Goal: Task Accomplishment & Management: Manage account settings

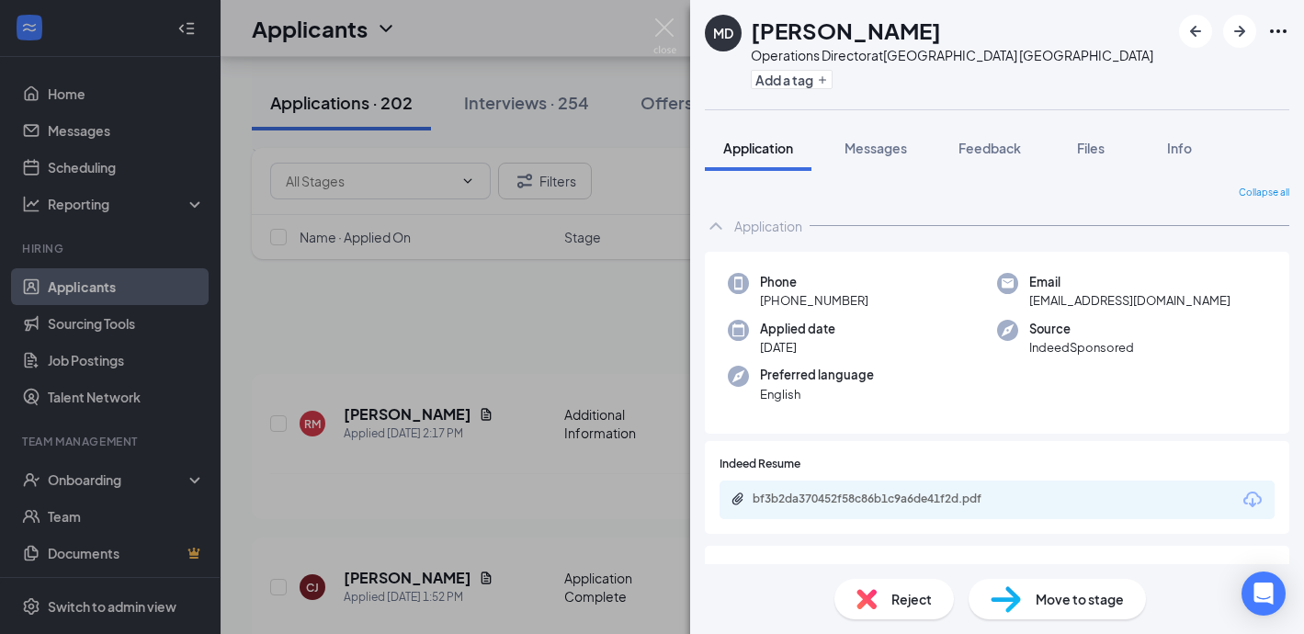
scroll to position [2995, 0]
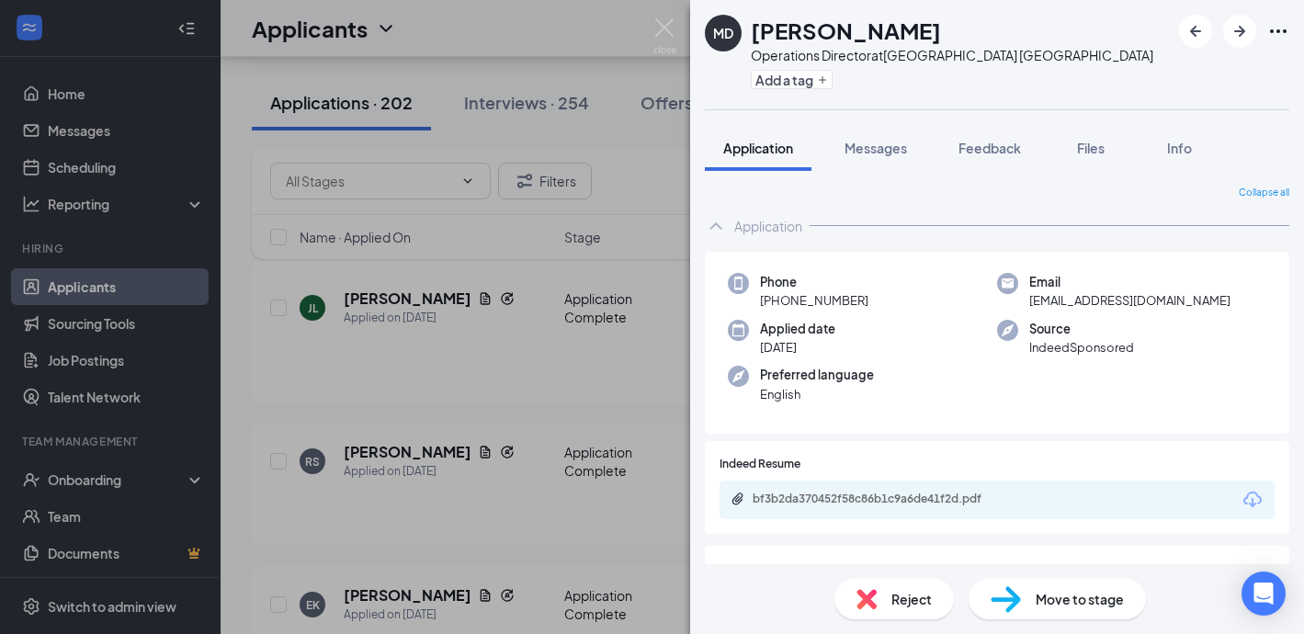
click at [913, 593] on span "Reject" at bounding box center [911, 599] width 40 height 20
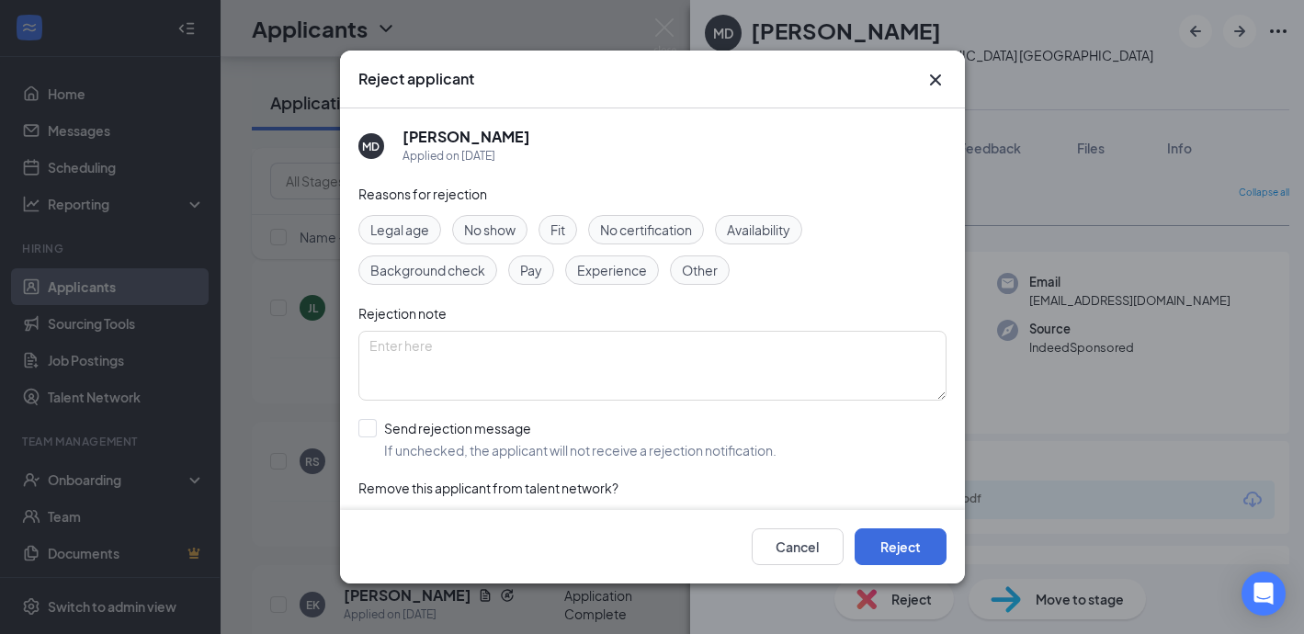
click at [605, 266] on span "Experience" at bounding box center [612, 270] width 70 height 20
click at [367, 429] on input "Send rejection message If unchecked, the applicant will not receive a rejection…" at bounding box center [567, 439] width 418 height 40
checkbox input "true"
click at [912, 541] on button "Reject" at bounding box center [900, 546] width 92 height 37
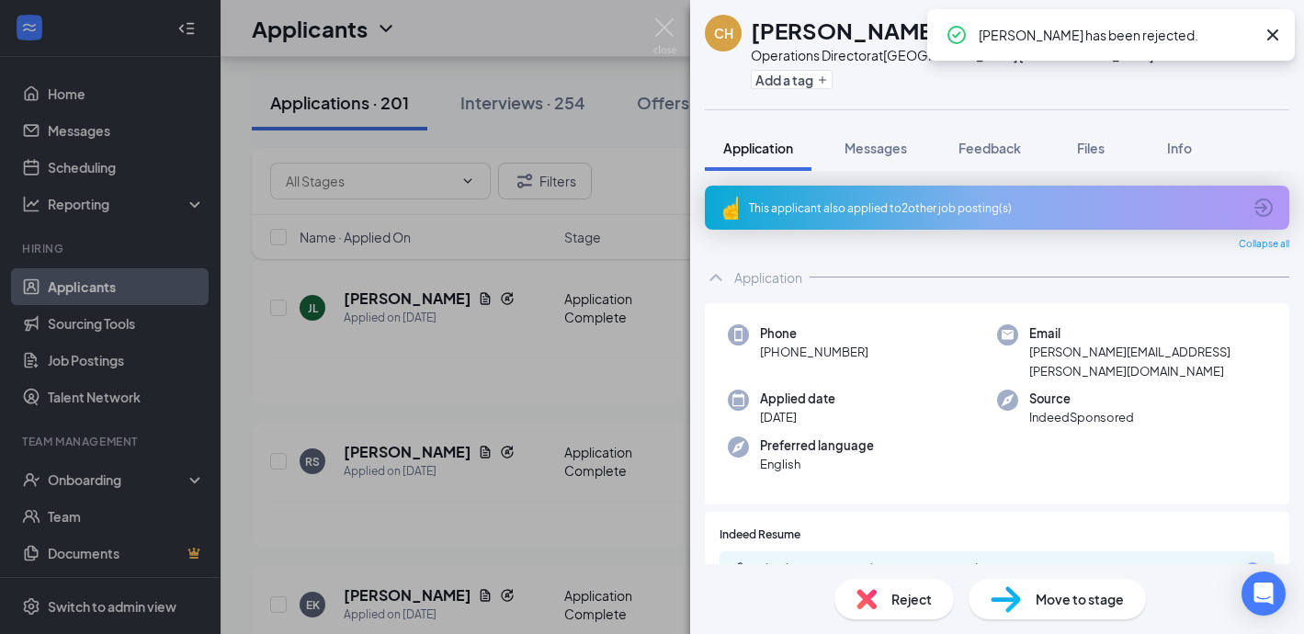
click at [826, 201] on div "This applicant also applied to 2 other job posting(s)" at bounding box center [995, 208] width 492 height 16
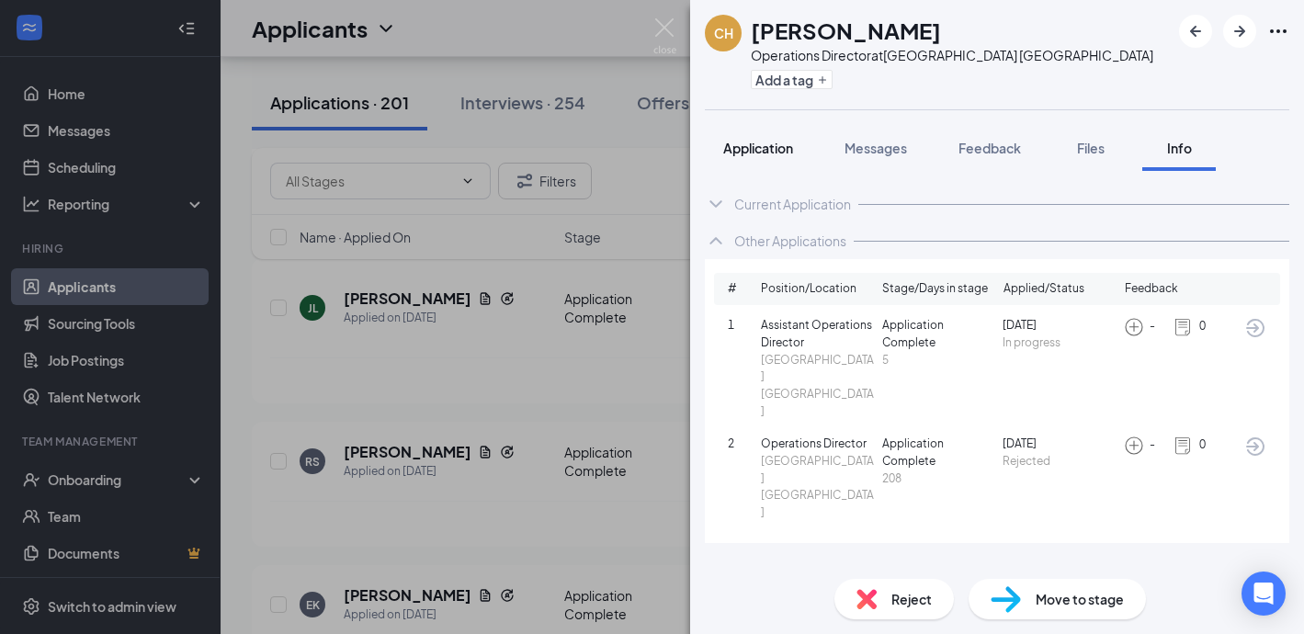
click at [763, 150] on span "Application" at bounding box center [758, 148] width 70 height 17
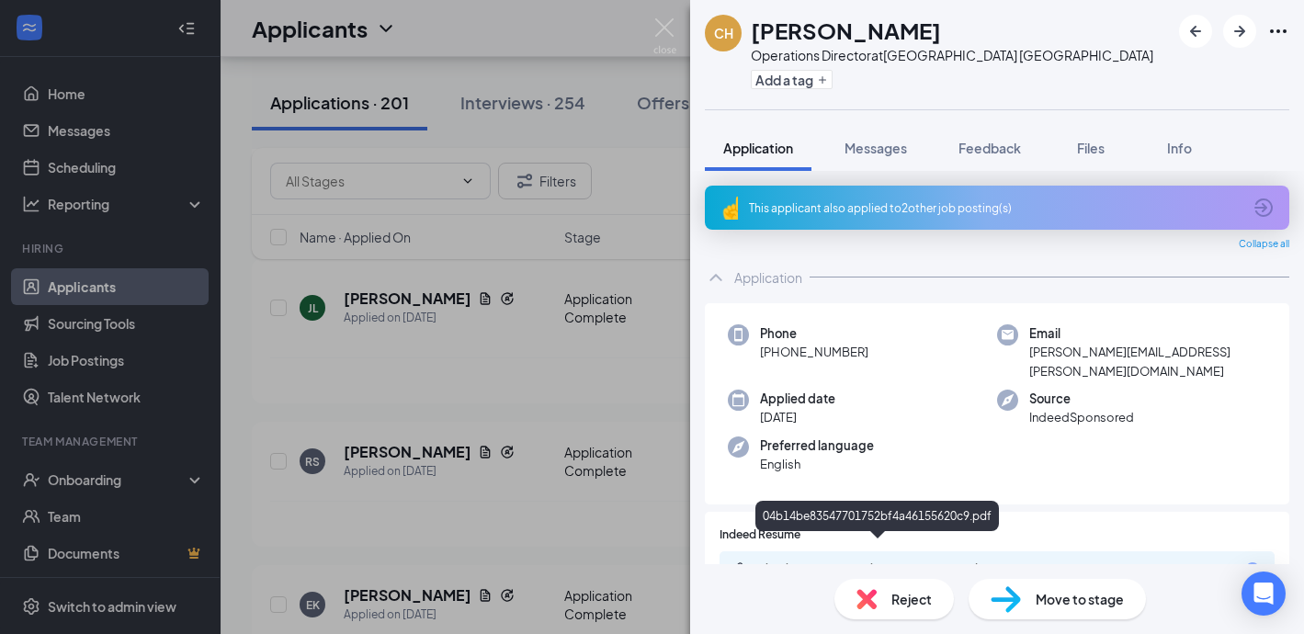
click at [852, 561] on div "04b14be83547701752bf4a46155620c9.pdf" at bounding box center [880, 568] width 257 height 15
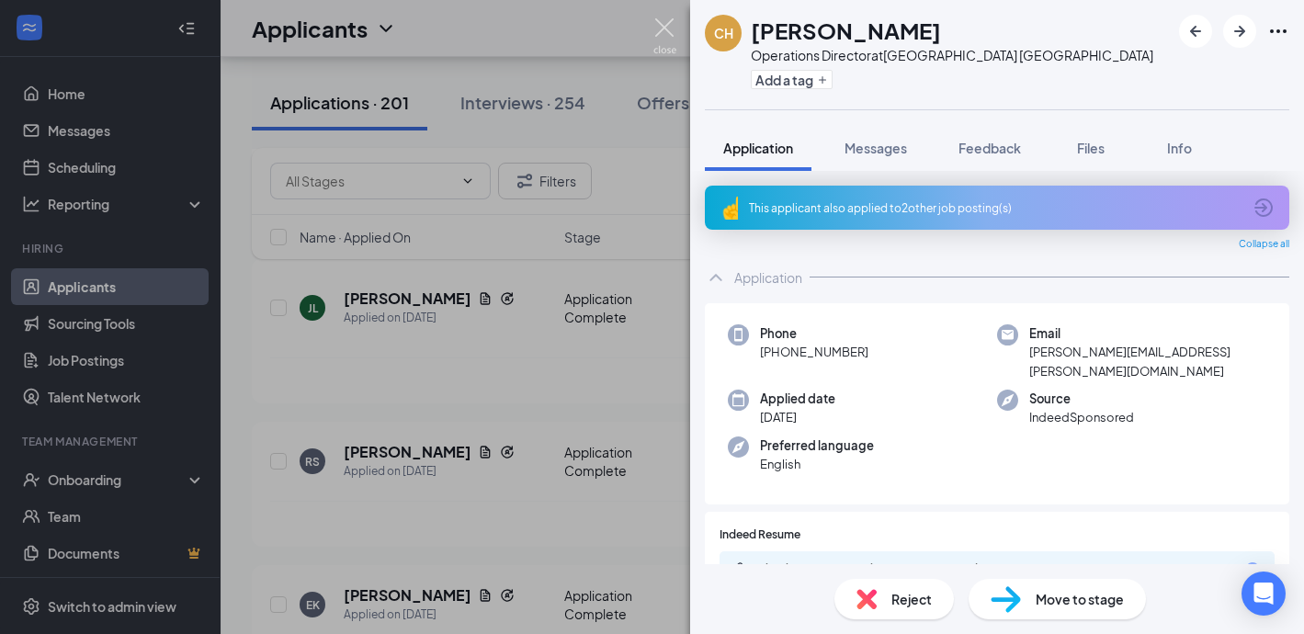
click at [659, 26] on img at bounding box center [664, 36] width 23 height 36
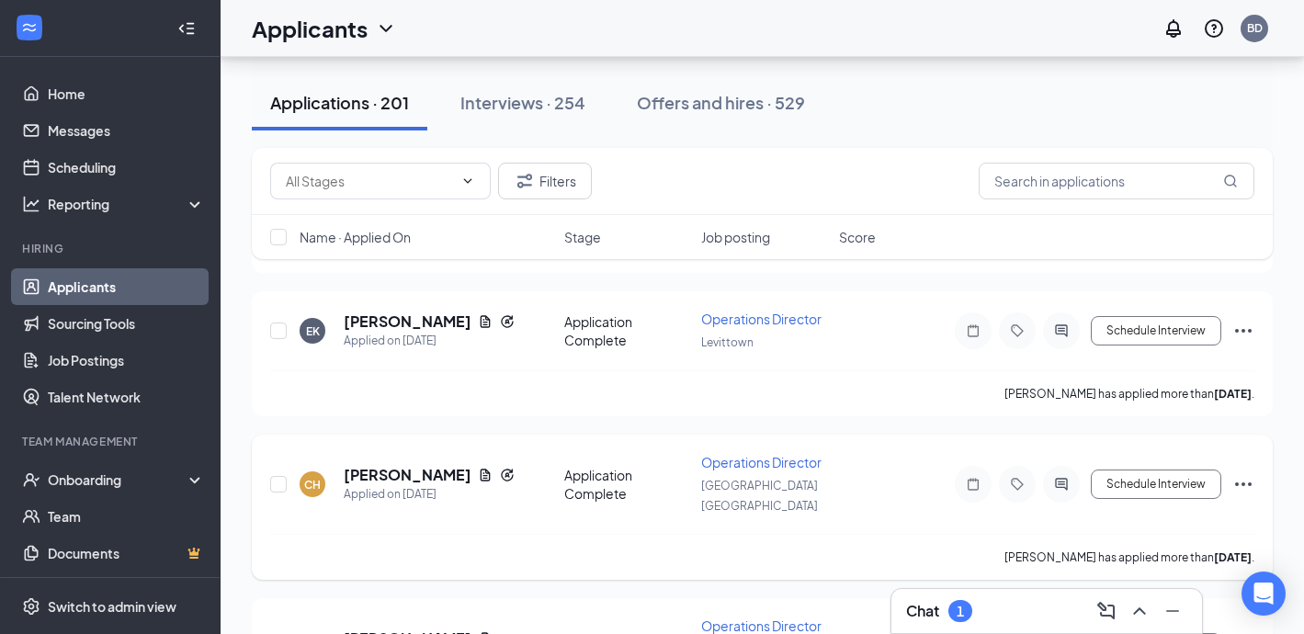
scroll to position [3272, 0]
click at [339, 183] on input "text" at bounding box center [369, 181] width 167 height 20
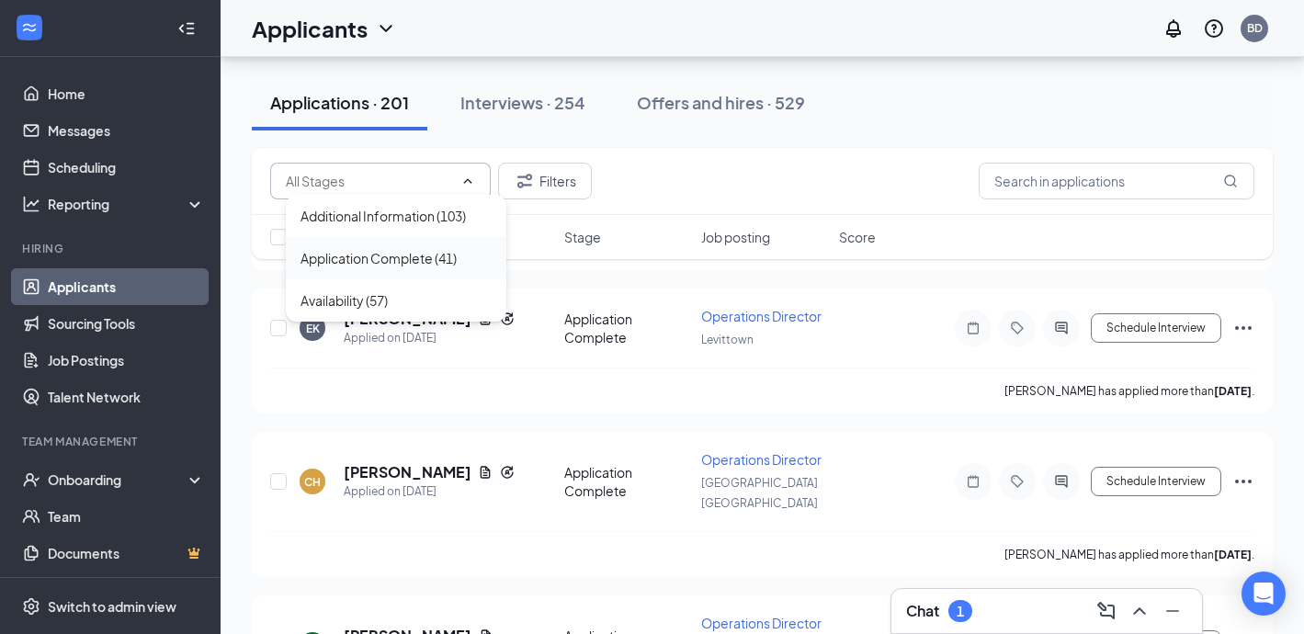
click at [354, 250] on div "Application Complete (41)" at bounding box center [378, 258] width 156 height 20
type input "Application Complete (41)"
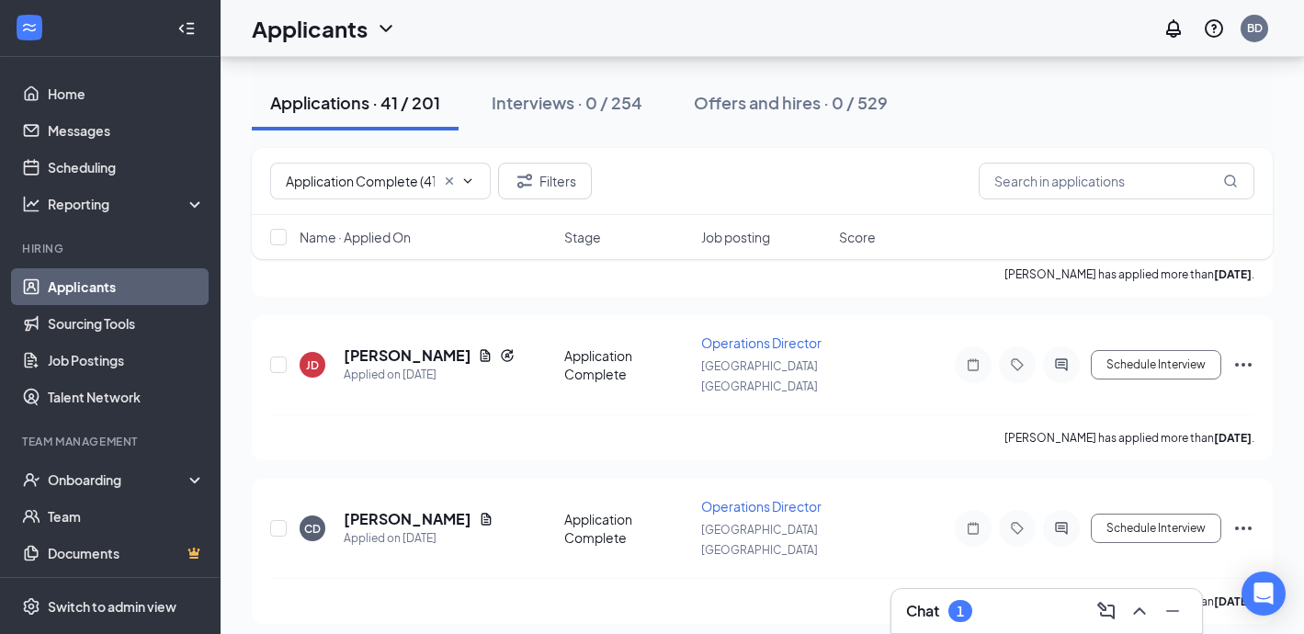
scroll to position [1173, 0]
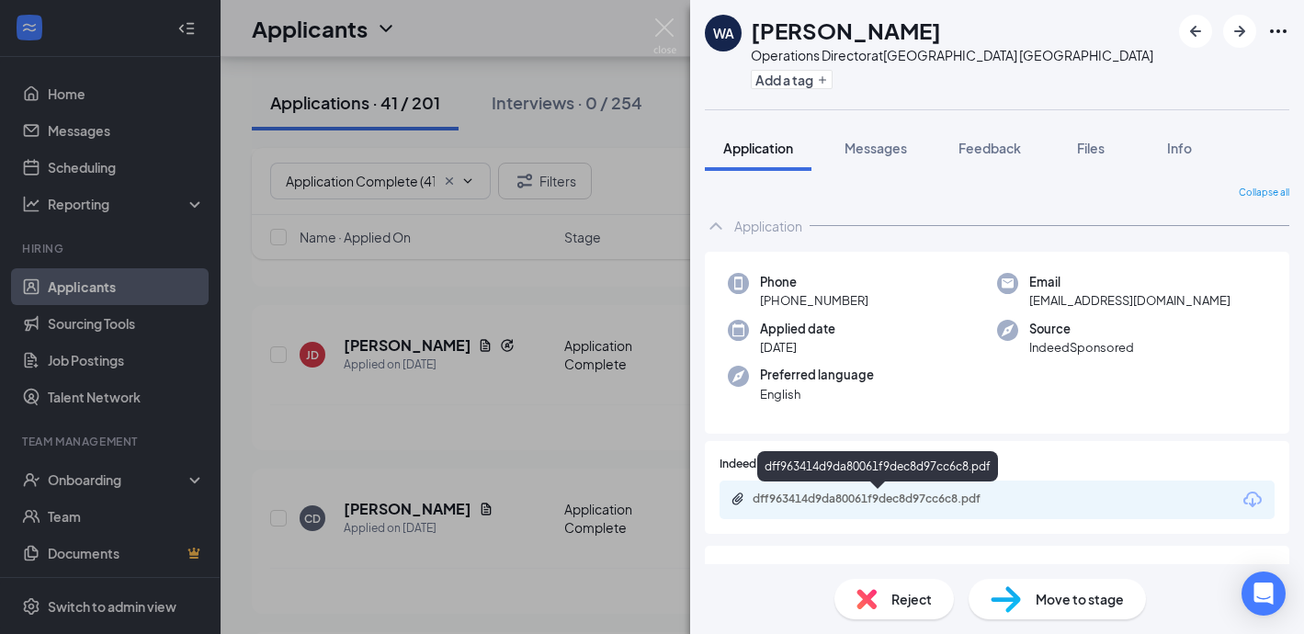
click at [825, 500] on div "dff963414d9da80061f9dec8d97cc6c8.pdf" at bounding box center [880, 499] width 257 height 15
click at [892, 503] on div "dff963414d9da80061f9dec8d97cc6c8.pdf" at bounding box center [880, 499] width 257 height 15
click at [95, 174] on div "WA [PERSON_NAME] Operations Director at [GEOGRAPHIC_DATA] [GEOGRAPHIC_DATA] Add…" at bounding box center [652, 317] width 1304 height 634
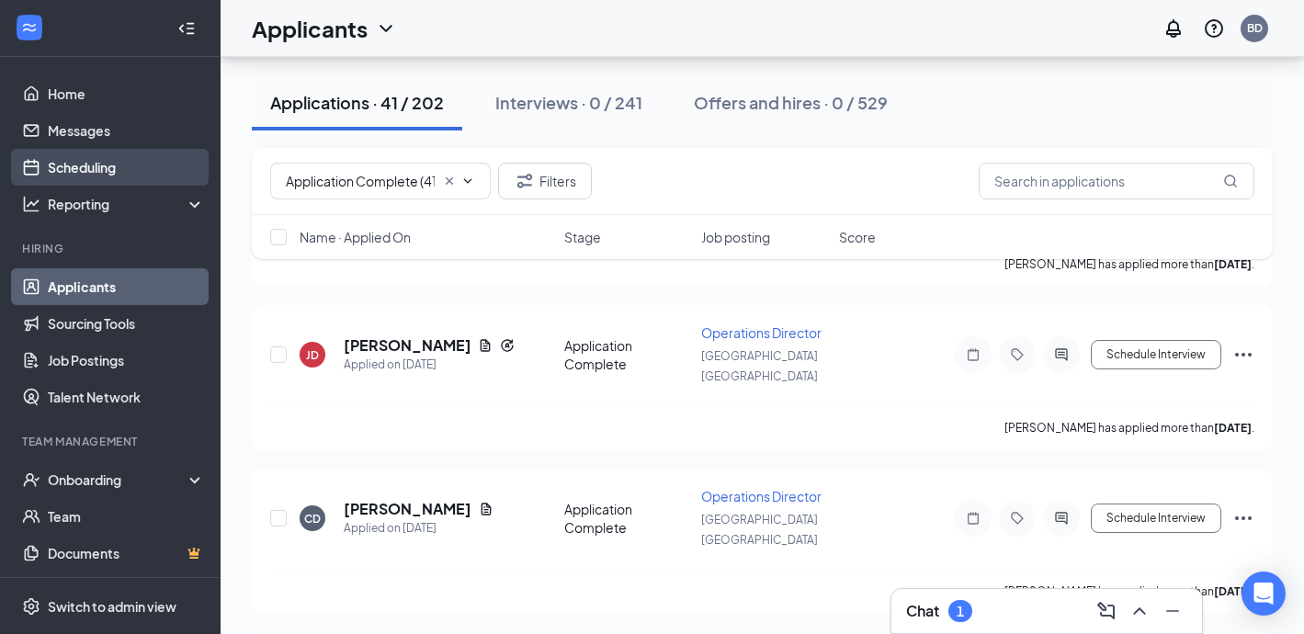
click at [96, 171] on link "Scheduling" at bounding box center [126, 167] width 157 height 37
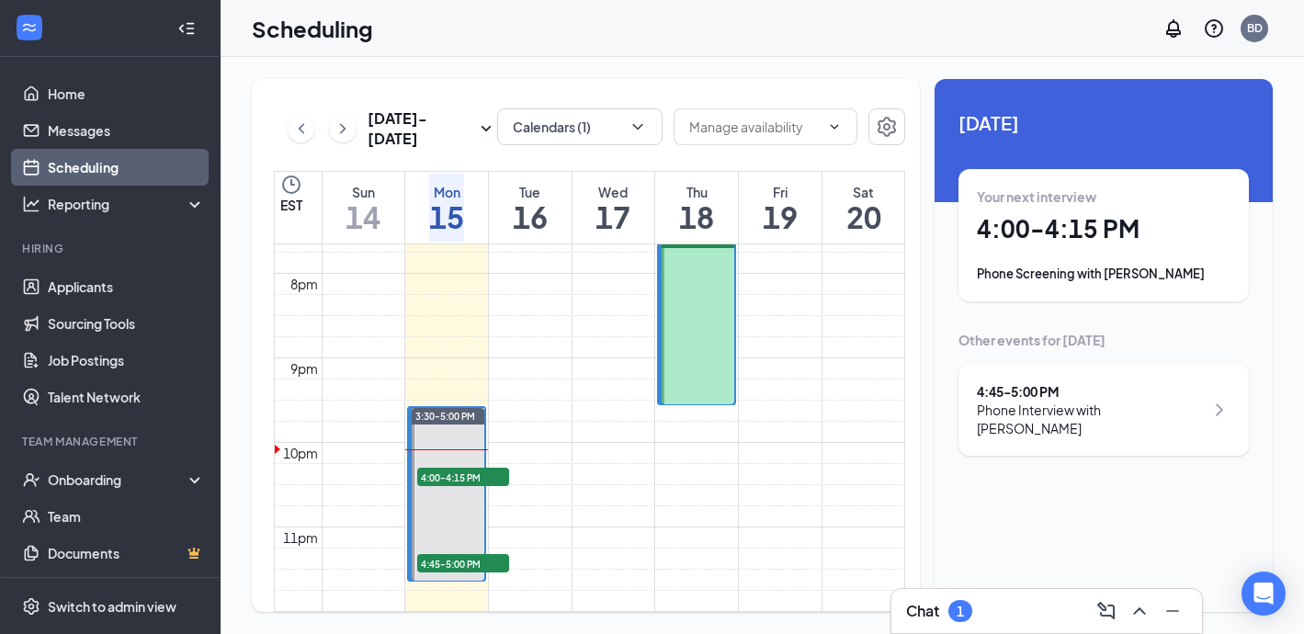
scroll to position [1717, 0]
click at [1001, 235] on h1 "4:00 - 4:15 PM" at bounding box center [1104, 228] width 254 height 31
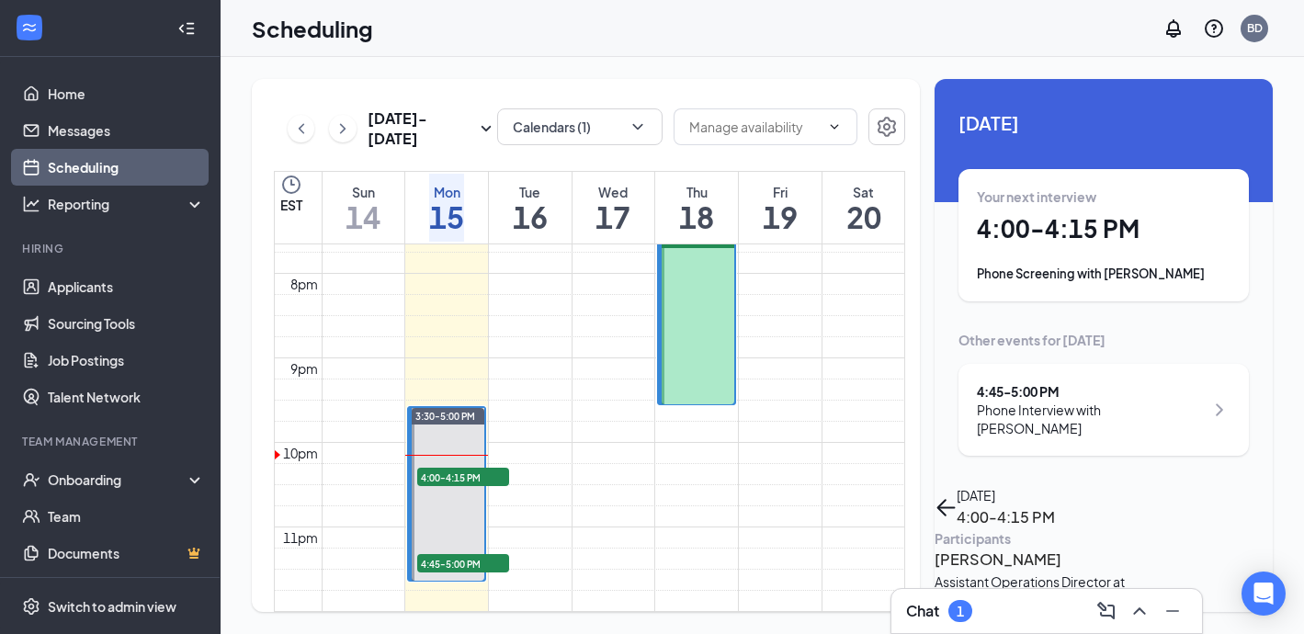
click at [975, 548] on h3 "[PERSON_NAME]" at bounding box center [1030, 560] width 193 height 24
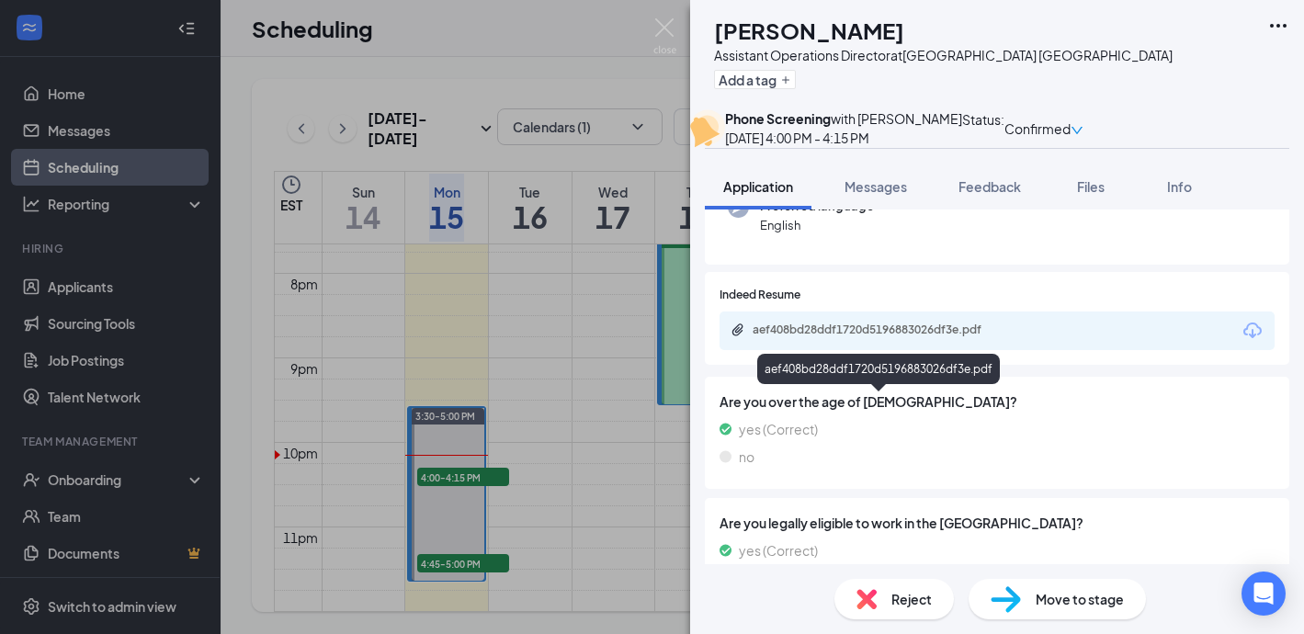
scroll to position [209, 0]
click at [749, 349] on div "aef408bd28ddf1720d5196883026df3e.pdf" at bounding box center [996, 330] width 555 height 39
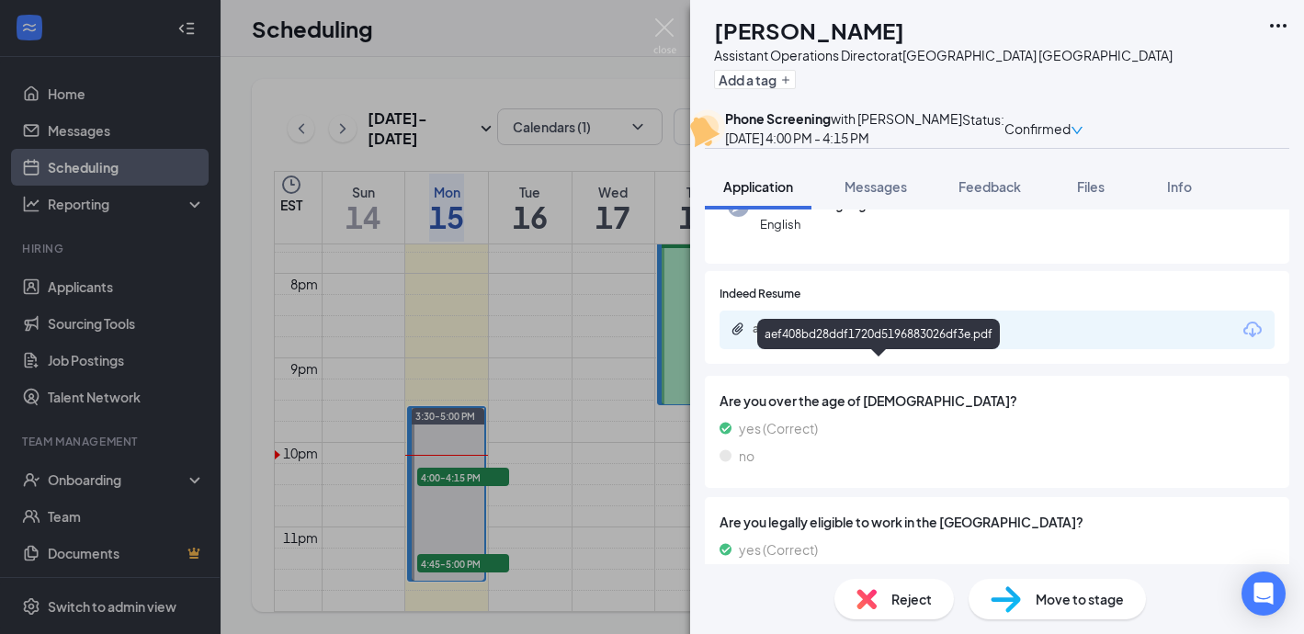
click at [796, 336] on div "aef408bd28ddf1720d5196883026df3e.pdf" at bounding box center [880, 329] width 257 height 15
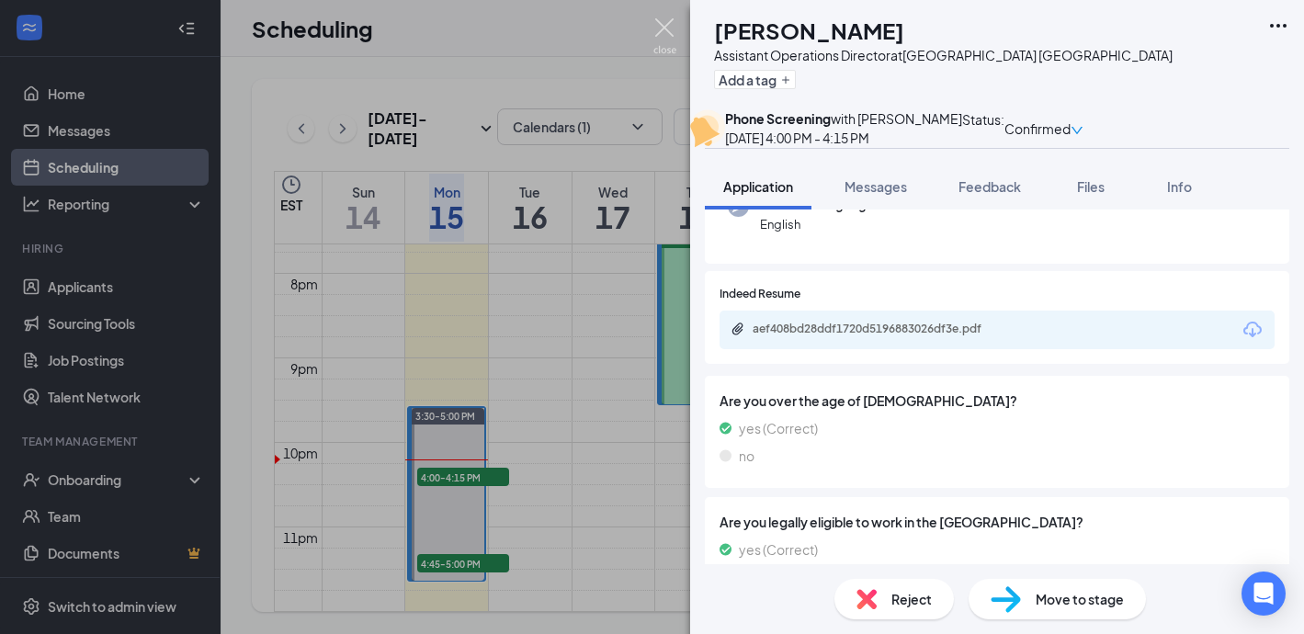
click at [661, 30] on img at bounding box center [664, 36] width 23 height 36
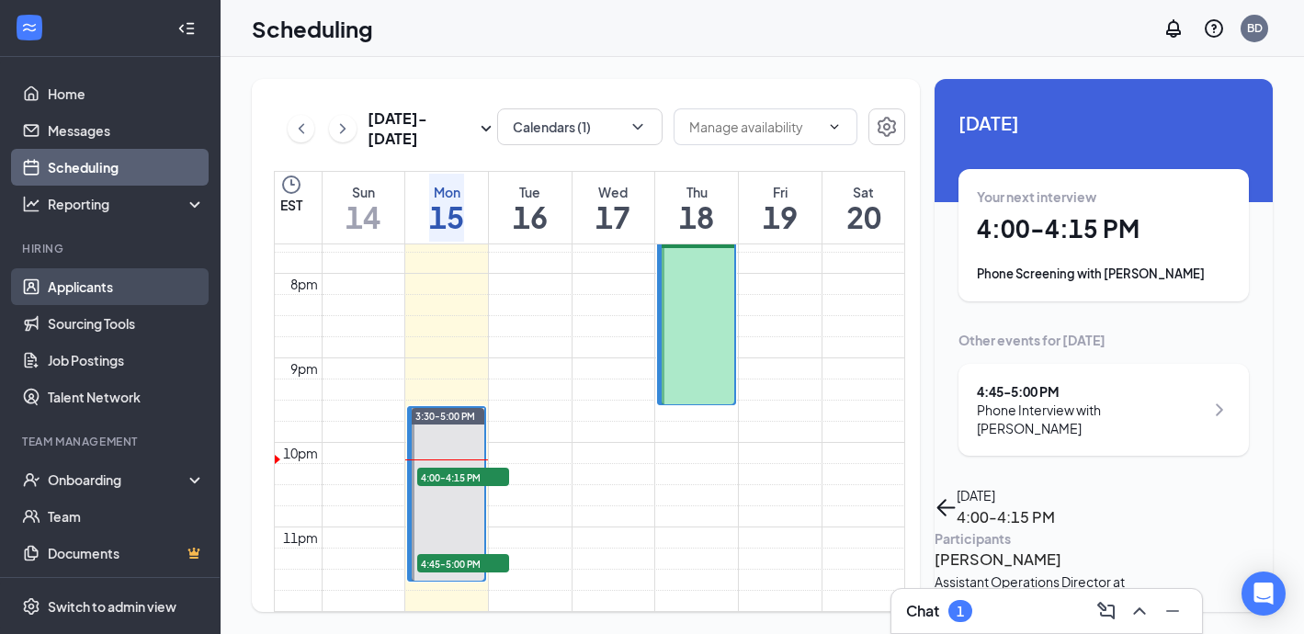
click at [108, 283] on link "Applicants" at bounding box center [126, 286] width 157 height 37
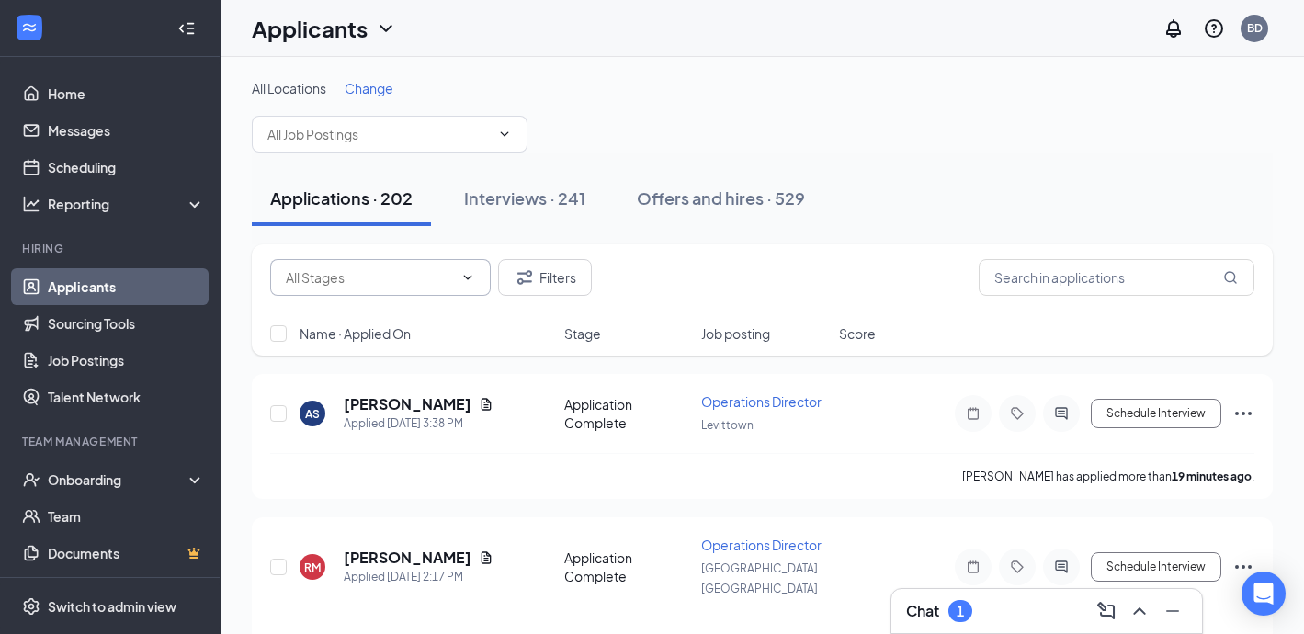
click at [458, 276] on span at bounding box center [466, 277] width 18 height 15
click at [383, 291] on span at bounding box center [380, 277] width 220 height 37
click at [372, 272] on input "text" at bounding box center [369, 277] width 167 height 20
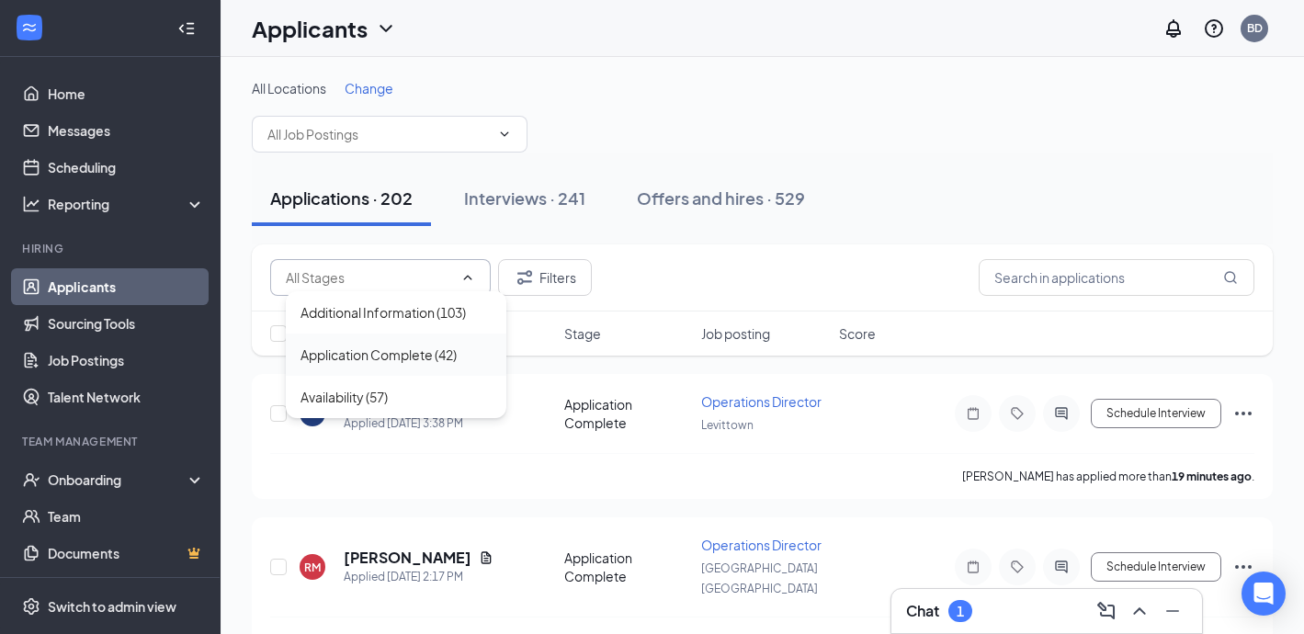
click at [372, 358] on div "Application Complete (42)" at bounding box center [378, 355] width 156 height 20
type input "Application Complete (42)"
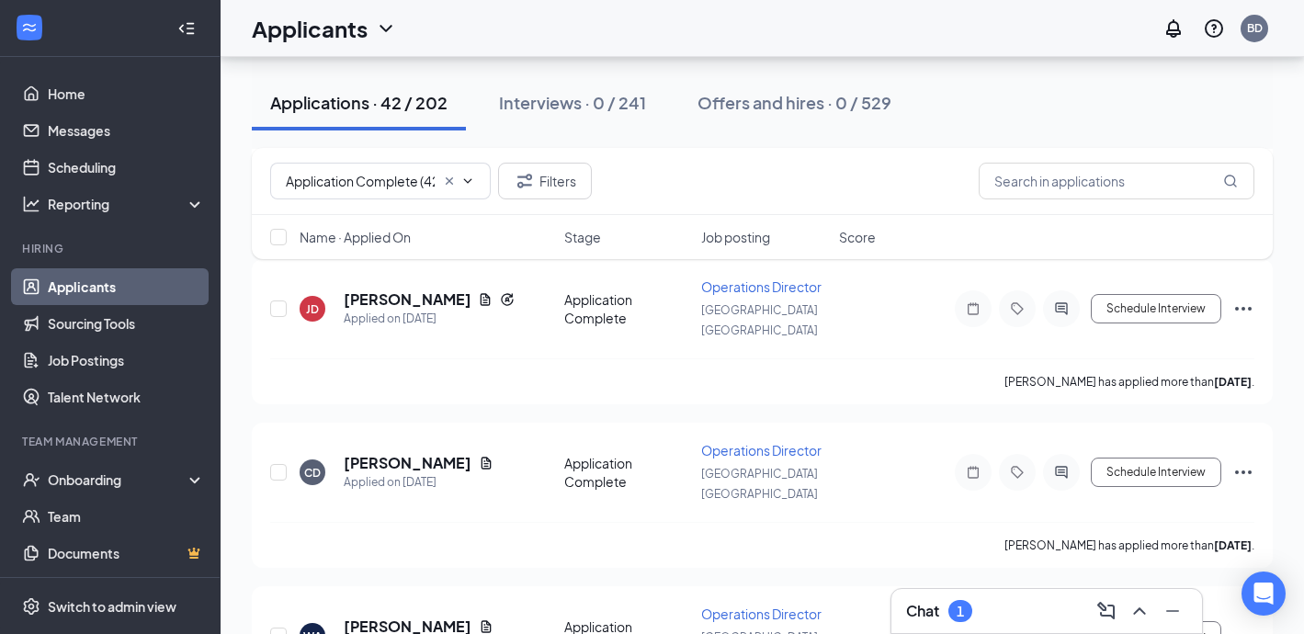
scroll to position [1366, 0]
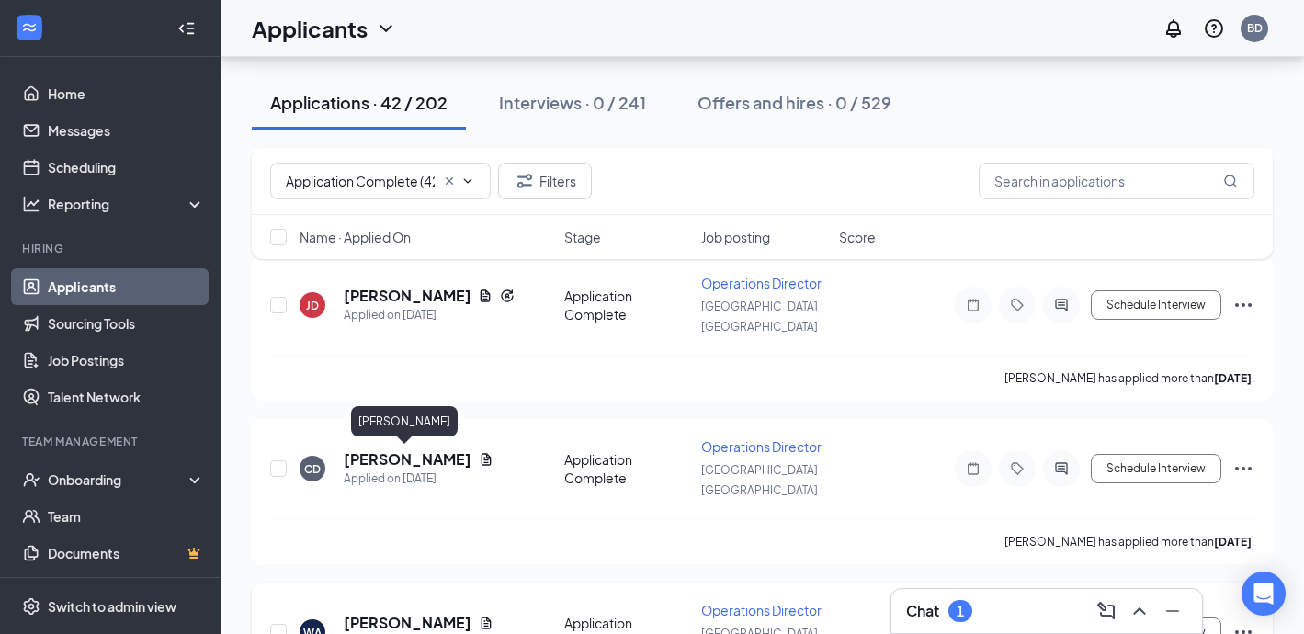
click at [361, 613] on h5 "[PERSON_NAME]" at bounding box center [408, 623] width 128 height 20
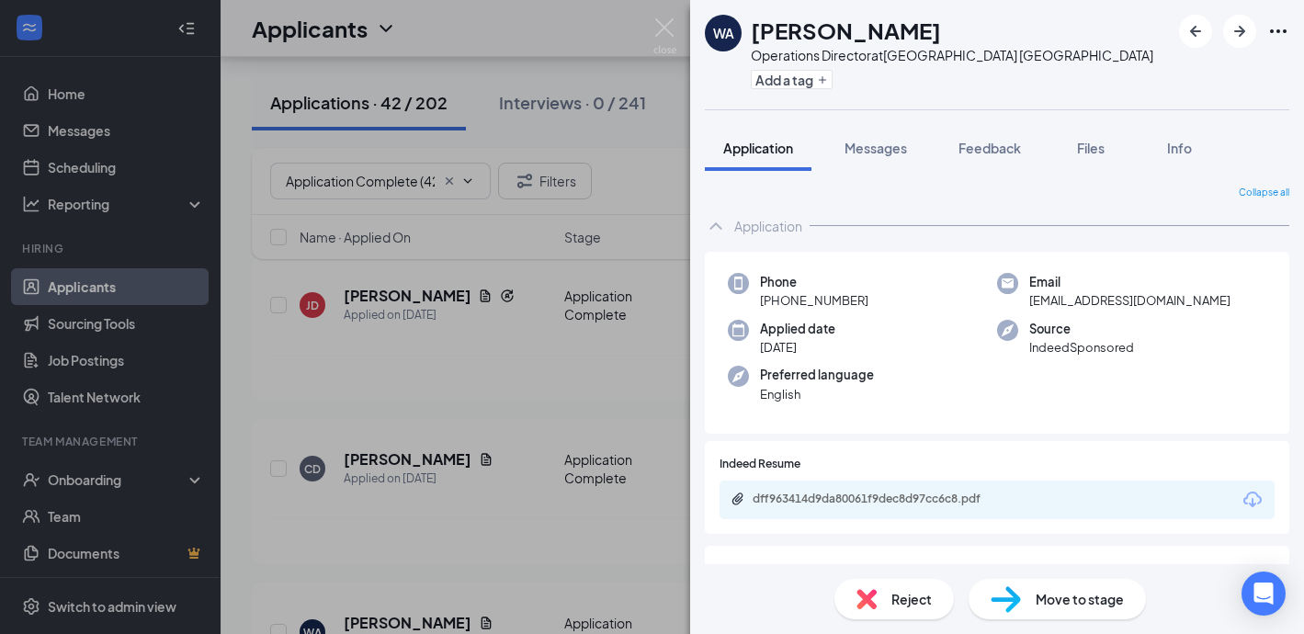
click at [792, 493] on div "dff963414d9da80061f9dec8d97cc6c8.pdf" at bounding box center [880, 499] width 257 height 15
click at [866, 593] on img at bounding box center [866, 599] width 20 height 20
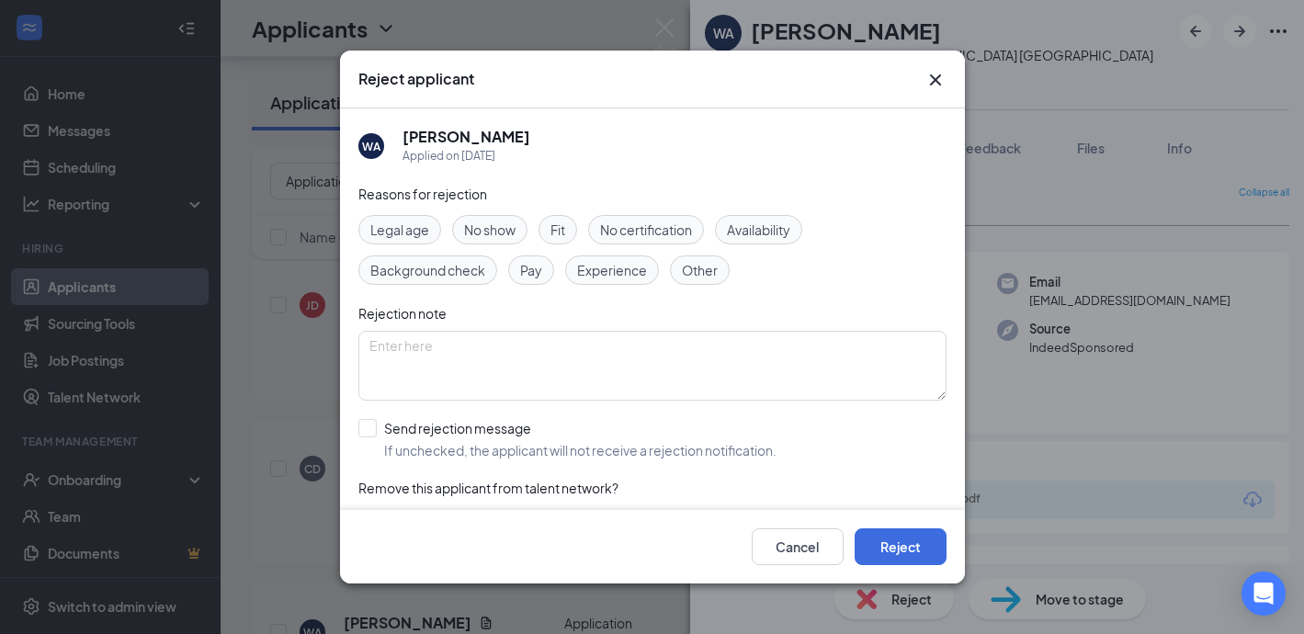
click at [562, 225] on span "Fit" at bounding box center [557, 230] width 15 height 20
click at [611, 276] on span "Experience" at bounding box center [612, 270] width 70 height 20
click at [372, 434] on input "Send rejection message If unchecked, the applicant will not receive a rejection…" at bounding box center [567, 439] width 418 height 40
checkbox input "true"
click at [565, 226] on span "Fit" at bounding box center [557, 230] width 15 height 20
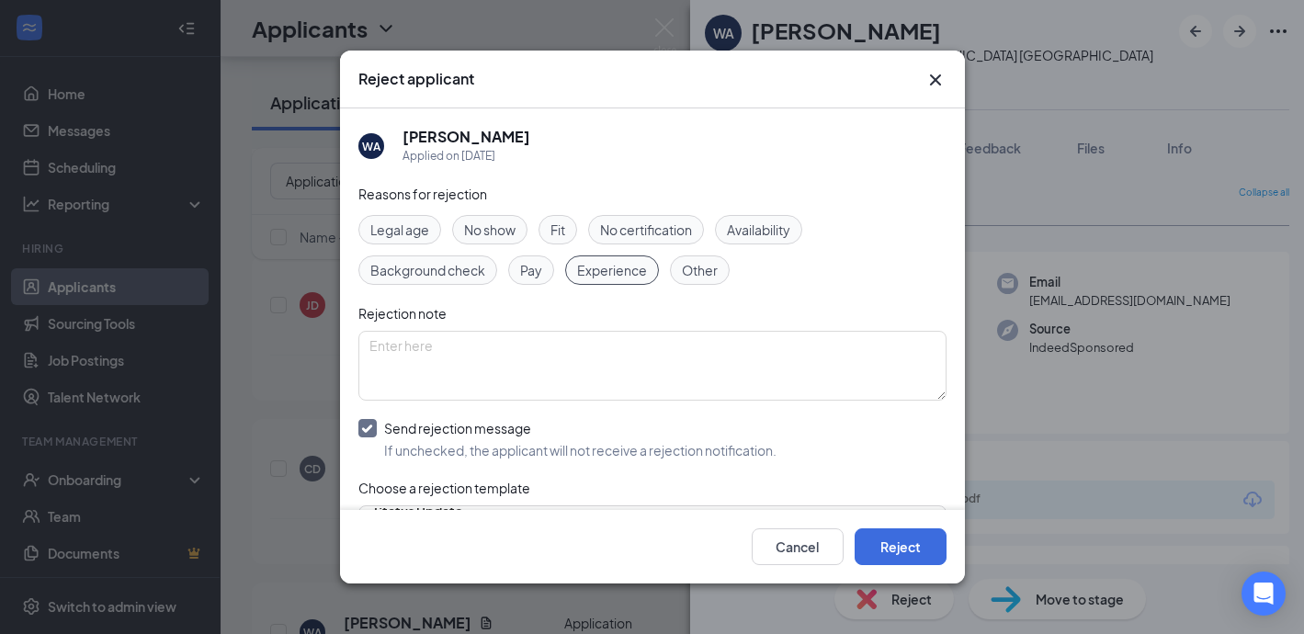
click at [872, 526] on div "Cancel Reject" at bounding box center [652, 546] width 625 height 73
click at [890, 555] on button "Reject" at bounding box center [900, 546] width 92 height 37
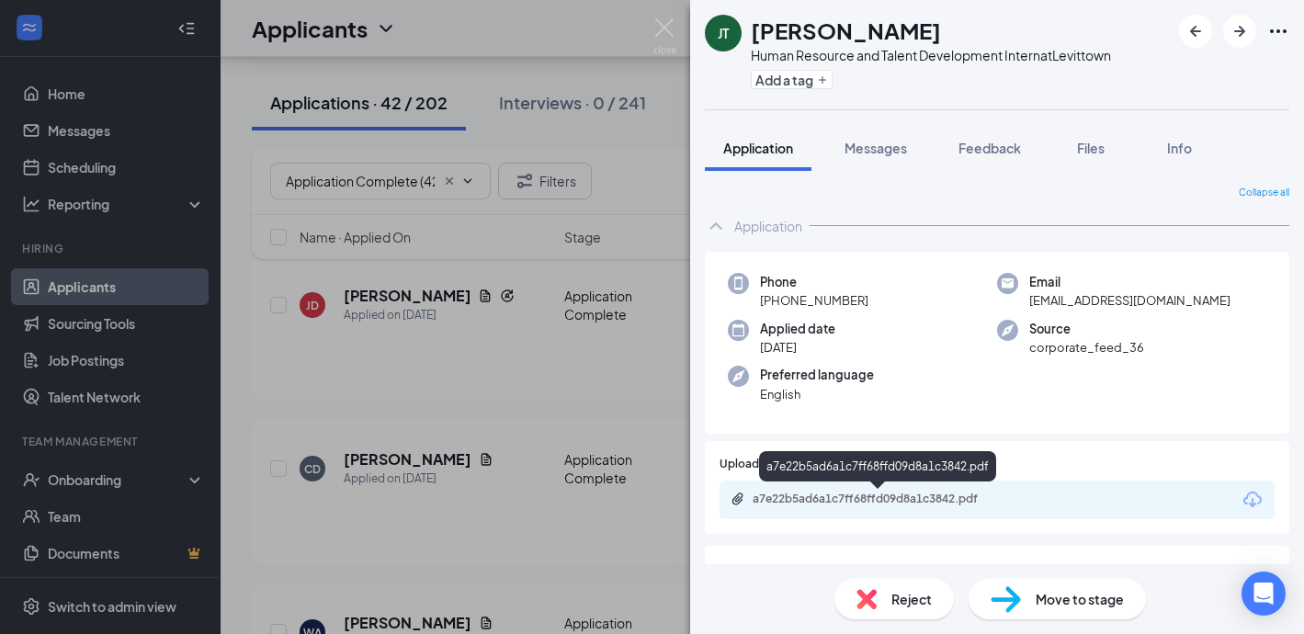
click at [828, 494] on div "a7e22b5ad6a1c7ff68ffd09d8a1c3842.pdf" at bounding box center [880, 499] width 257 height 15
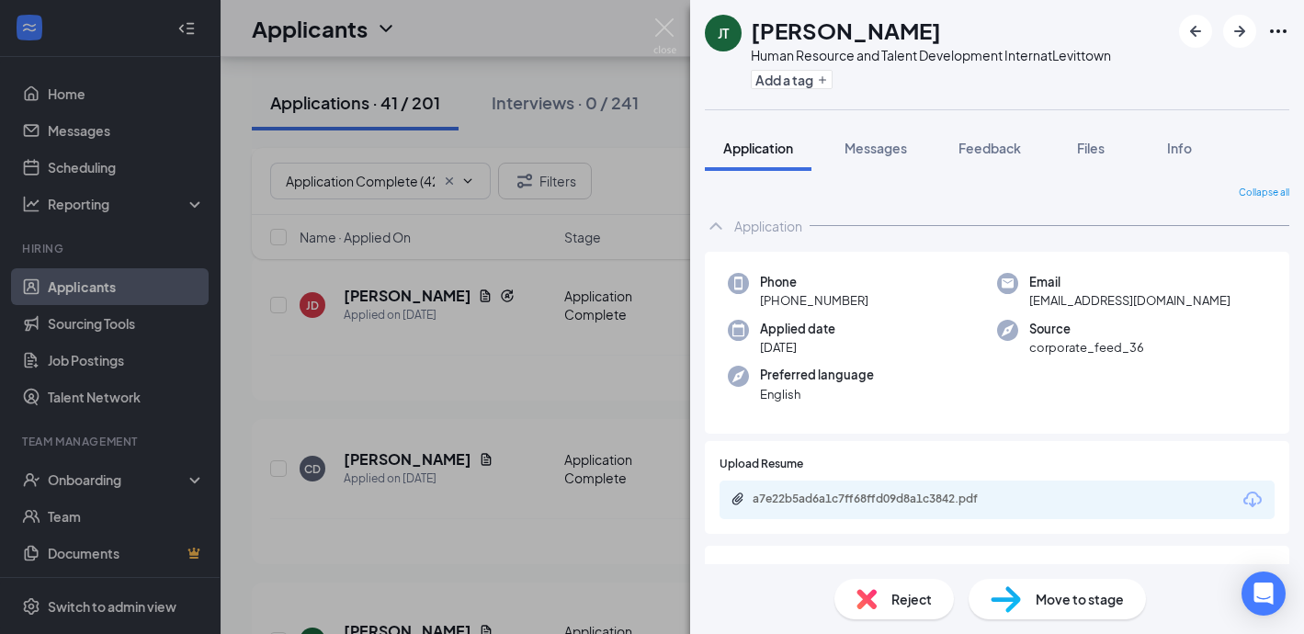
click at [876, 580] on div "Reject" at bounding box center [893, 599] width 119 height 40
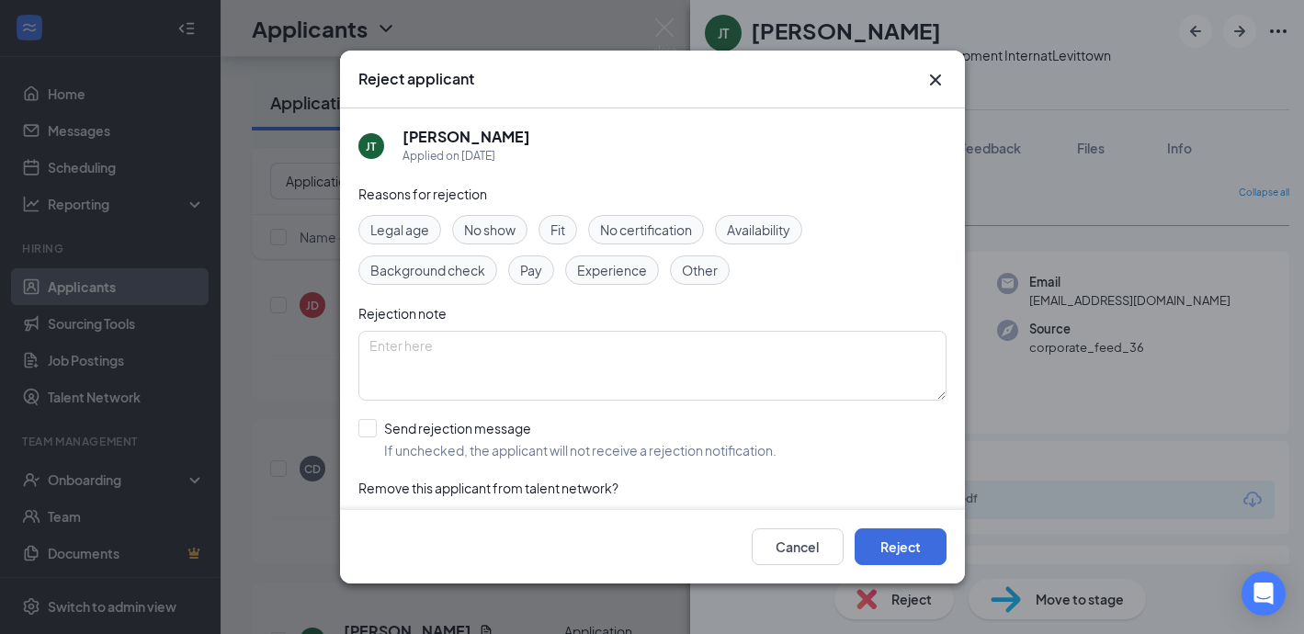
click at [628, 273] on span "Experience" at bounding box center [612, 270] width 70 height 20
click at [360, 433] on input "Send rejection message If unchecked, the applicant will not receive a rejection…" at bounding box center [567, 439] width 418 height 40
checkbox input "true"
click at [597, 275] on span "Experience" at bounding box center [612, 270] width 70 height 20
click at [708, 266] on span "Other" at bounding box center [700, 270] width 36 height 20
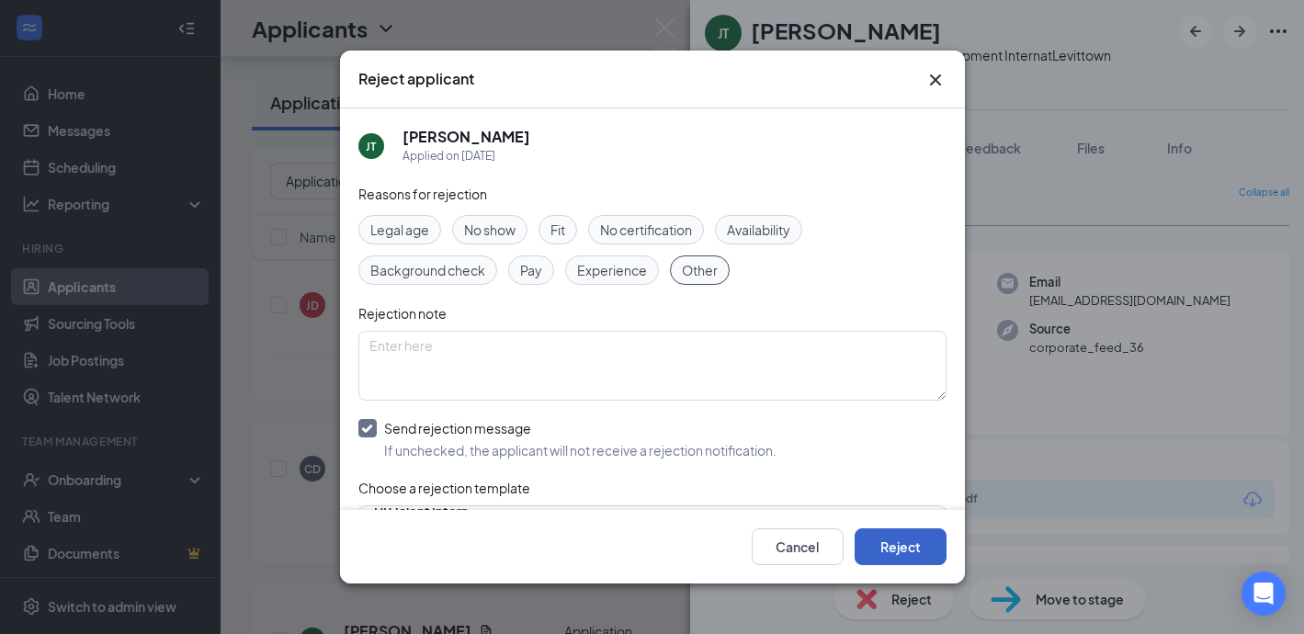
click at [881, 541] on button "Reject" at bounding box center [900, 546] width 92 height 37
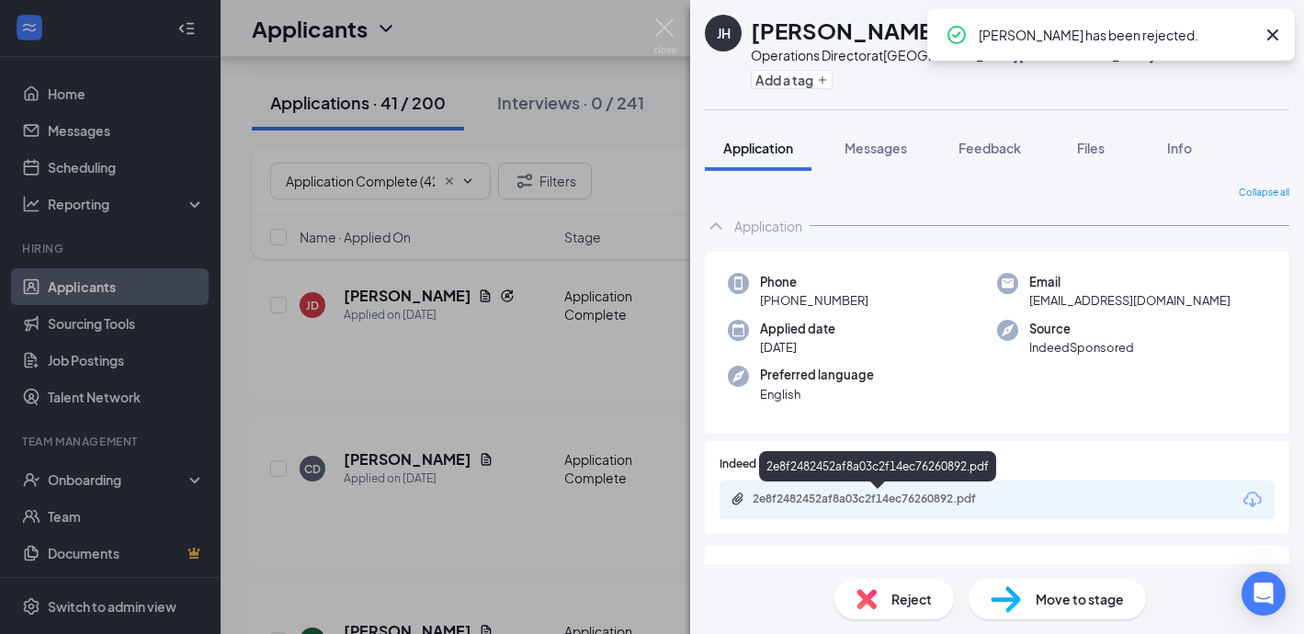
click at [799, 500] on div "2e8f2482452af8a03c2f14ec76260892.pdf" at bounding box center [880, 499] width 257 height 15
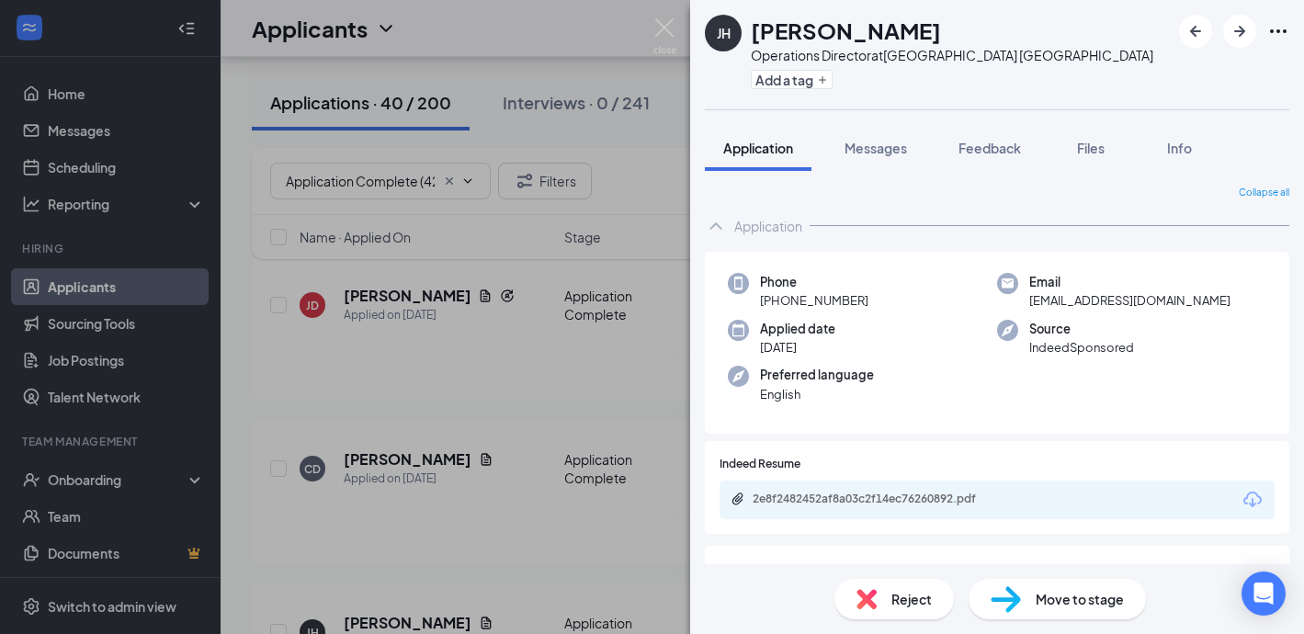
click at [885, 594] on div "Reject" at bounding box center [893, 599] width 119 height 40
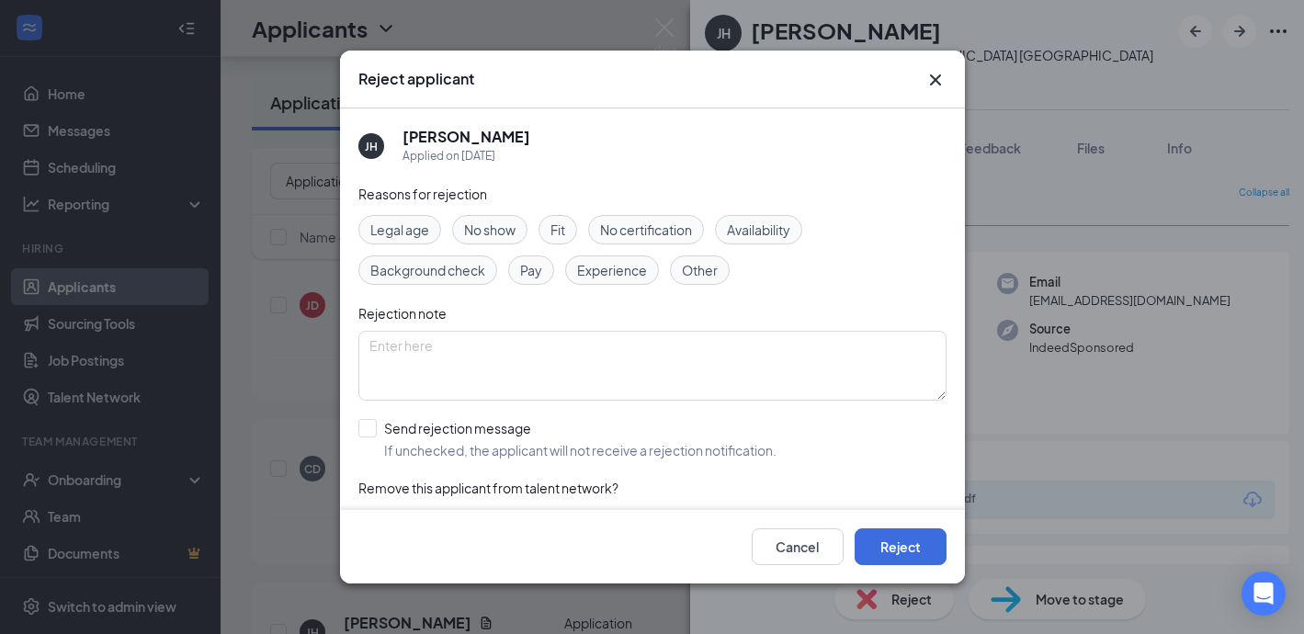
click at [724, 263] on div "Other" at bounding box center [700, 269] width 60 height 29
click at [368, 428] on input "Send rejection message If unchecked, the applicant will not receive a rejection…" at bounding box center [567, 439] width 418 height 40
checkbox input "true"
click at [912, 537] on button "Reject" at bounding box center [900, 546] width 92 height 37
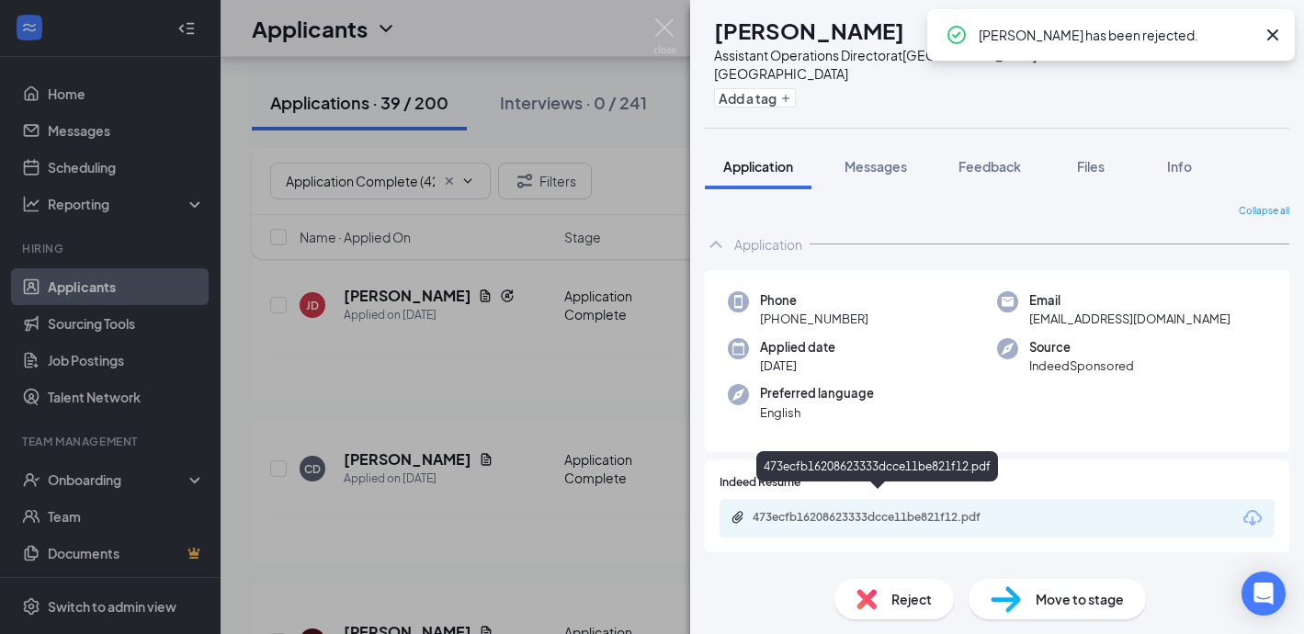
click at [795, 510] on div "473ecfb16208623333dcce11be821f12.pdf" at bounding box center [880, 517] width 257 height 15
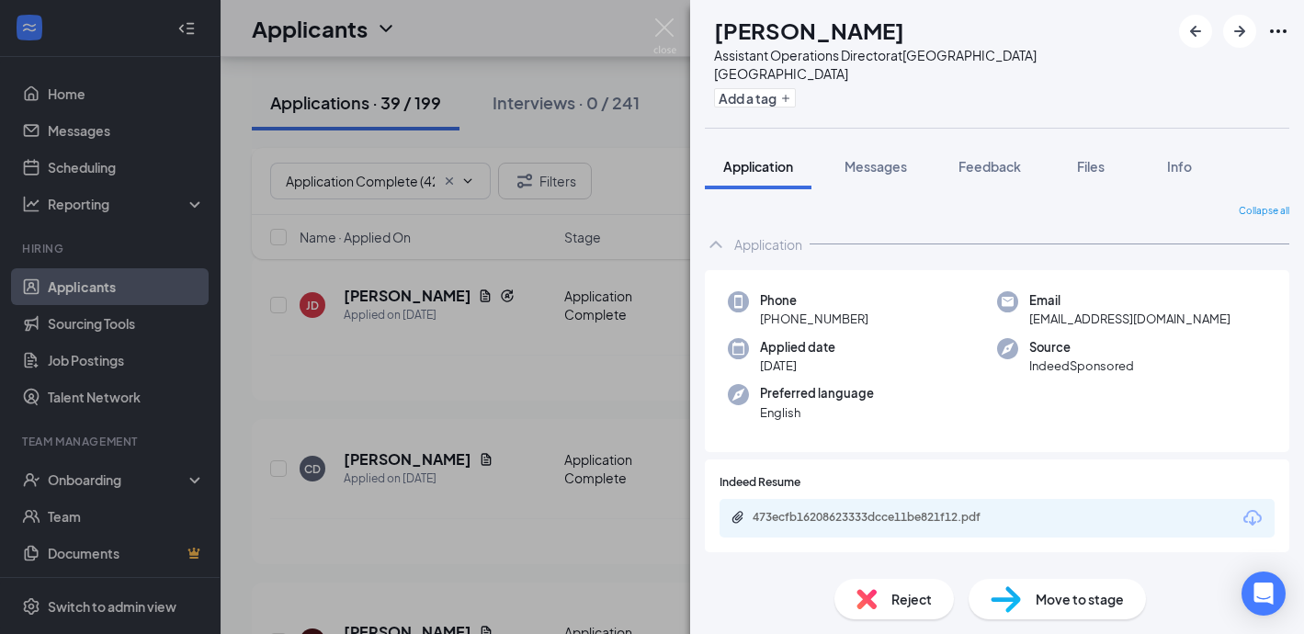
click at [899, 583] on div "Reject" at bounding box center [893, 599] width 119 height 40
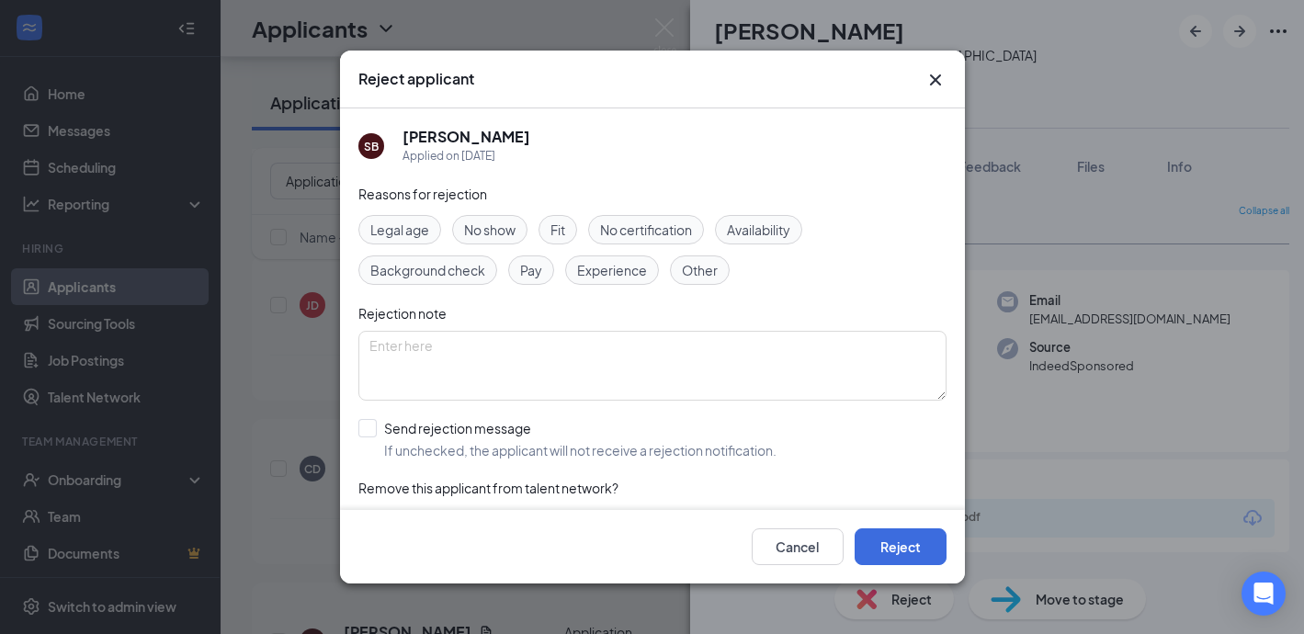
click at [621, 264] on span "Experience" at bounding box center [612, 270] width 70 height 20
click at [367, 429] on input "Send rejection message If unchecked, the applicant will not receive a rejection…" at bounding box center [567, 439] width 418 height 40
checkbox input "true"
click at [893, 540] on button "Reject" at bounding box center [900, 546] width 92 height 37
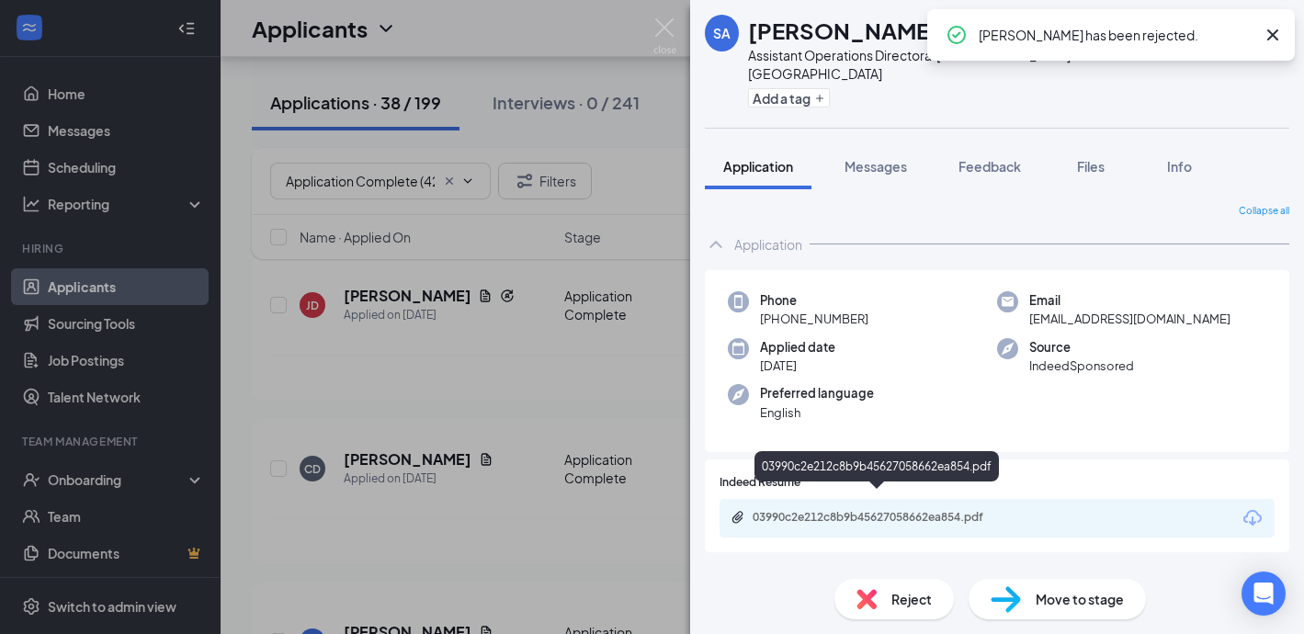
click at [770, 510] on div "03990c2e212c8b9b45627058662ea854.pdf" at bounding box center [880, 517] width 257 height 15
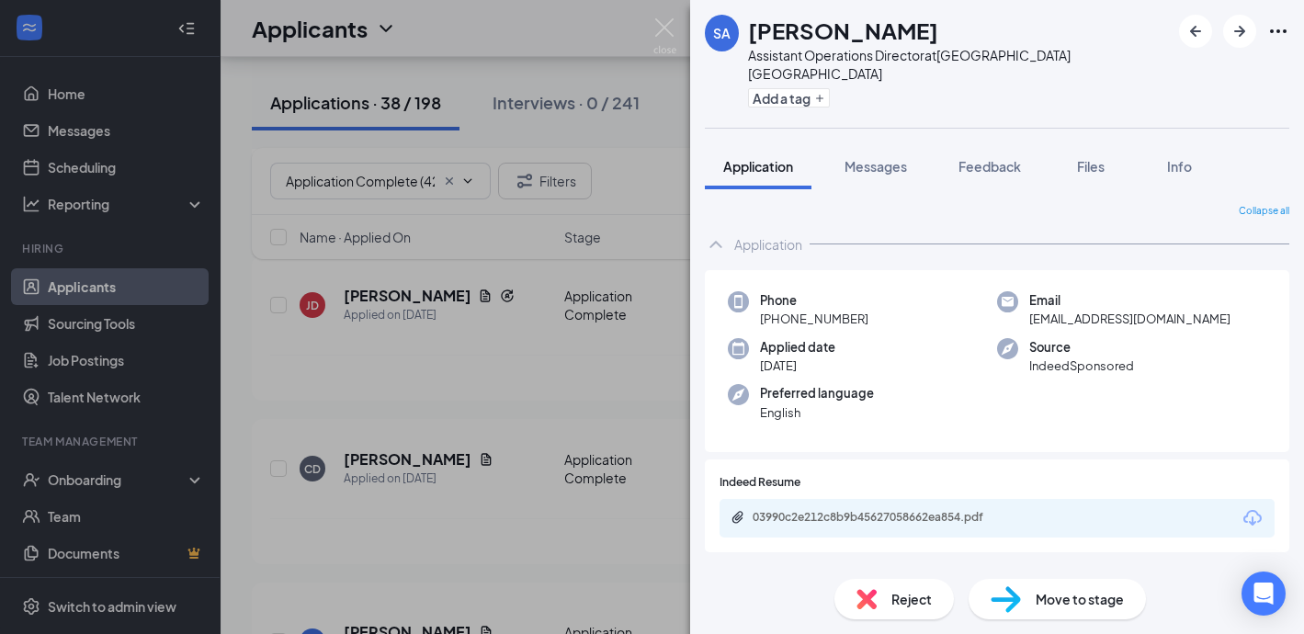
click at [899, 592] on span "Reject" at bounding box center [911, 599] width 40 height 20
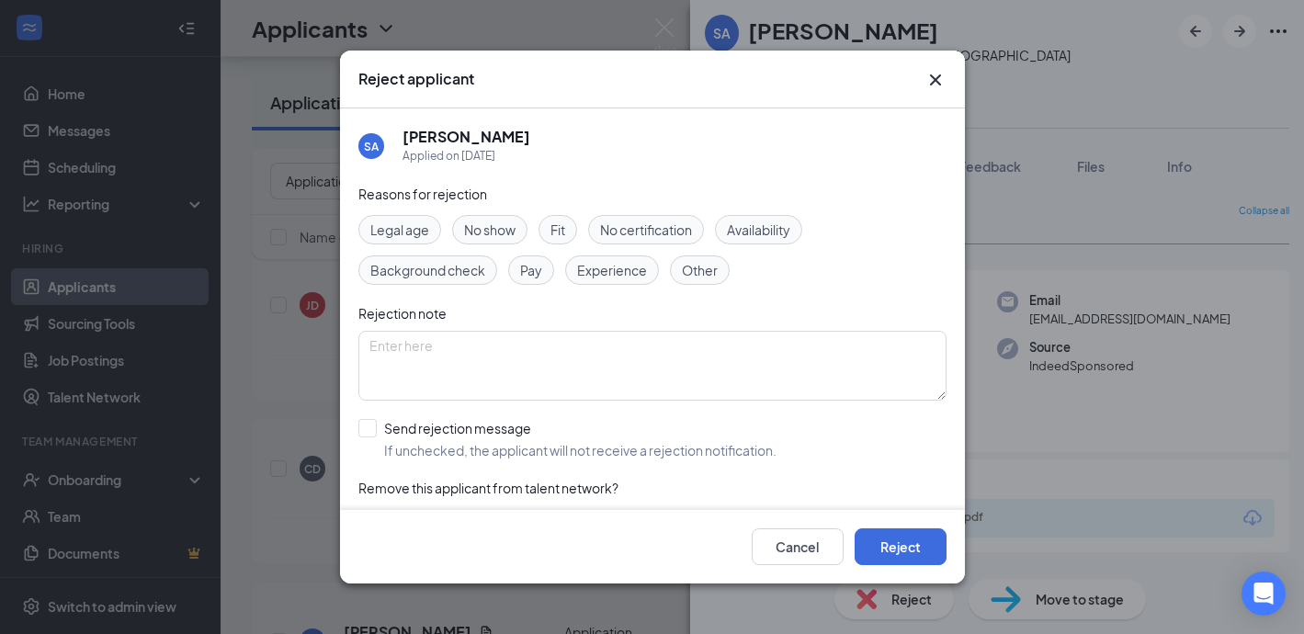
click at [616, 276] on span "Experience" at bounding box center [612, 270] width 70 height 20
click at [361, 433] on input "Send rejection message If unchecked, the applicant will not receive a rejection…" at bounding box center [567, 439] width 418 height 40
checkbox input "true"
click at [903, 540] on button "Reject" at bounding box center [900, 546] width 92 height 37
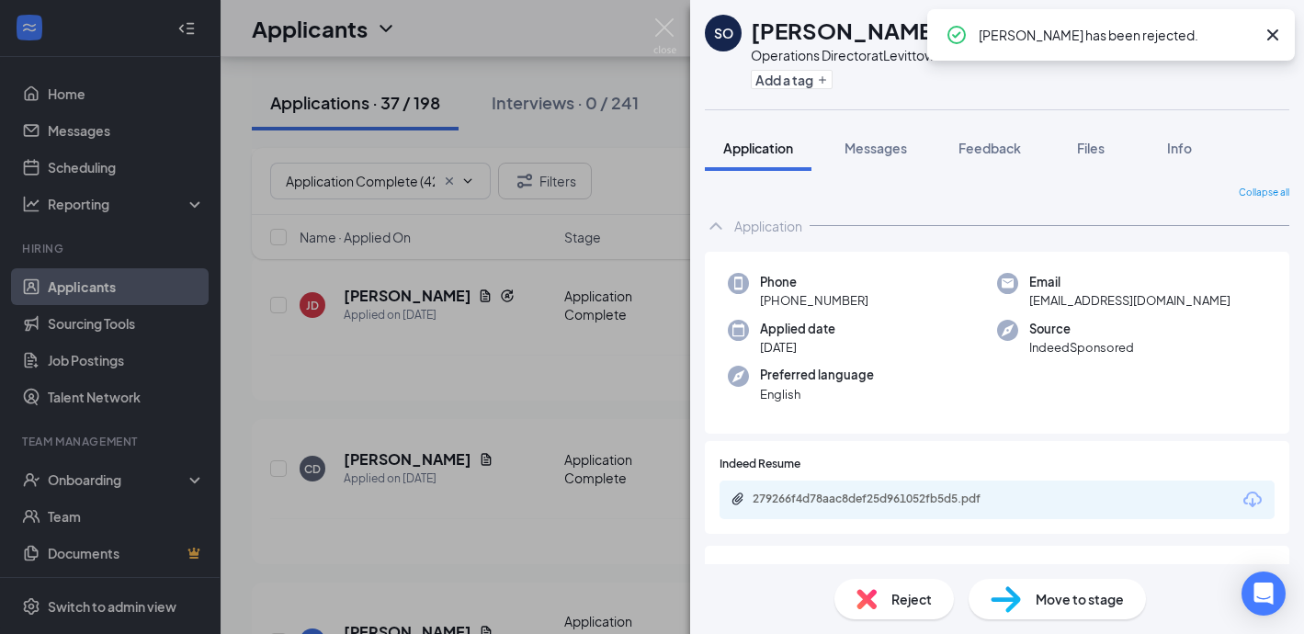
click at [103, 166] on div "SO [PERSON_NAME] Operations Director at Levittown Add a tag Application Message…" at bounding box center [652, 317] width 1304 height 634
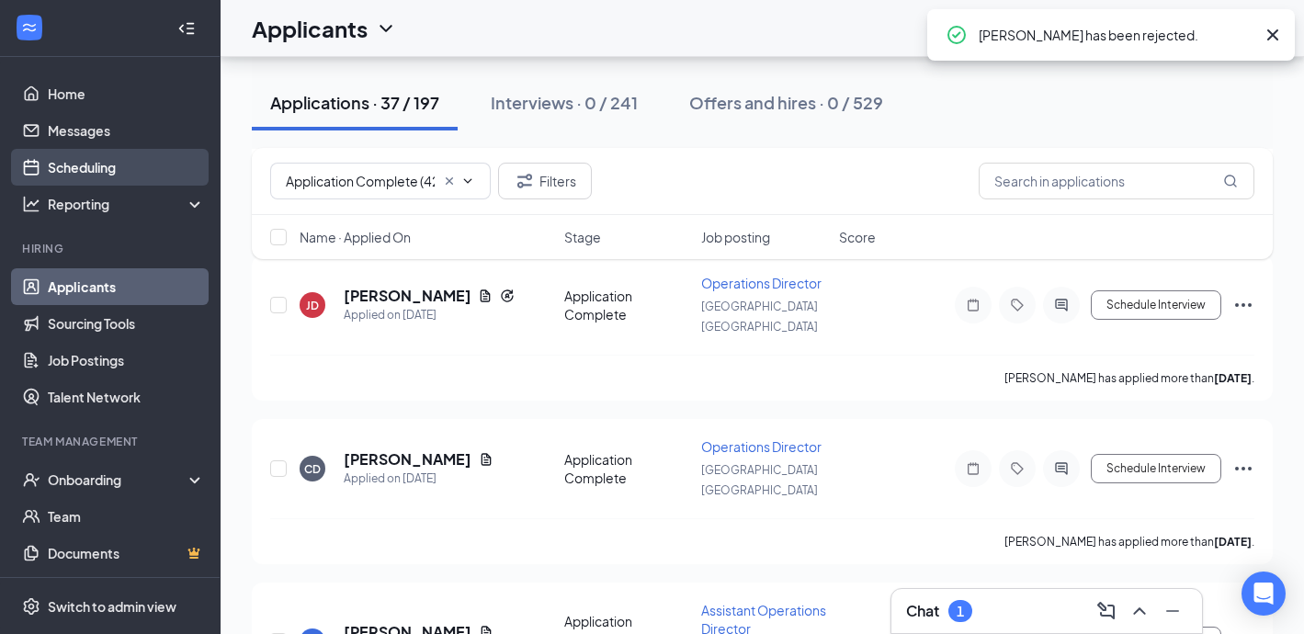
click at [96, 166] on link "Scheduling" at bounding box center [126, 167] width 157 height 37
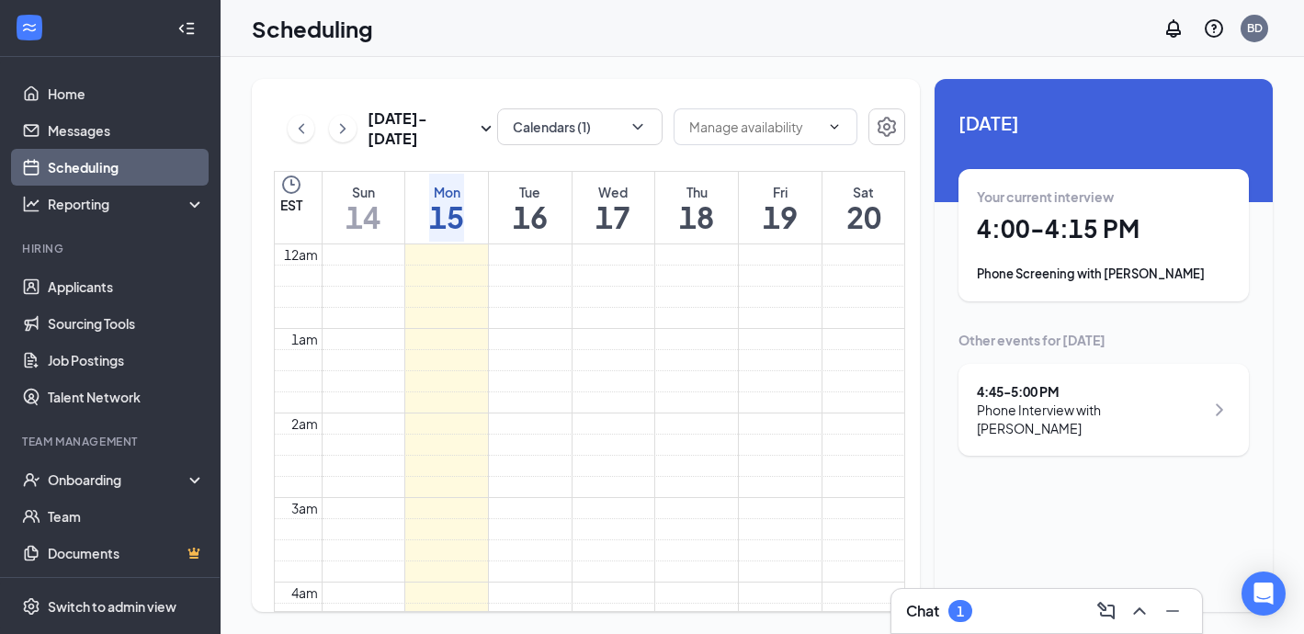
scroll to position [903, 0]
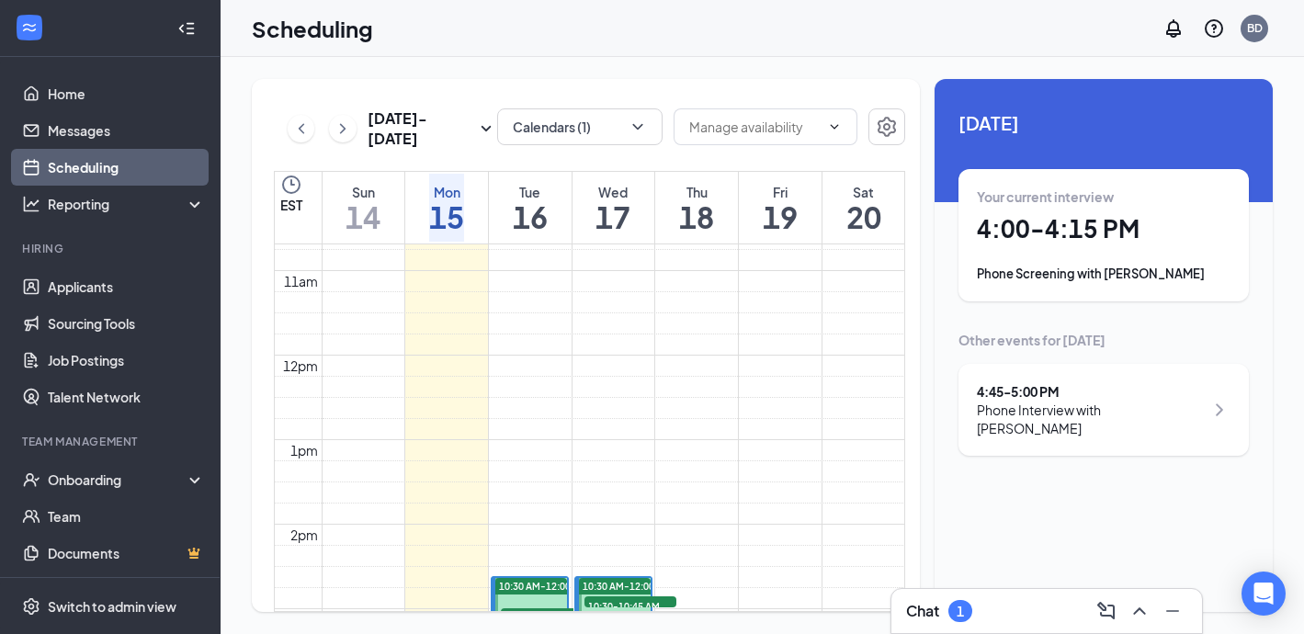
click at [1052, 215] on h1 "4:00 - 4:15 PM" at bounding box center [1104, 228] width 254 height 31
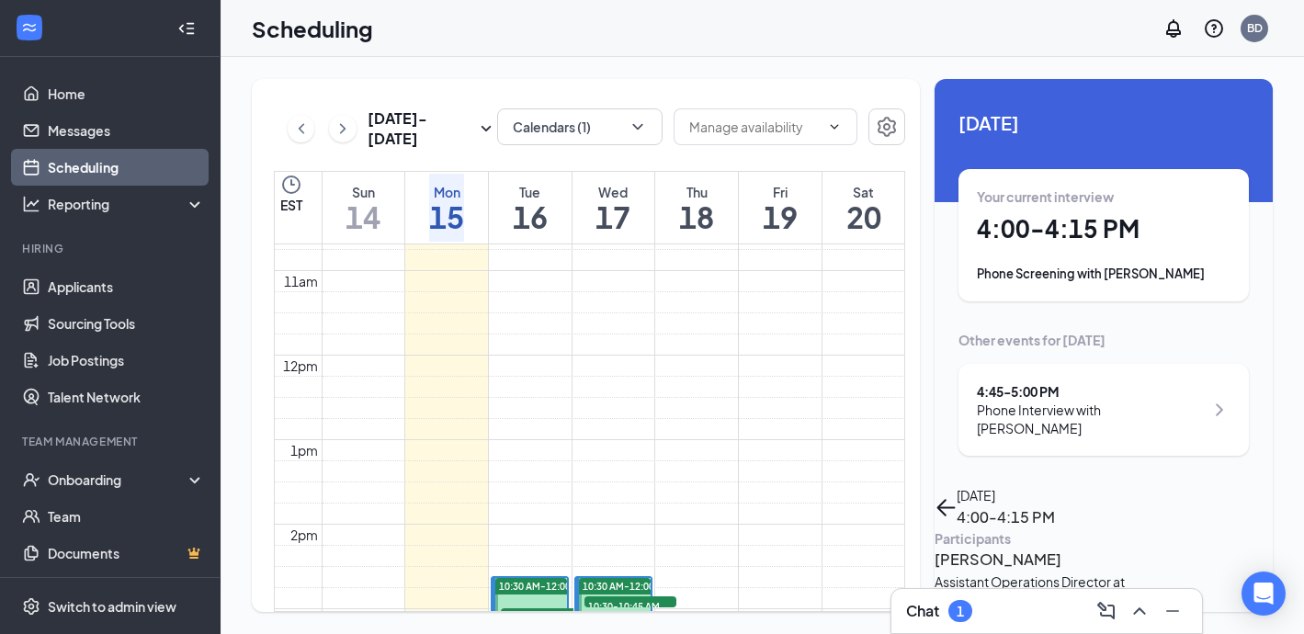
click at [1012, 548] on h3 "[PERSON_NAME]" at bounding box center [1030, 560] width 193 height 24
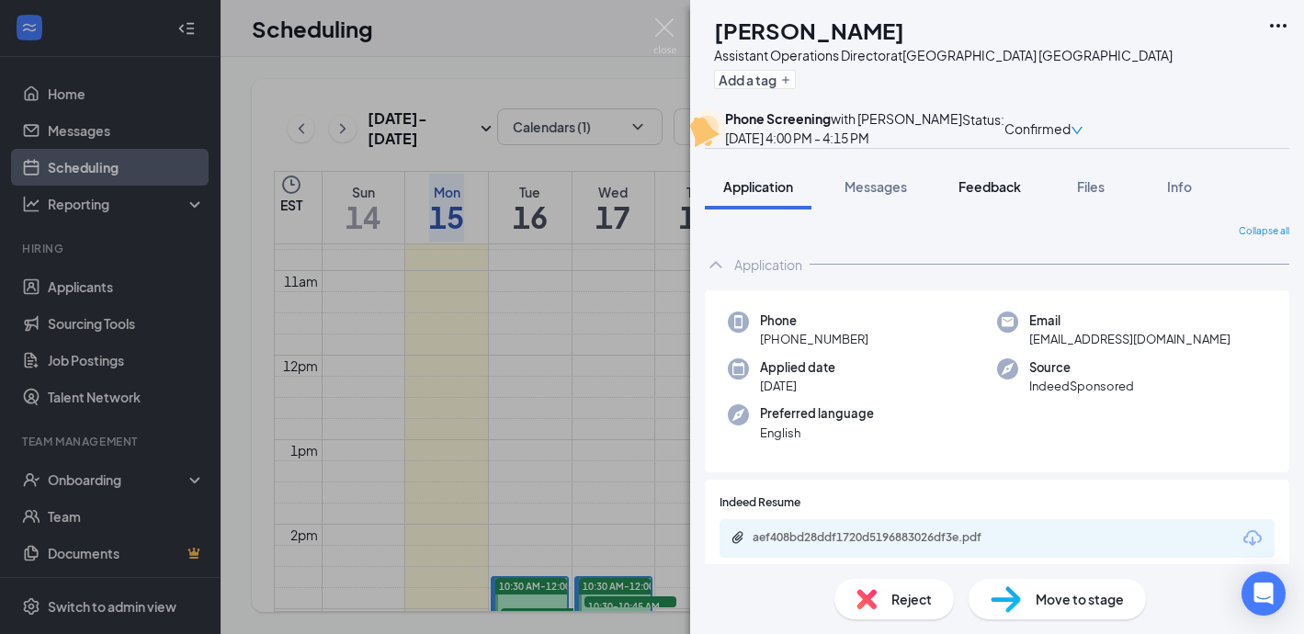
click at [986, 196] on div "Feedback" at bounding box center [989, 186] width 62 height 18
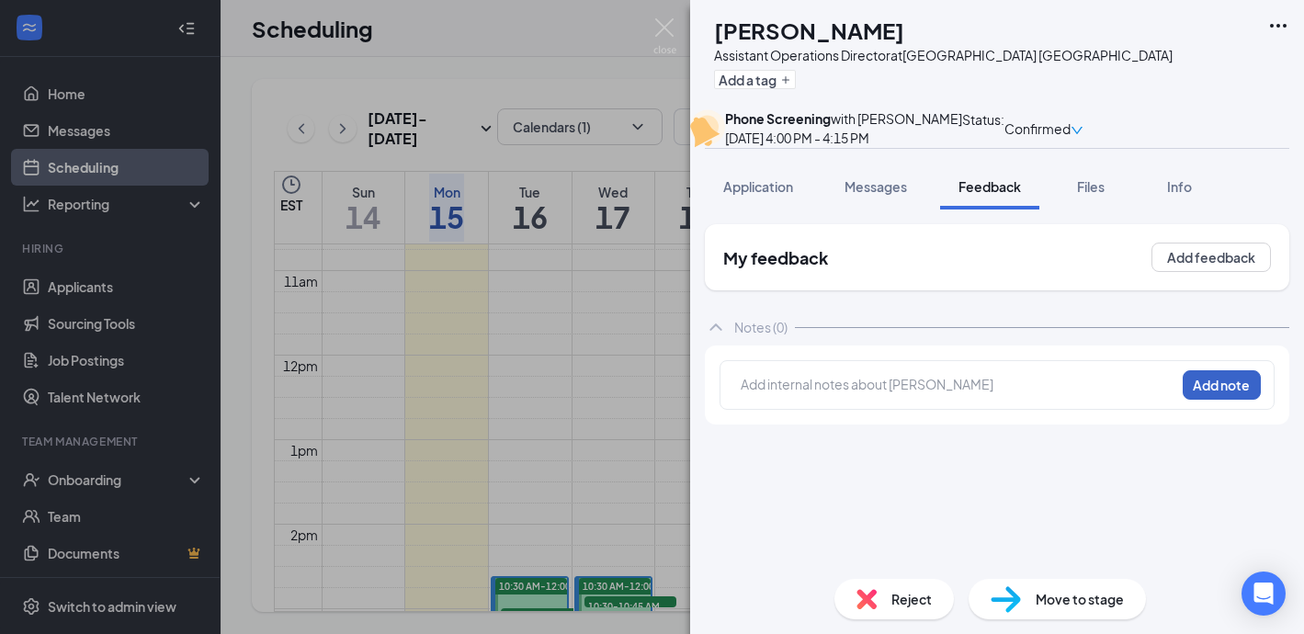
click at [1202, 400] on button "Add note" at bounding box center [1221, 384] width 78 height 29
click at [867, 394] on div at bounding box center [957, 384] width 433 height 19
click at [930, 399] on button "Add note" at bounding box center [892, 383] width 73 height 29
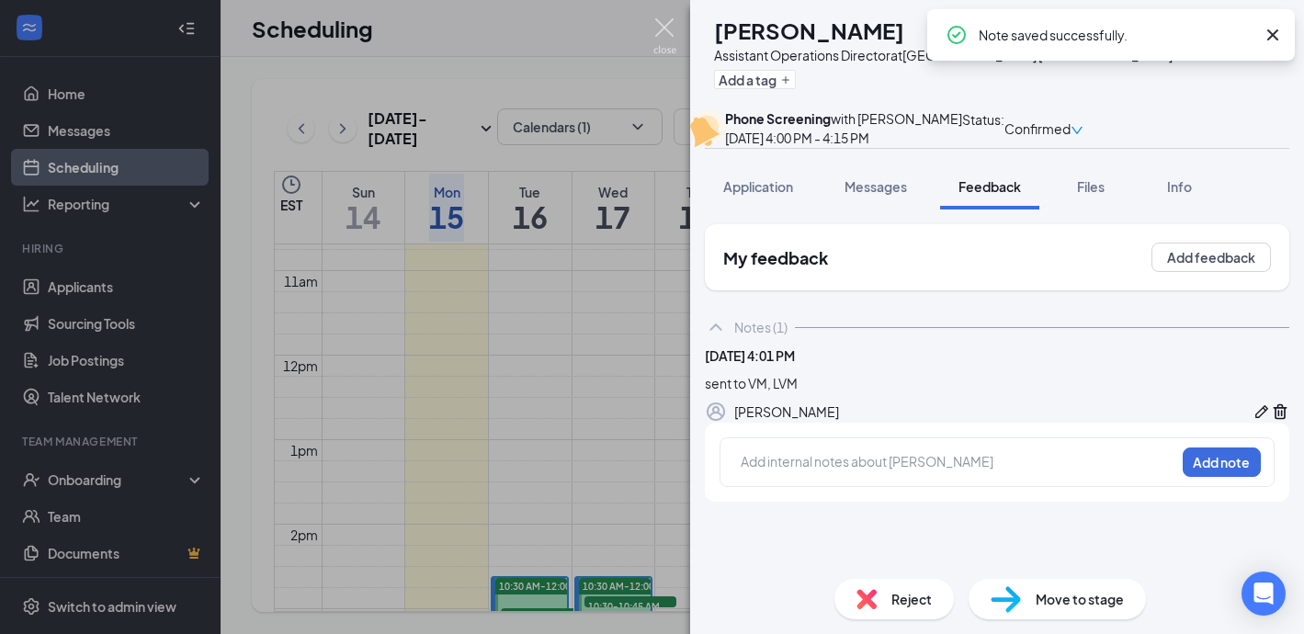
click at [664, 31] on img at bounding box center [664, 36] width 23 height 36
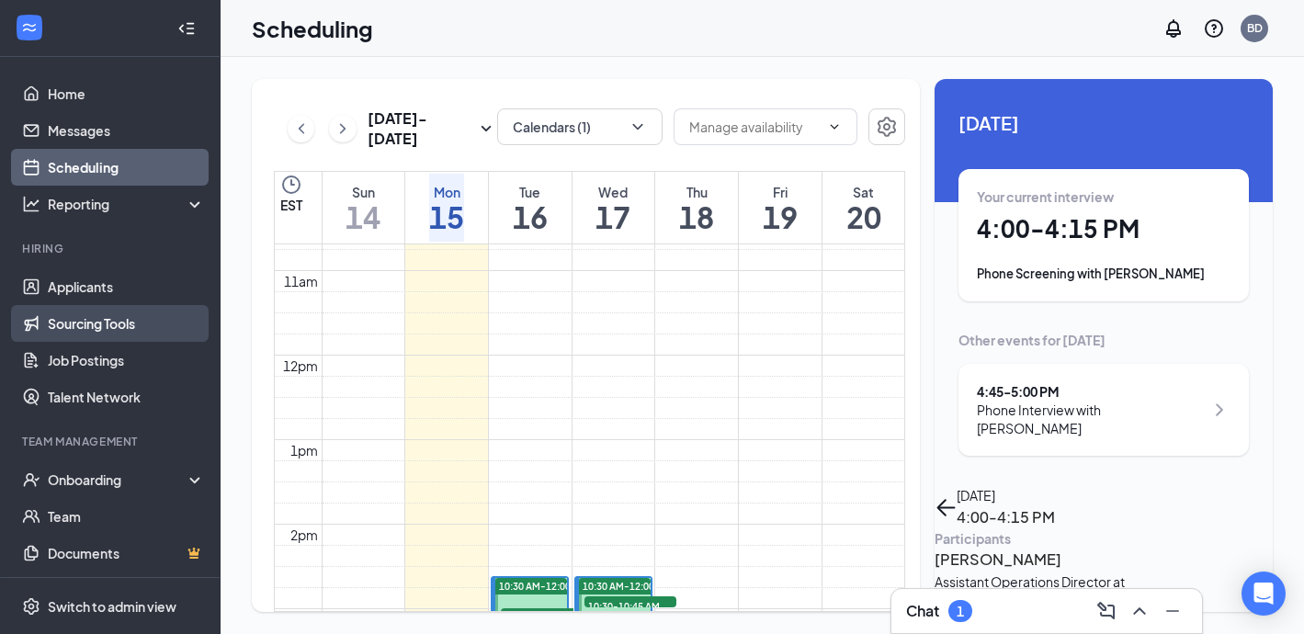
click at [91, 325] on link "Sourcing Tools" at bounding box center [126, 323] width 157 height 37
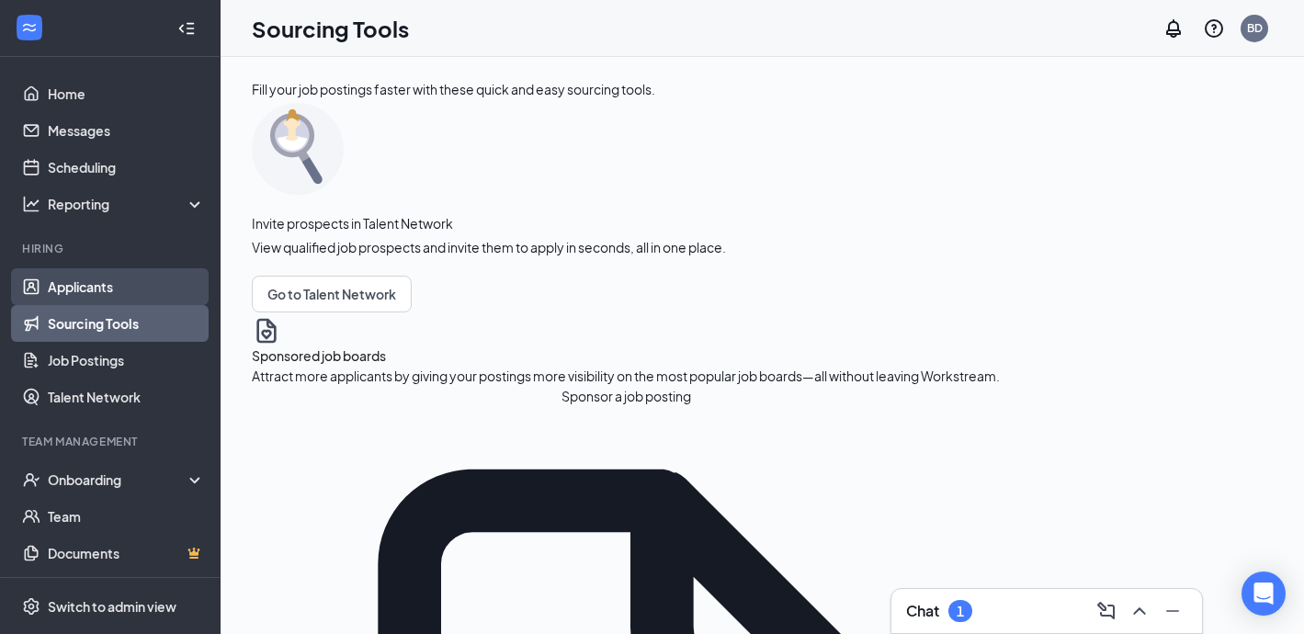
click at [88, 293] on link "Applicants" at bounding box center [126, 286] width 157 height 37
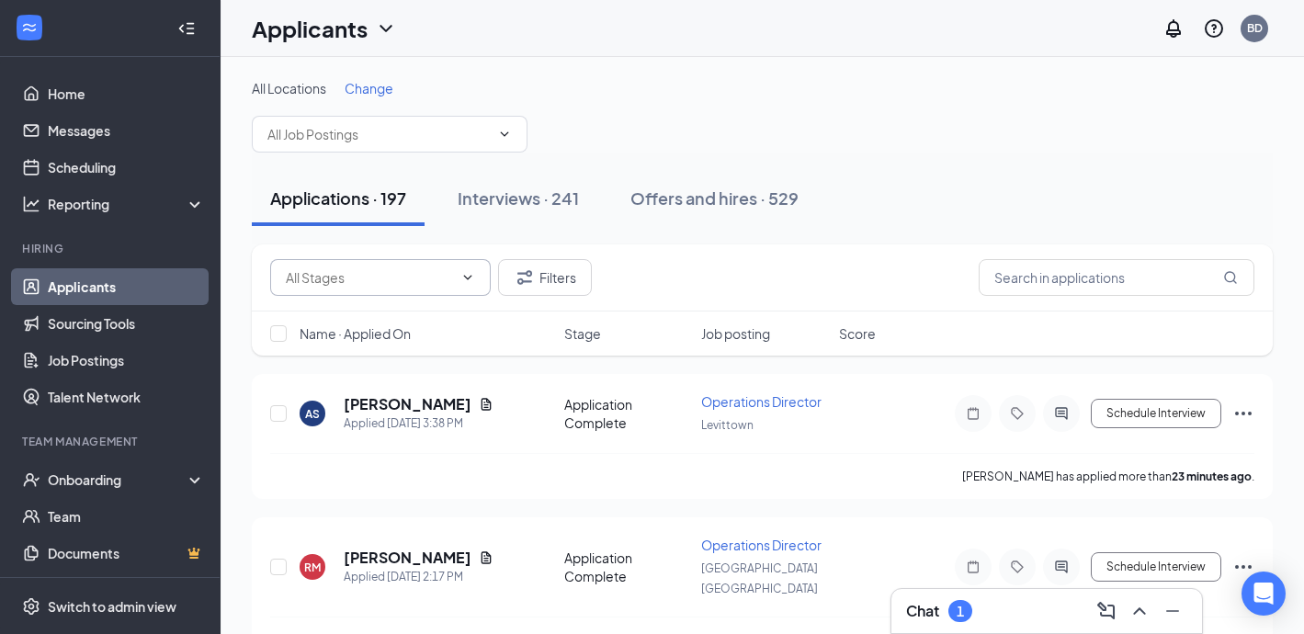
click at [385, 261] on span at bounding box center [380, 277] width 220 height 37
click at [382, 280] on input "text" at bounding box center [369, 277] width 167 height 20
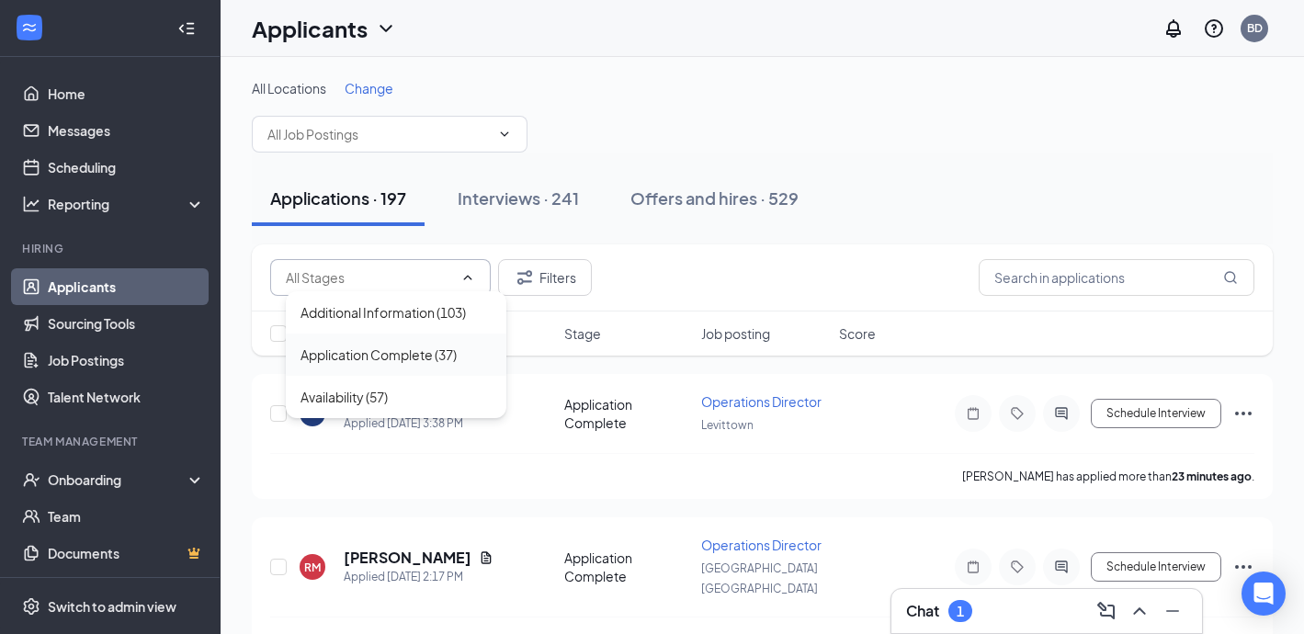
click at [368, 359] on div "Application Complete (37)" at bounding box center [378, 355] width 156 height 20
type input "Application Complete (37)"
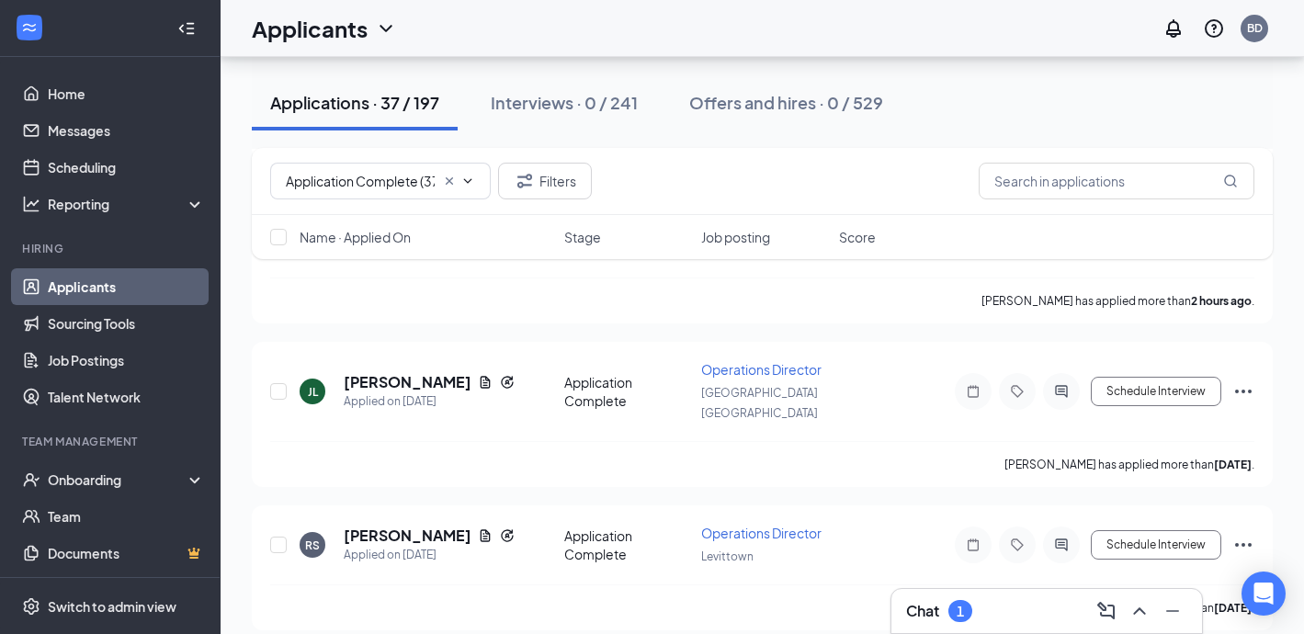
scroll to position [503, 0]
click at [390, 525] on h5 "[PERSON_NAME]" at bounding box center [407, 535] width 127 height 20
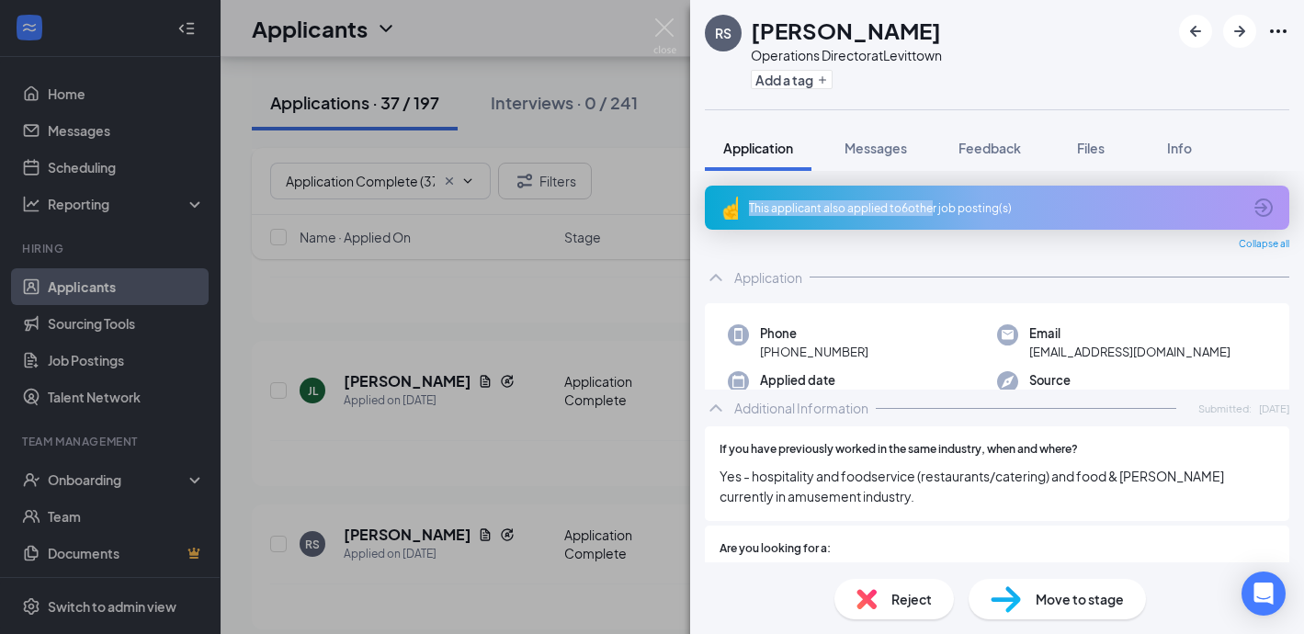
click at [931, 200] on div "This applicant also applied to 6 other job posting(s)" at bounding box center [995, 208] width 492 height 16
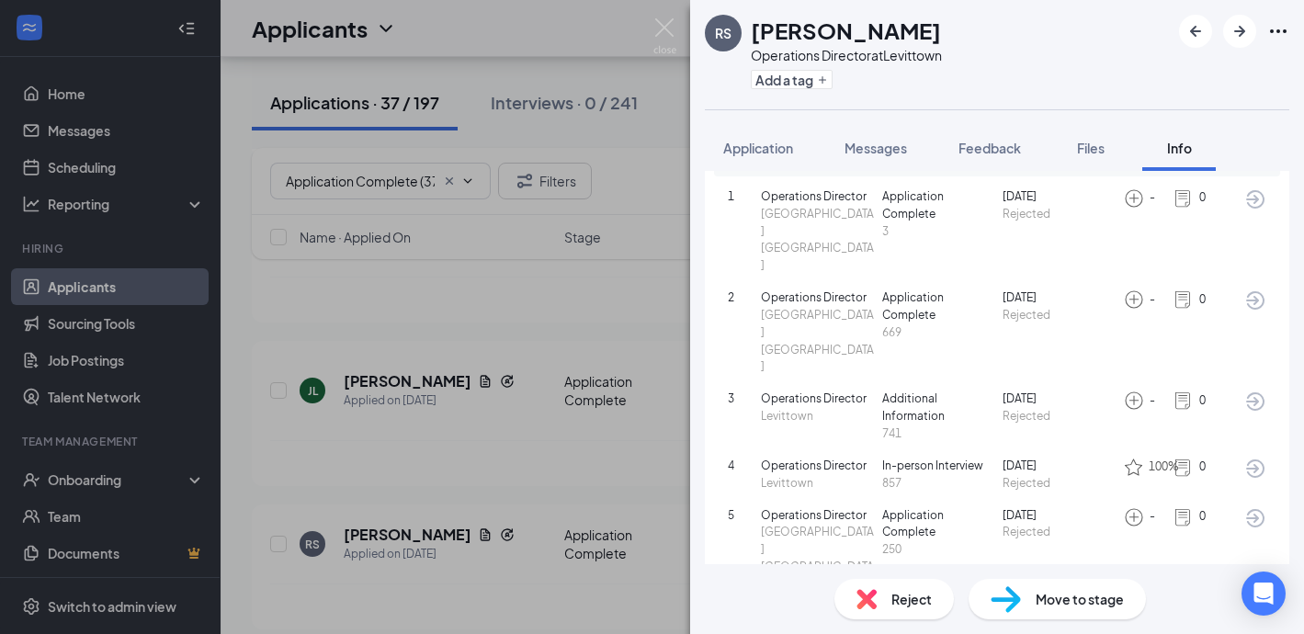
scroll to position [141, 0]
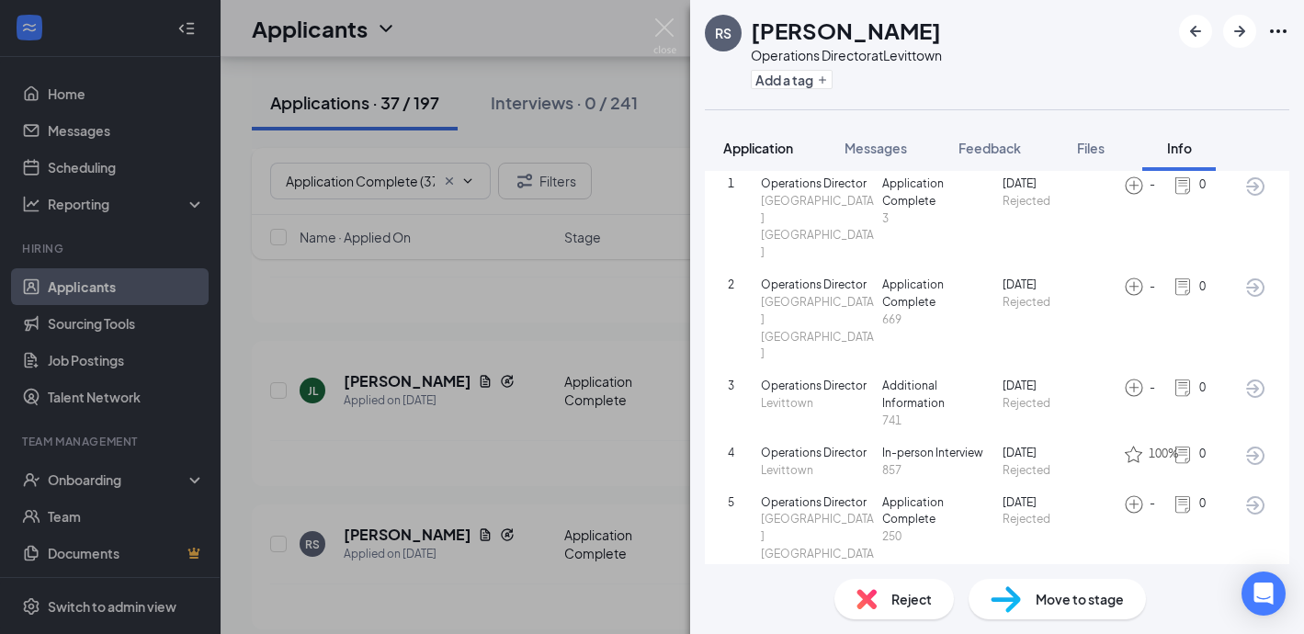
click at [754, 144] on span "Application" at bounding box center [758, 148] width 70 height 17
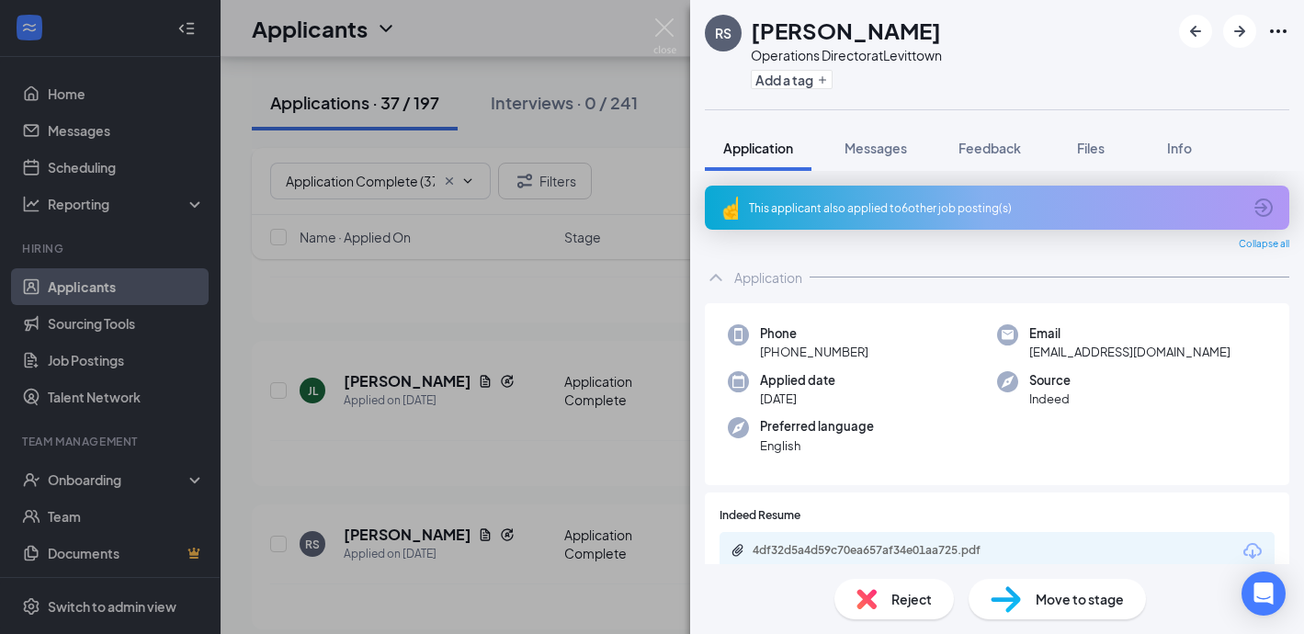
click at [888, 604] on div "Reject" at bounding box center [893, 599] width 119 height 40
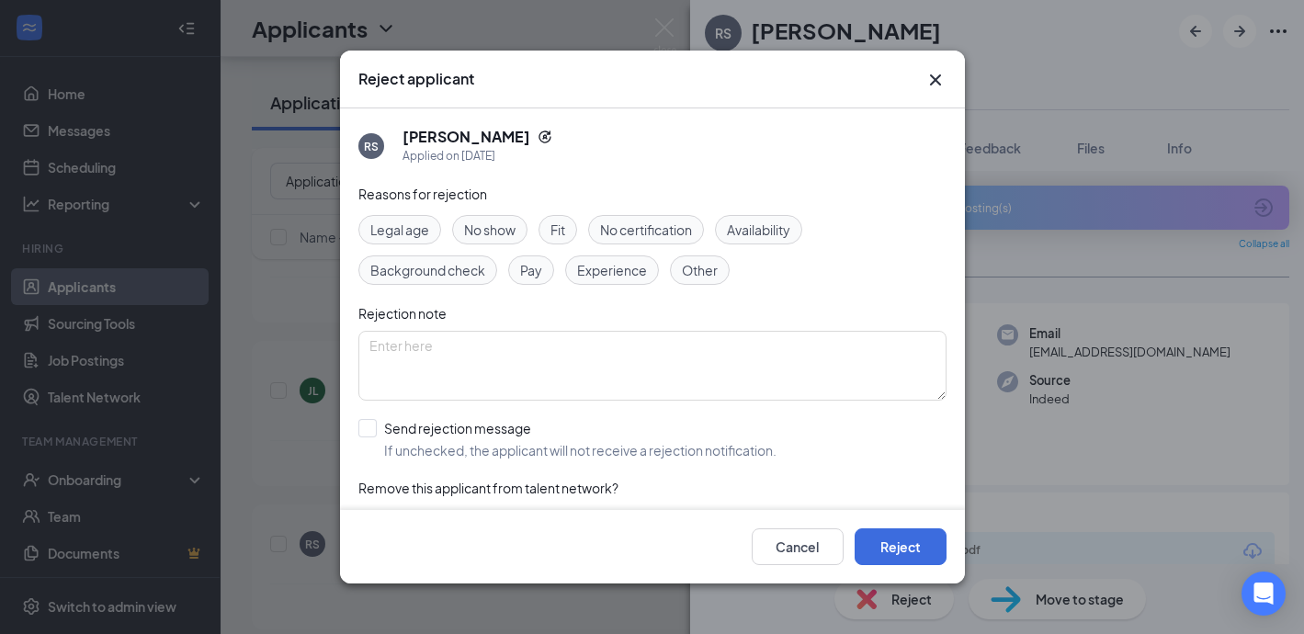
click at [559, 227] on span "Fit" at bounding box center [557, 230] width 15 height 20
click at [367, 425] on input "Send rejection message If unchecked, the applicant will not receive a rejection…" at bounding box center [567, 439] width 418 height 40
checkbox input "true"
click at [928, 547] on button "Reject" at bounding box center [900, 546] width 92 height 37
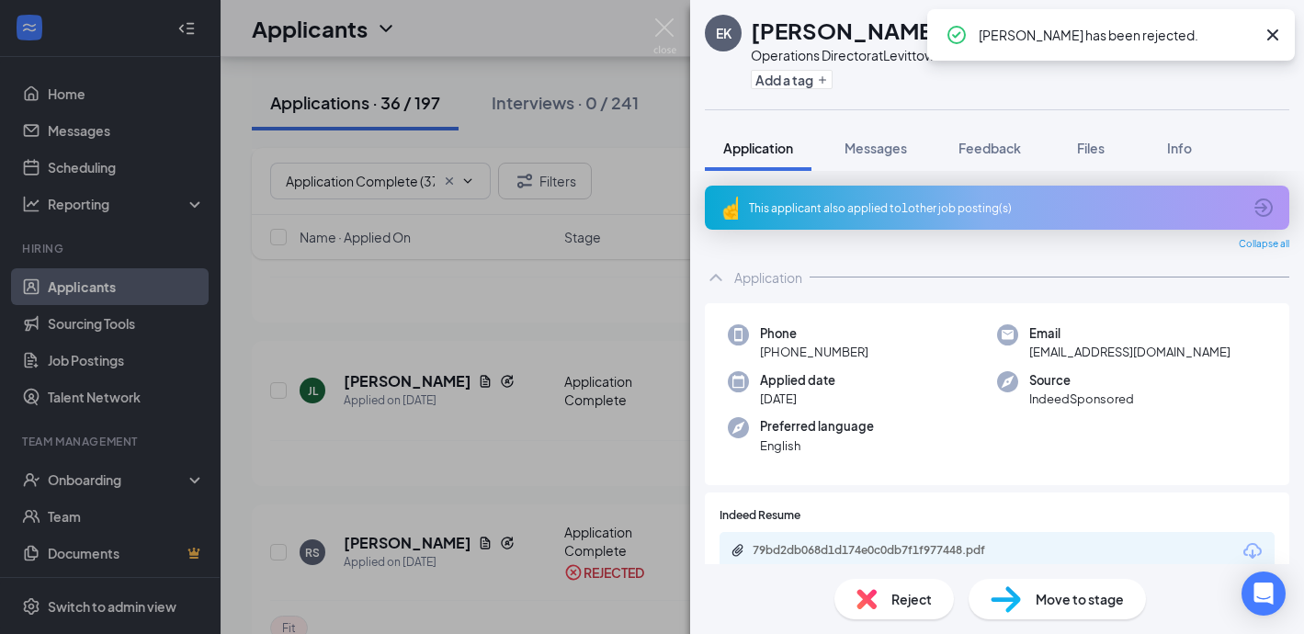
click at [808, 218] on div "This applicant also applied to 1 other job posting(s)" at bounding box center [997, 208] width 584 height 44
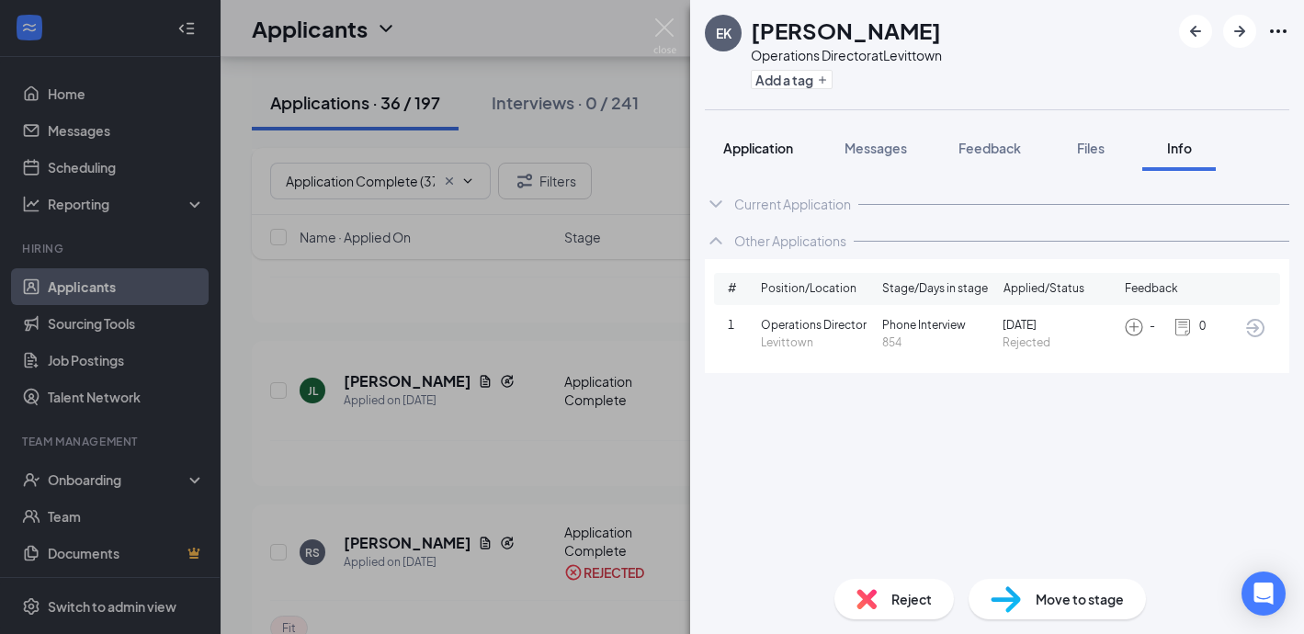
click at [744, 161] on button "Application" at bounding box center [758, 148] width 107 height 46
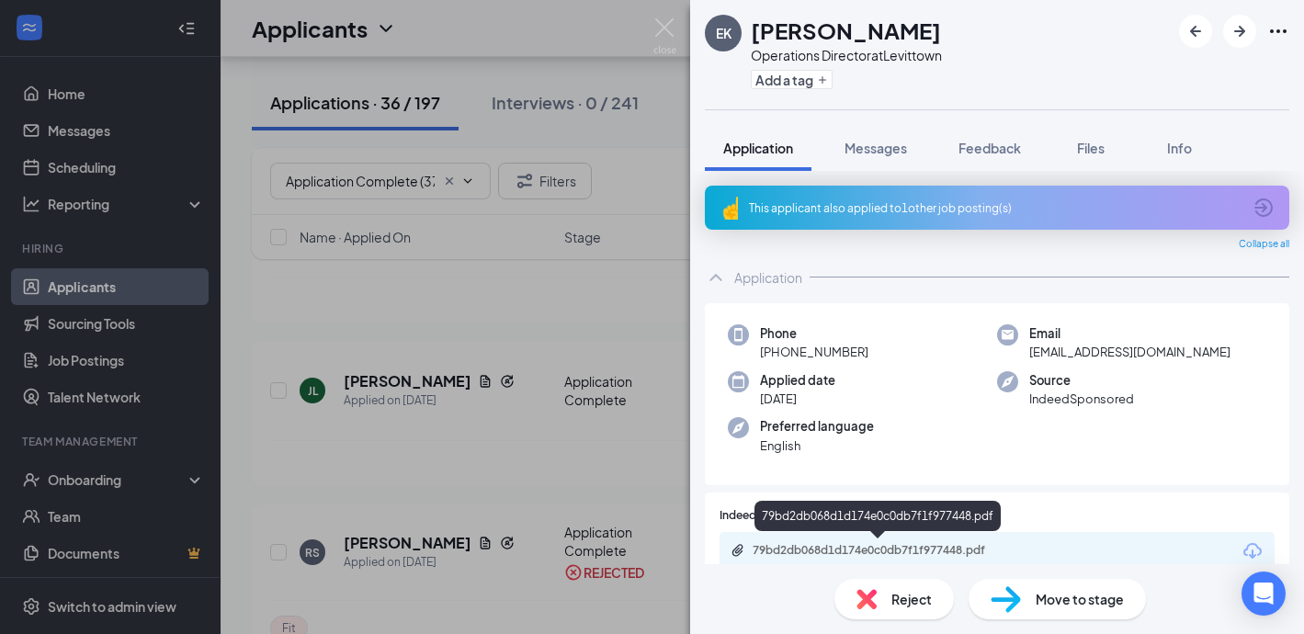
click at [809, 546] on div "79bd2db068d1d174e0c0db7f1f977448.pdf" at bounding box center [880, 550] width 257 height 15
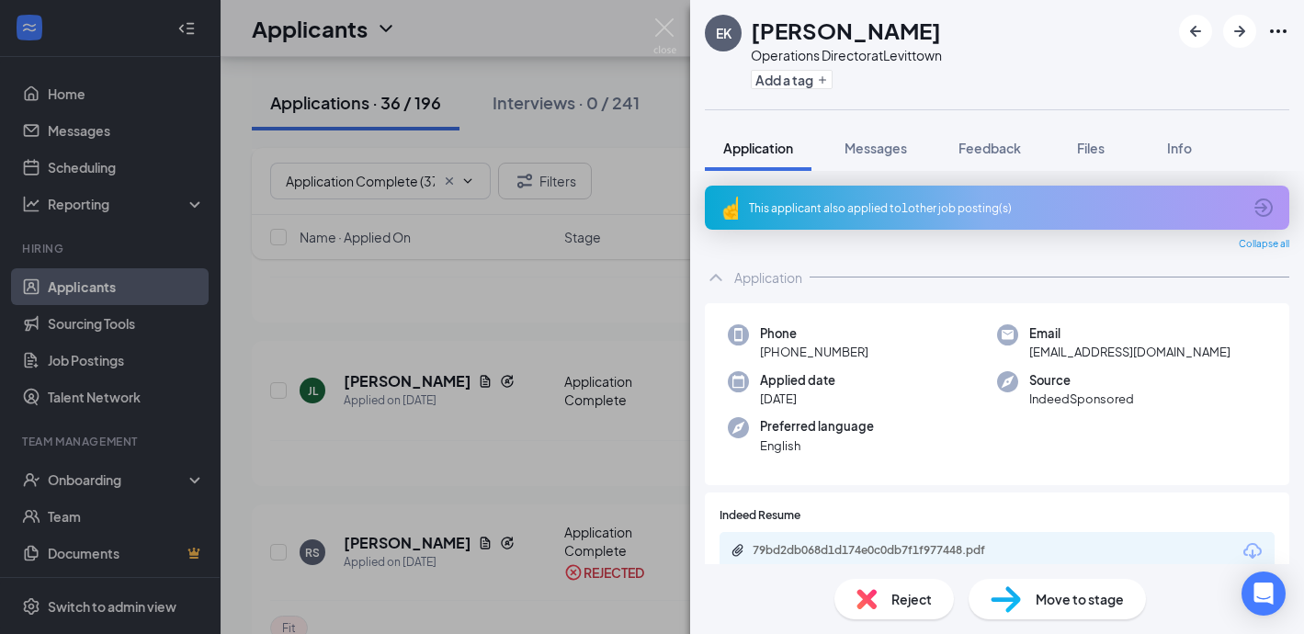
click at [903, 584] on div "Reject" at bounding box center [893, 599] width 119 height 40
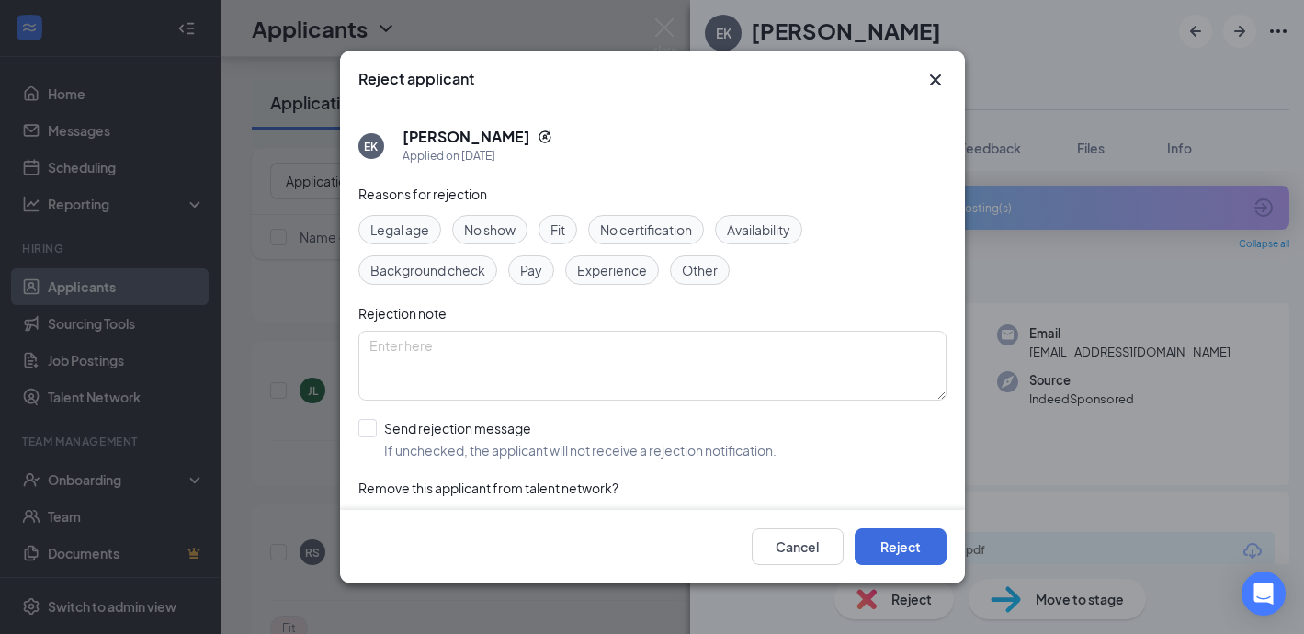
click at [625, 272] on span "Experience" at bounding box center [612, 270] width 70 height 20
click at [562, 221] on span "Fit" at bounding box center [557, 230] width 15 height 20
click at [364, 424] on input "Send rejection message If unchecked, the applicant will not receive a rejection…" at bounding box center [567, 439] width 418 height 40
checkbox input "true"
click at [912, 536] on button "Reject" at bounding box center [900, 546] width 92 height 37
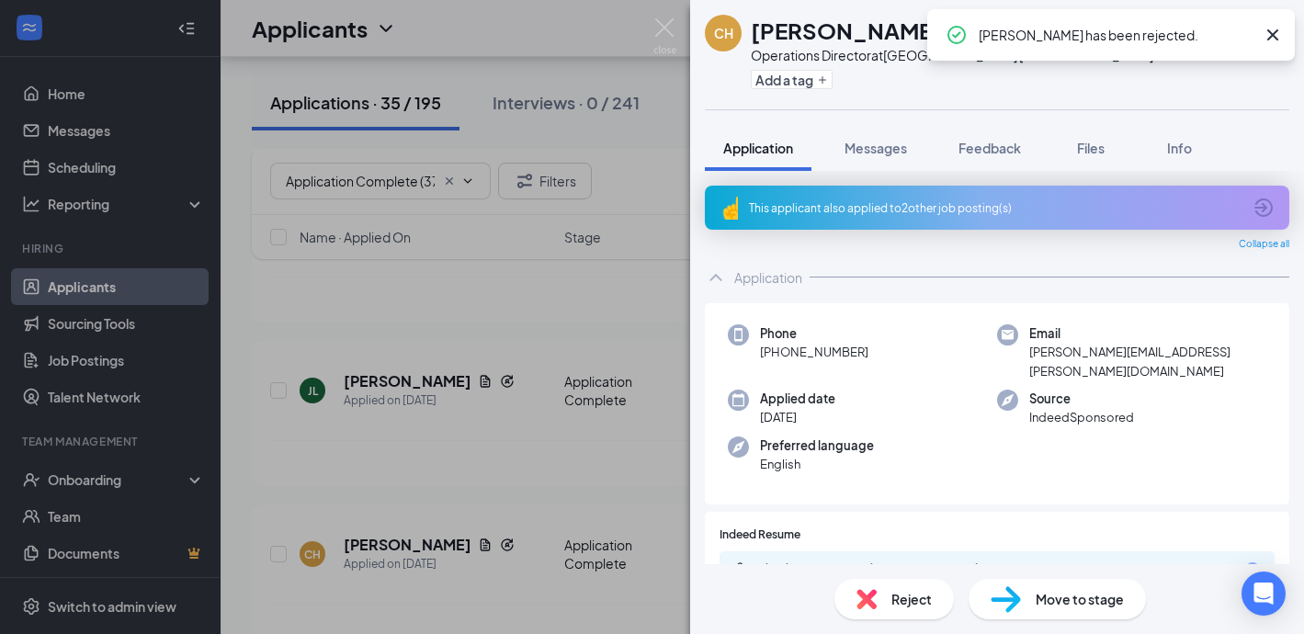
click at [862, 211] on div "This applicant also applied to 2 other job posting(s)" at bounding box center [995, 208] width 492 height 16
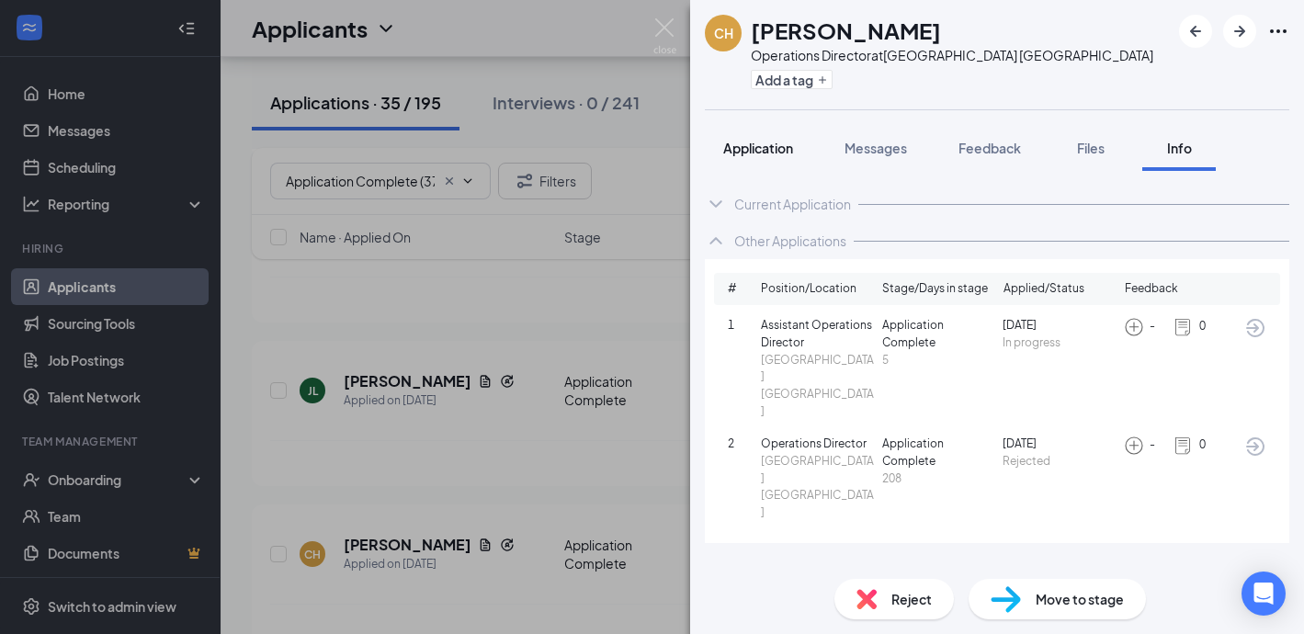
click at [760, 148] on span "Application" at bounding box center [758, 148] width 70 height 17
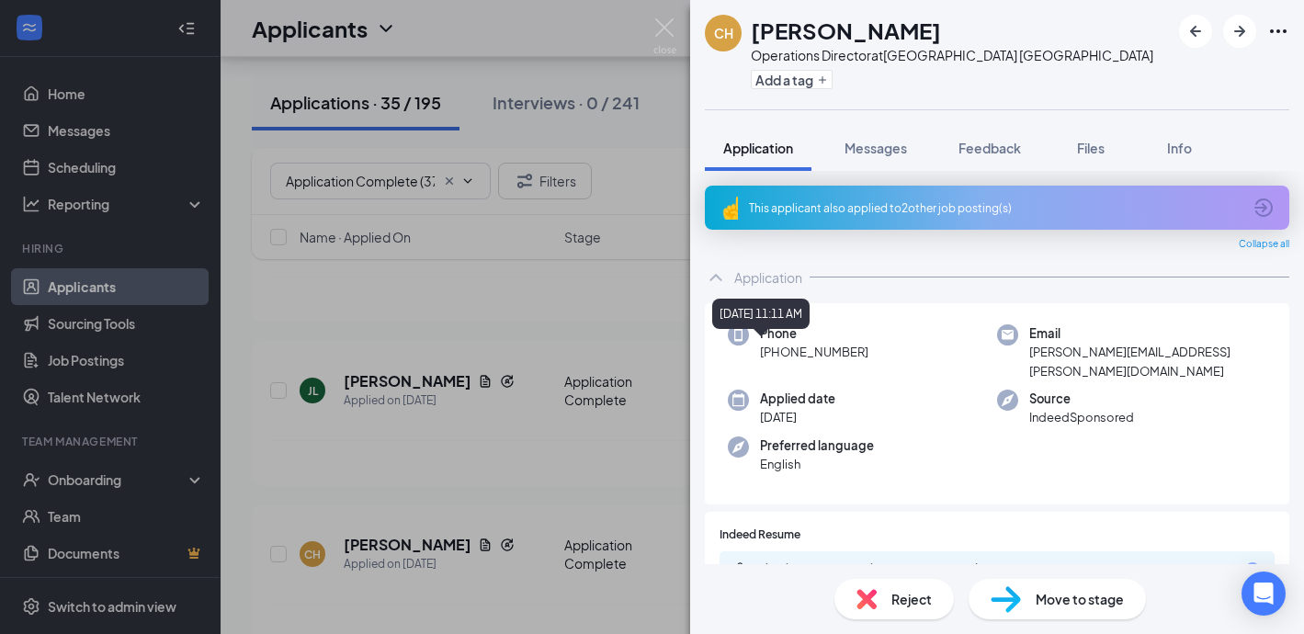
scroll to position [93, 0]
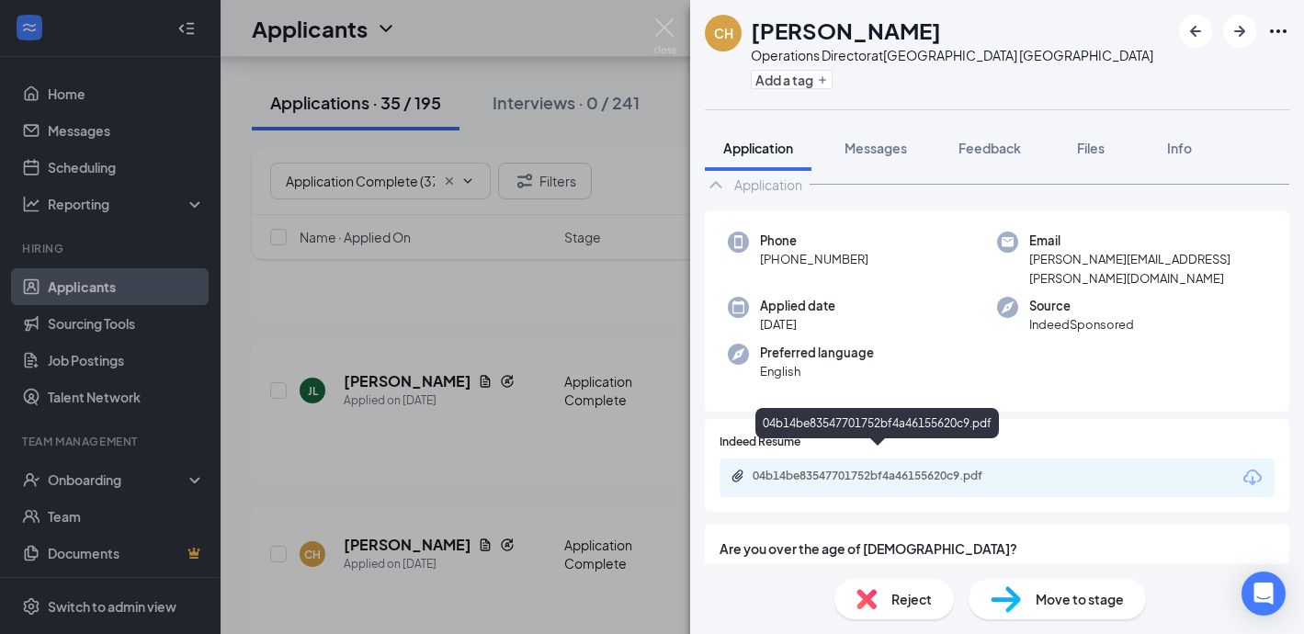
click at [773, 469] on div "04b14be83547701752bf4a46155620c9.pdf" at bounding box center [880, 476] width 257 height 15
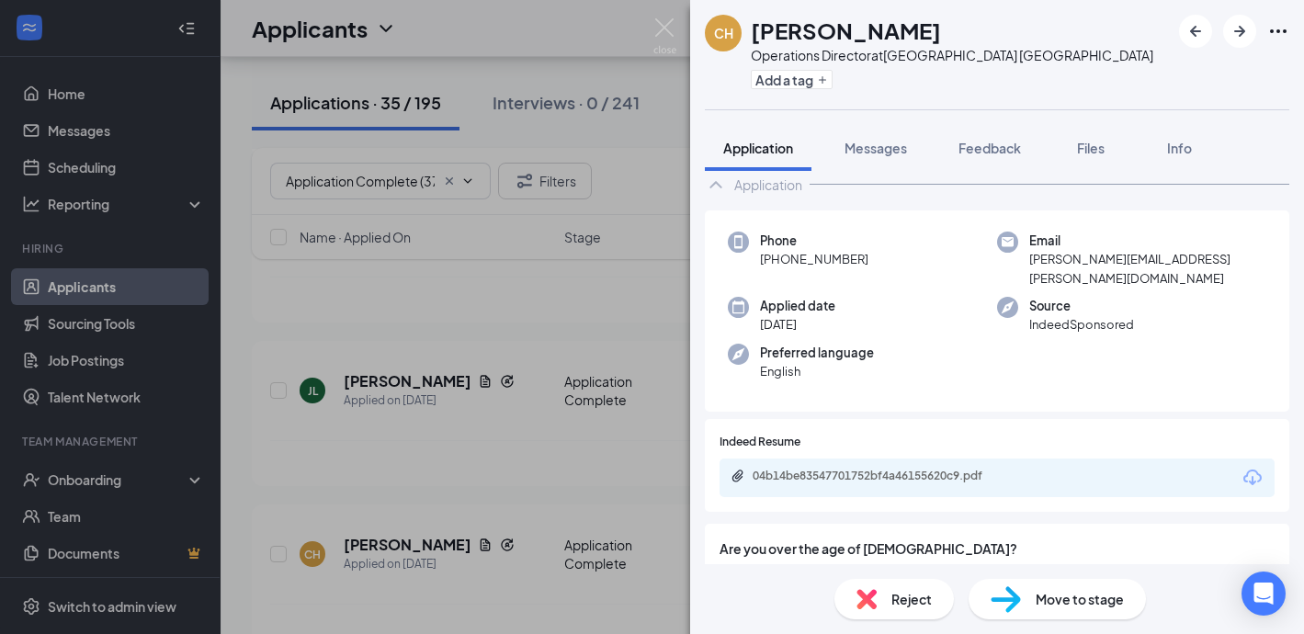
click at [909, 600] on span "Reject" at bounding box center [911, 599] width 40 height 20
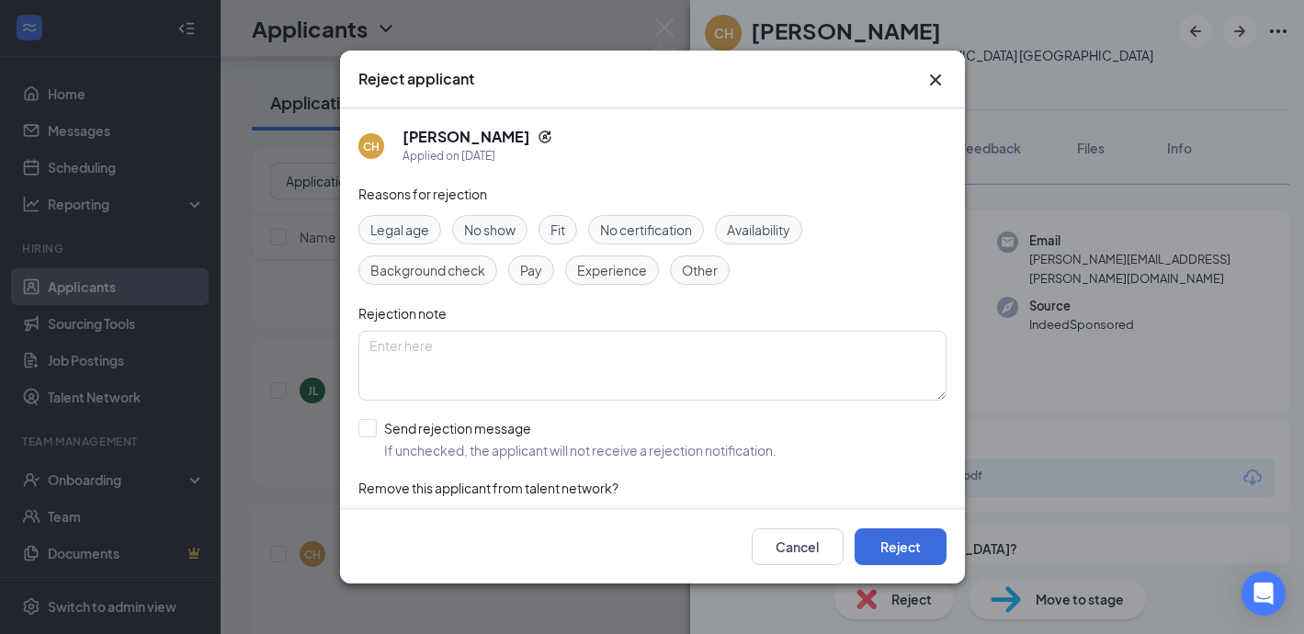
click at [597, 272] on span "Experience" at bounding box center [612, 270] width 70 height 20
click at [368, 426] on input "Send rejection message If unchecked, the applicant will not receive a rejection…" at bounding box center [567, 439] width 418 height 40
checkbox input "true"
click at [888, 543] on button "Reject" at bounding box center [900, 546] width 92 height 37
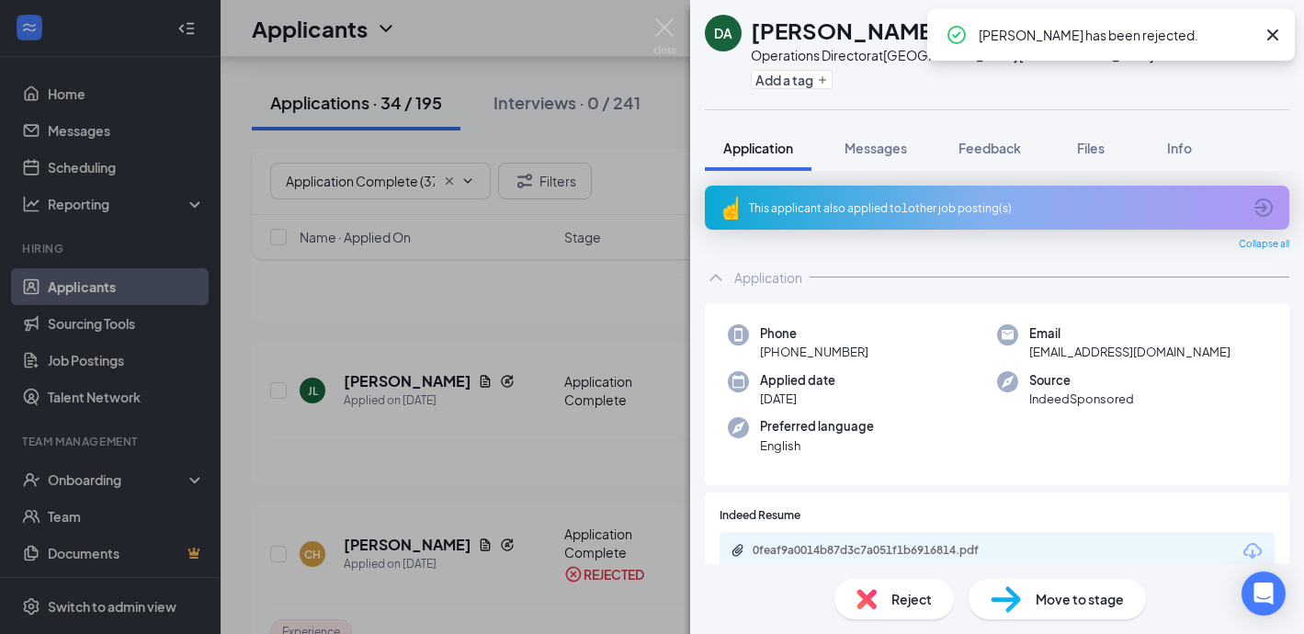
click at [806, 202] on div "This applicant also applied to 1 other job posting(s)" at bounding box center [995, 208] width 492 height 16
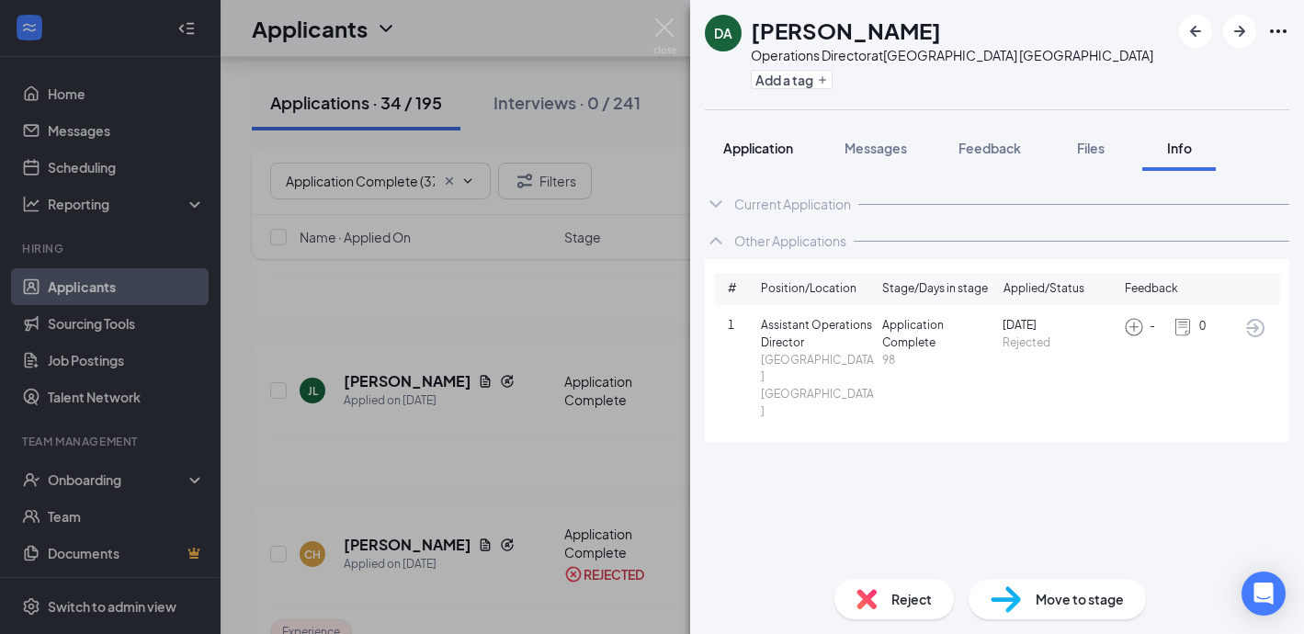
click at [773, 153] on span "Application" at bounding box center [758, 148] width 70 height 17
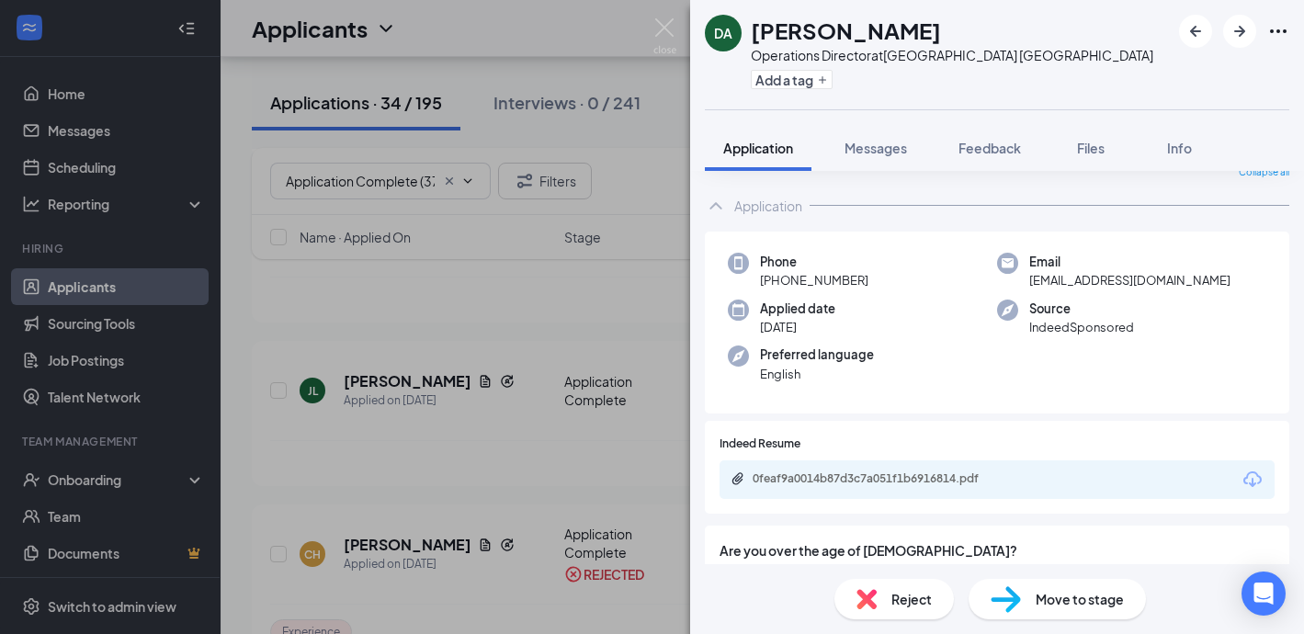
scroll to position [78, 0]
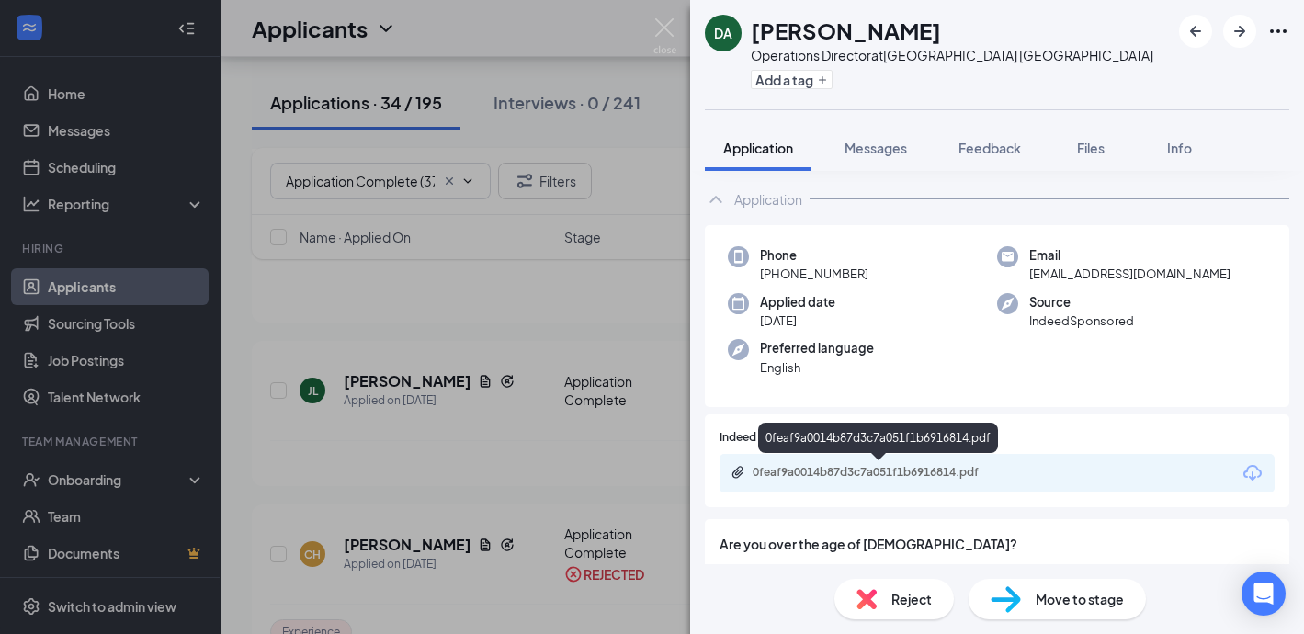
click at [819, 467] on div "0feaf9a0014b87d3c7a051f1b6916814.pdf" at bounding box center [880, 472] width 257 height 15
click at [821, 473] on div "0feaf9a0014b87d3c7a051f1b6916814.pdf" at bounding box center [880, 472] width 257 height 15
click at [910, 604] on span "Reject" at bounding box center [911, 599] width 40 height 20
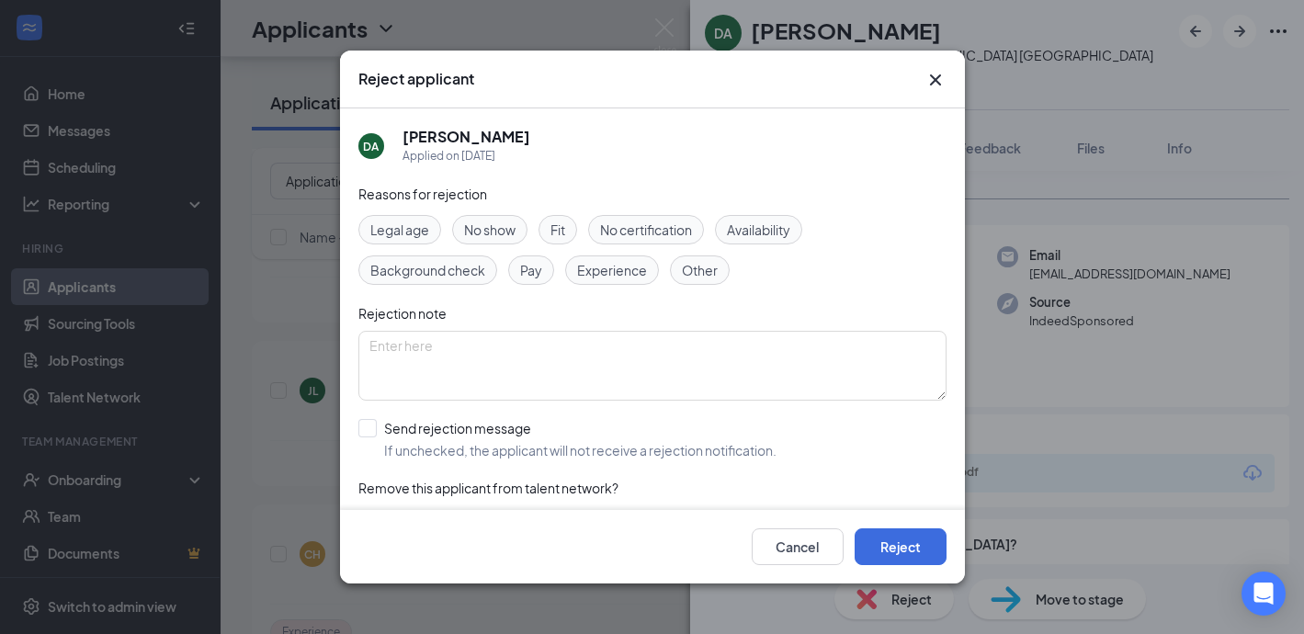
click at [601, 273] on span "Experience" at bounding box center [612, 270] width 70 height 20
click at [368, 424] on input "Send rejection message If unchecked, the applicant will not receive a rejection…" at bounding box center [567, 439] width 418 height 40
checkbox input "true"
click at [916, 550] on button "Reject" at bounding box center [900, 546] width 92 height 37
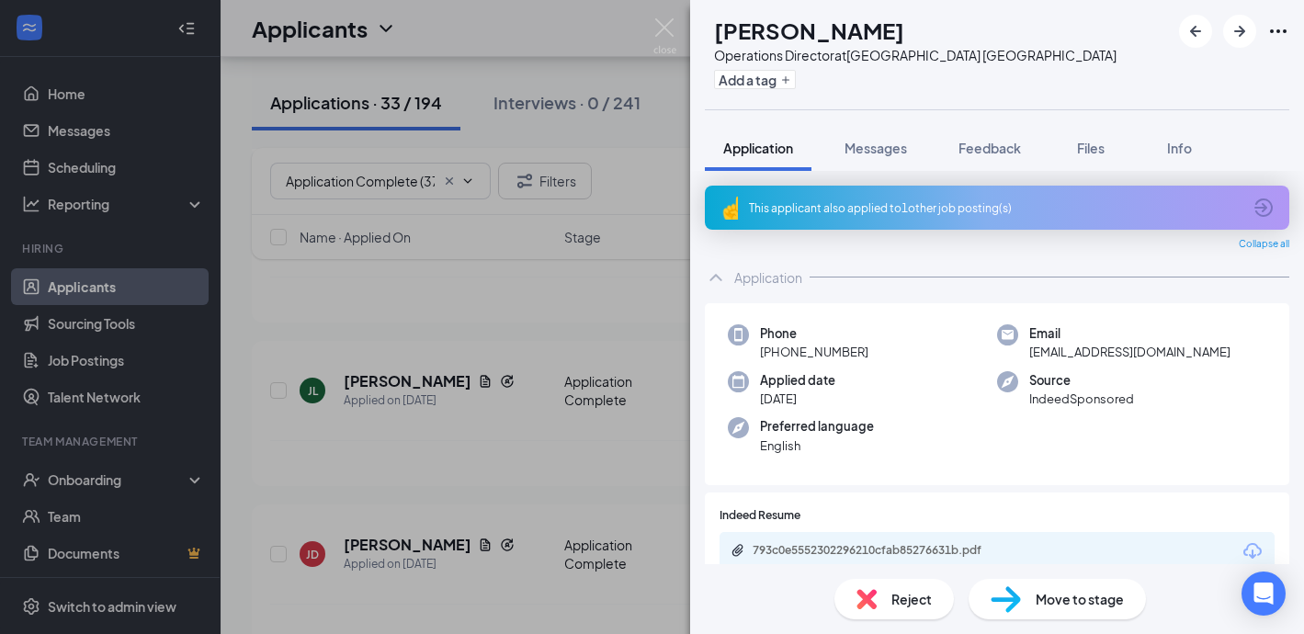
click at [667, 28] on img at bounding box center [664, 36] width 23 height 36
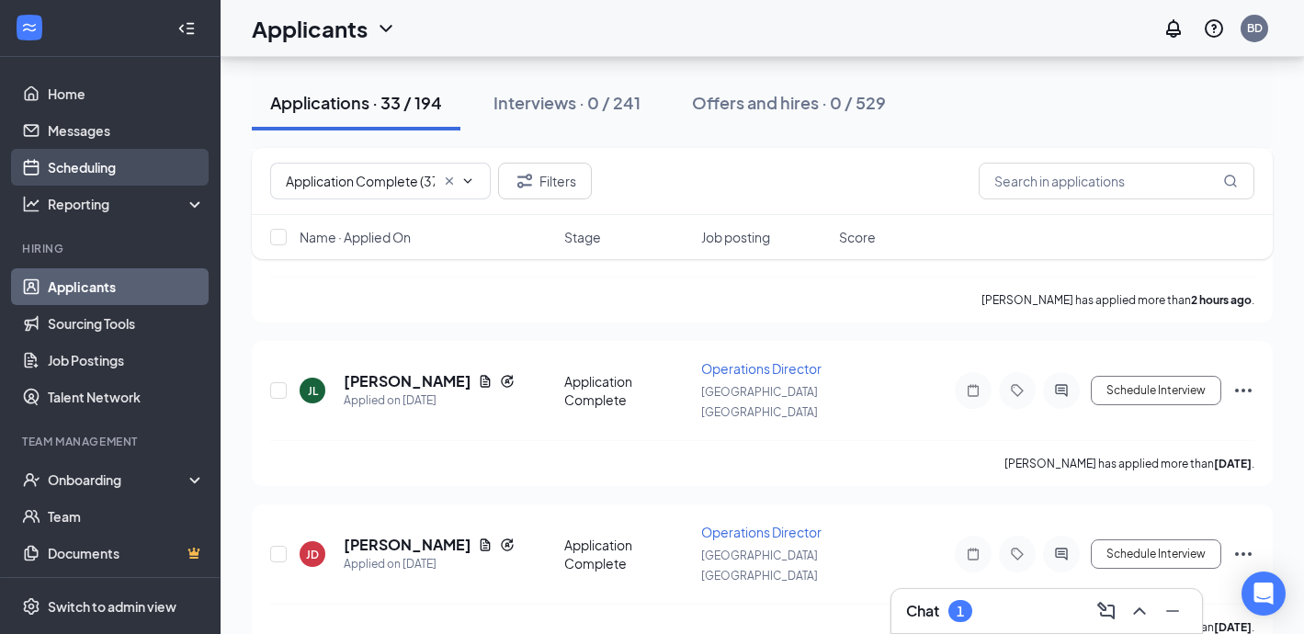
click at [51, 166] on link "Scheduling" at bounding box center [126, 167] width 157 height 37
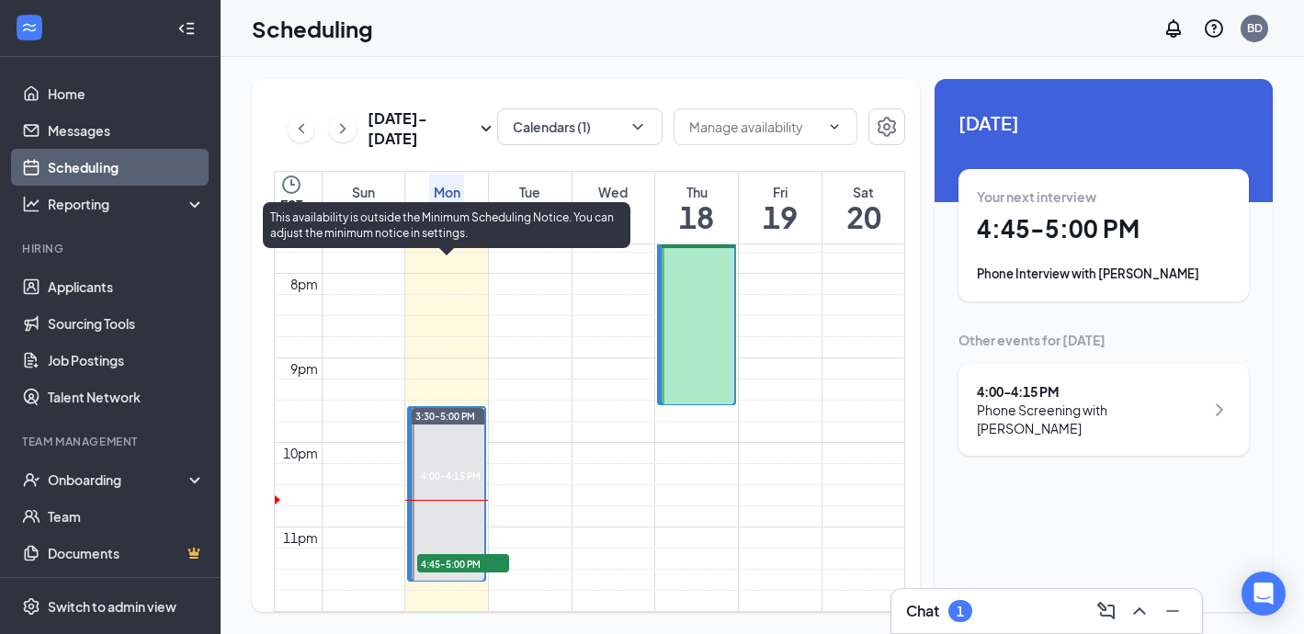
scroll to position [1821, 0]
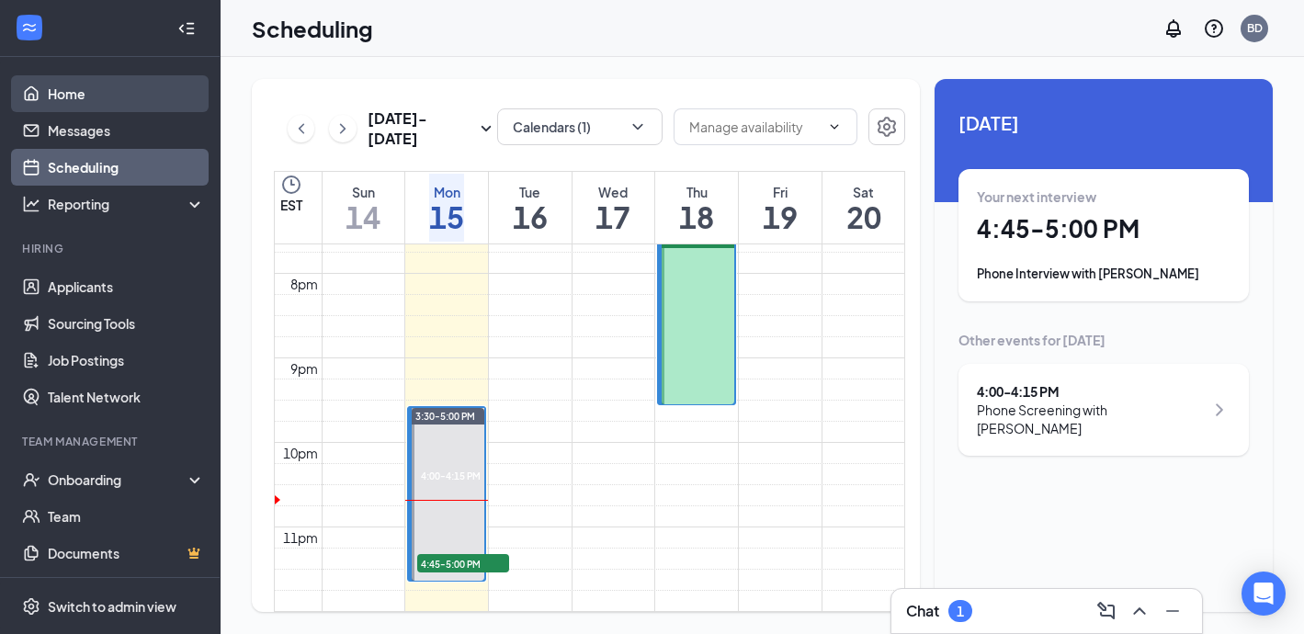
click at [101, 86] on link "Home" at bounding box center [126, 93] width 157 height 37
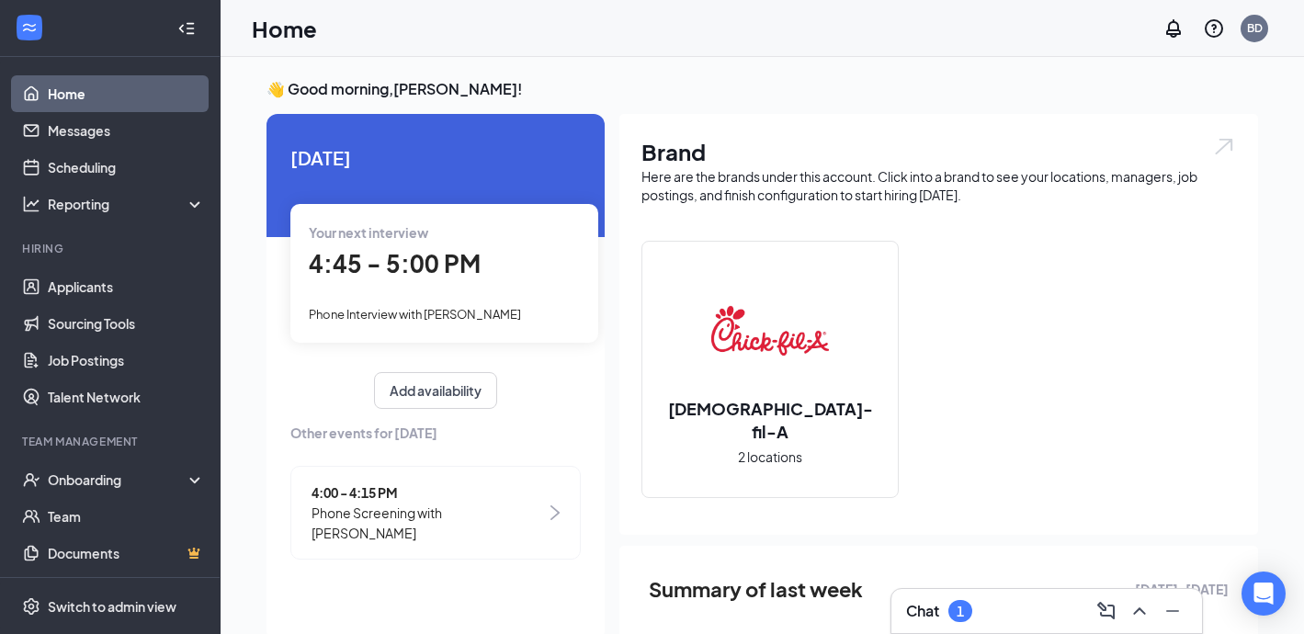
click at [992, 605] on div "Chat 1" at bounding box center [1046, 610] width 281 height 29
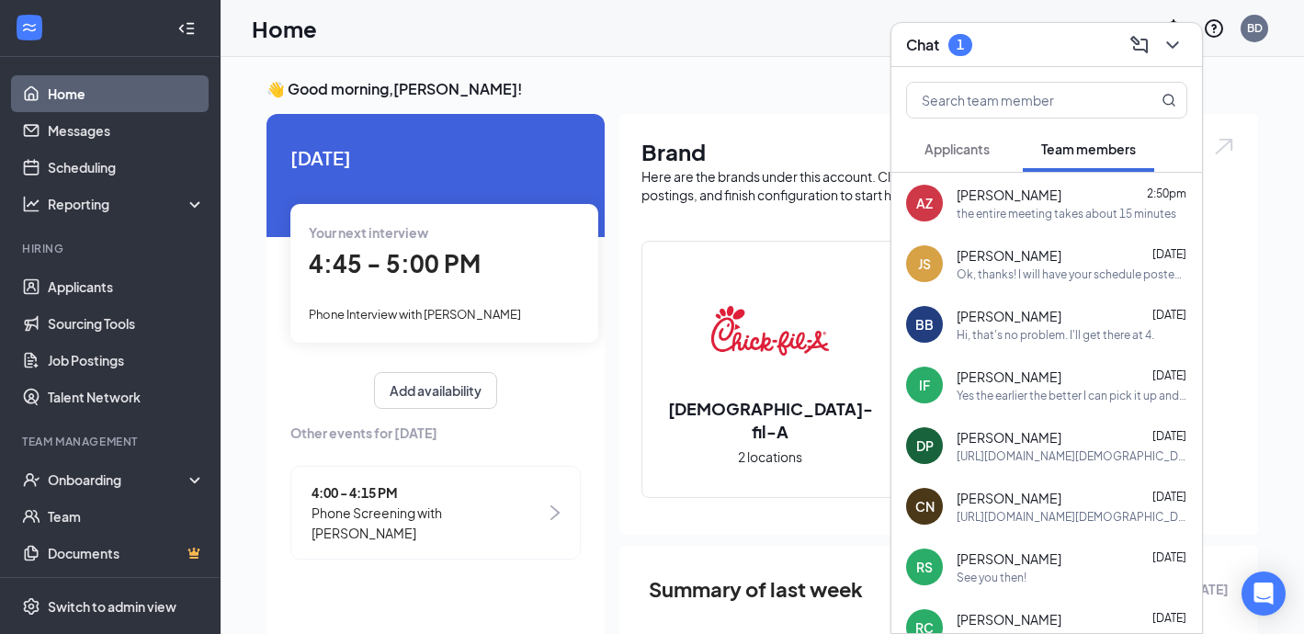
click at [1006, 150] on button "Applicants" at bounding box center [957, 149] width 102 height 46
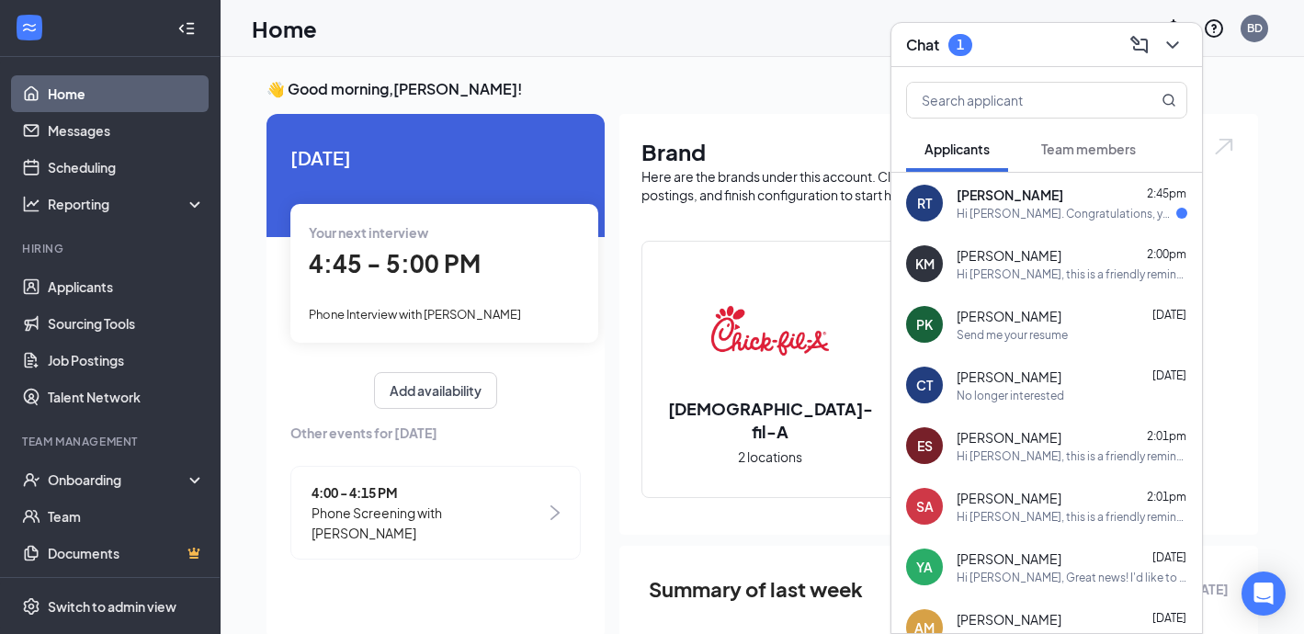
click at [1055, 224] on div "[PERSON_NAME] 2:45pm Hi [PERSON_NAME]. Congratulations, your onsite interview w…" at bounding box center [1046, 203] width 311 height 61
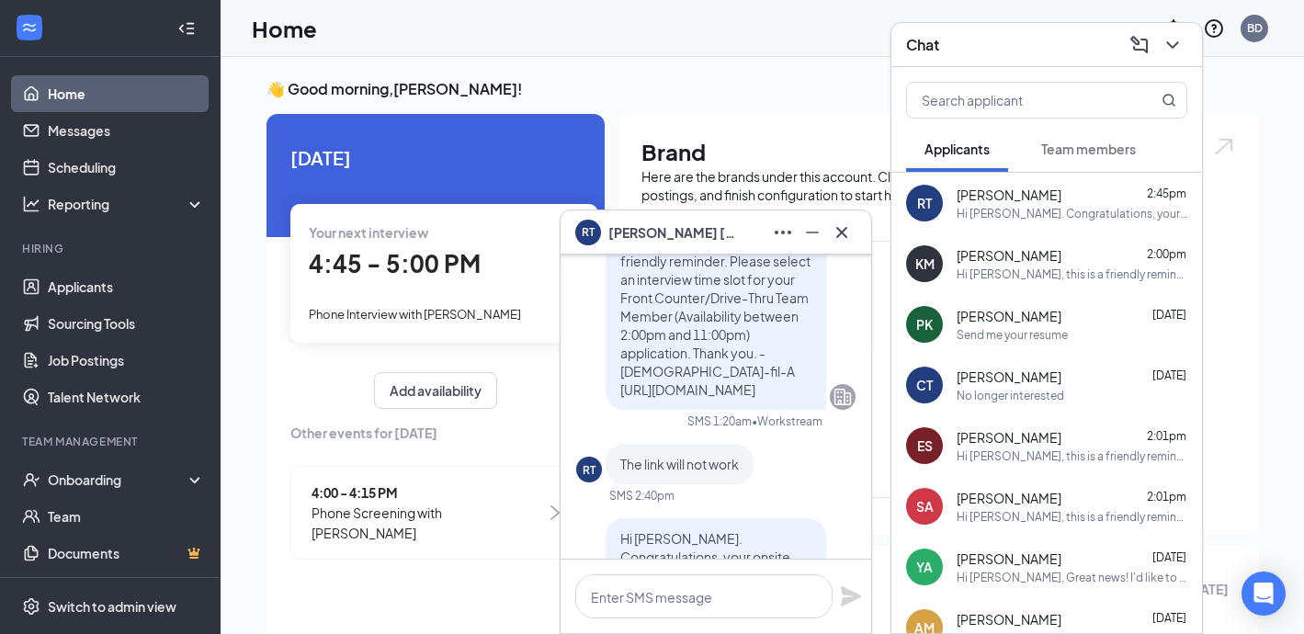
scroll to position [-308, 0]
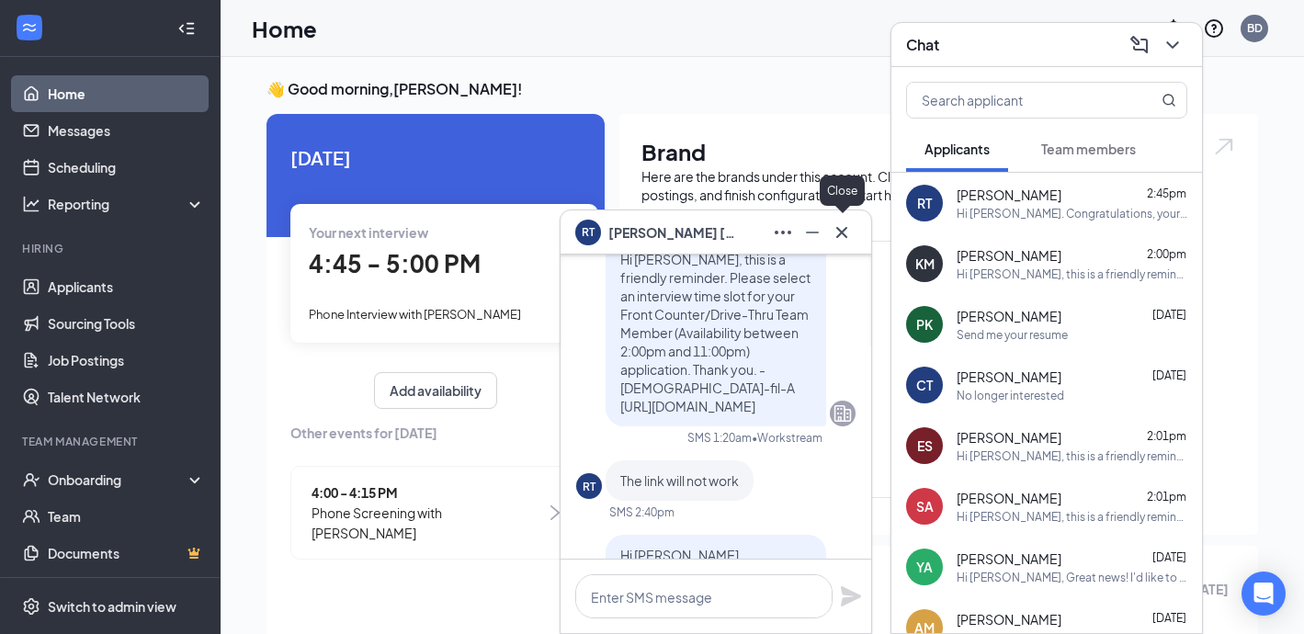
click at [844, 235] on icon "Cross" at bounding box center [841, 231] width 11 height 11
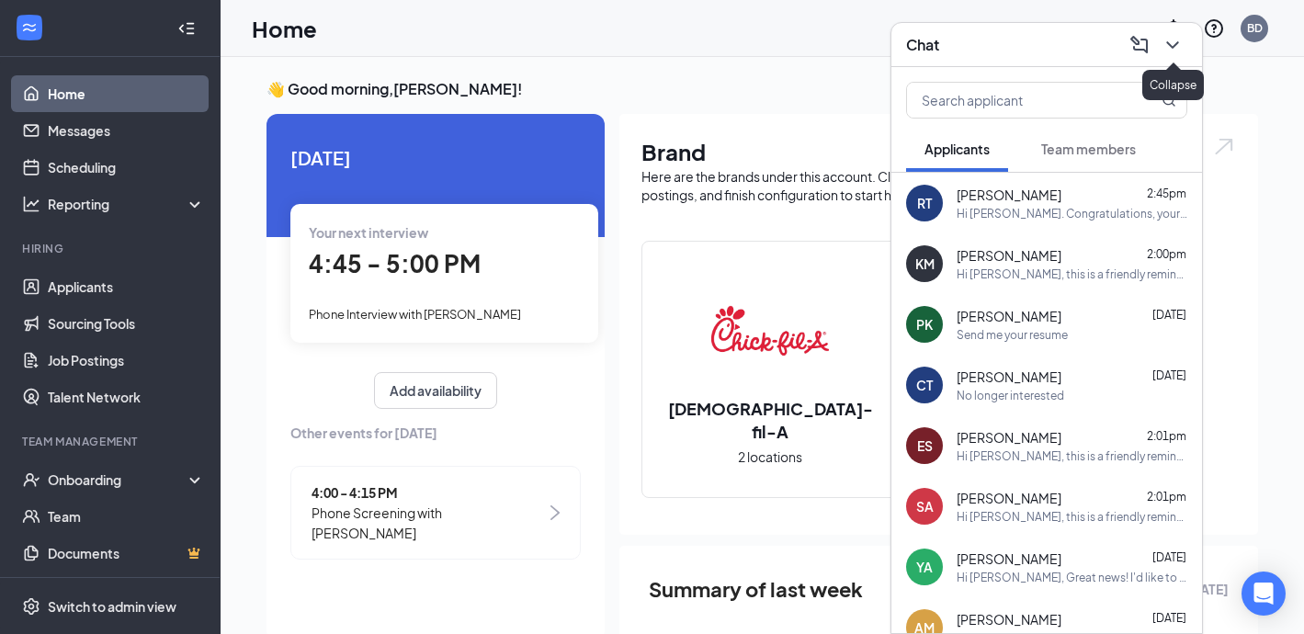
click at [1174, 50] on icon "ChevronDown" at bounding box center [1172, 45] width 22 height 22
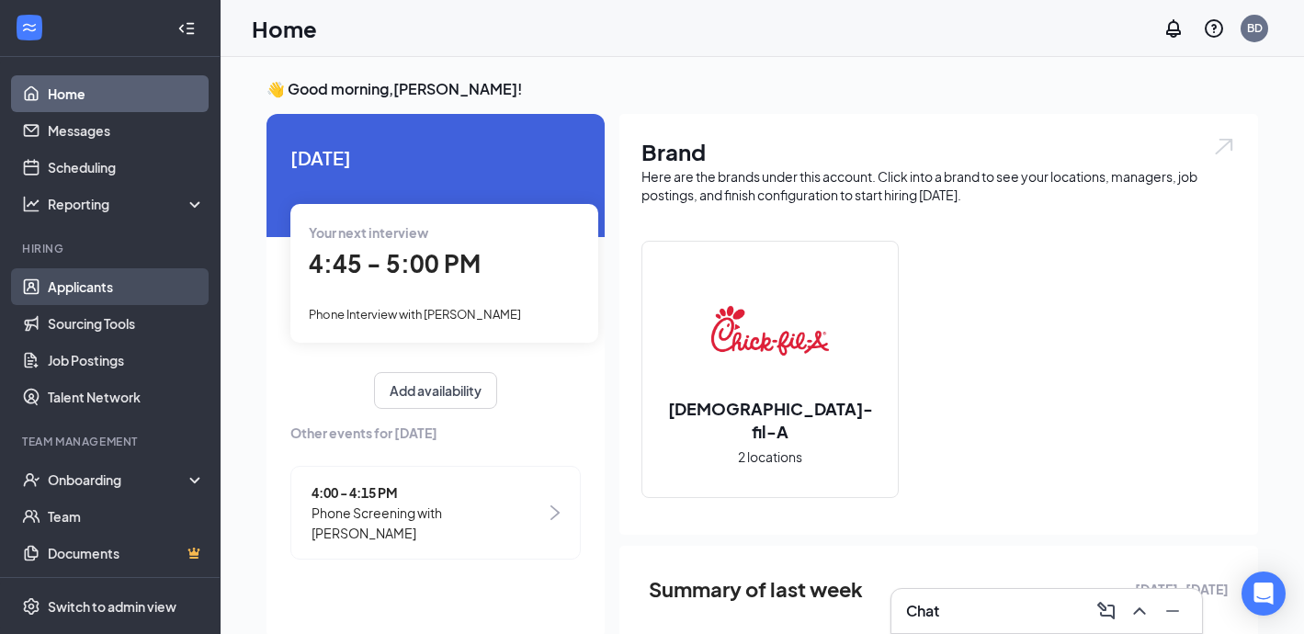
click at [73, 284] on link "Applicants" at bounding box center [126, 286] width 157 height 37
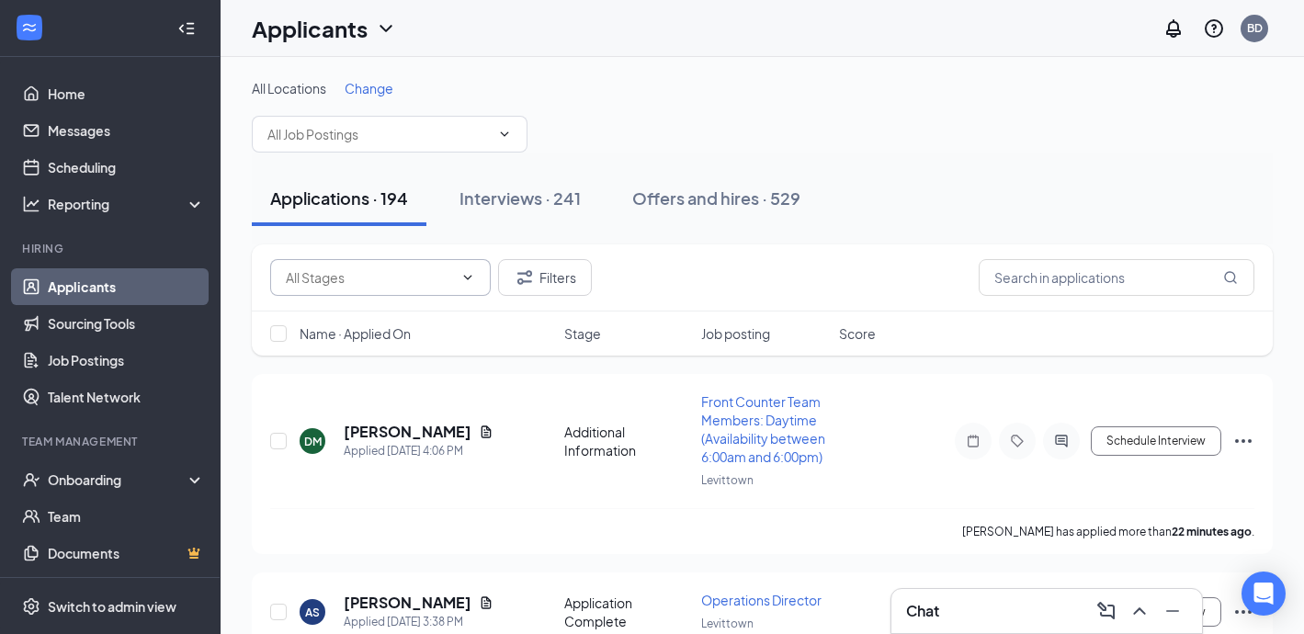
click at [325, 283] on input "text" at bounding box center [369, 277] width 167 height 20
click at [347, 350] on div "Application Complete (33)" at bounding box center [378, 355] width 156 height 20
type input "Application Complete (33)"
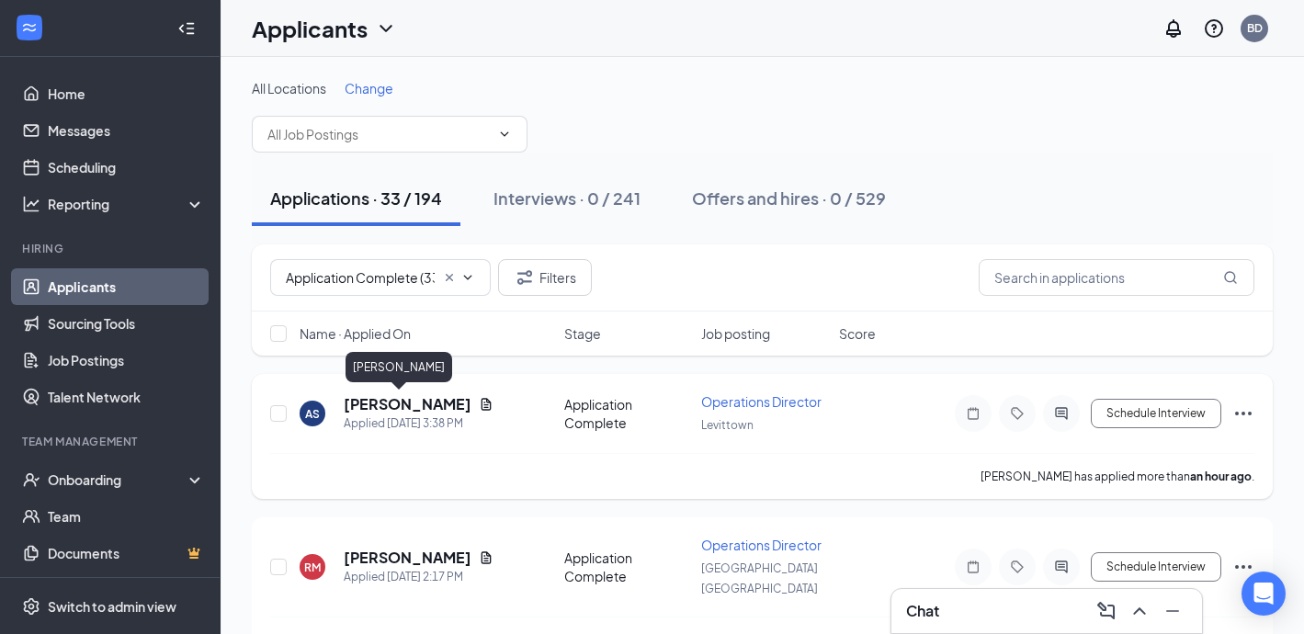
click at [367, 404] on h5 "[PERSON_NAME]" at bounding box center [408, 404] width 128 height 20
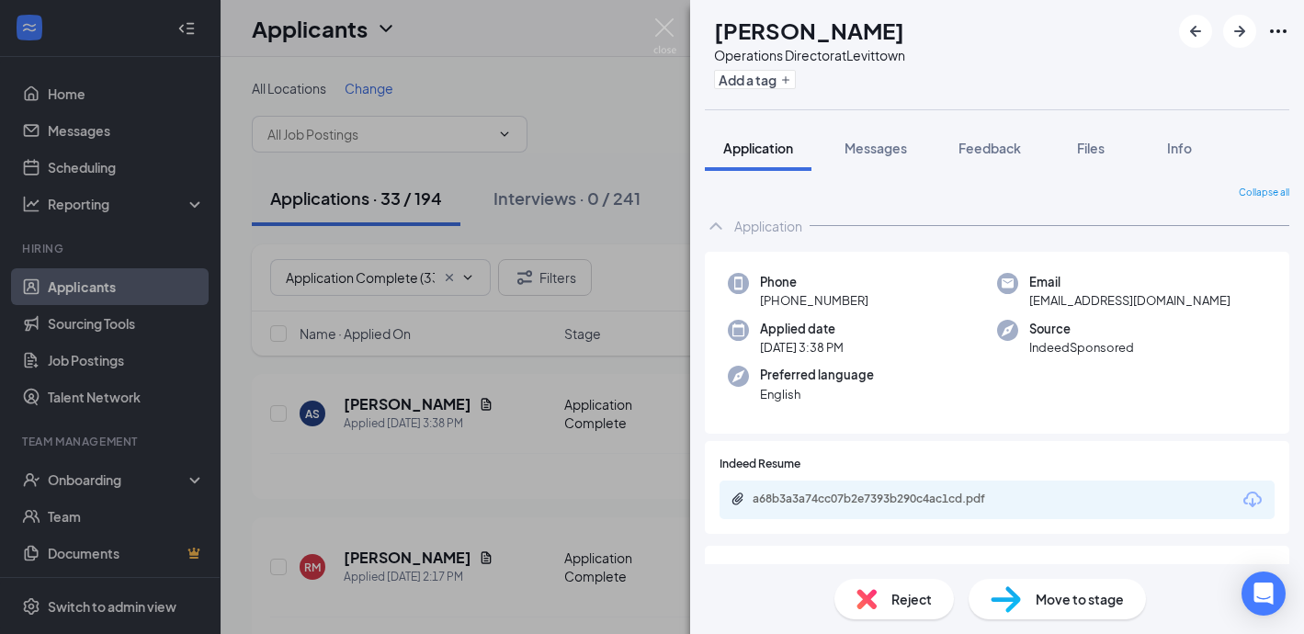
click at [871, 515] on div "a68b3a3a74cc07b2e7393b290c4ac1cd.pdf" at bounding box center [996, 499] width 555 height 39
click at [869, 503] on div "a68b3a3a74cc07b2e7393b290c4ac1cd.pdf" at bounding box center [880, 499] width 257 height 15
click at [876, 603] on div "Reject" at bounding box center [893, 599] width 119 height 40
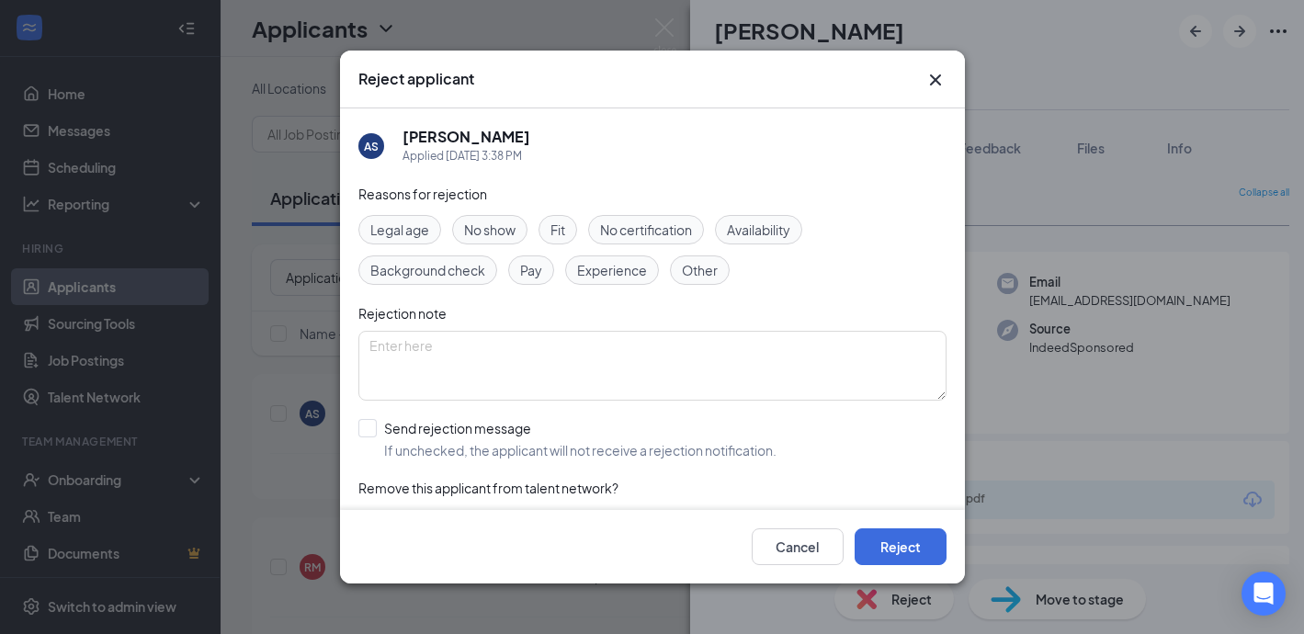
click at [604, 271] on span "Experience" at bounding box center [612, 270] width 70 height 20
click at [371, 425] on input "Send rejection message If unchecked, the applicant will not receive a rejection…" at bounding box center [567, 439] width 418 height 40
checkbox input "true"
click at [901, 548] on button "Reject" at bounding box center [900, 546] width 92 height 37
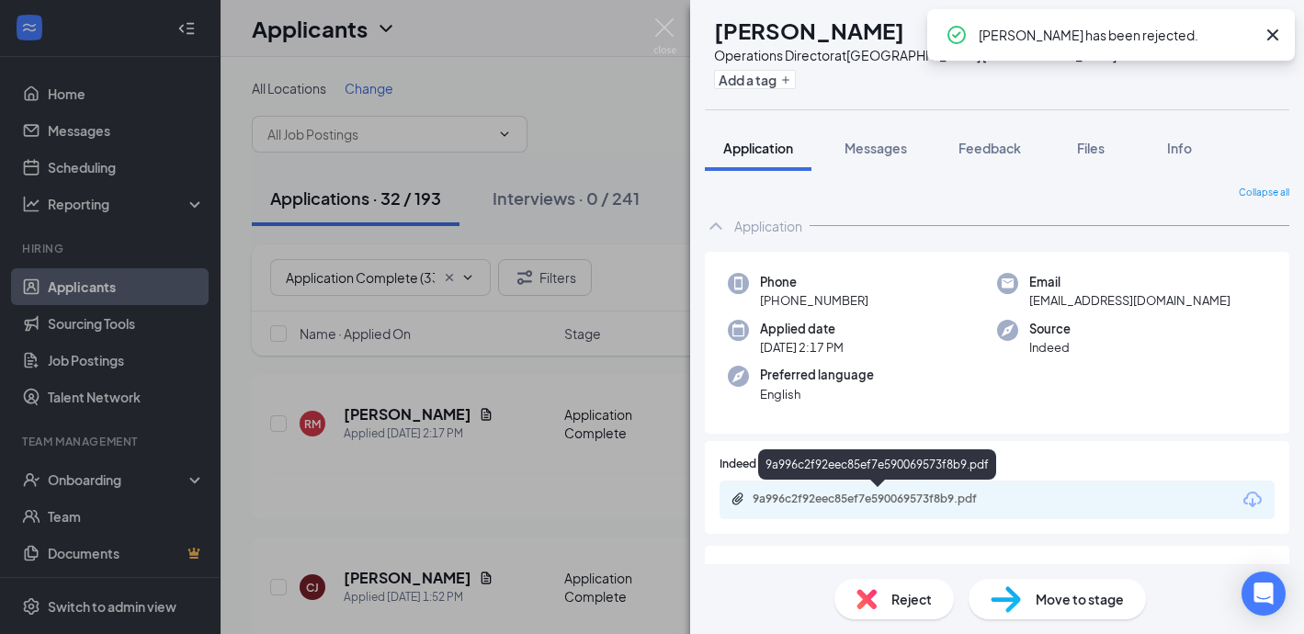
click at [806, 499] on div "9a996c2f92eec85ef7e590069573f8b9.pdf" at bounding box center [880, 499] width 257 height 15
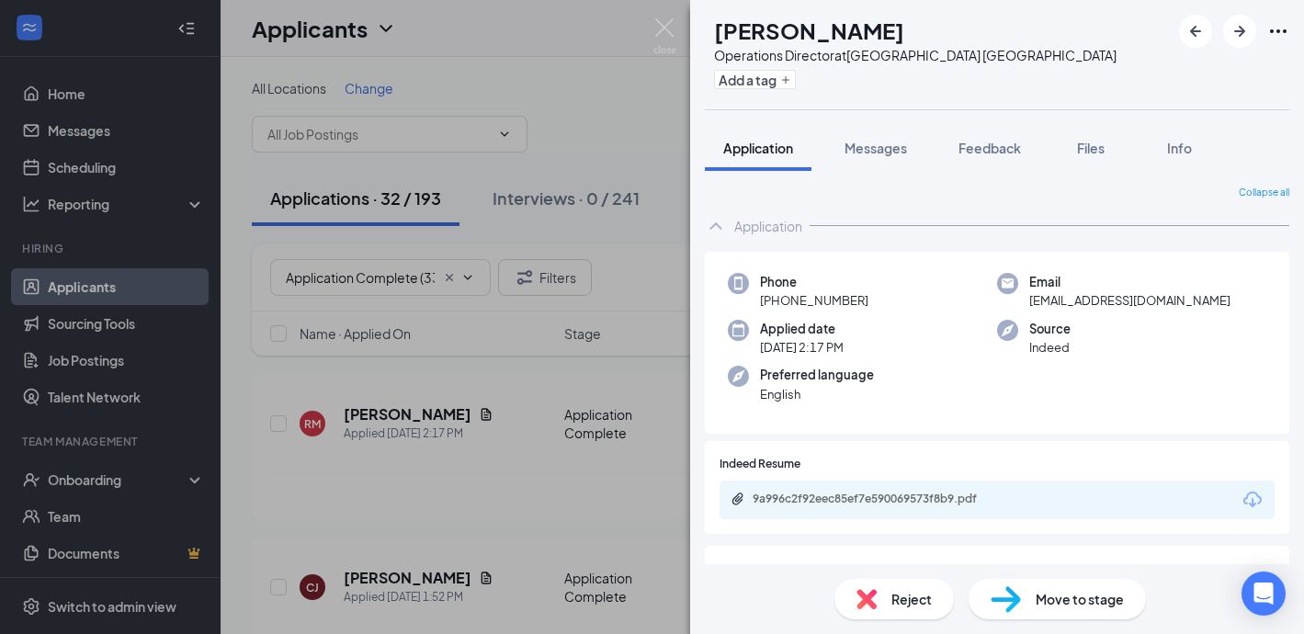
click at [884, 591] on div "Reject" at bounding box center [893, 599] width 119 height 40
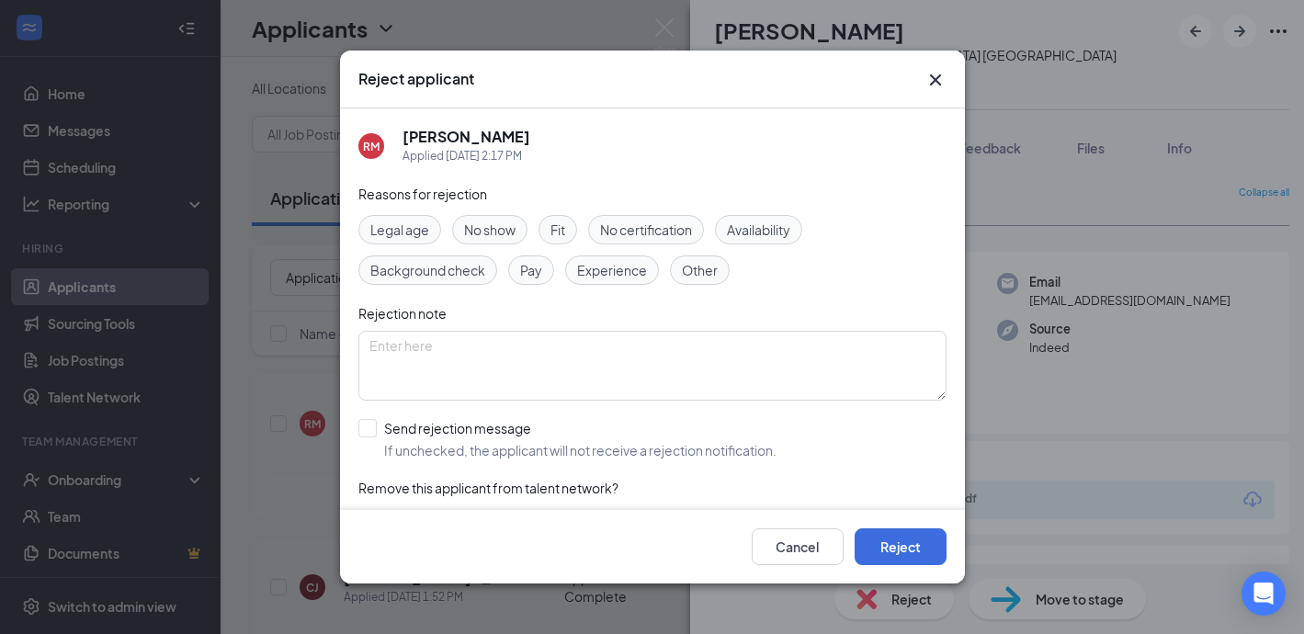
click at [634, 266] on span "Experience" at bounding box center [612, 270] width 70 height 20
click at [367, 435] on input "Send rejection message If unchecked, the applicant will not receive a rejection…" at bounding box center [567, 439] width 418 height 40
checkbox input "true"
click at [907, 533] on button "Reject" at bounding box center [900, 546] width 92 height 37
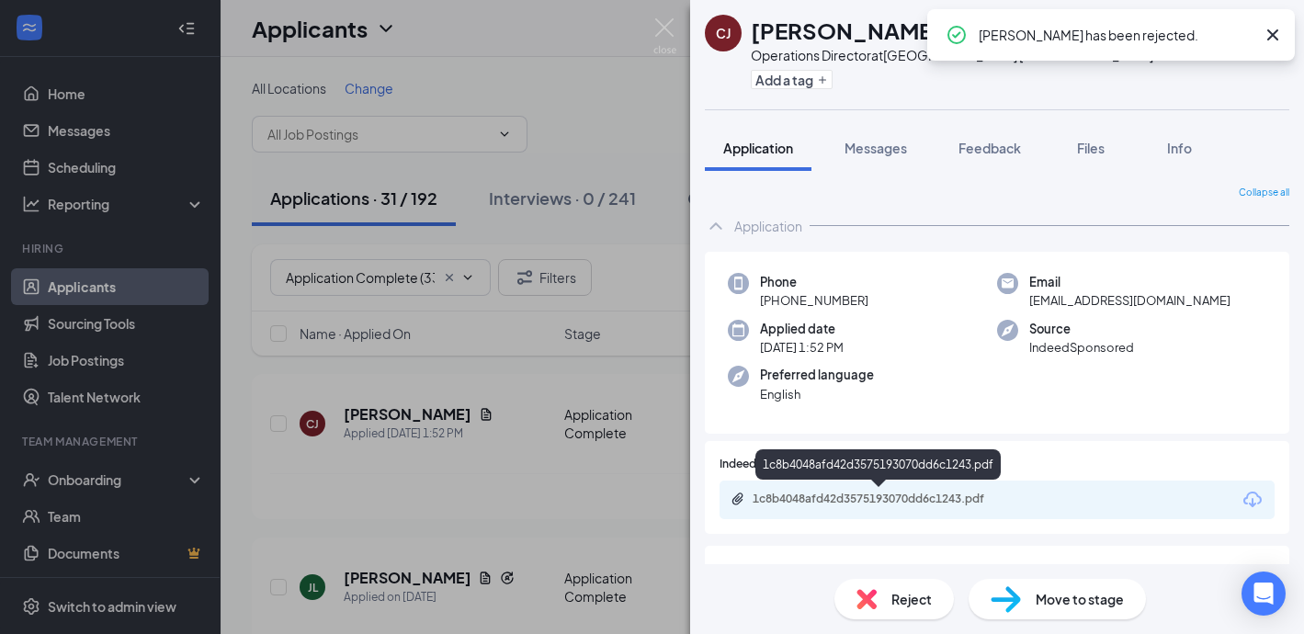
click at [794, 497] on div "1c8b4048afd42d3575193070dd6c1243.pdf" at bounding box center [880, 499] width 257 height 15
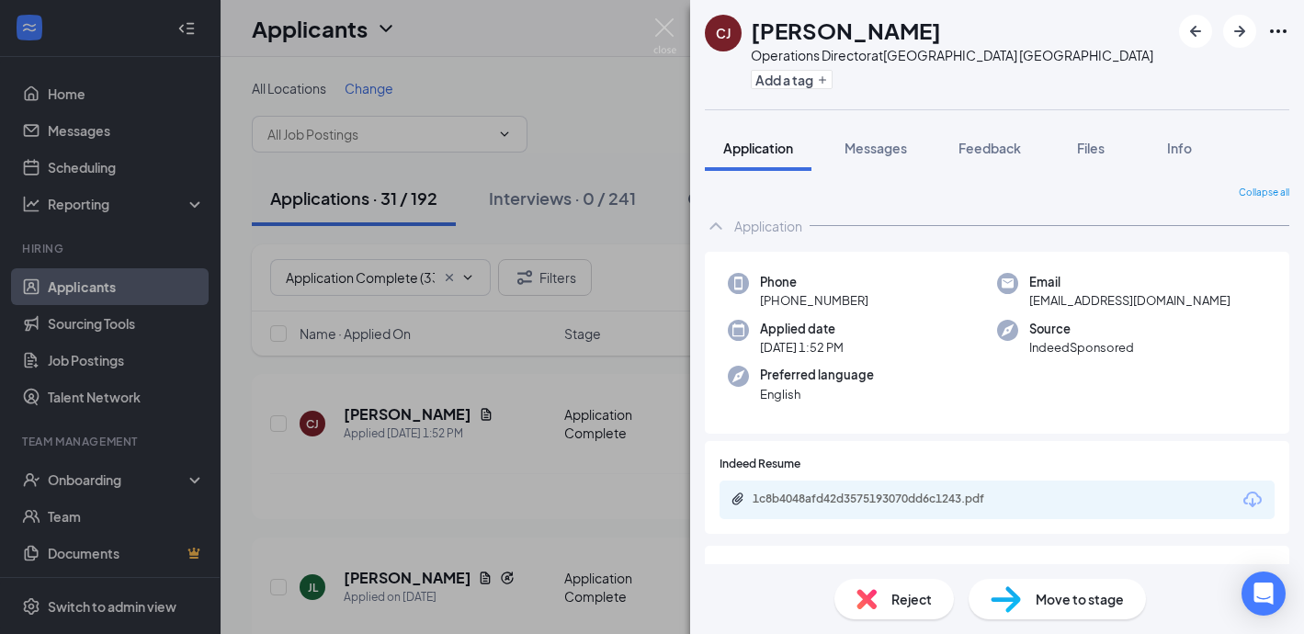
click at [885, 592] on div "Reject" at bounding box center [893, 599] width 119 height 40
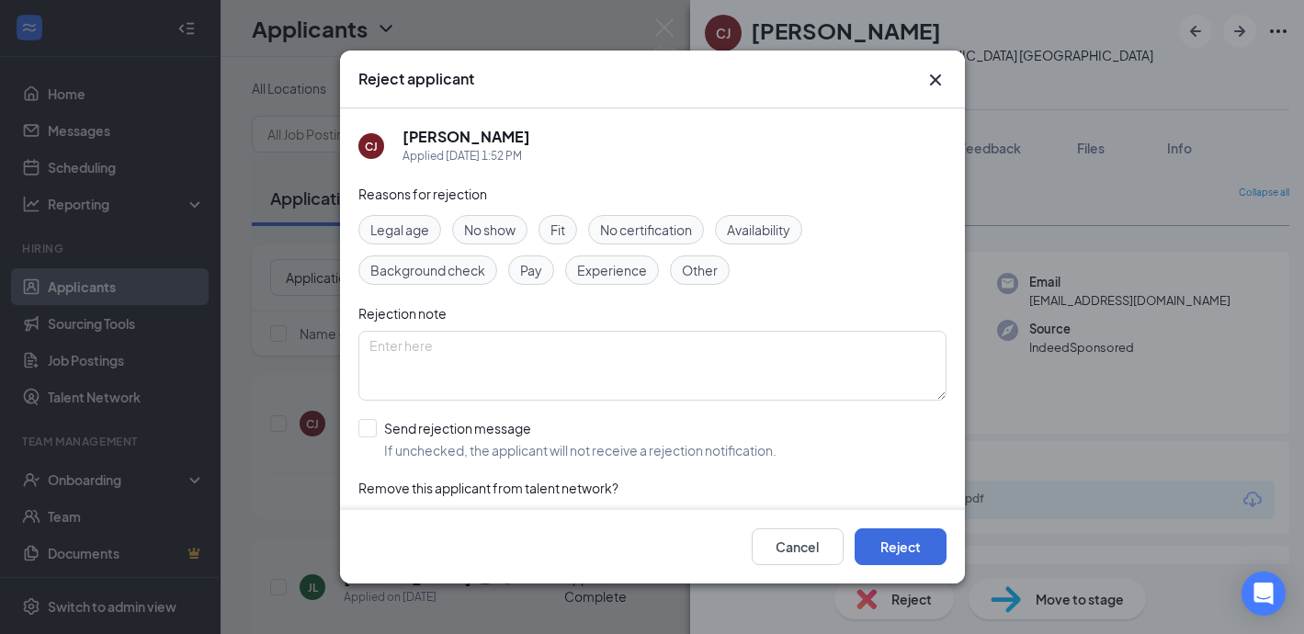
click at [603, 275] on span "Experience" at bounding box center [612, 270] width 70 height 20
click at [363, 433] on input "Send rejection message If unchecked, the applicant will not receive a rejection…" at bounding box center [567, 439] width 418 height 40
checkbox input "true"
click at [899, 539] on button "Reject" at bounding box center [900, 546] width 92 height 37
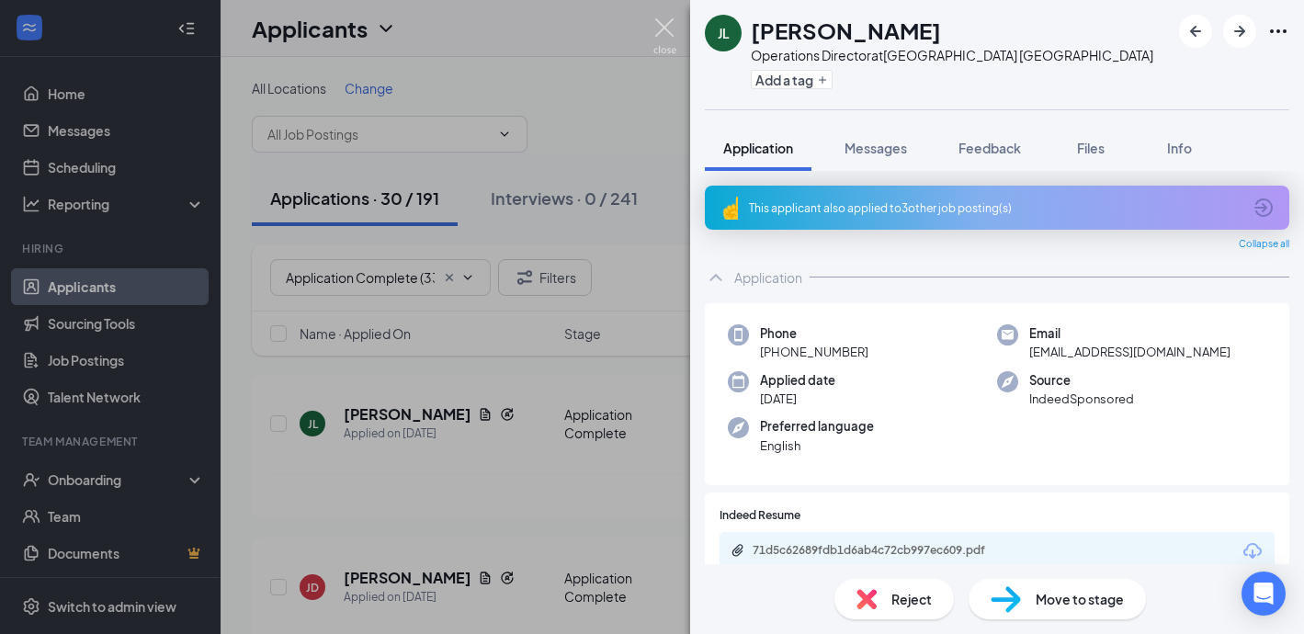
click at [671, 21] on img at bounding box center [664, 36] width 23 height 36
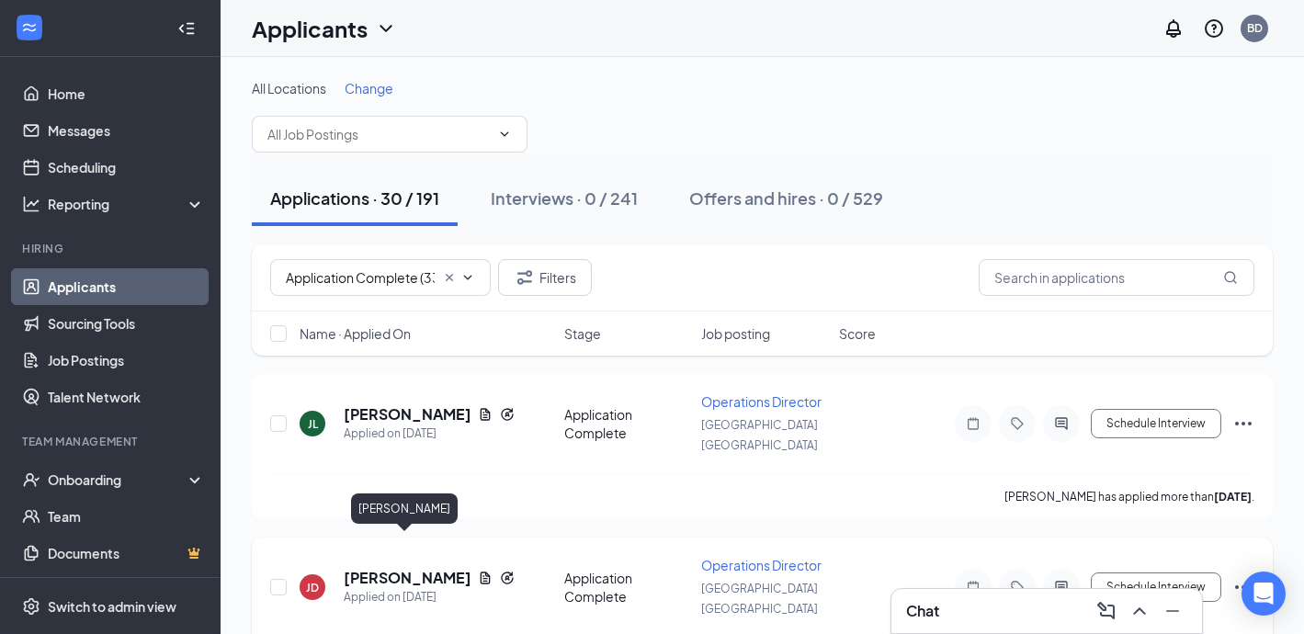
click at [384, 568] on h5 "[PERSON_NAME]" at bounding box center [407, 578] width 127 height 20
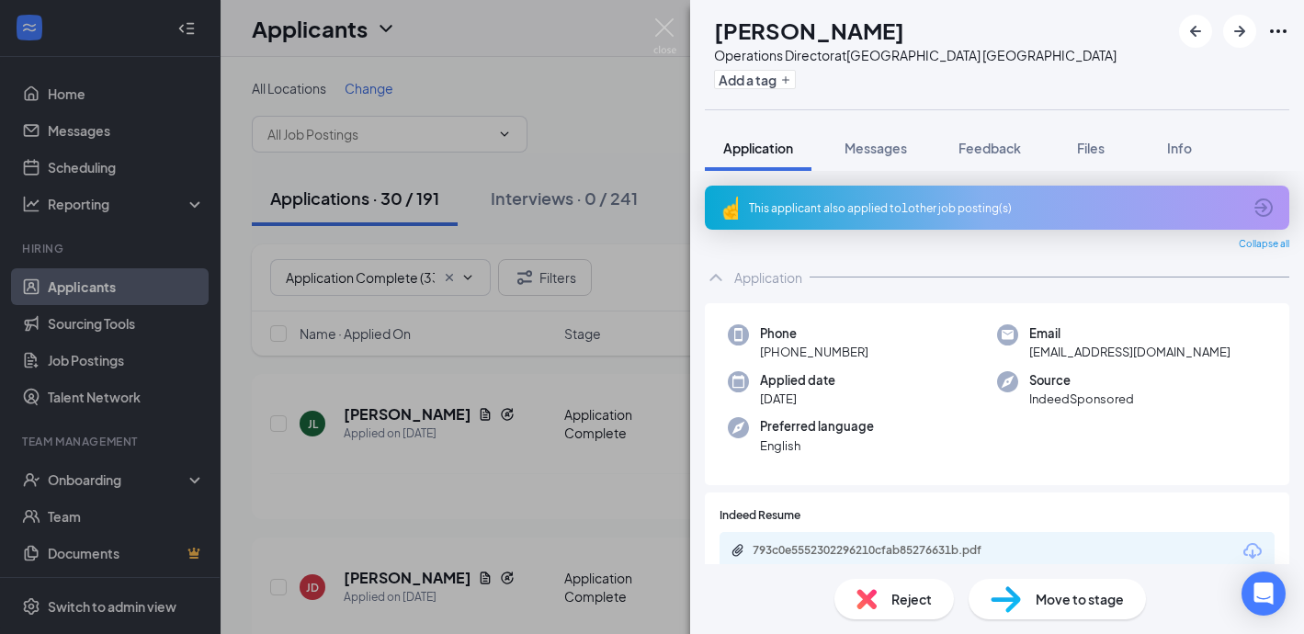
click at [846, 198] on div "This applicant also applied to 1 other job posting(s)" at bounding box center [997, 208] width 584 height 44
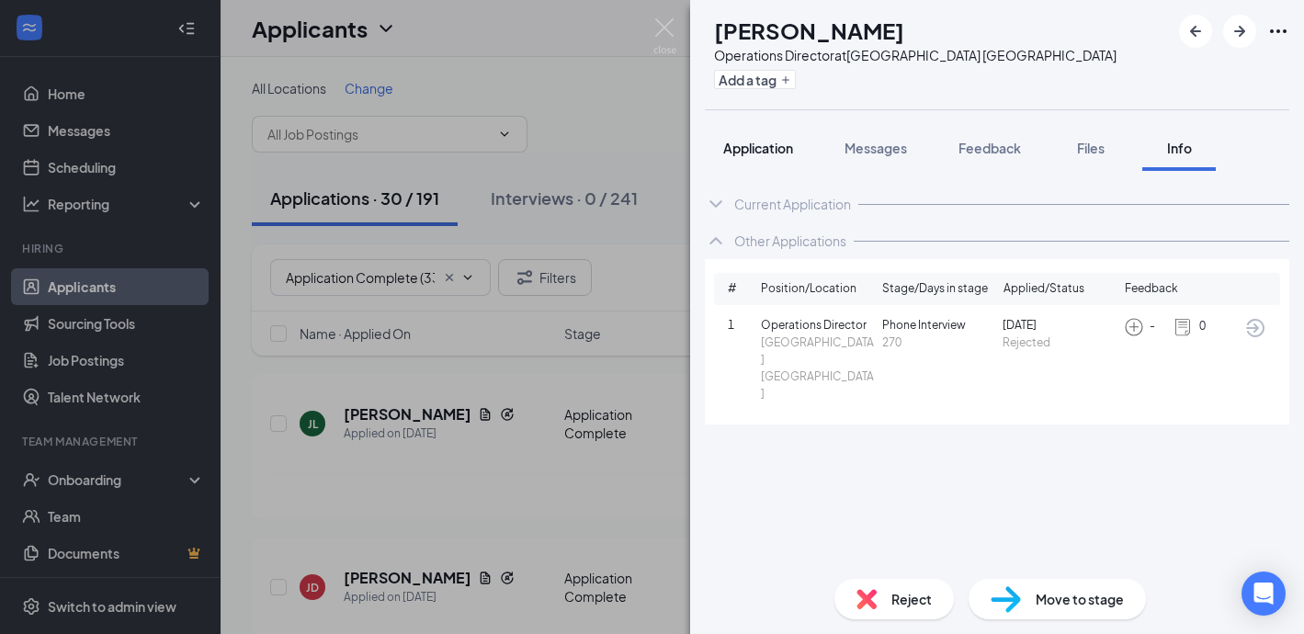
click at [754, 149] on span "Application" at bounding box center [758, 148] width 70 height 17
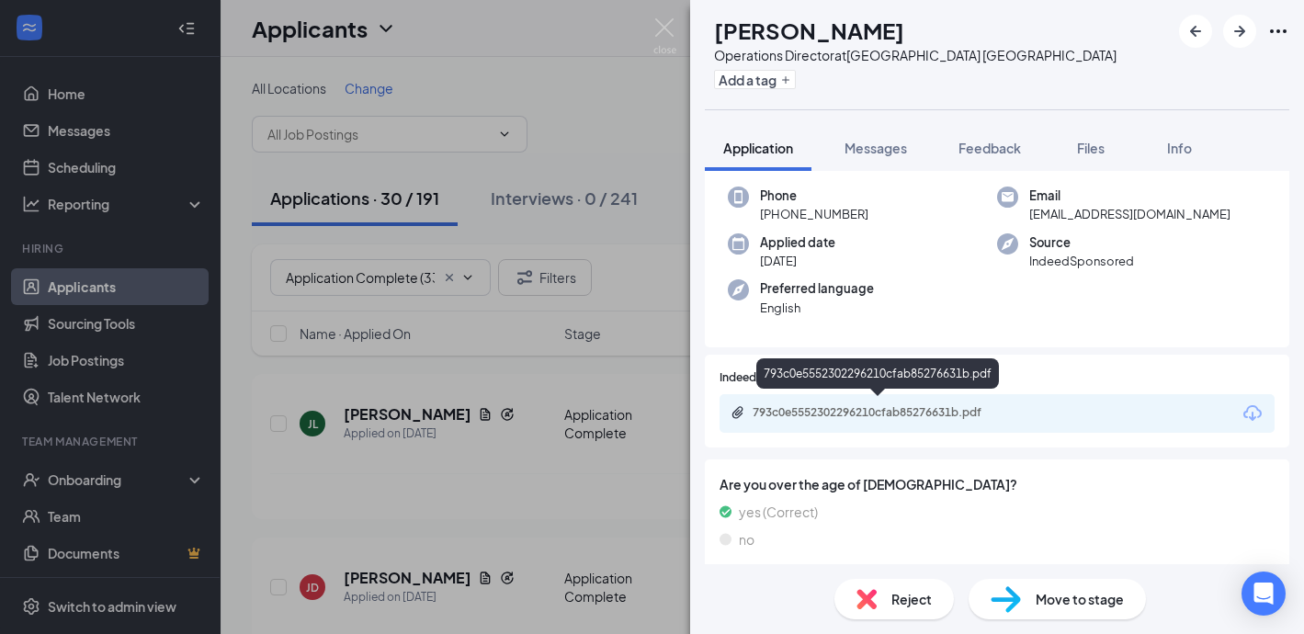
scroll to position [145, 0]
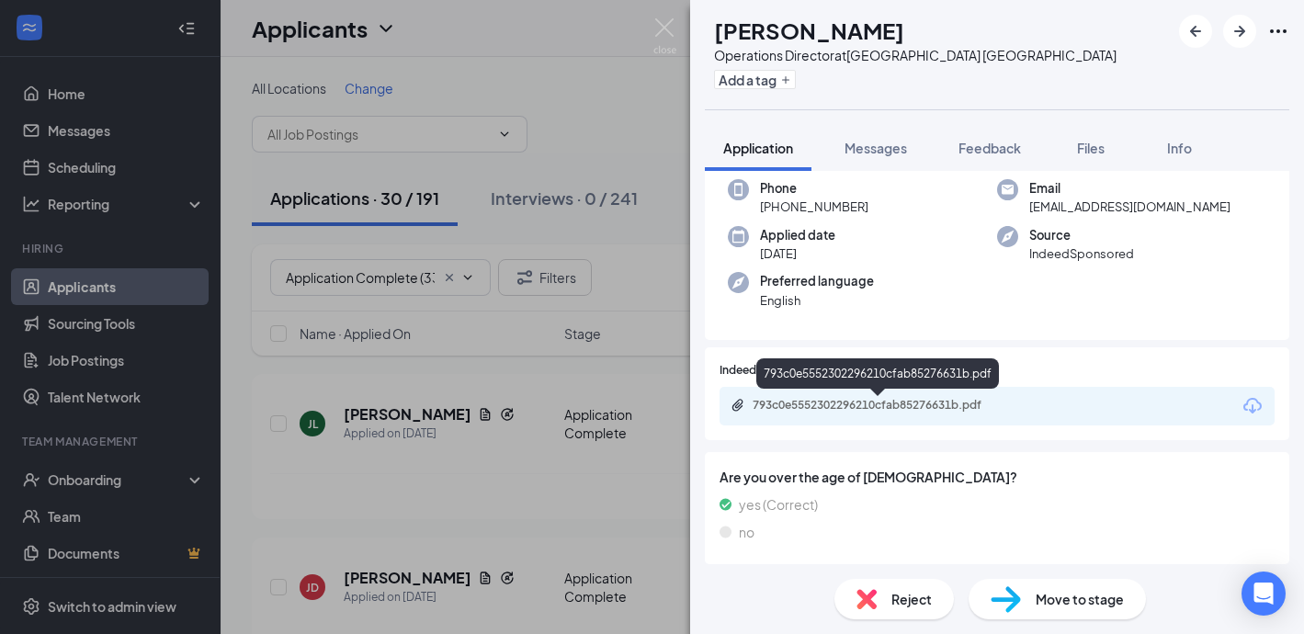
click at [808, 412] on div "793c0e5552302296210cfab85276631b.pdf" at bounding box center [880, 405] width 257 height 15
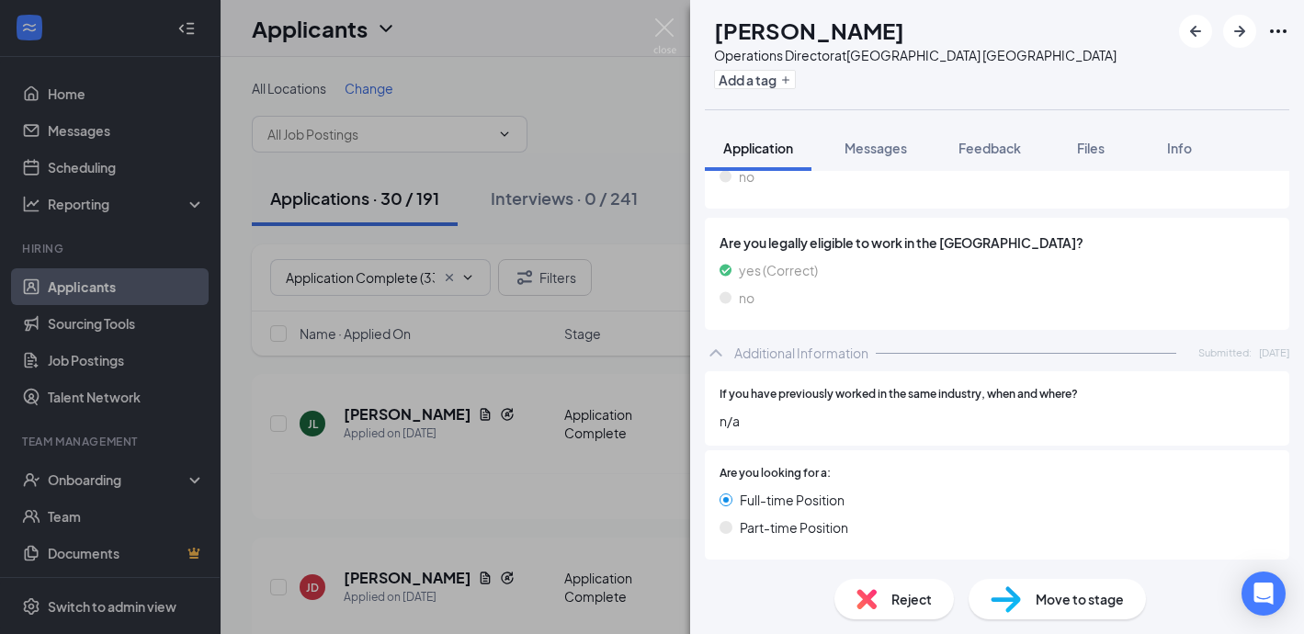
scroll to position [0, 0]
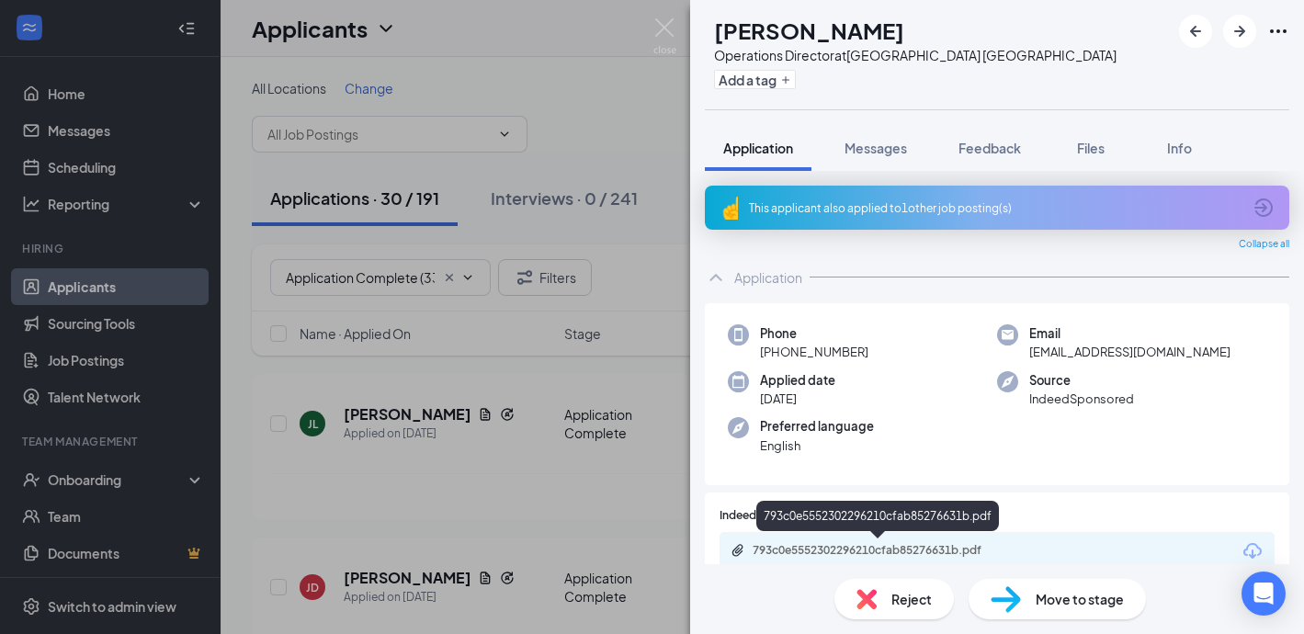
click at [808, 549] on div "793c0e5552302296210cfab85276631b.pdf" at bounding box center [880, 550] width 257 height 15
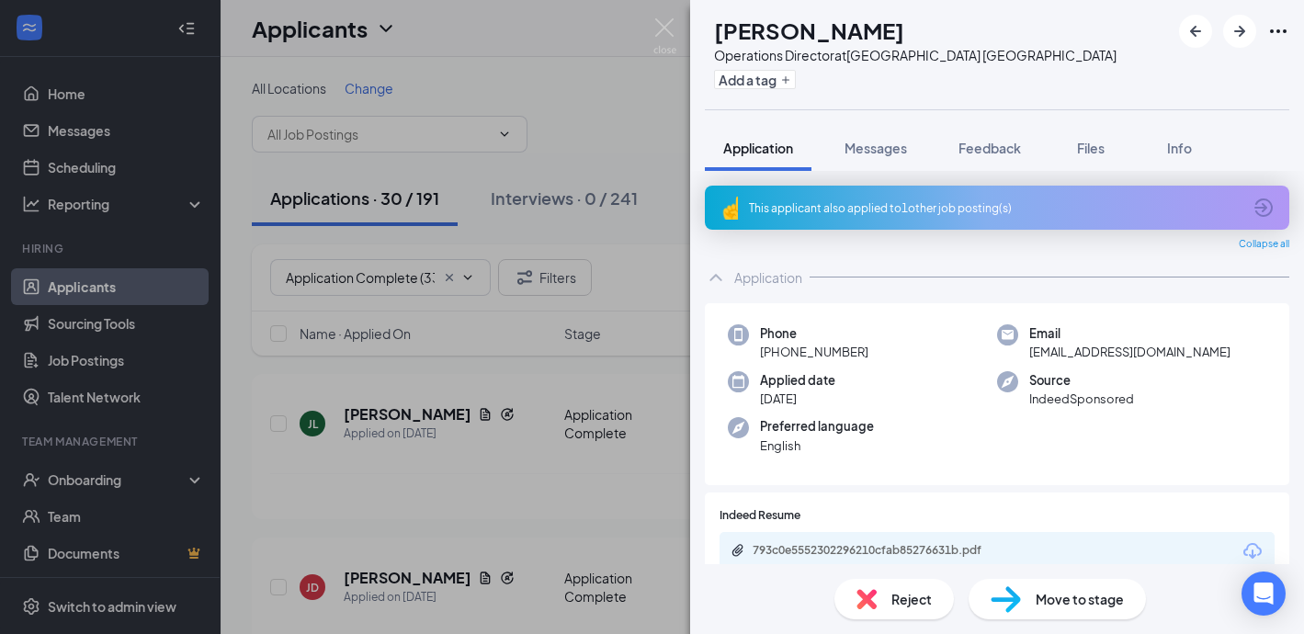
click at [923, 593] on span "Reject" at bounding box center [911, 599] width 40 height 20
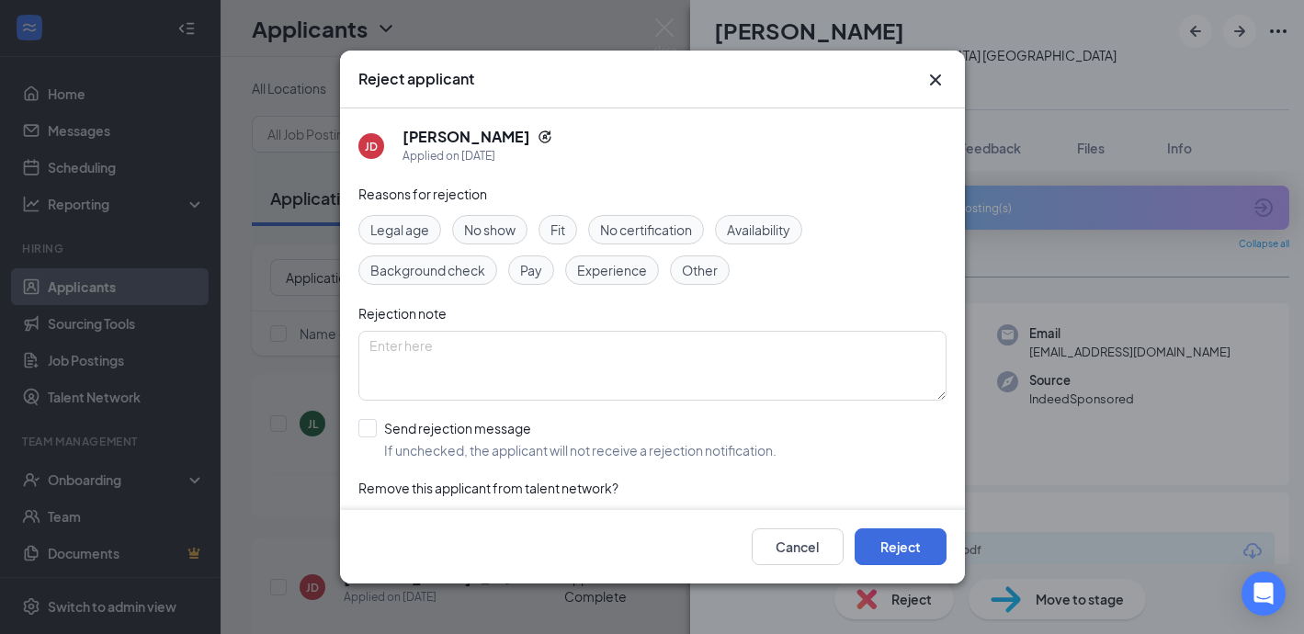
click at [624, 265] on span "Experience" at bounding box center [612, 270] width 70 height 20
click at [363, 424] on input "Send rejection message If unchecked, the applicant will not receive a rejection…" at bounding box center [567, 439] width 418 height 40
checkbox input "true"
click at [918, 537] on button "Reject" at bounding box center [900, 546] width 92 height 37
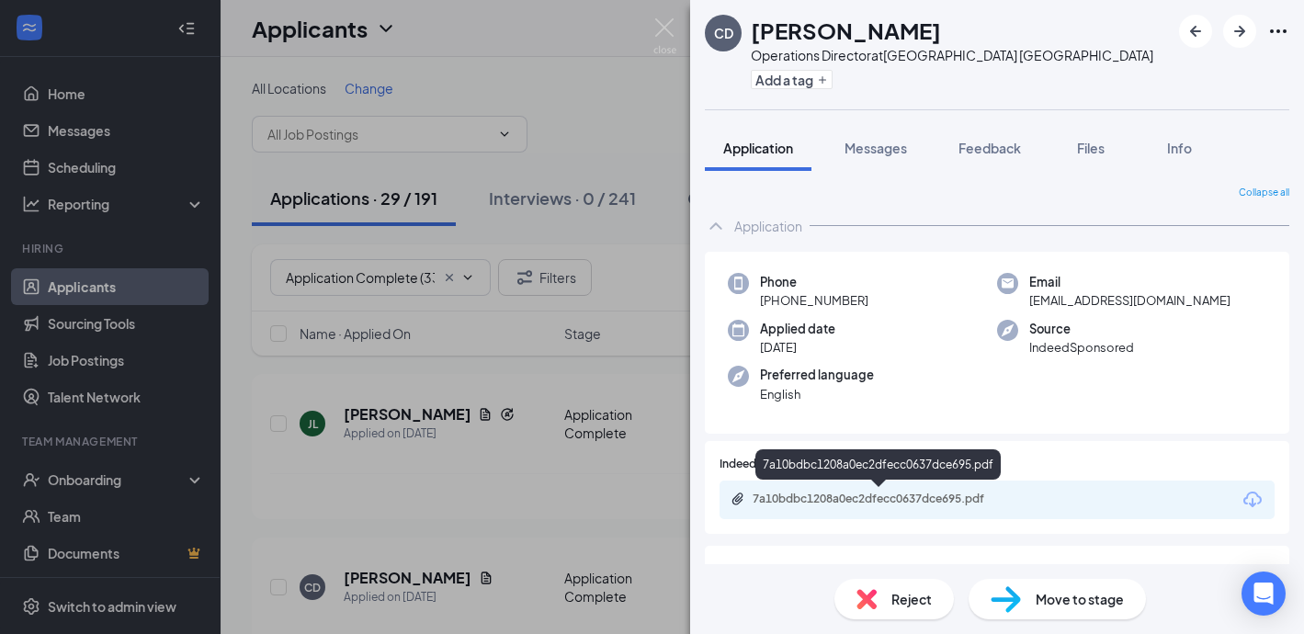
click at [897, 492] on div "7a10bdbc1208a0ec2dfecc0637dce695.pdf" at bounding box center [880, 499] width 257 height 15
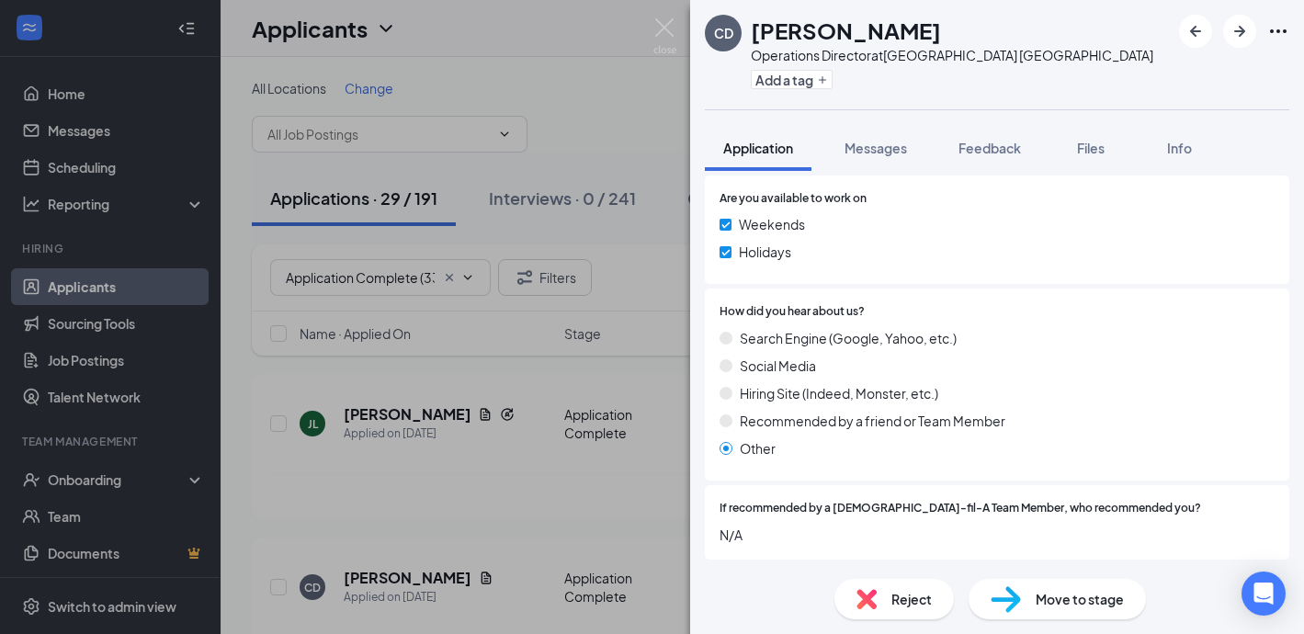
scroll to position [1046, 0]
click at [671, 18] on img at bounding box center [664, 36] width 23 height 36
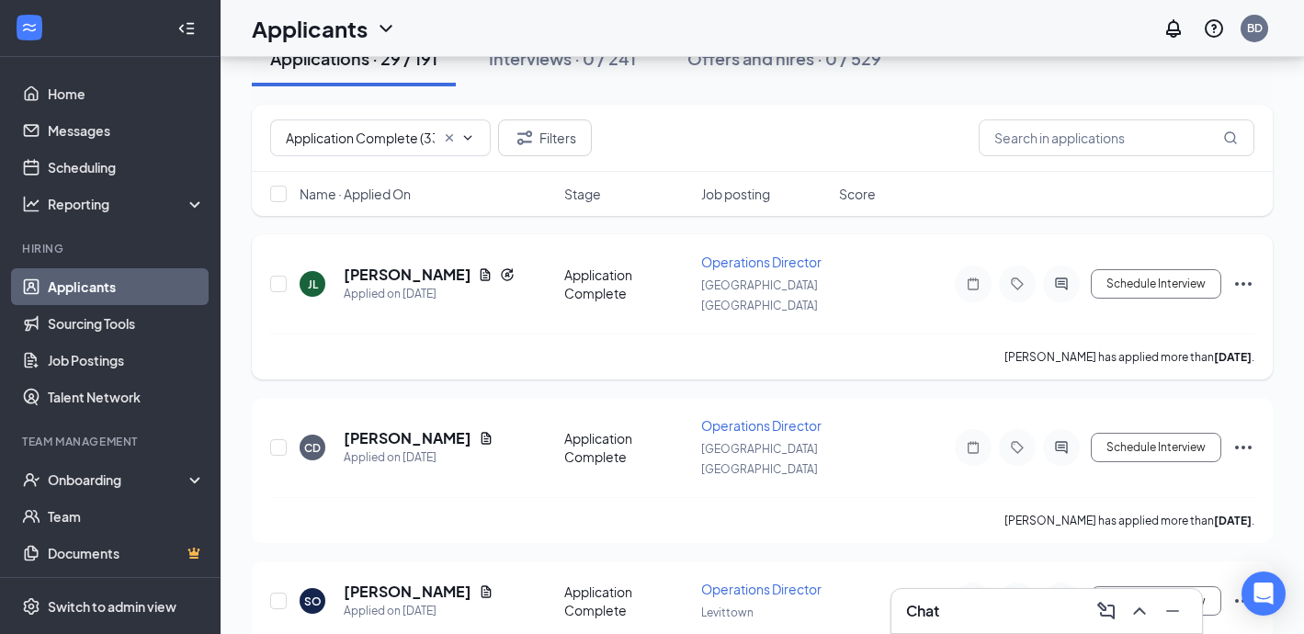
scroll to position [141, 0]
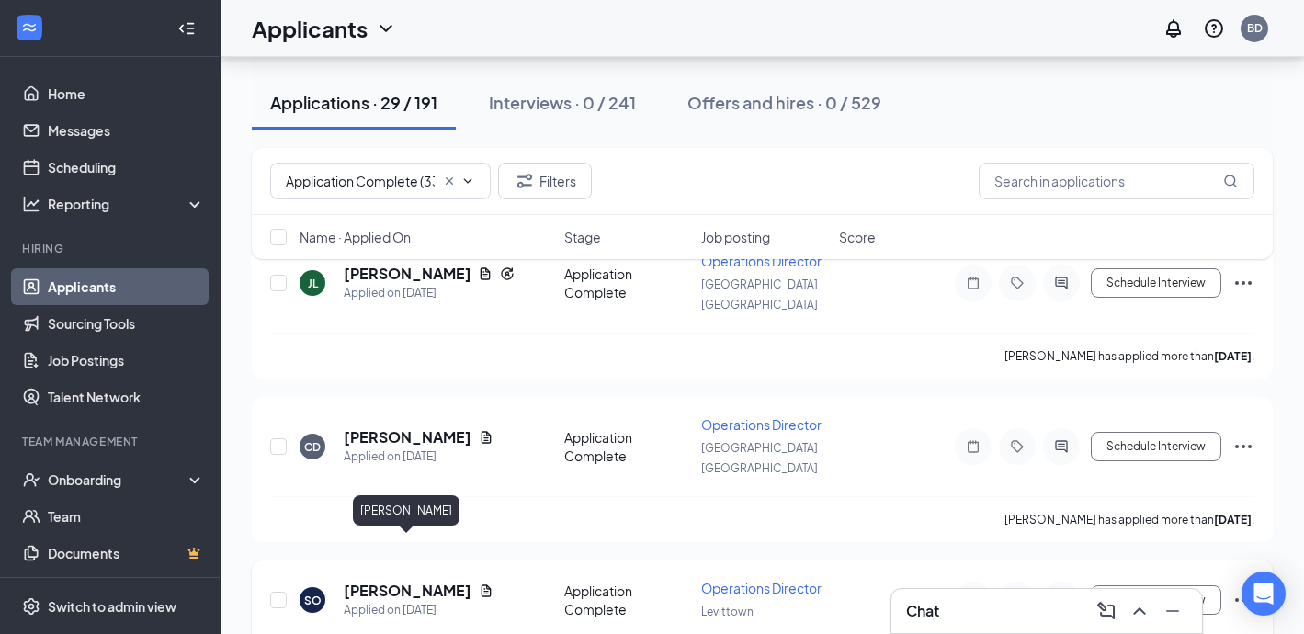
click at [407, 581] on h5 "[PERSON_NAME]" at bounding box center [408, 591] width 128 height 20
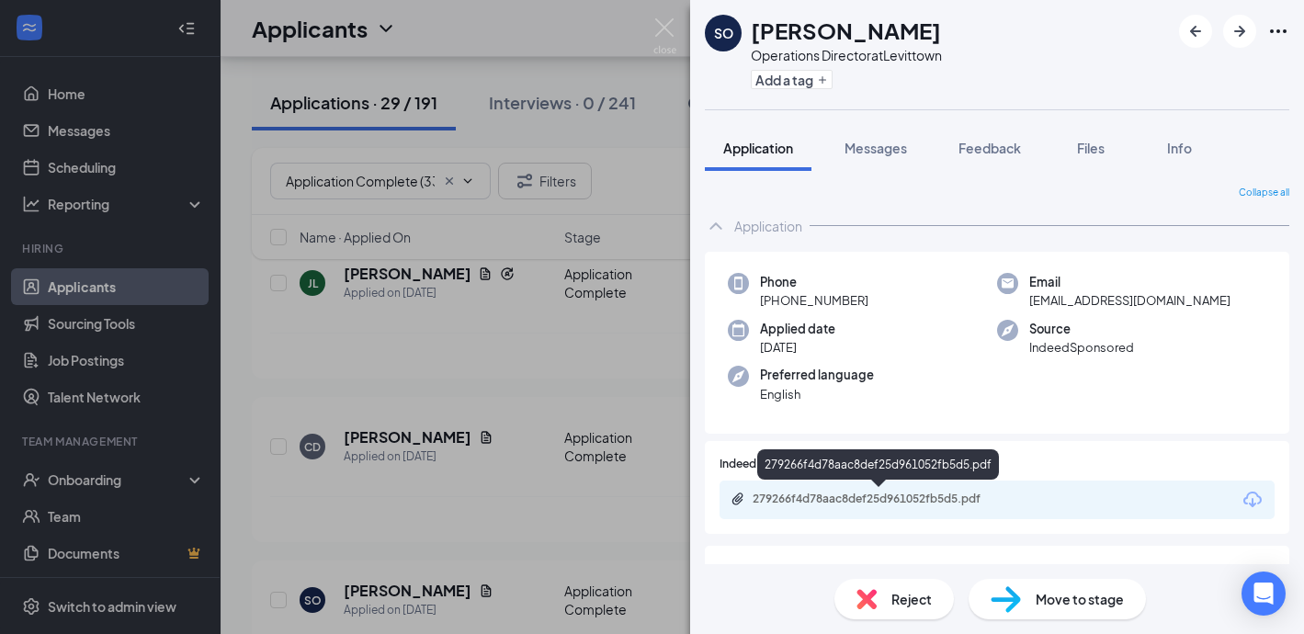
click at [802, 496] on div "279266f4d78aac8def25d961052fb5d5.pdf" at bounding box center [880, 499] width 257 height 15
click at [886, 597] on div "Reject" at bounding box center [893, 599] width 119 height 40
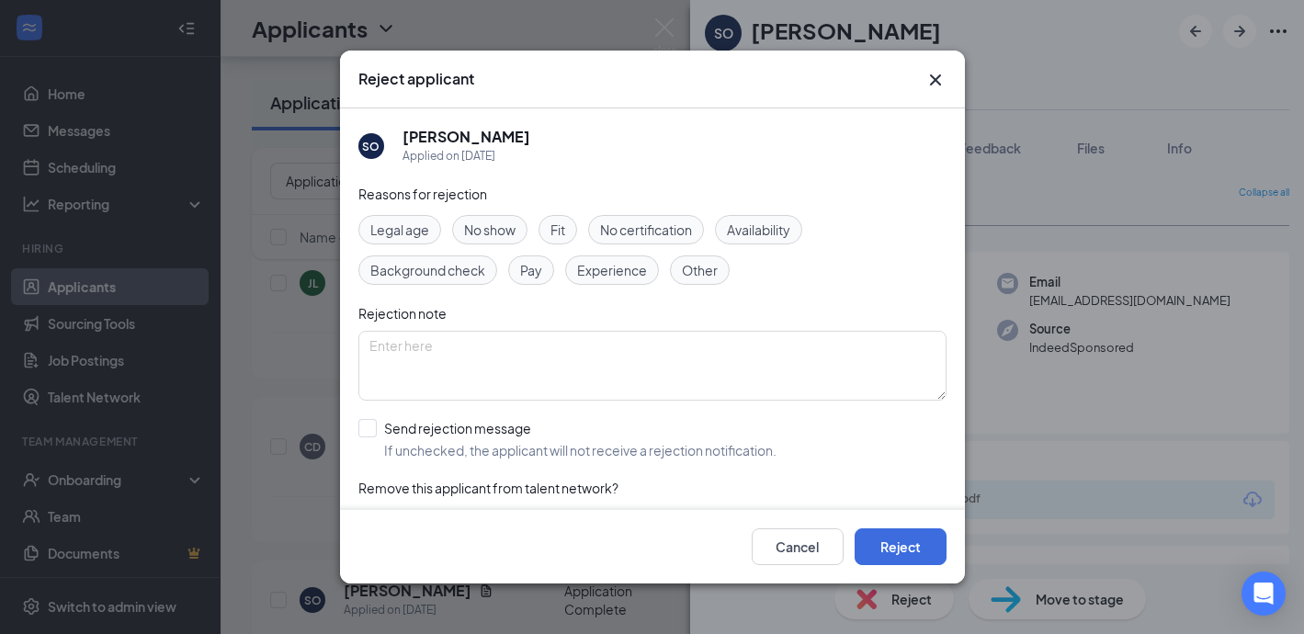
click at [704, 270] on span "Other" at bounding box center [700, 270] width 36 height 20
click at [369, 433] on input "Send rejection message If unchecked, the applicant will not receive a rejection…" at bounding box center [567, 439] width 418 height 40
checkbox input "true"
click at [913, 551] on button "Reject" at bounding box center [900, 546] width 92 height 37
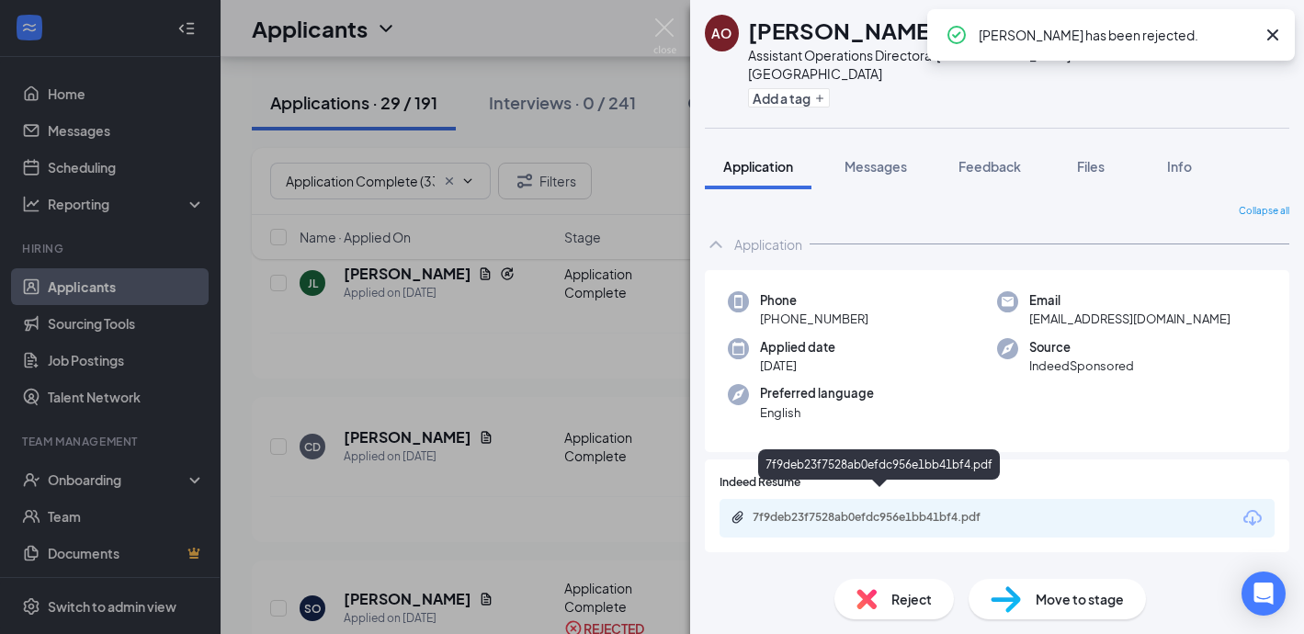
click at [795, 510] on div "7f9deb23f7528ab0efdc956e1bb41bf4.pdf" at bounding box center [880, 517] width 257 height 15
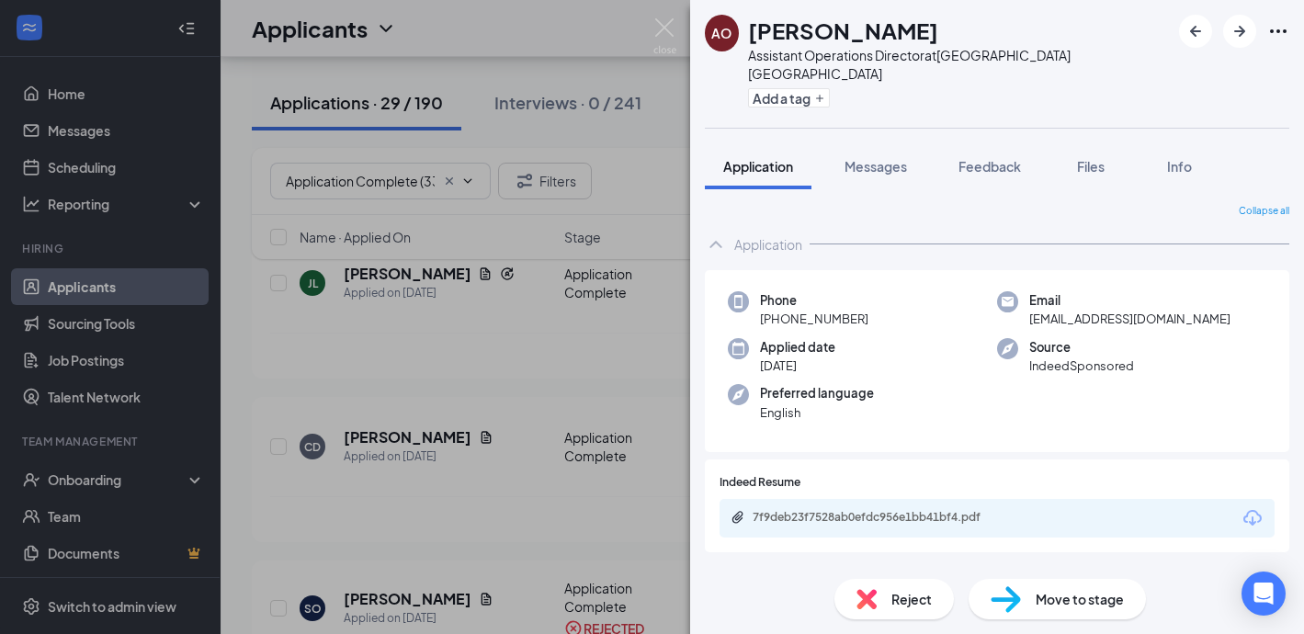
click at [898, 605] on span "Reject" at bounding box center [911, 599] width 40 height 20
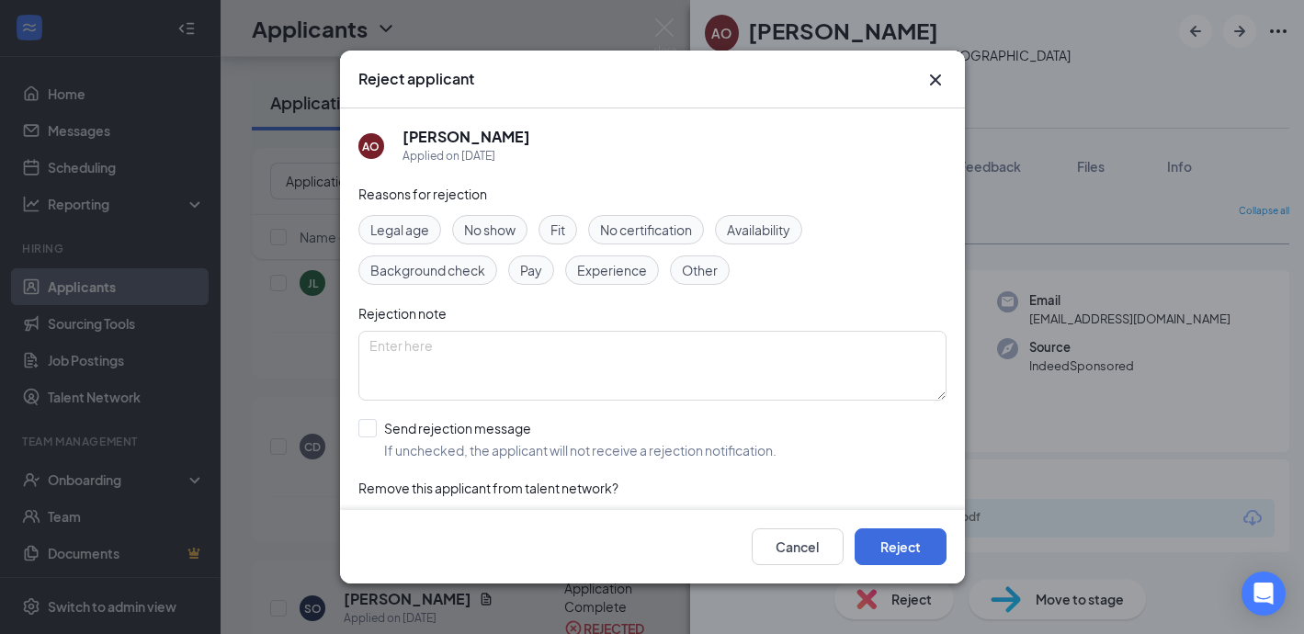
click at [619, 276] on span "Experience" at bounding box center [612, 270] width 70 height 20
click at [359, 426] on input "Send rejection message If unchecked, the applicant will not receive a rejection…" at bounding box center [567, 439] width 418 height 40
checkbox input "true"
click at [873, 547] on button "Reject" at bounding box center [900, 546] width 92 height 37
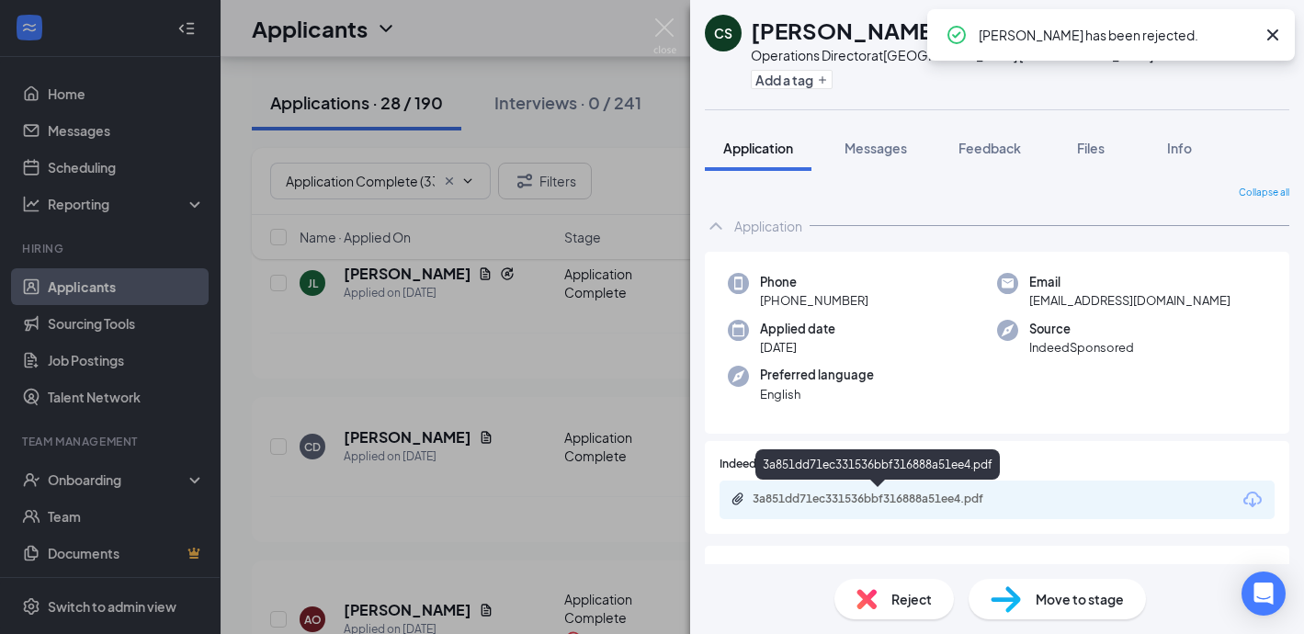
click at [783, 492] on div "3a851dd71ec331536bbf316888a51ee4.pdf" at bounding box center [880, 499] width 257 height 15
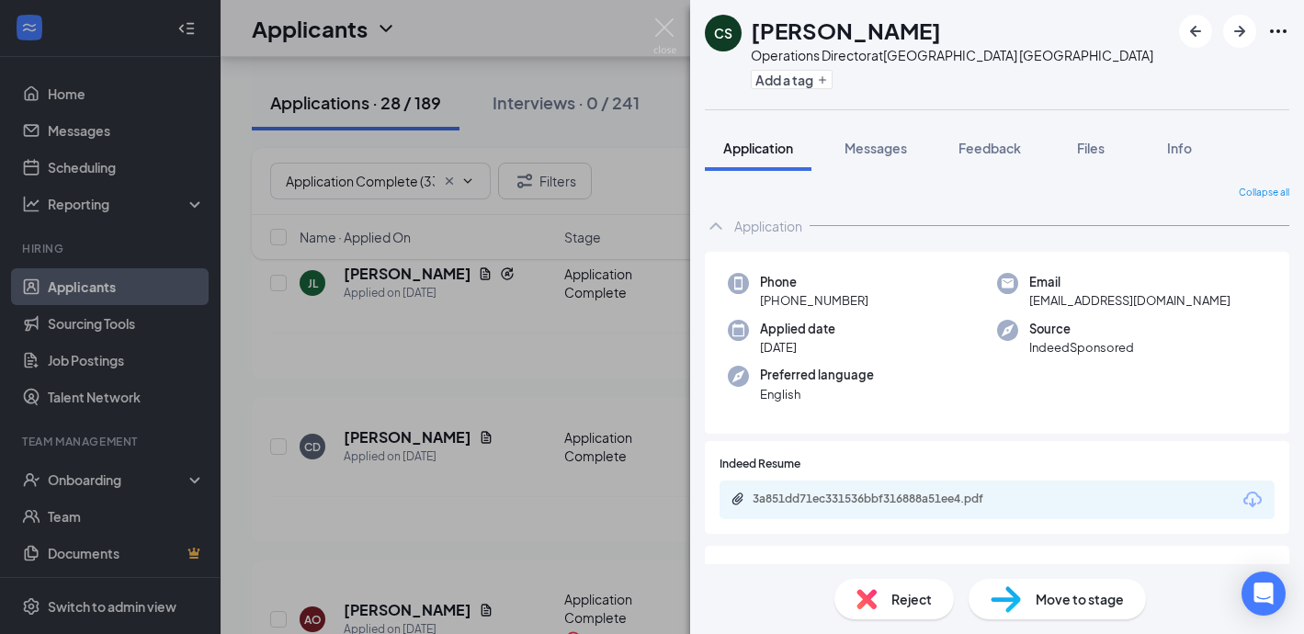
click at [897, 597] on span "Reject" at bounding box center [911, 599] width 40 height 20
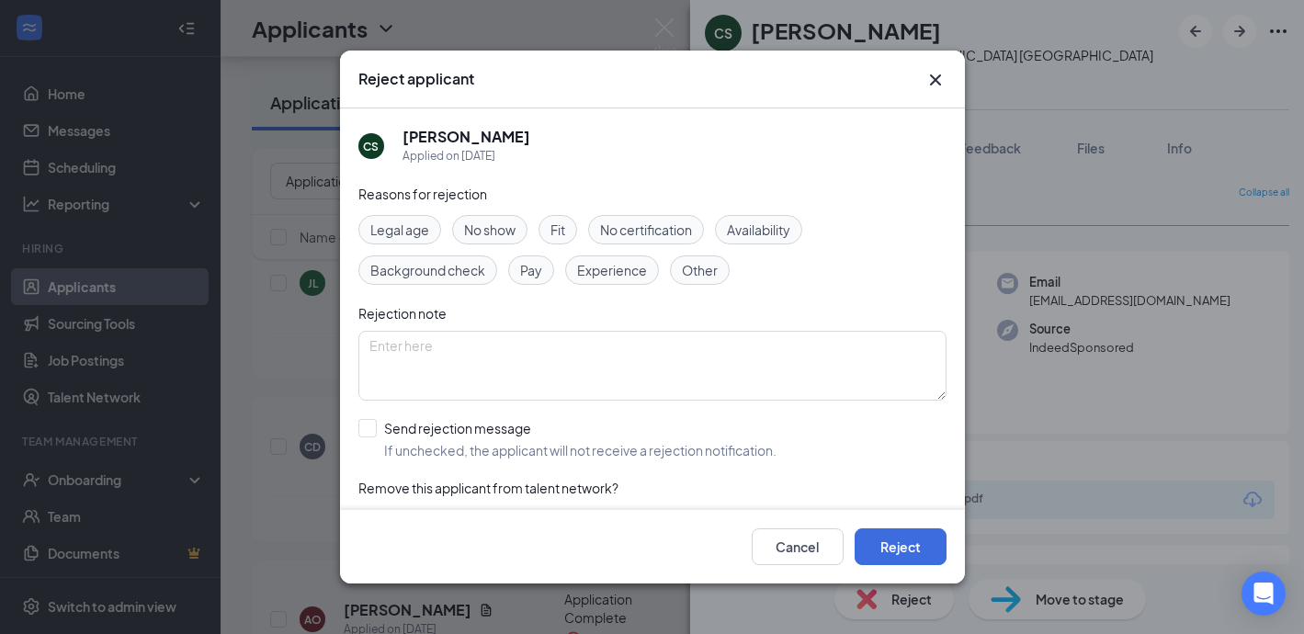
click at [693, 271] on span "Other" at bounding box center [700, 270] width 36 height 20
click at [367, 430] on input "Send rejection message If unchecked, the applicant will not receive a rejection…" at bounding box center [567, 439] width 418 height 40
checkbox input "true"
click at [905, 538] on button "Reject" at bounding box center [900, 546] width 92 height 37
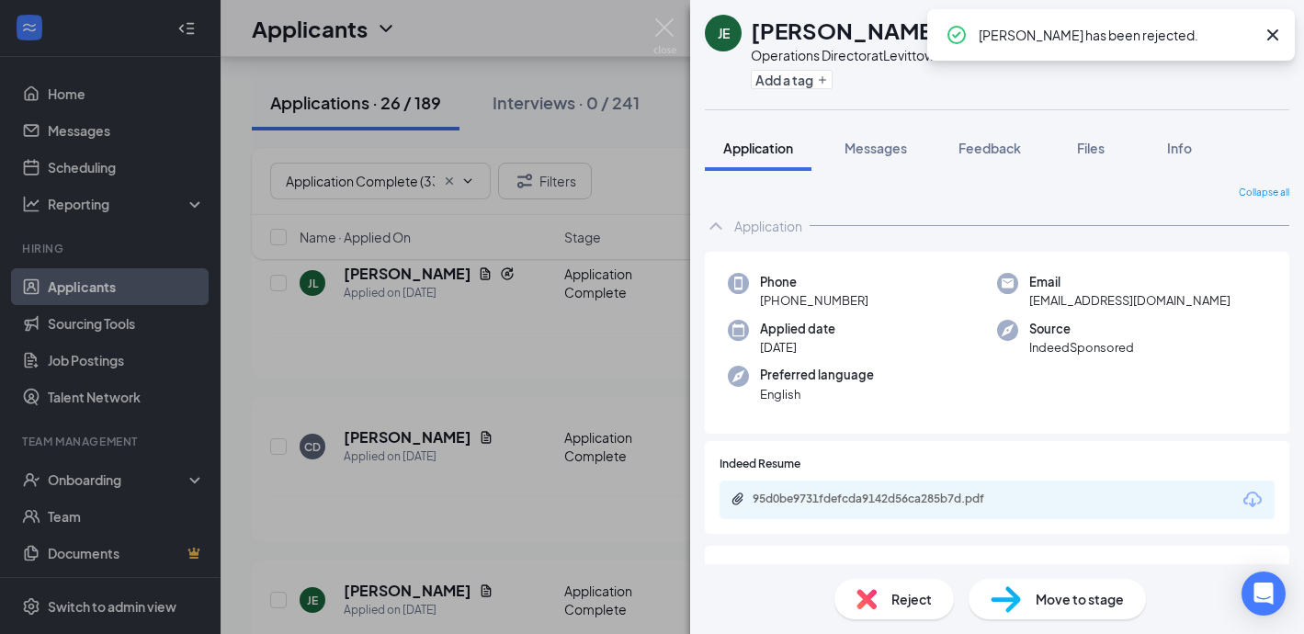
click at [799, 506] on div "95d0be9731fdefcda9142d56ca285b7d.pdf" at bounding box center [879, 500] width 298 height 17
click at [912, 588] on div "Reject" at bounding box center [893, 599] width 119 height 40
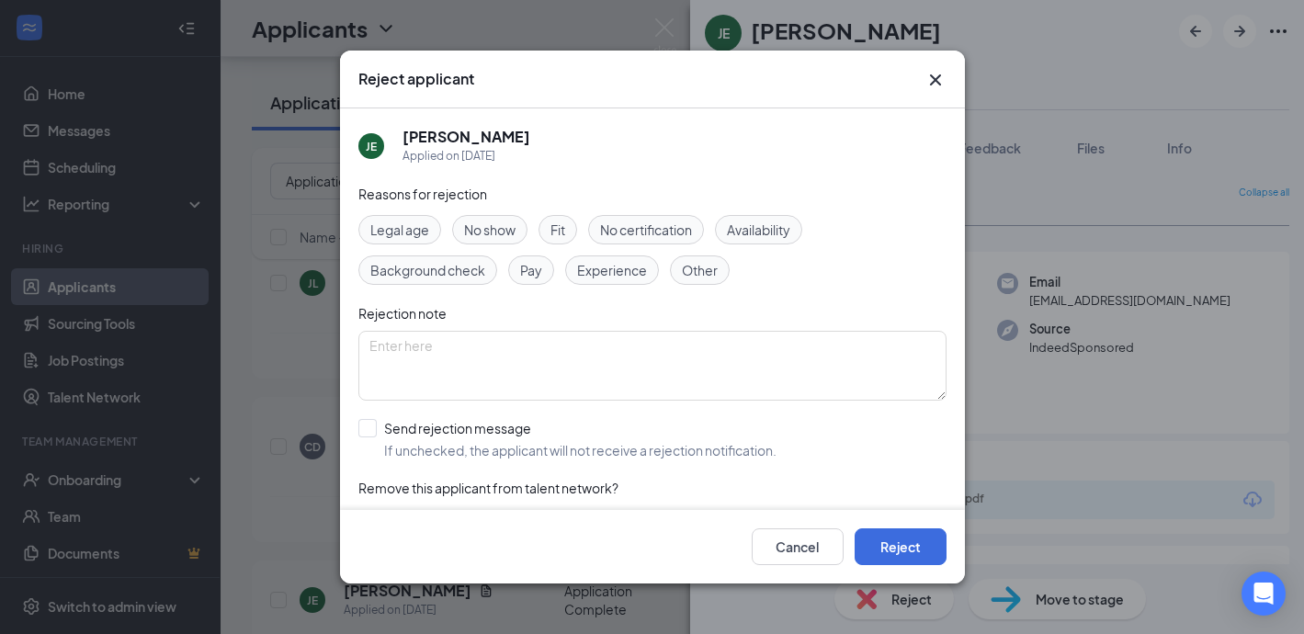
click at [617, 262] on span "Experience" at bounding box center [612, 270] width 70 height 20
click at [368, 419] on input "Send rejection message If unchecked, the applicant will not receive a rejection…" at bounding box center [567, 439] width 418 height 40
checkbox input "true"
click at [876, 531] on button "Reject" at bounding box center [900, 546] width 92 height 37
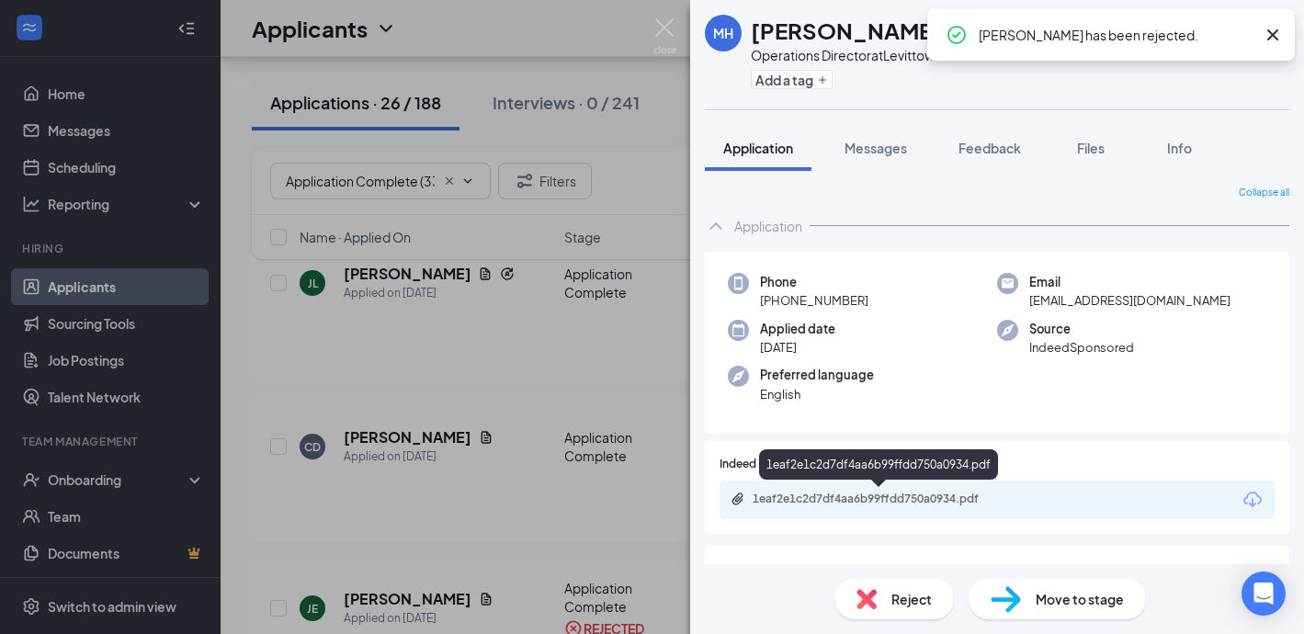
click at [818, 496] on div "1eaf2e1c2d7df4aa6b99ffdd750a0934.pdf" at bounding box center [880, 499] width 257 height 15
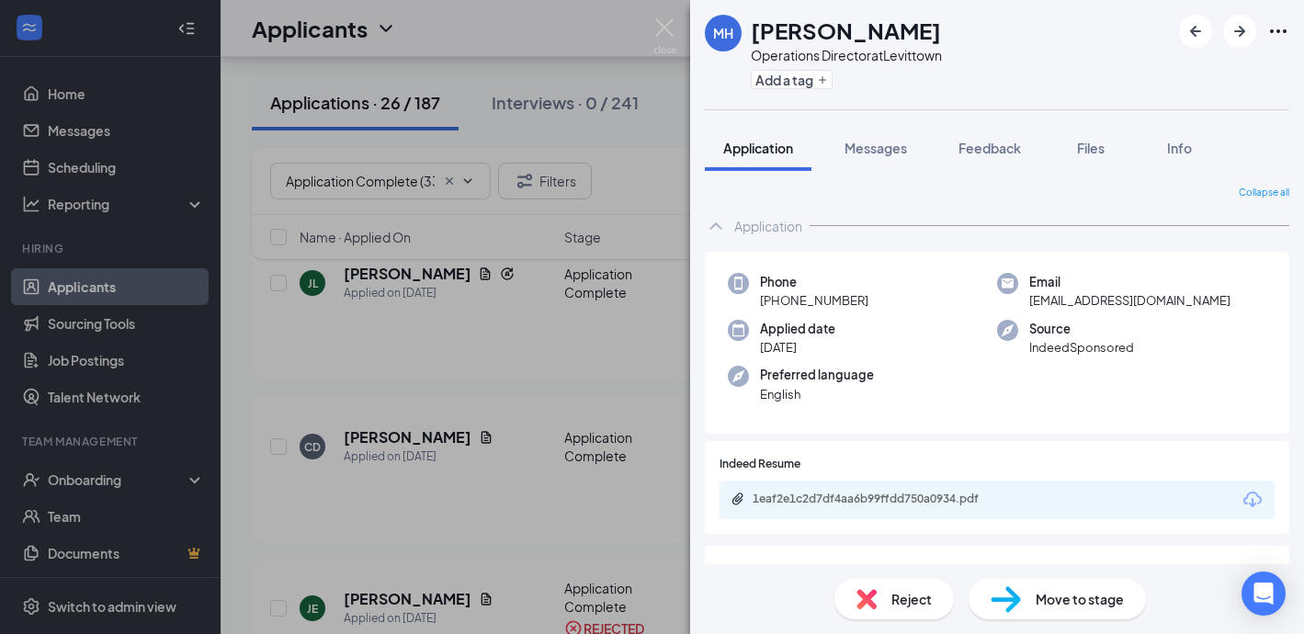
click at [890, 594] on div "Reject" at bounding box center [893, 599] width 119 height 40
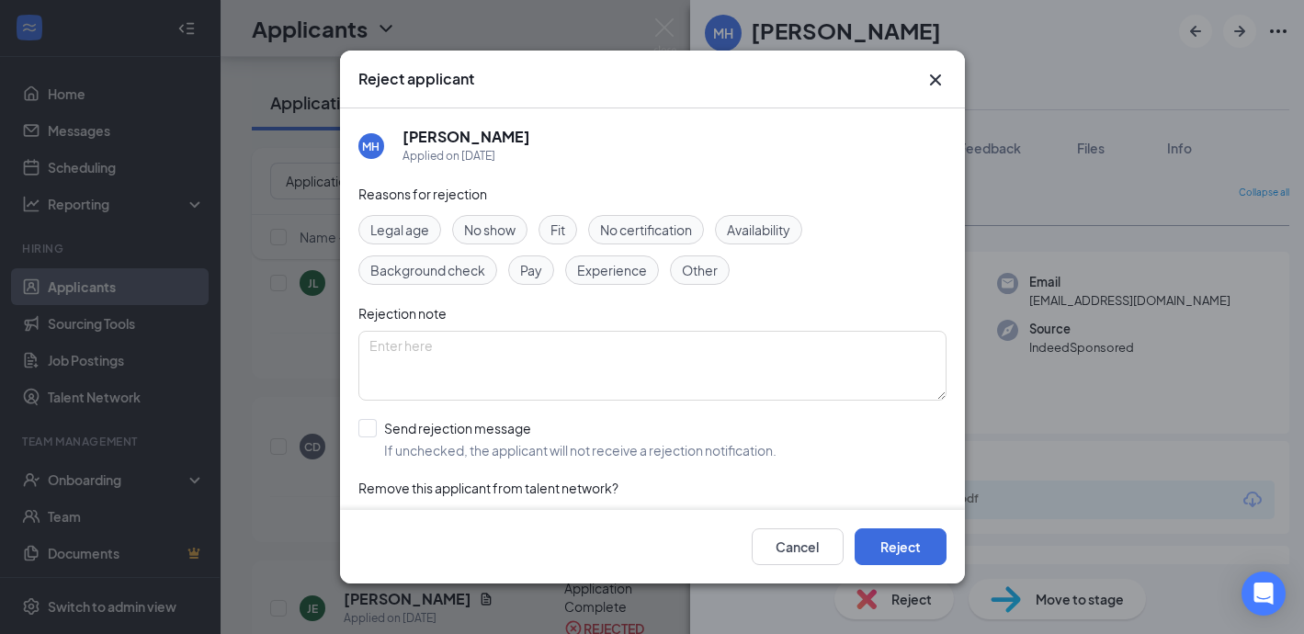
click at [714, 269] on span "Other" at bounding box center [700, 270] width 36 height 20
click at [372, 432] on input "Send rejection message If unchecked, the applicant will not receive a rejection…" at bounding box center [567, 439] width 418 height 40
checkbox input "true"
click at [907, 543] on button "Reject" at bounding box center [900, 546] width 92 height 37
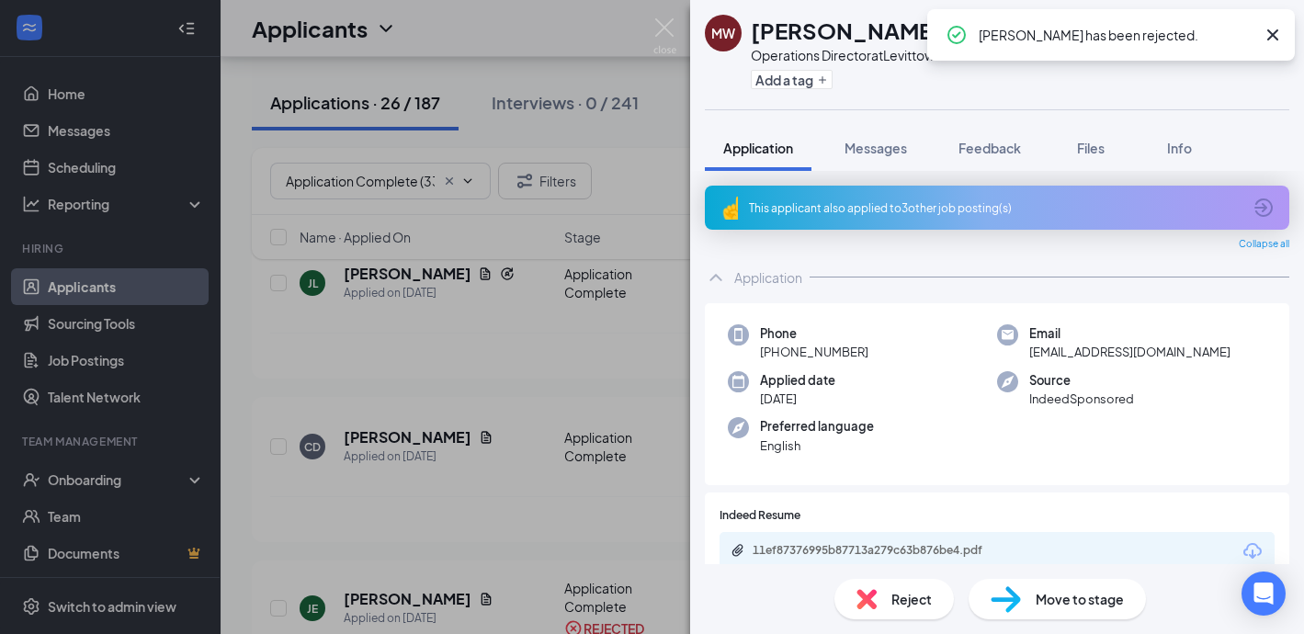
click at [860, 212] on div "This applicant also applied to 3 other job posting(s)" at bounding box center [995, 208] width 492 height 16
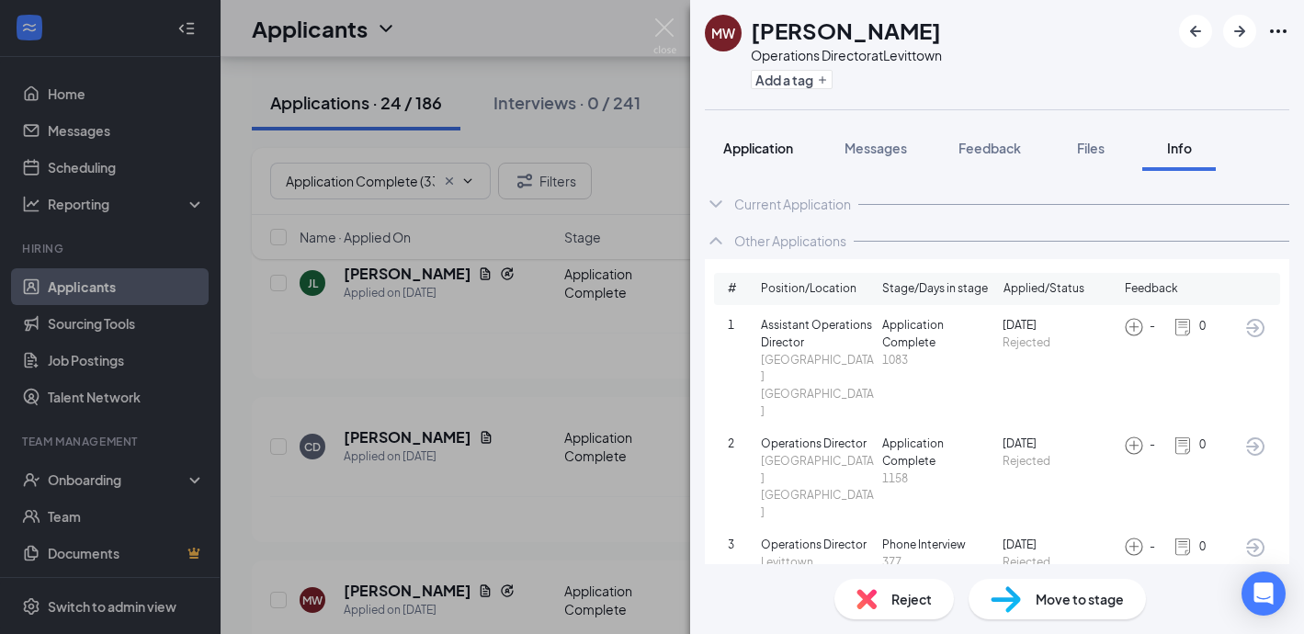
click at [741, 137] on button "Application" at bounding box center [758, 148] width 107 height 46
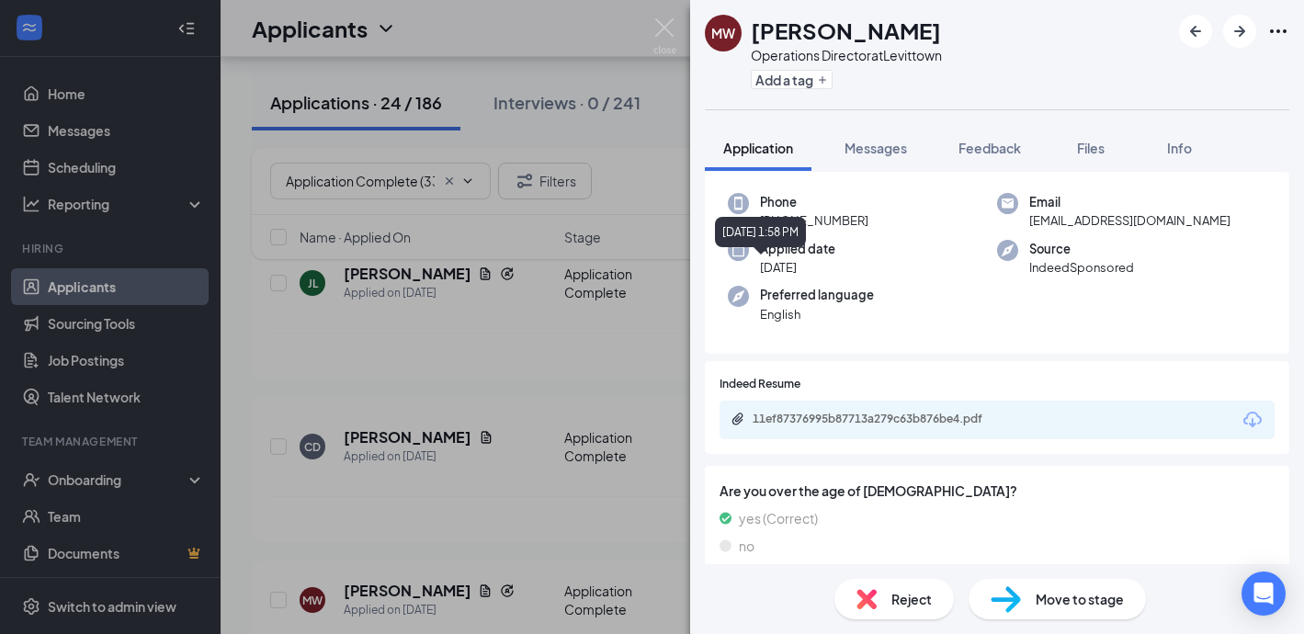
scroll to position [133, 0]
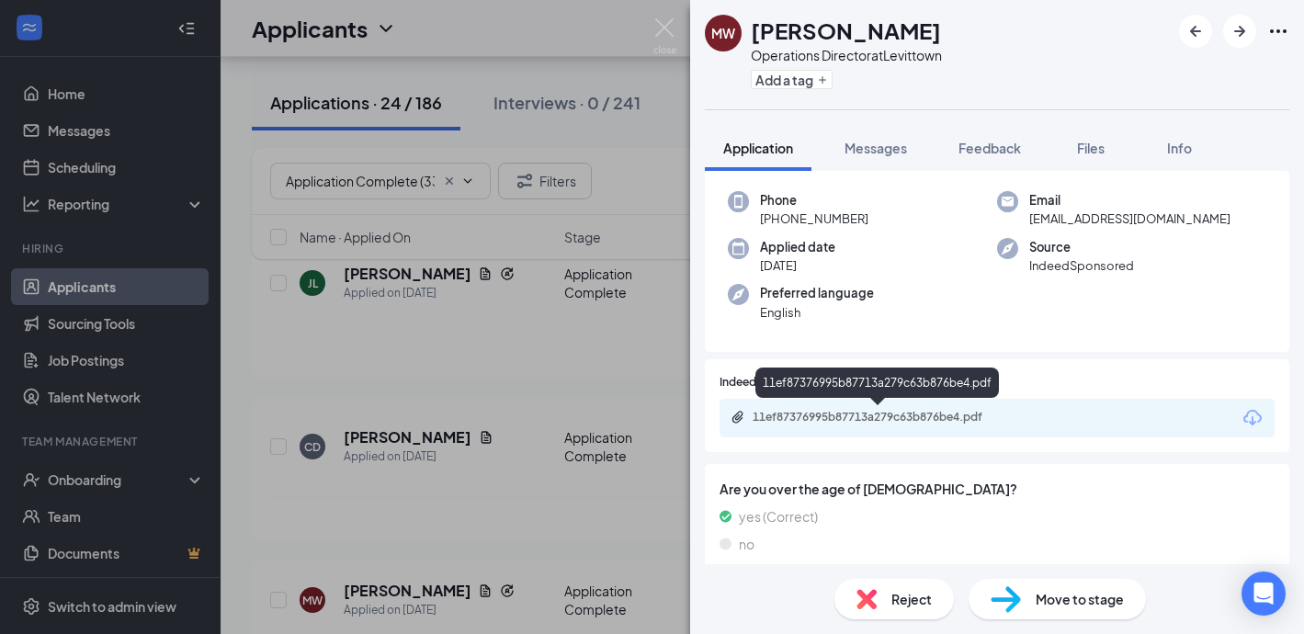
click at [766, 422] on div "11ef87376995b87713a279c63b876be4.pdf" at bounding box center [880, 417] width 257 height 15
click at [891, 595] on span "Reject" at bounding box center [911, 599] width 40 height 20
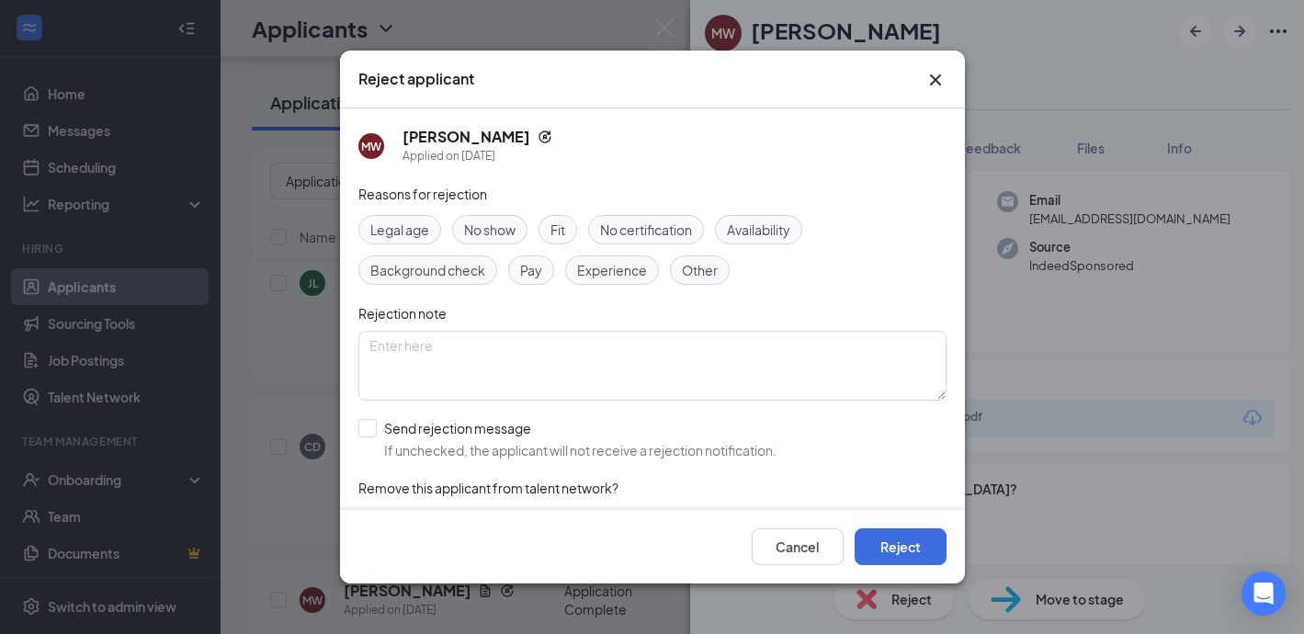
click at [613, 278] on span "Experience" at bounding box center [612, 270] width 70 height 20
click at [374, 429] on input "Send rejection message If unchecked, the applicant will not receive a rejection…" at bounding box center [567, 439] width 418 height 40
checkbox input "true"
click at [556, 229] on span "Fit" at bounding box center [557, 230] width 15 height 20
click at [904, 553] on button "Reject" at bounding box center [900, 546] width 92 height 37
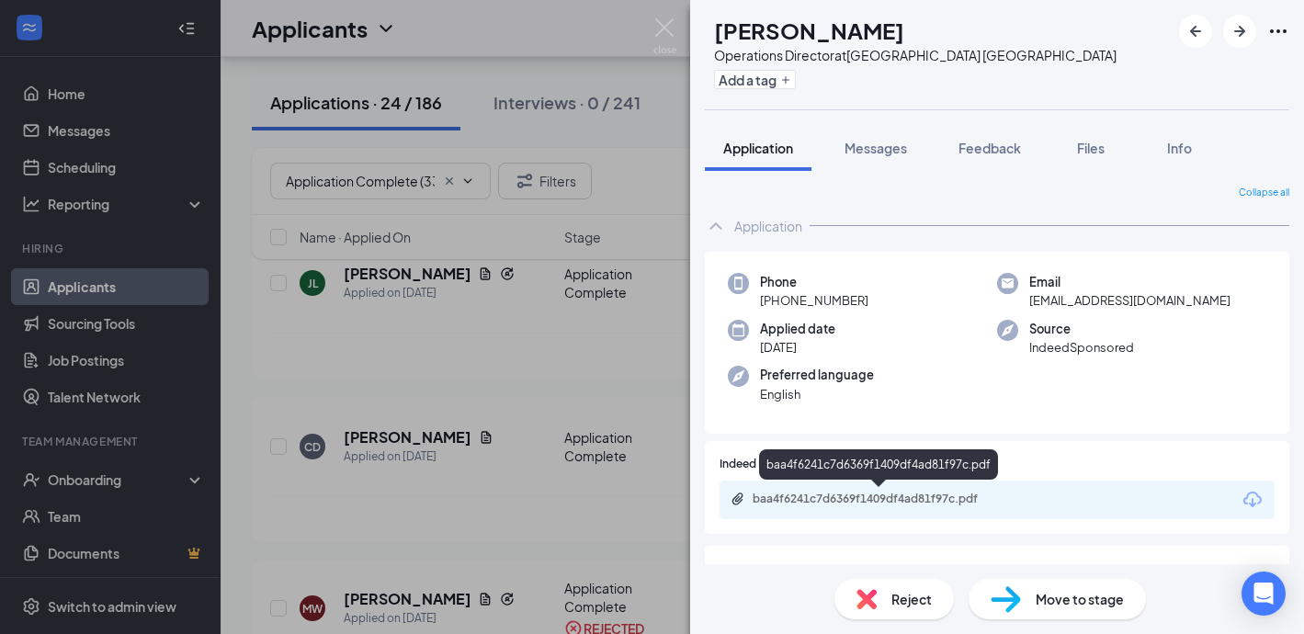
click at [792, 497] on div "baa4f6241c7d6369f1409df4ad81f97c.pdf" at bounding box center [880, 499] width 257 height 15
click at [401, 562] on div "BS [PERSON_NAME] Operations Director at [GEOGRAPHIC_DATA] [GEOGRAPHIC_DATA] Add…" at bounding box center [652, 317] width 1304 height 634
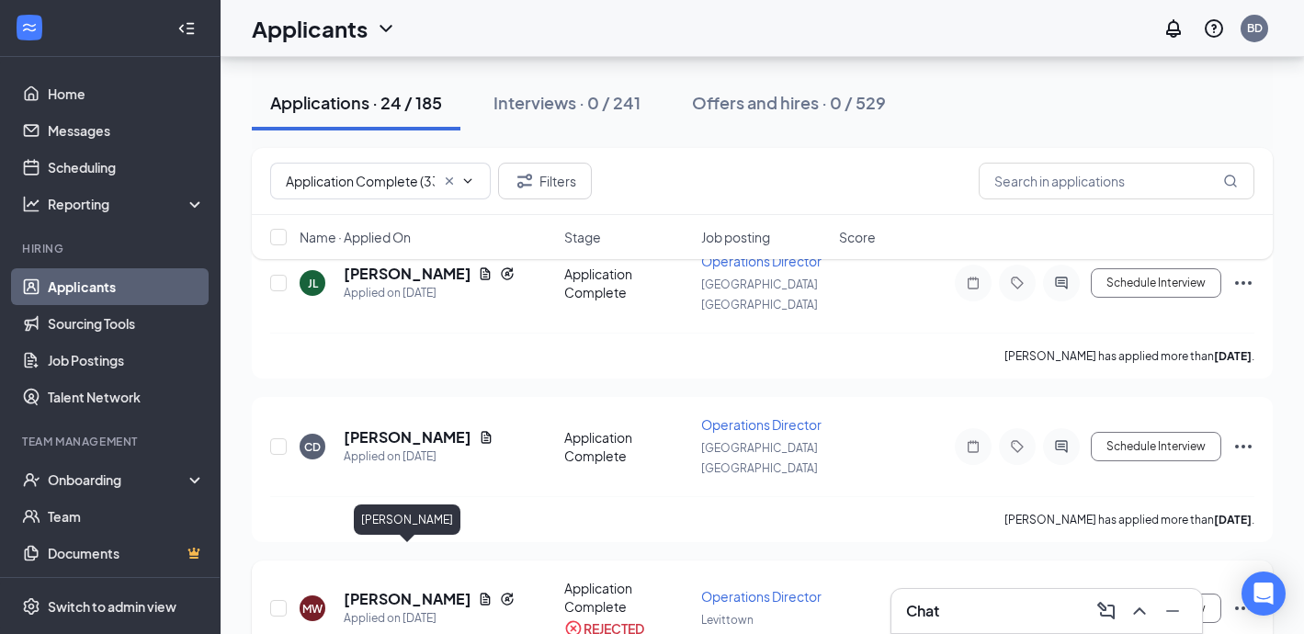
click at [401, 589] on h5 "[PERSON_NAME]" at bounding box center [407, 599] width 127 height 20
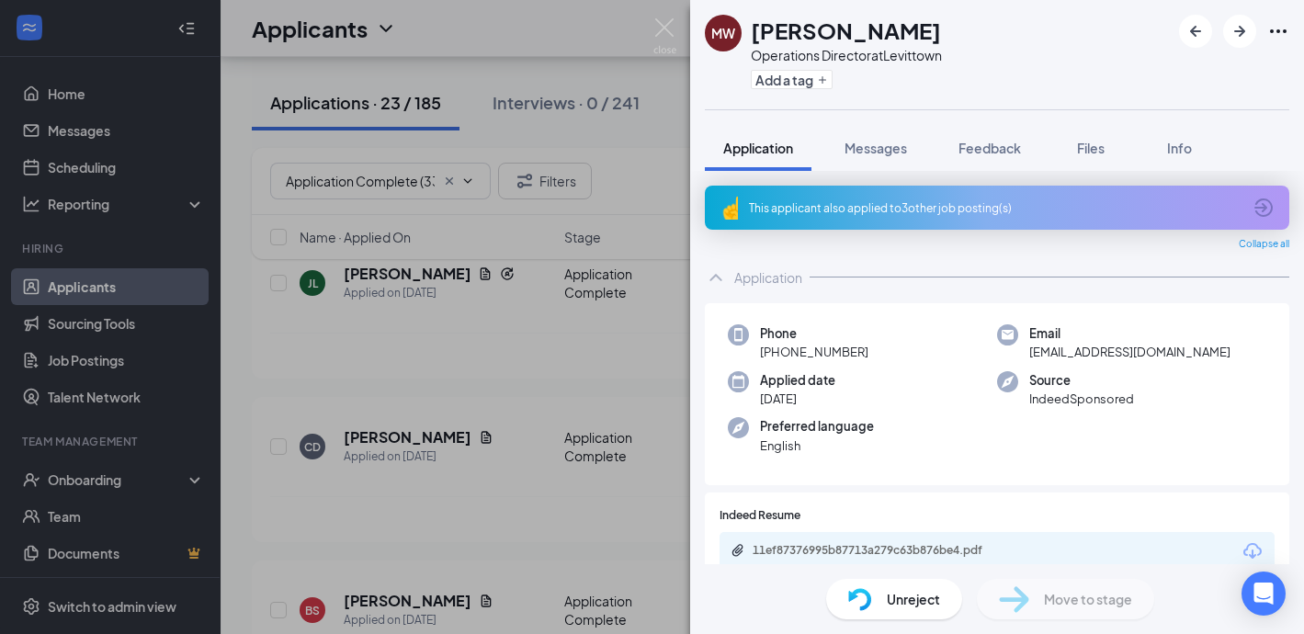
click at [829, 202] on div "This applicant also applied to 3 other job posting(s)" at bounding box center [995, 208] width 492 height 16
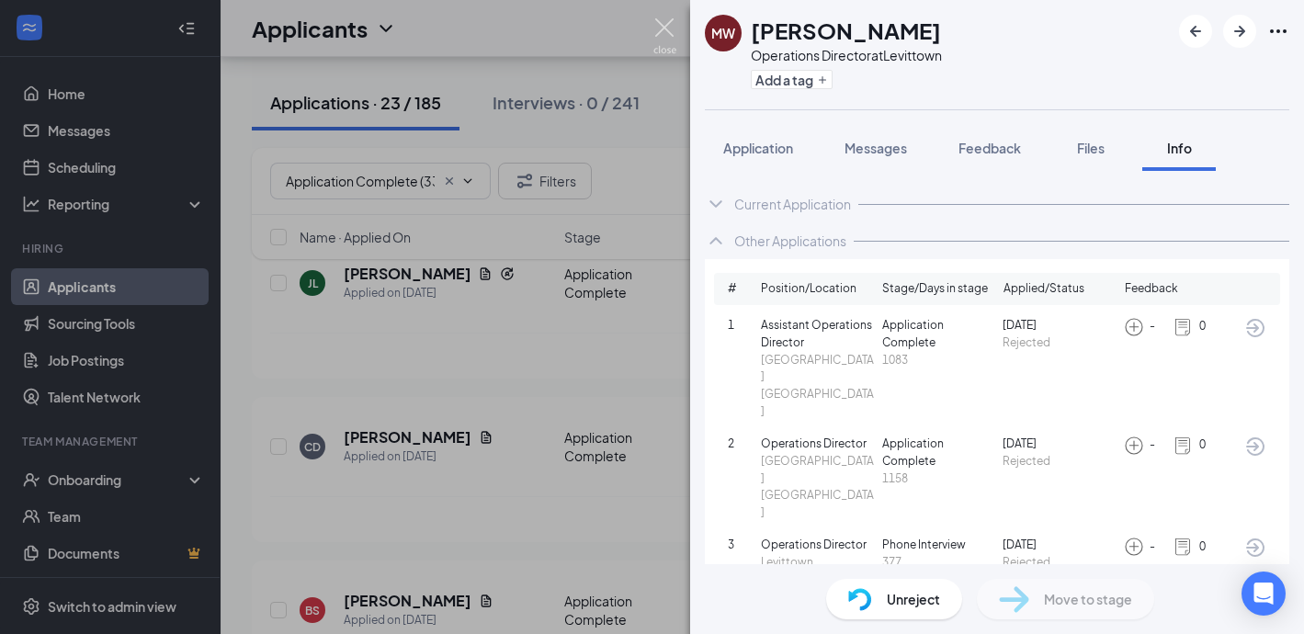
click at [664, 34] on img at bounding box center [664, 36] width 23 height 36
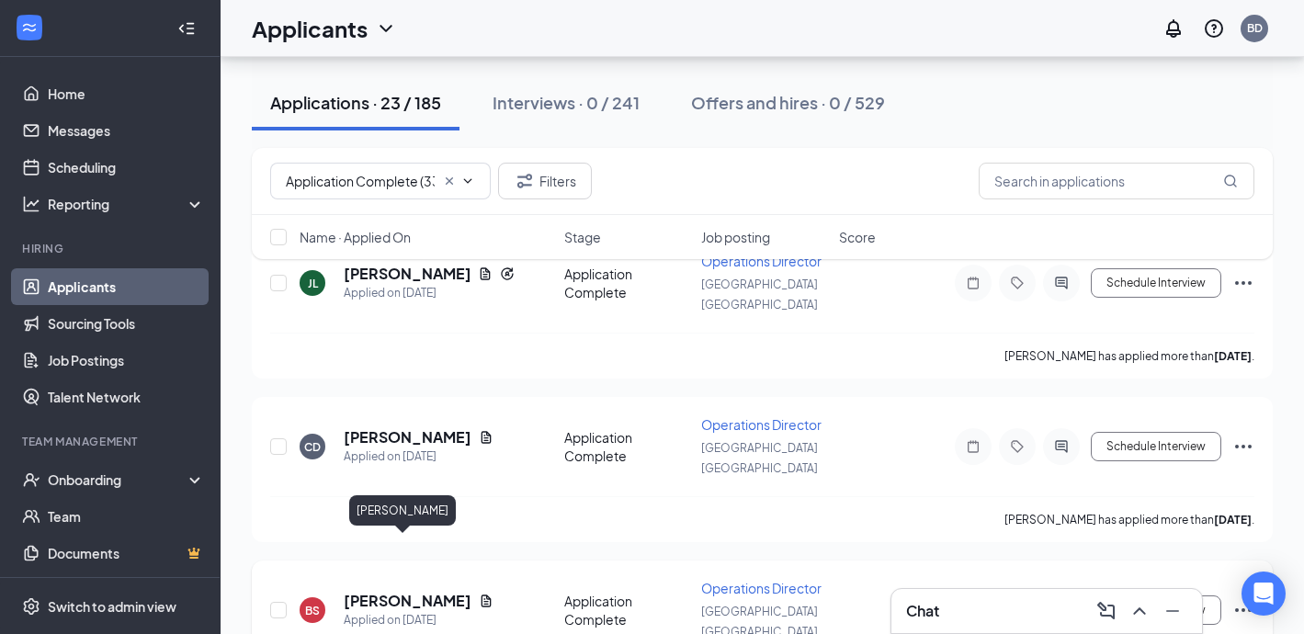
click at [421, 591] on h5 "[PERSON_NAME]" at bounding box center [408, 601] width 128 height 20
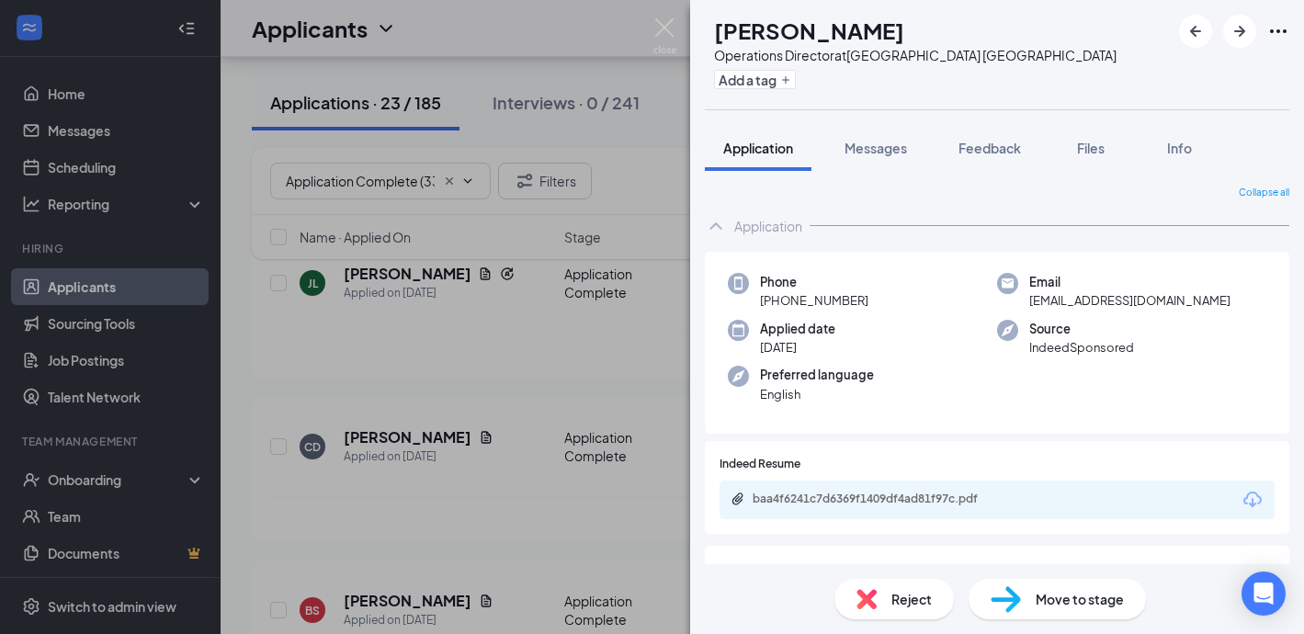
click at [918, 586] on div "Reject" at bounding box center [893, 599] width 119 height 40
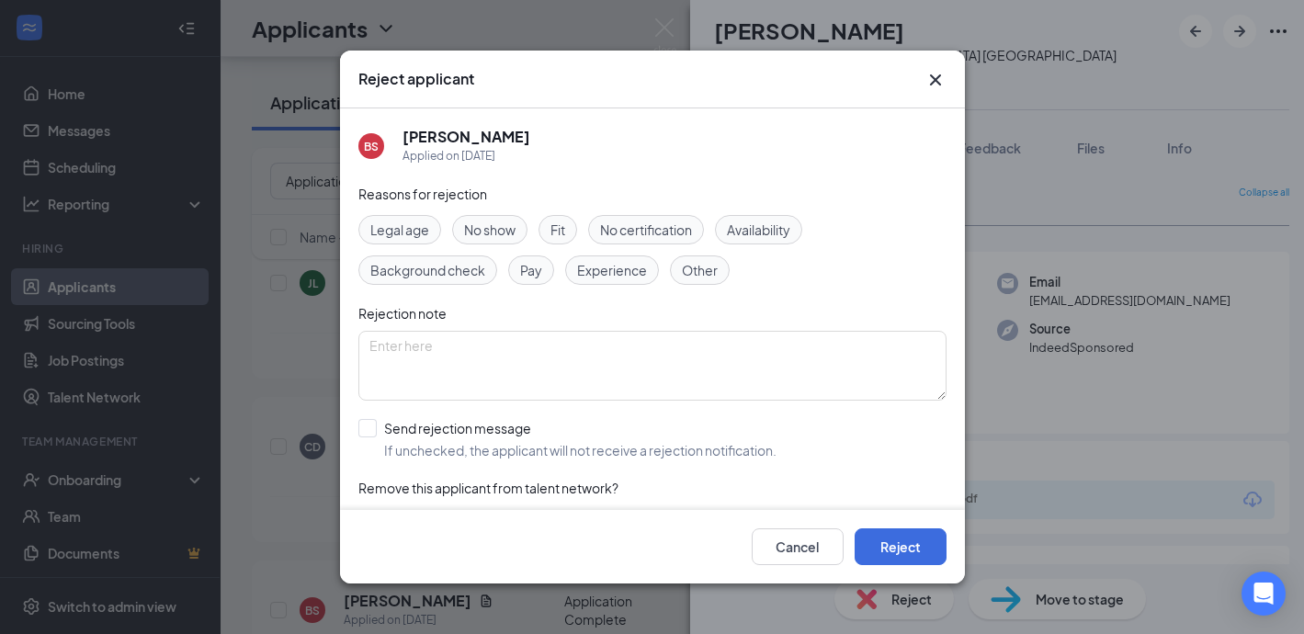
click at [597, 261] on span "Experience" at bounding box center [612, 270] width 70 height 20
click at [377, 427] on input "Send rejection message If unchecked, the applicant will not receive a rejection…" at bounding box center [567, 439] width 418 height 40
checkbox input "true"
click at [902, 546] on button "Reject" at bounding box center [900, 546] width 92 height 37
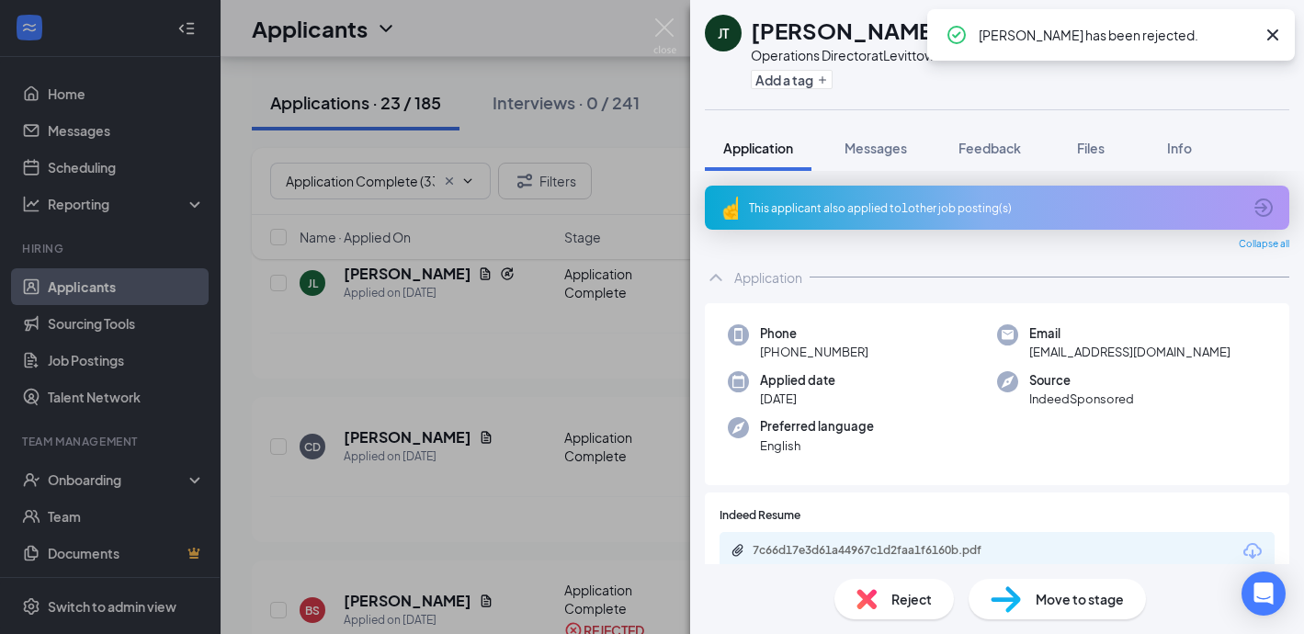
click at [804, 201] on div "This applicant also applied to 1 other job posting(s)" at bounding box center [995, 208] width 492 height 16
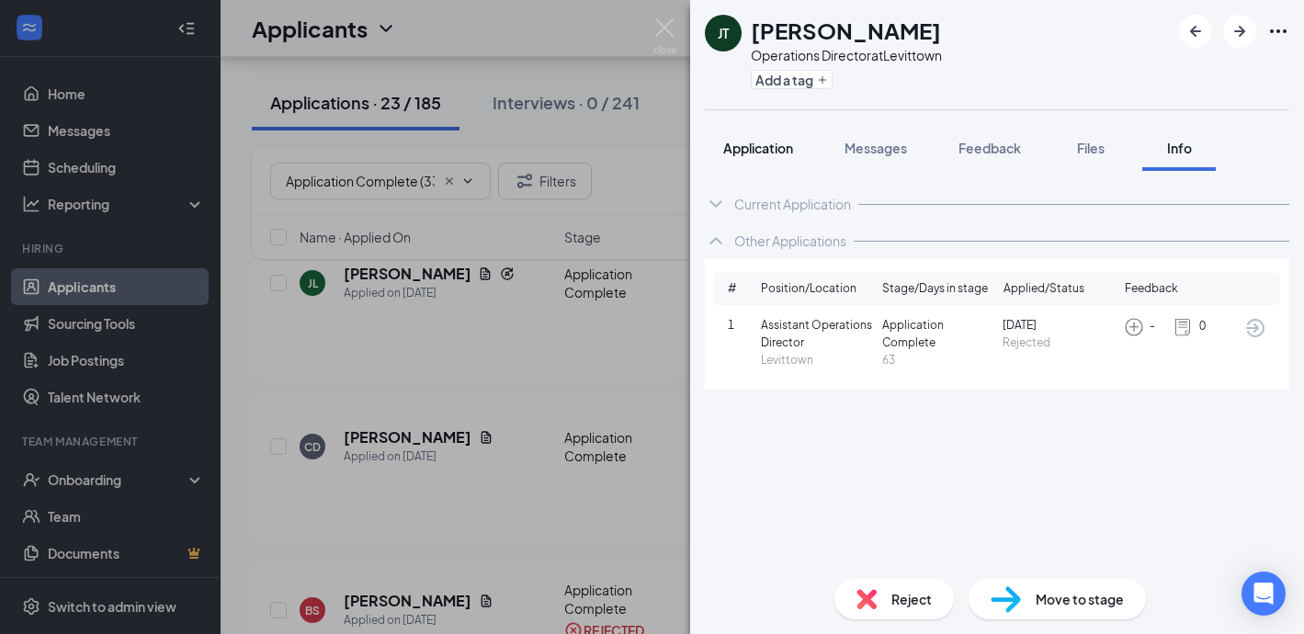
click at [759, 150] on span "Application" at bounding box center [758, 148] width 70 height 17
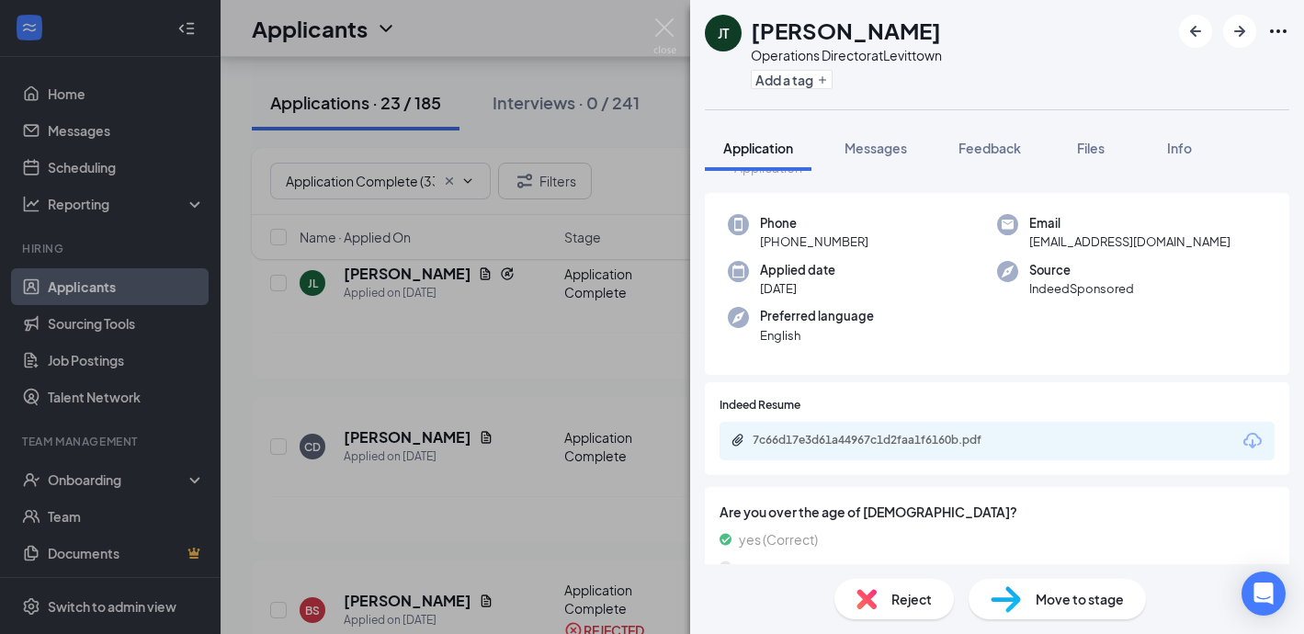
scroll to position [152, 0]
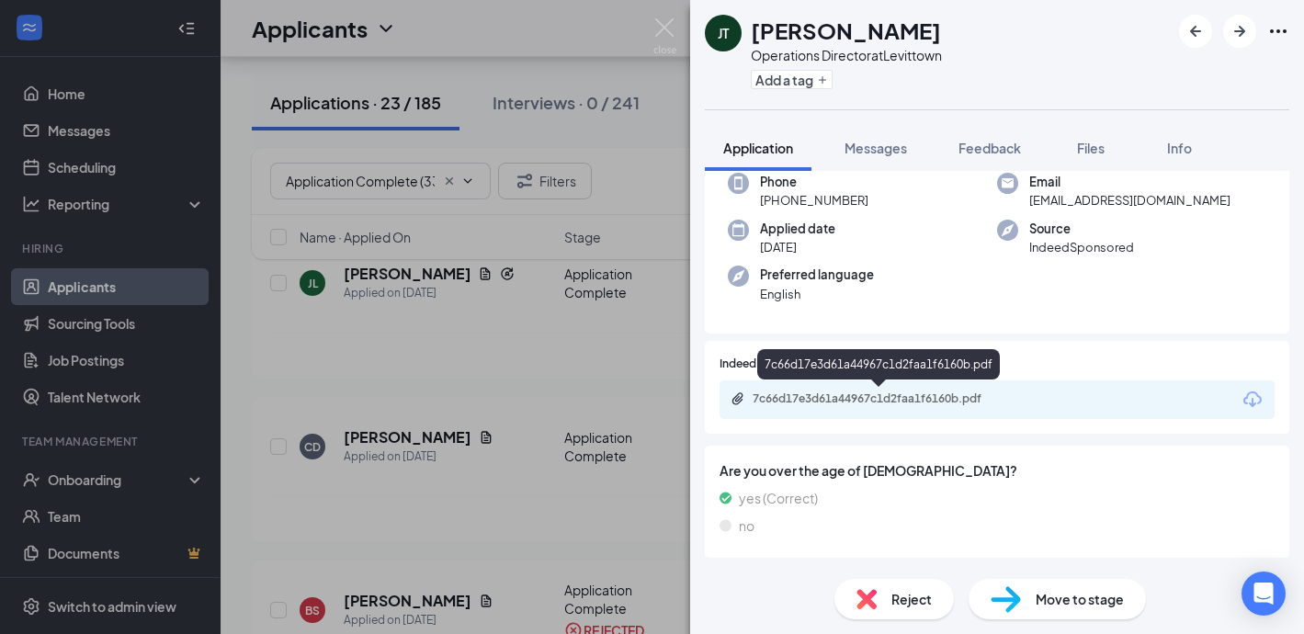
click at [828, 406] on div "7c66d17e3d61a44967c1d2faa1f6160b.pdf" at bounding box center [879, 399] width 298 height 17
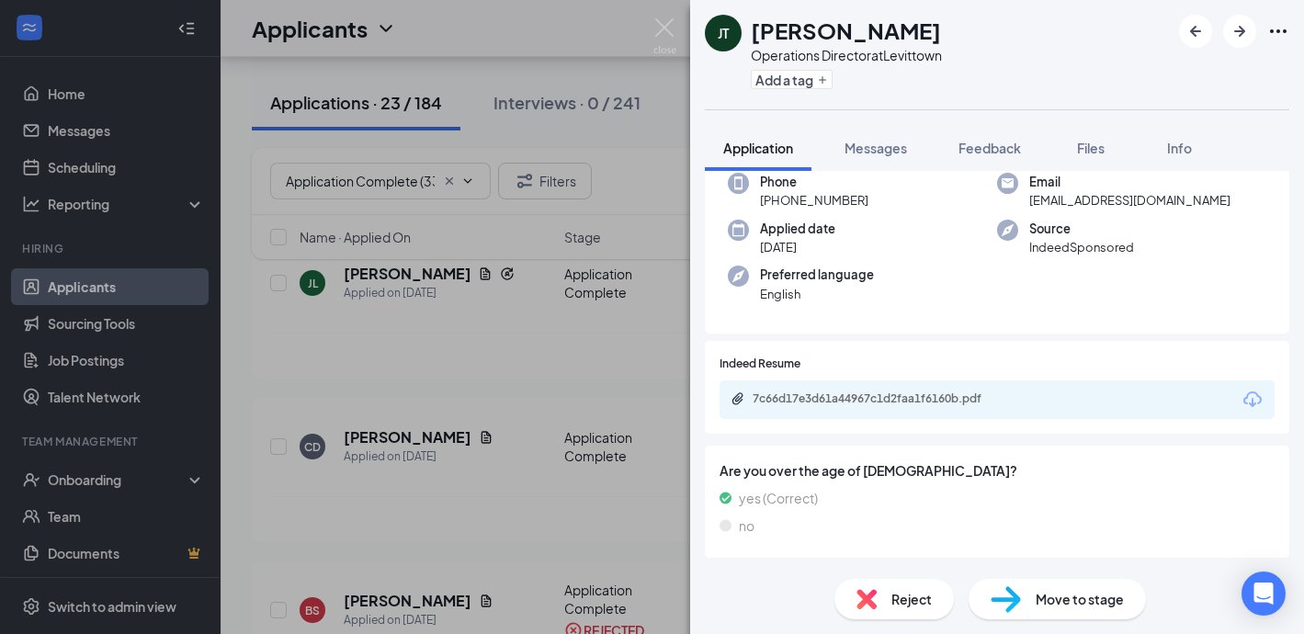
click at [884, 592] on div "Reject" at bounding box center [893, 599] width 119 height 40
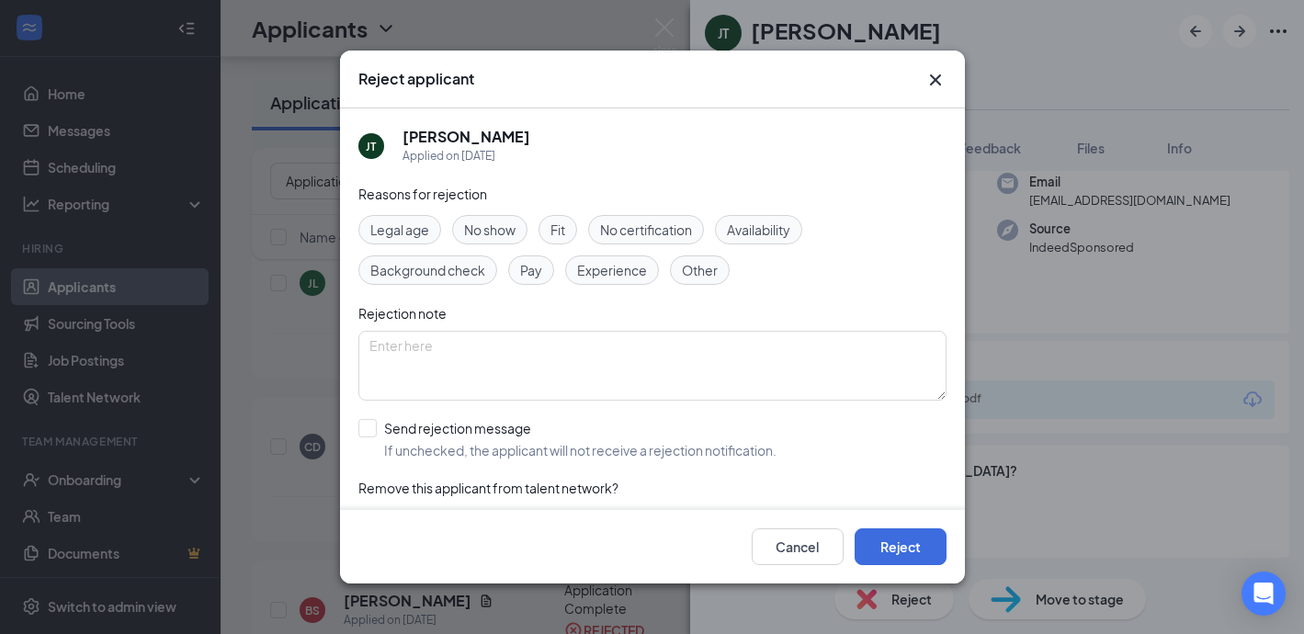
click at [605, 269] on span "Experience" at bounding box center [612, 270] width 70 height 20
click at [368, 427] on input "Send rejection message If unchecked, the applicant will not receive a rejection…" at bounding box center [567, 439] width 418 height 40
checkbox input "true"
click at [877, 545] on button "Reject" at bounding box center [900, 546] width 92 height 37
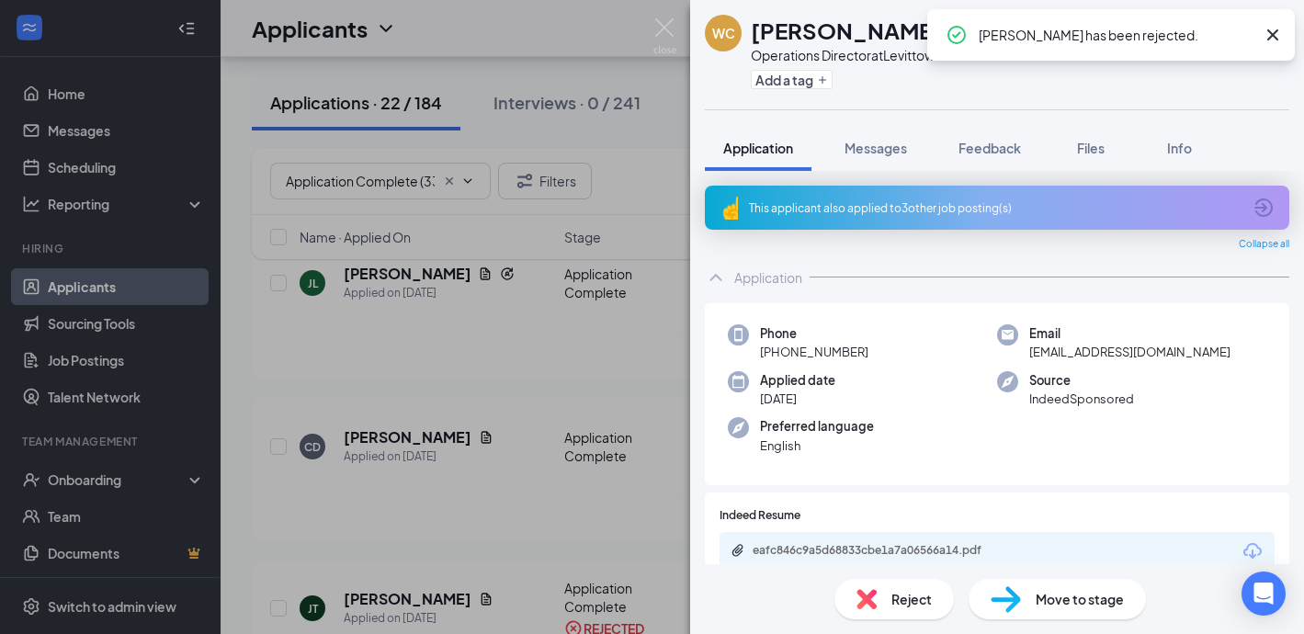
click at [793, 209] on div "This applicant also applied to 3 other job posting(s)" at bounding box center [995, 208] width 492 height 16
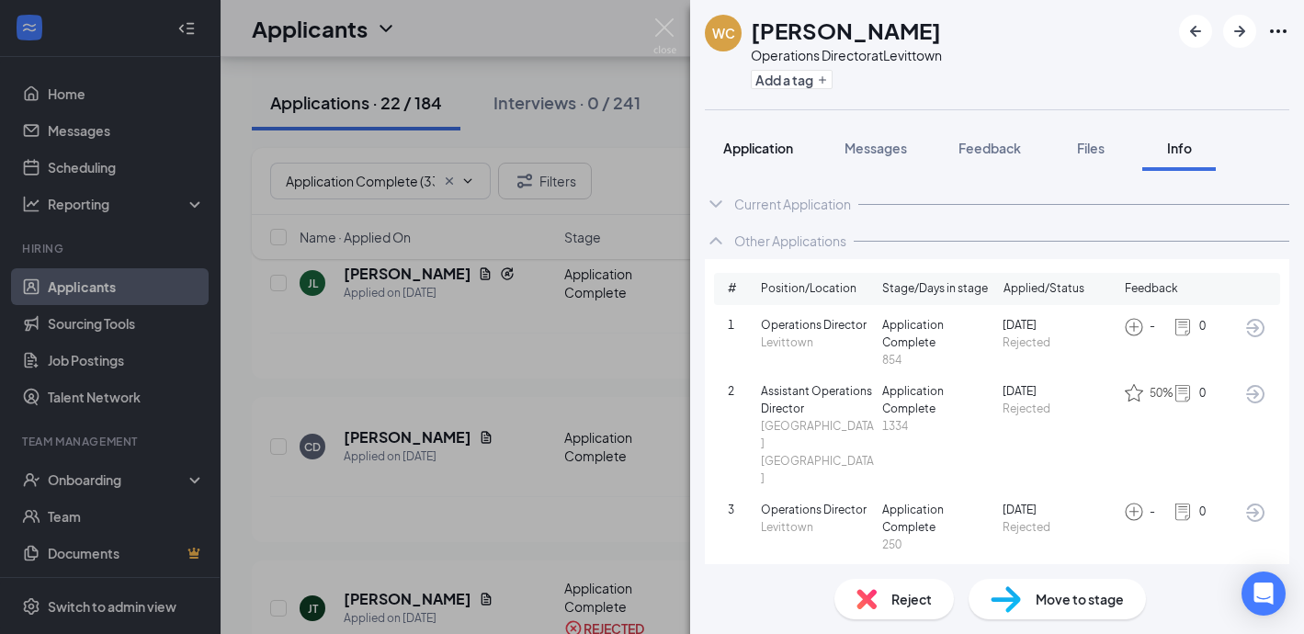
click at [719, 151] on button "Application" at bounding box center [758, 148] width 107 height 46
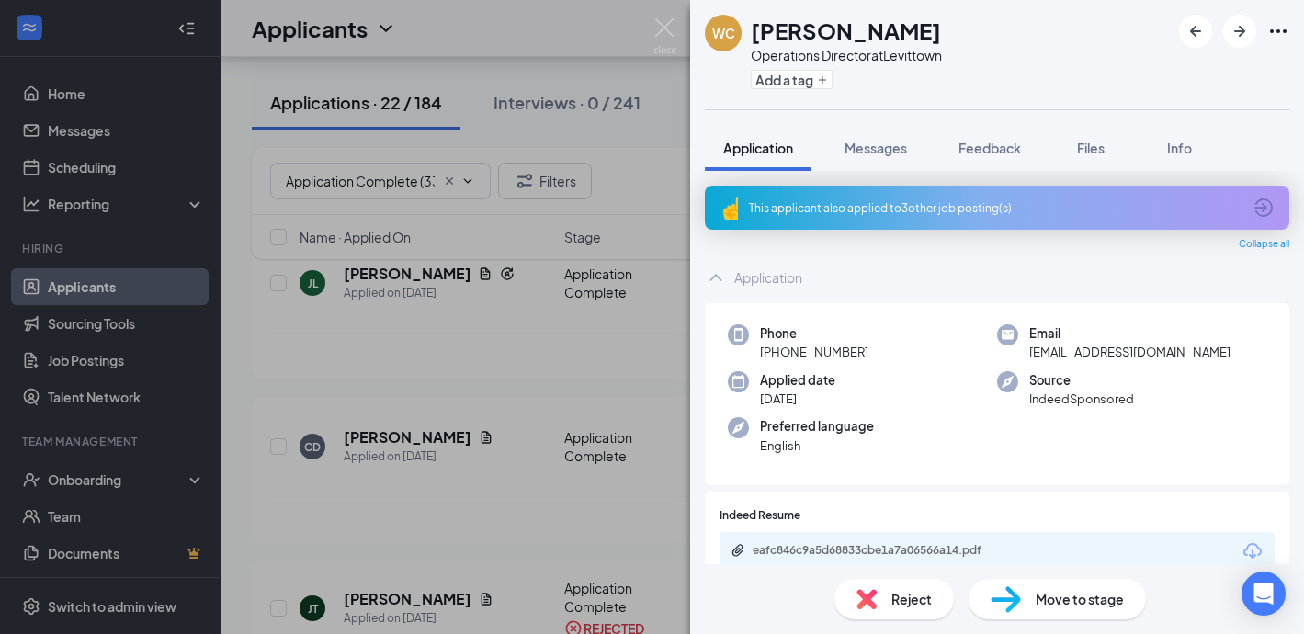
click at [779, 537] on div "eafc846c9a5d68833cbe1a7a06566a14.pdf" at bounding box center [996, 551] width 555 height 39
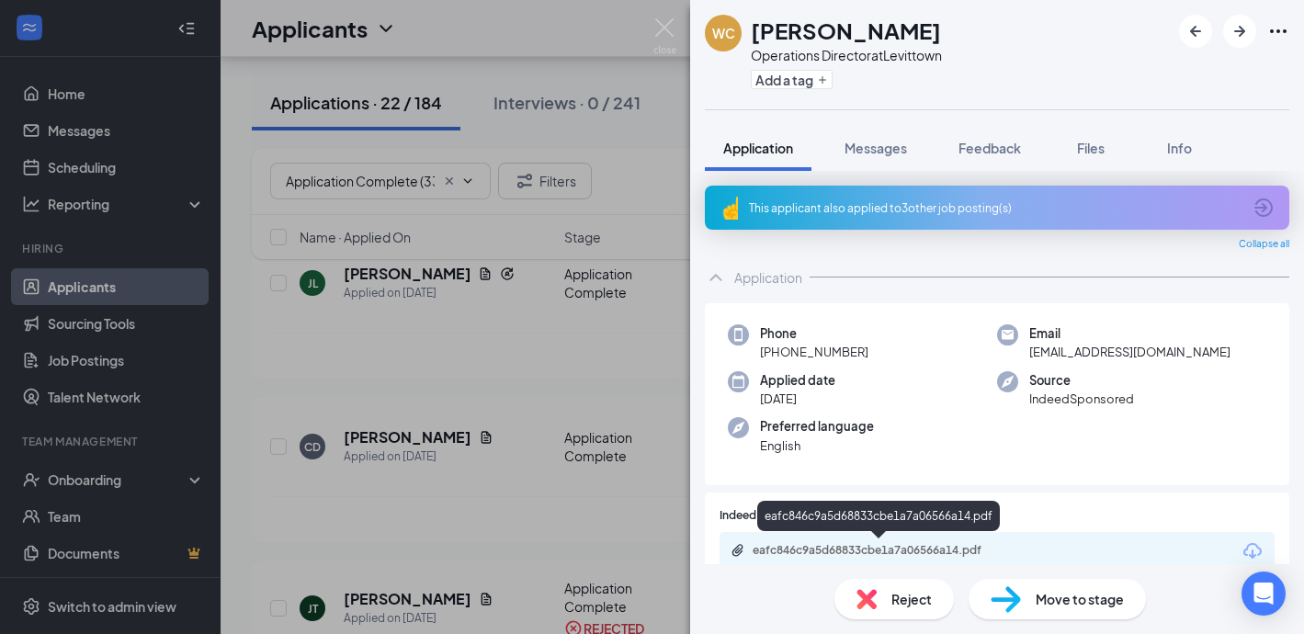
click at [778, 544] on div "eafc846c9a5d68833cbe1a7a06566a14.pdf" at bounding box center [880, 550] width 257 height 15
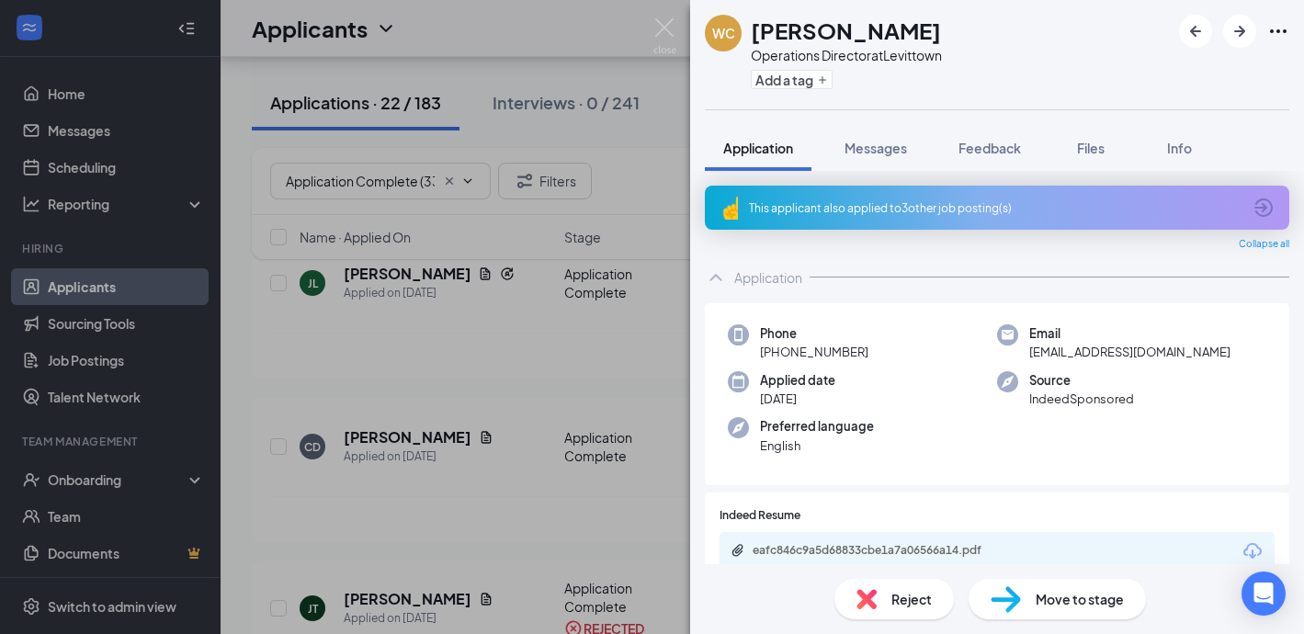
click at [888, 589] on div "Reject" at bounding box center [893, 599] width 119 height 40
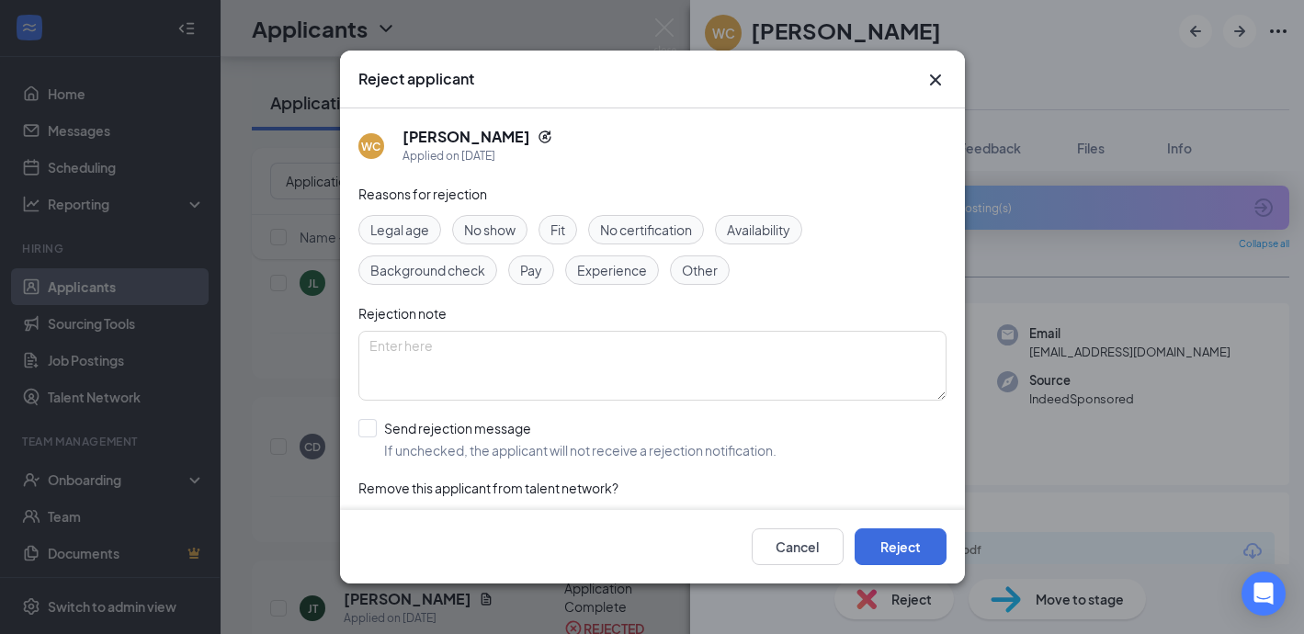
click at [606, 275] on span "Experience" at bounding box center [612, 270] width 70 height 20
click at [361, 427] on input "Send rejection message If unchecked, the applicant will not receive a rejection…" at bounding box center [567, 439] width 418 height 40
checkbox input "true"
click at [893, 550] on button "Reject" at bounding box center [900, 546] width 92 height 37
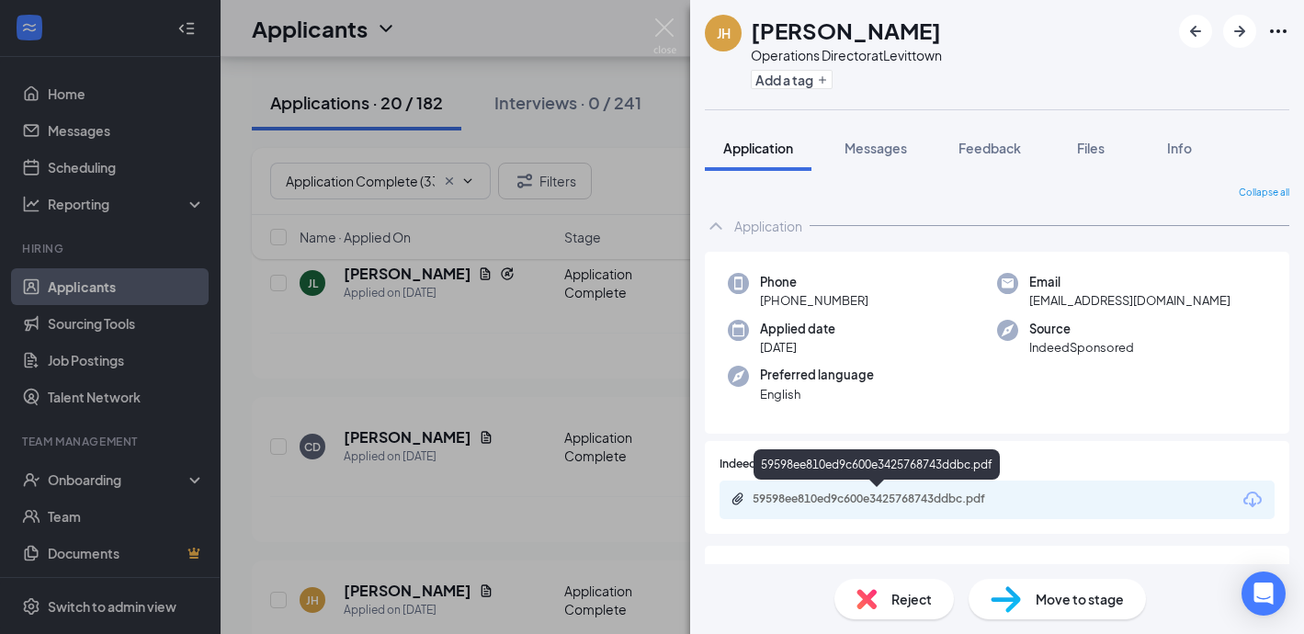
click at [821, 501] on div "59598ee810ed9c600e3425768743ddbc.pdf" at bounding box center [880, 499] width 257 height 15
click at [908, 591] on span "Reject" at bounding box center [911, 599] width 40 height 20
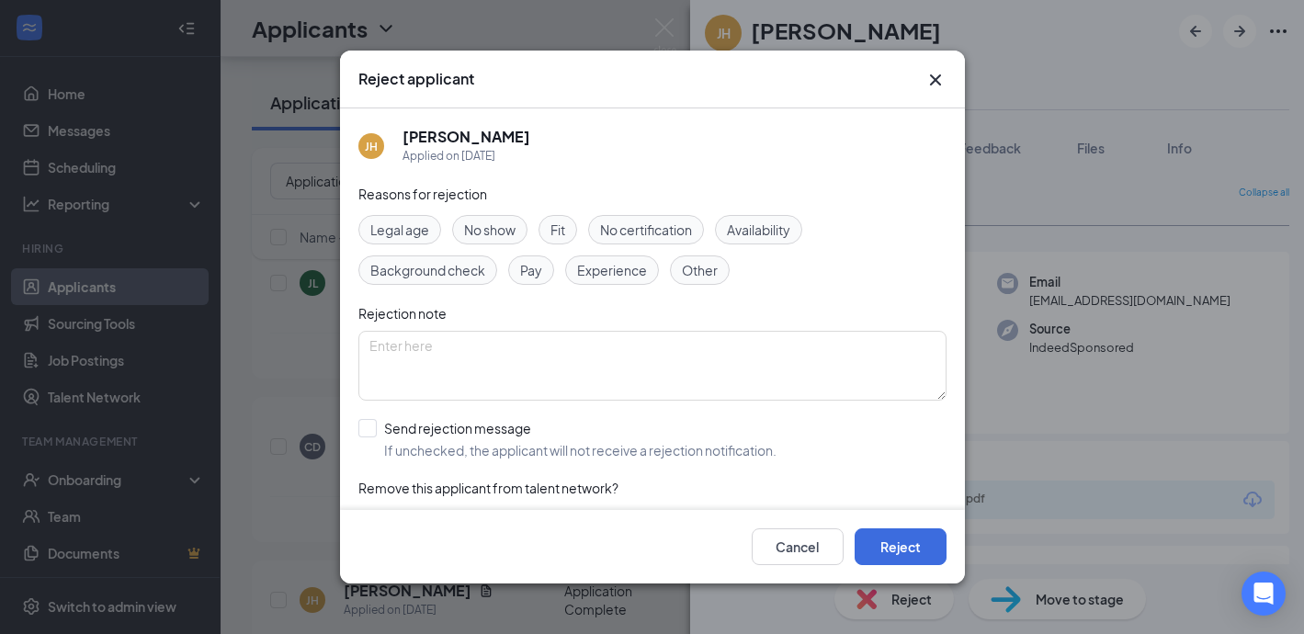
click at [612, 270] on span "Experience" at bounding box center [612, 270] width 70 height 20
click at [364, 432] on input "Send rejection message If unchecked, the applicant will not receive a rejection…" at bounding box center [567, 439] width 418 height 40
checkbox input "true"
click at [889, 541] on button "Reject" at bounding box center [900, 546] width 92 height 37
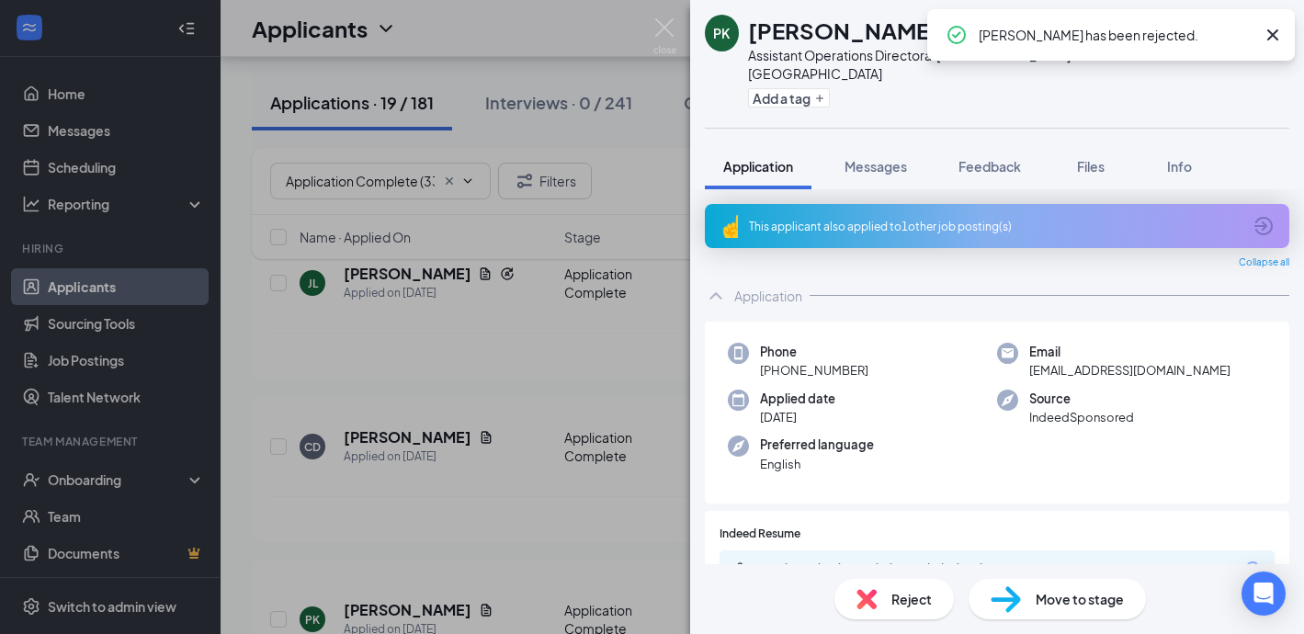
click at [805, 204] on div "This applicant also applied to 1 other job posting(s)" at bounding box center [997, 226] width 584 height 44
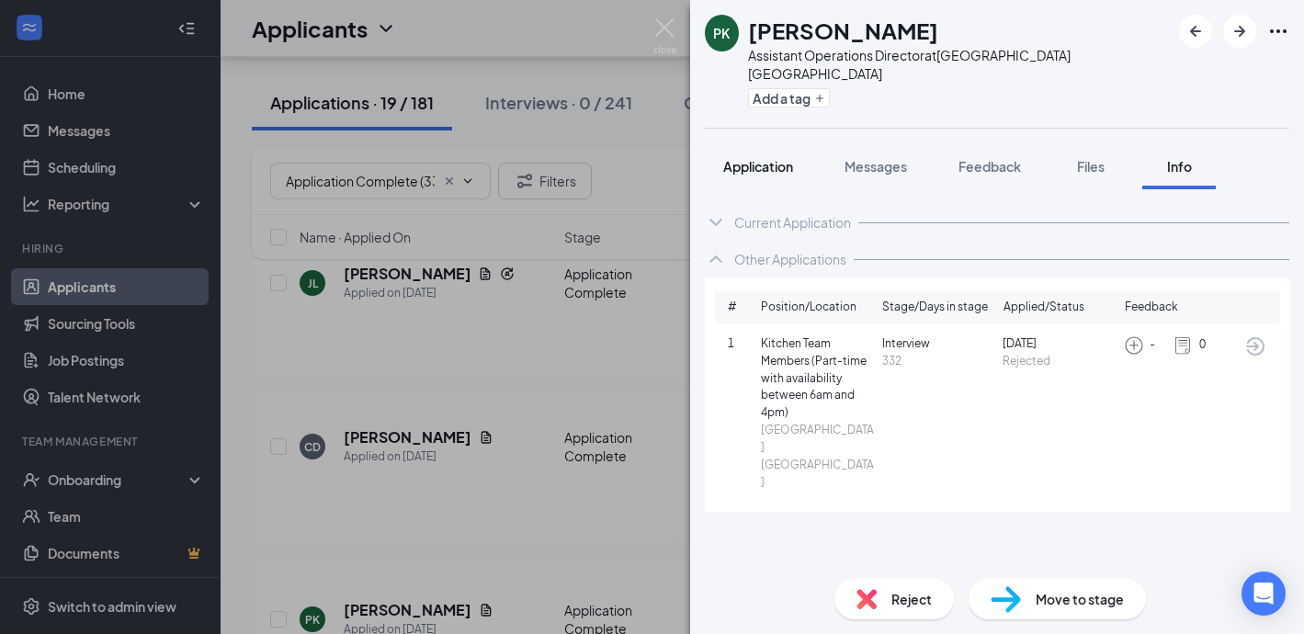
click at [774, 158] on span "Application" at bounding box center [758, 166] width 70 height 17
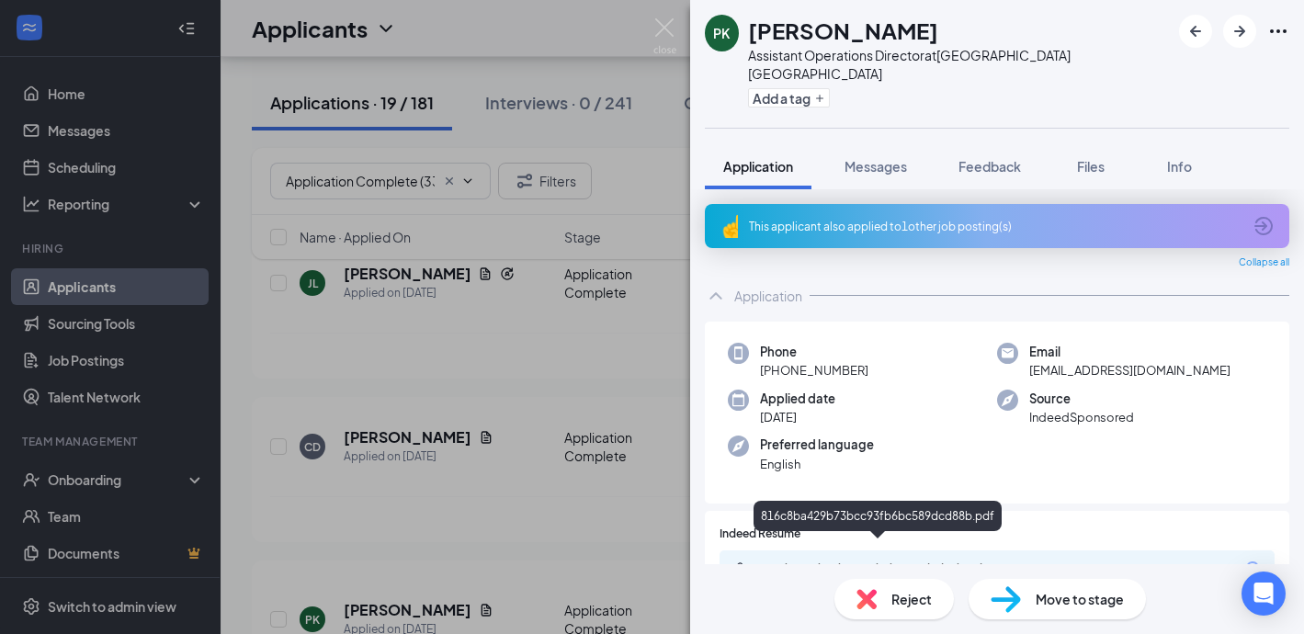
click at [806, 561] on div "816c8ba429b73bcc93fb6bc589dcd88b.pdf" at bounding box center [880, 568] width 257 height 15
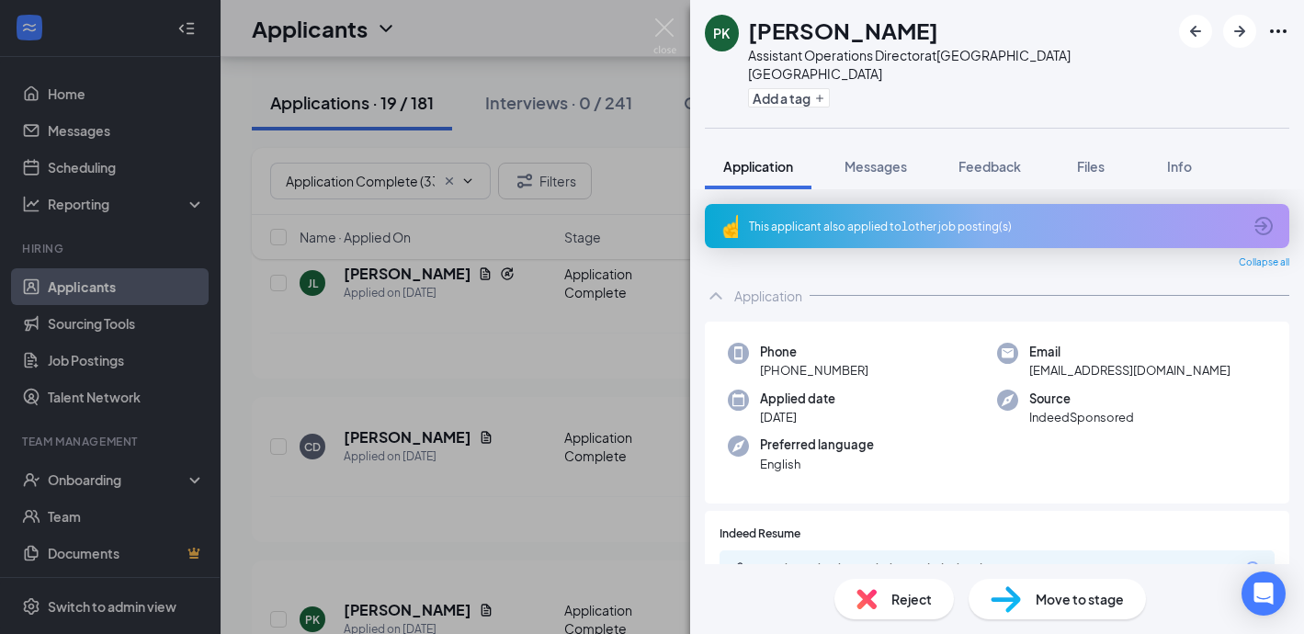
click at [883, 590] on div "Reject" at bounding box center [893, 599] width 119 height 40
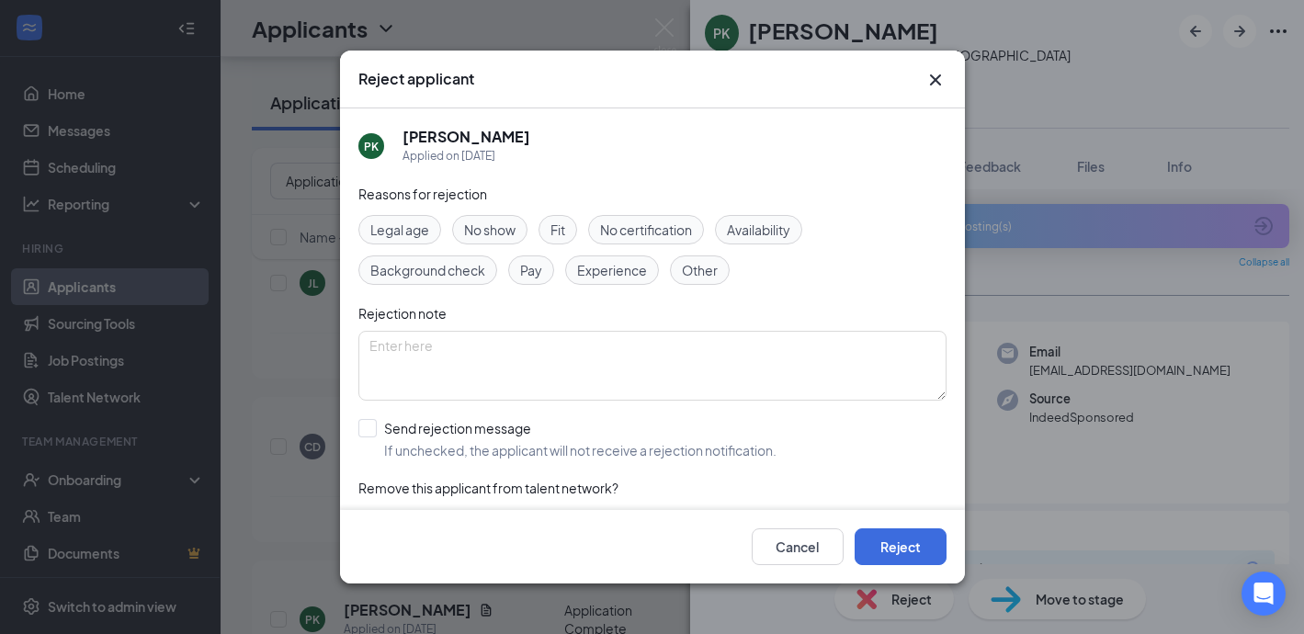
click at [602, 276] on span "Experience" at bounding box center [612, 270] width 70 height 20
click at [367, 422] on input "Send rejection message If unchecked, the applicant will not receive a rejection…" at bounding box center [567, 439] width 418 height 40
checkbox input "true"
click at [901, 548] on button "Reject" at bounding box center [900, 546] width 92 height 37
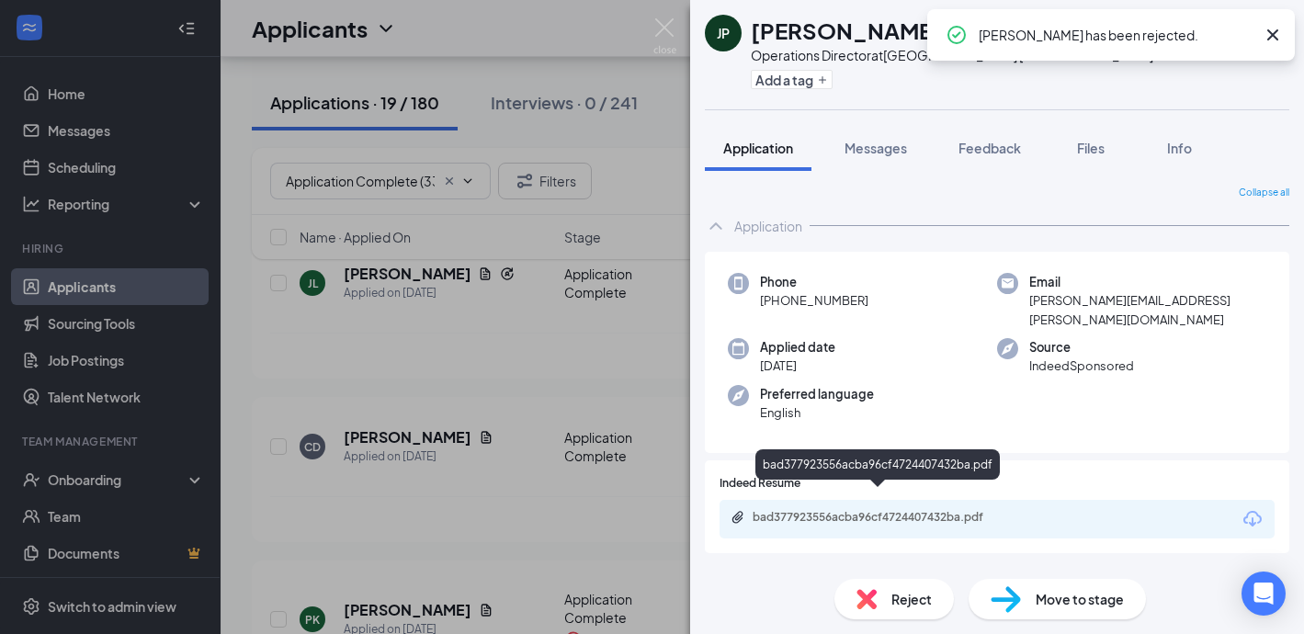
click at [747, 510] on div "bad377923556acba96cf4724407432ba.pdf" at bounding box center [879, 517] width 298 height 15
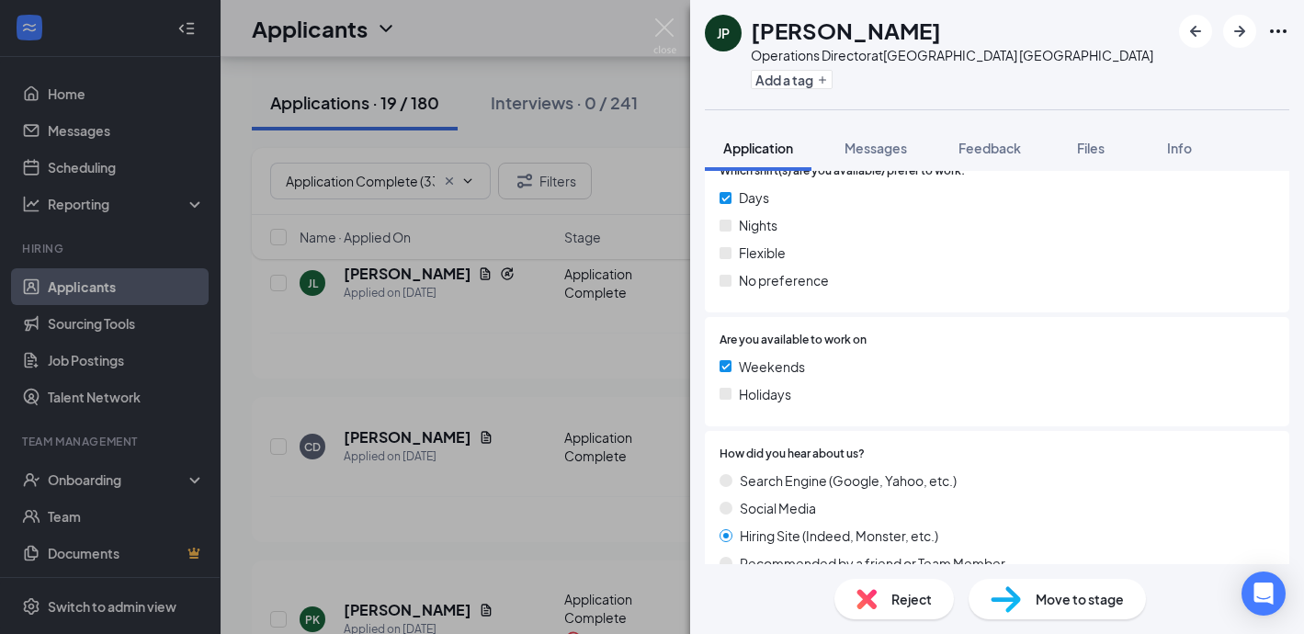
scroll to position [879, 0]
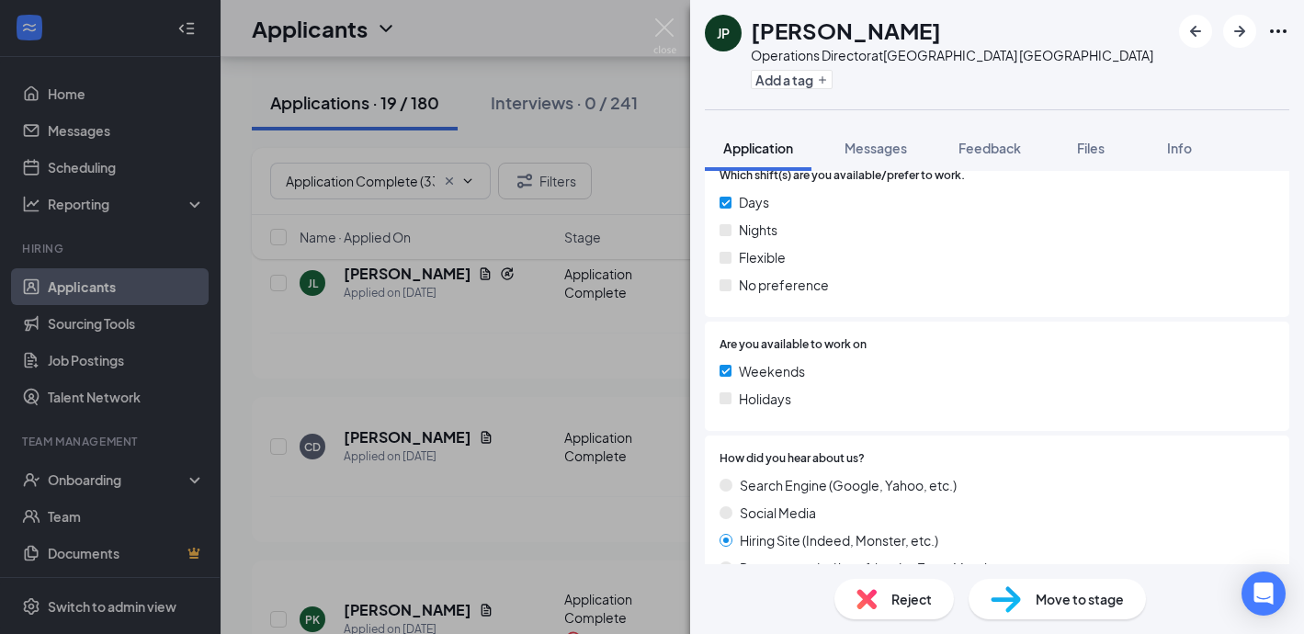
click at [920, 601] on span "Reject" at bounding box center [911, 599] width 40 height 20
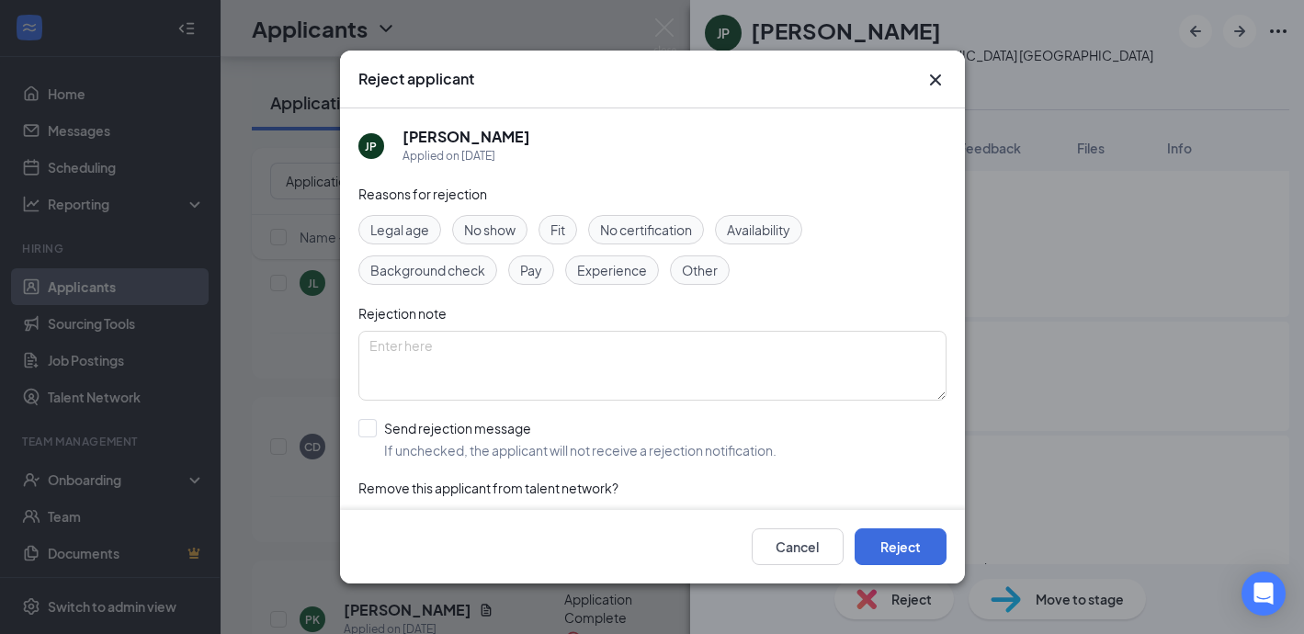
click at [590, 272] on span "Experience" at bounding box center [612, 270] width 70 height 20
click at [368, 428] on input "Send rejection message If unchecked, the applicant will not receive a rejection…" at bounding box center [567, 439] width 418 height 40
checkbox input "true"
click at [908, 547] on button "Reject" at bounding box center [900, 546] width 92 height 37
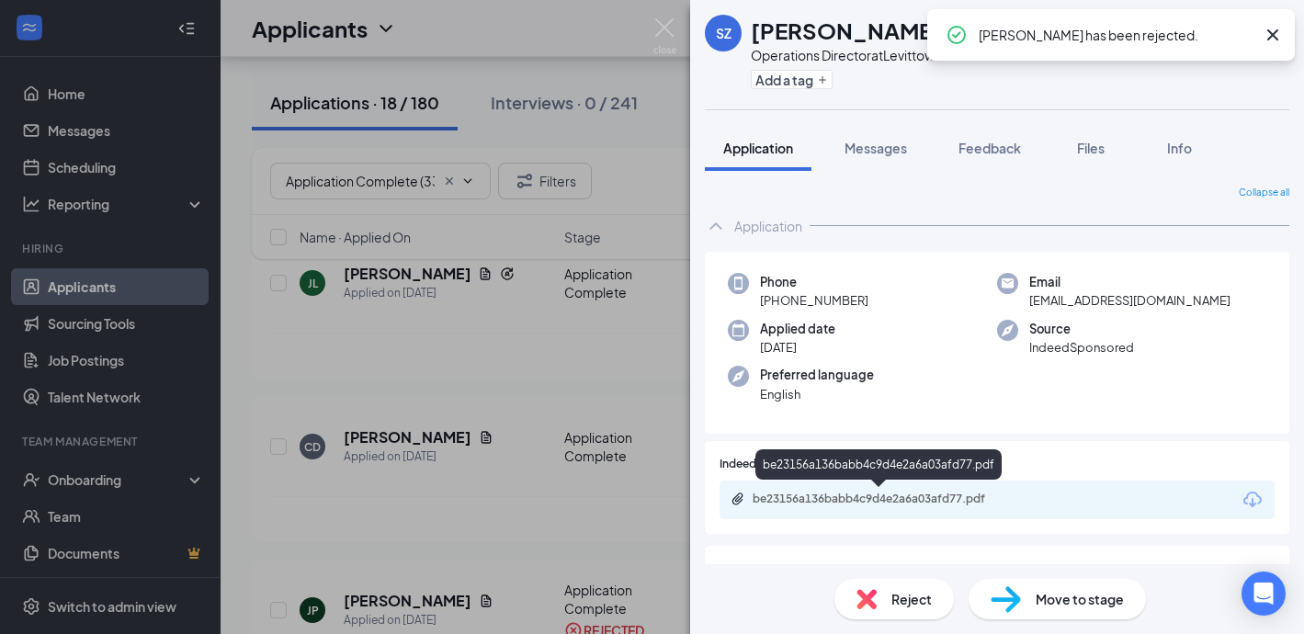
click at [776, 493] on div "be23156a136babb4c9d4e2a6a03afd77.pdf" at bounding box center [880, 499] width 257 height 15
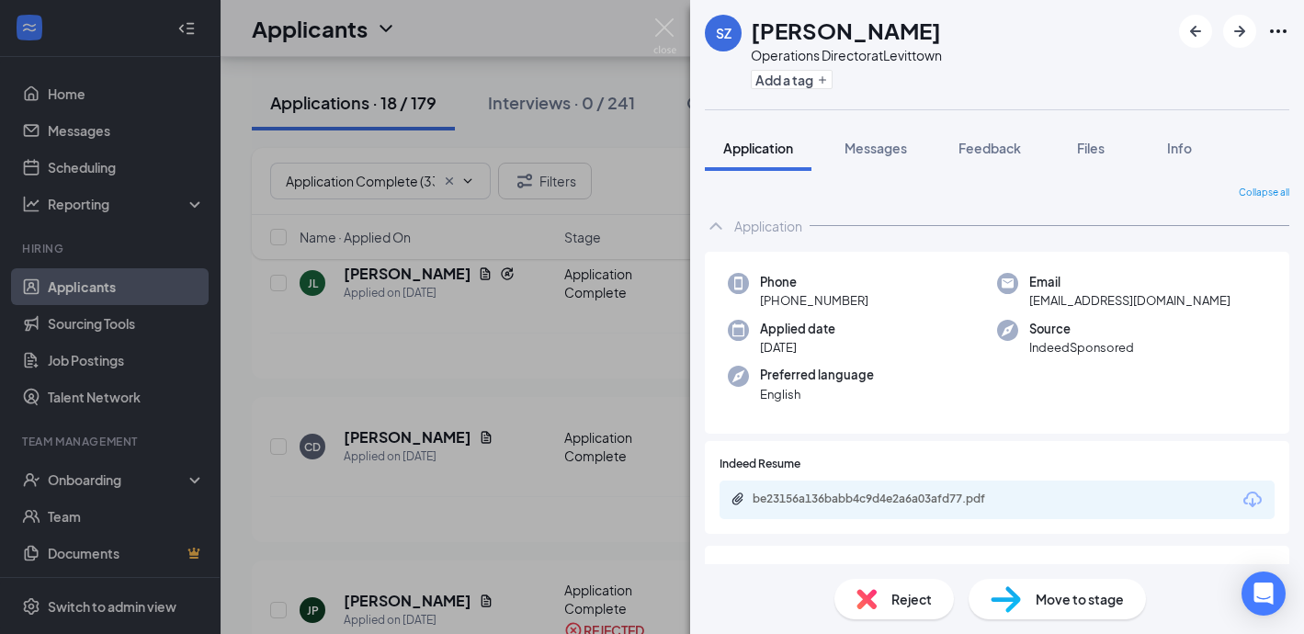
click at [887, 592] on div "Reject" at bounding box center [893, 599] width 119 height 40
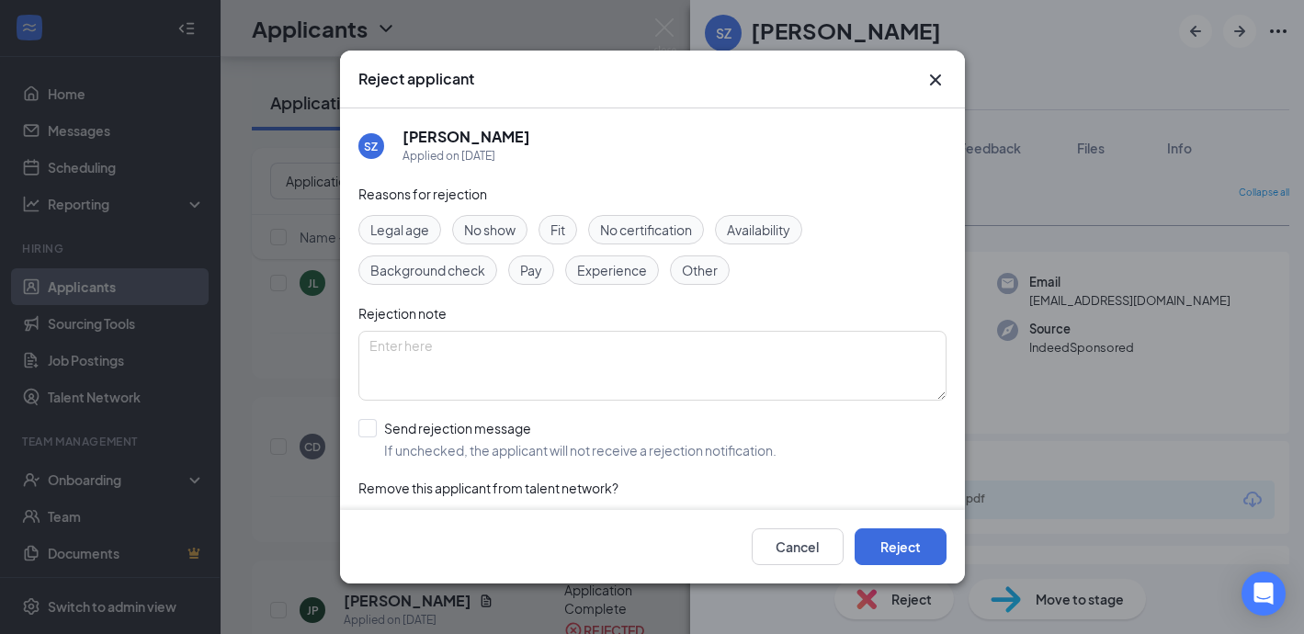
click at [574, 265] on div "Experience" at bounding box center [612, 269] width 94 height 29
click at [362, 427] on input "Send rejection message If unchecked, the applicant will not receive a rejection…" at bounding box center [567, 439] width 418 height 40
checkbox input "true"
click at [924, 548] on button "Reject" at bounding box center [900, 546] width 92 height 37
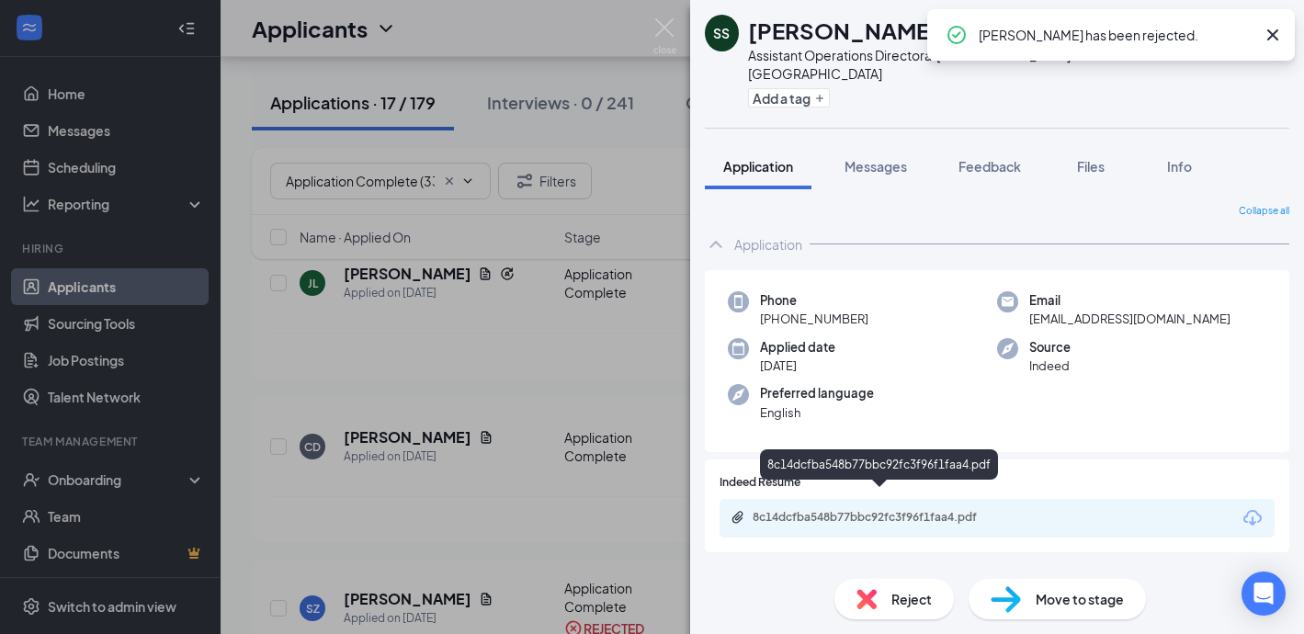
click at [785, 510] on div "8c14dcfba548b77bbc92fc3f96f1faa4.pdf" at bounding box center [880, 517] width 257 height 15
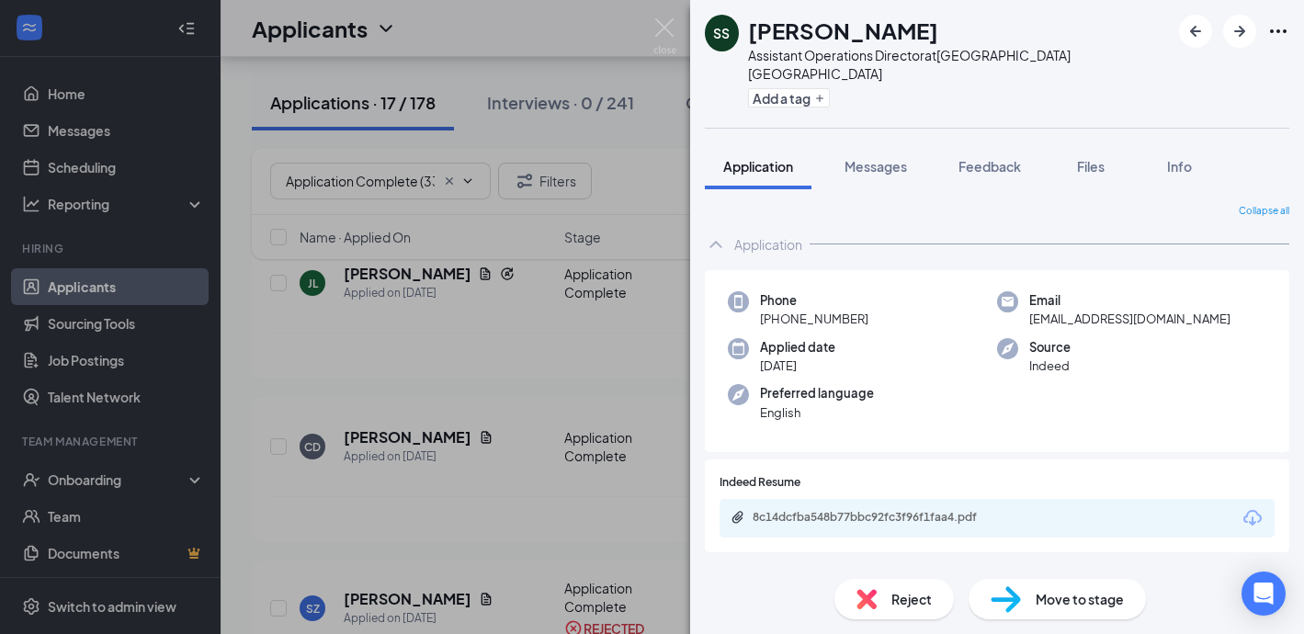
click at [876, 593] on div "Reject" at bounding box center [893, 599] width 119 height 40
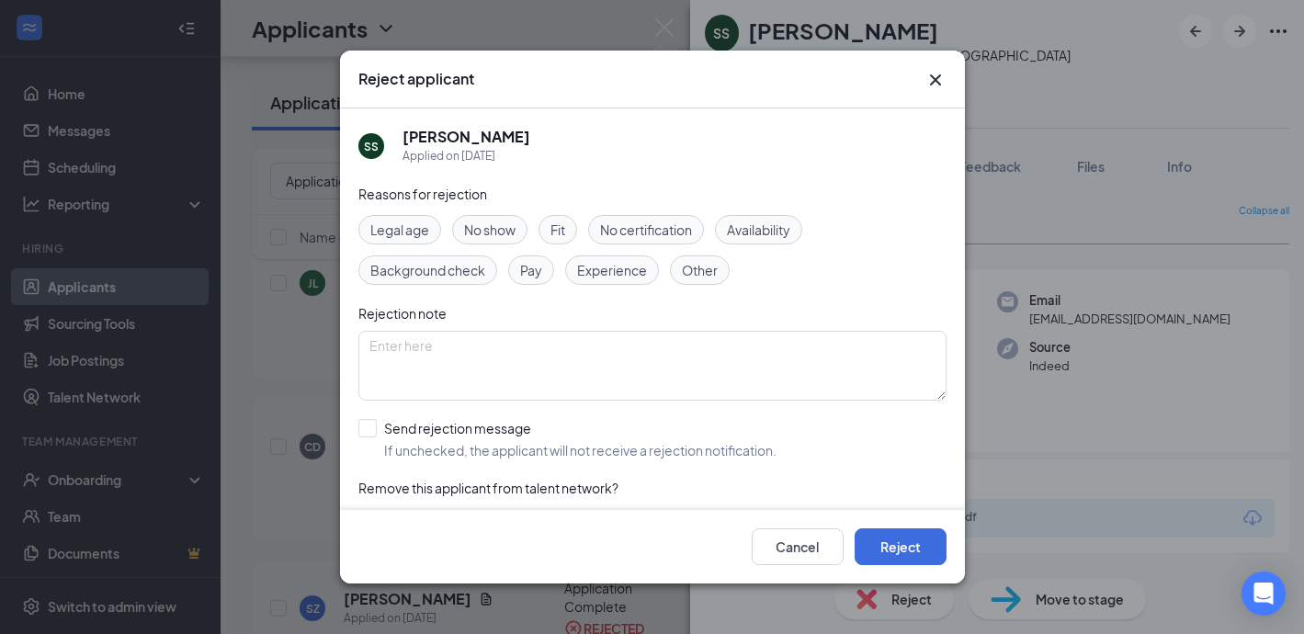
click at [614, 277] on span "Experience" at bounding box center [612, 270] width 70 height 20
click at [373, 423] on input "Send rejection message If unchecked, the applicant will not receive a rejection…" at bounding box center [567, 439] width 418 height 40
checkbox input "true"
click at [920, 537] on button "Reject" at bounding box center [900, 546] width 92 height 37
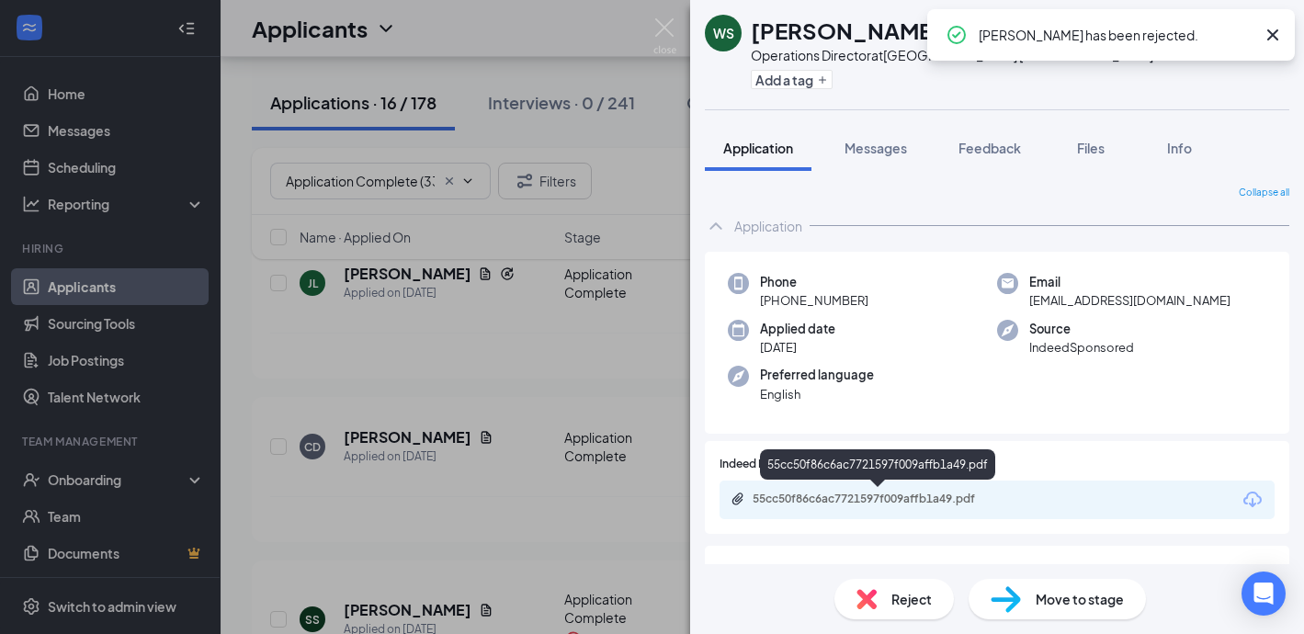
click at [831, 501] on div "55cc50f86c6ac7721597f009affb1a49.pdf" at bounding box center [880, 499] width 257 height 15
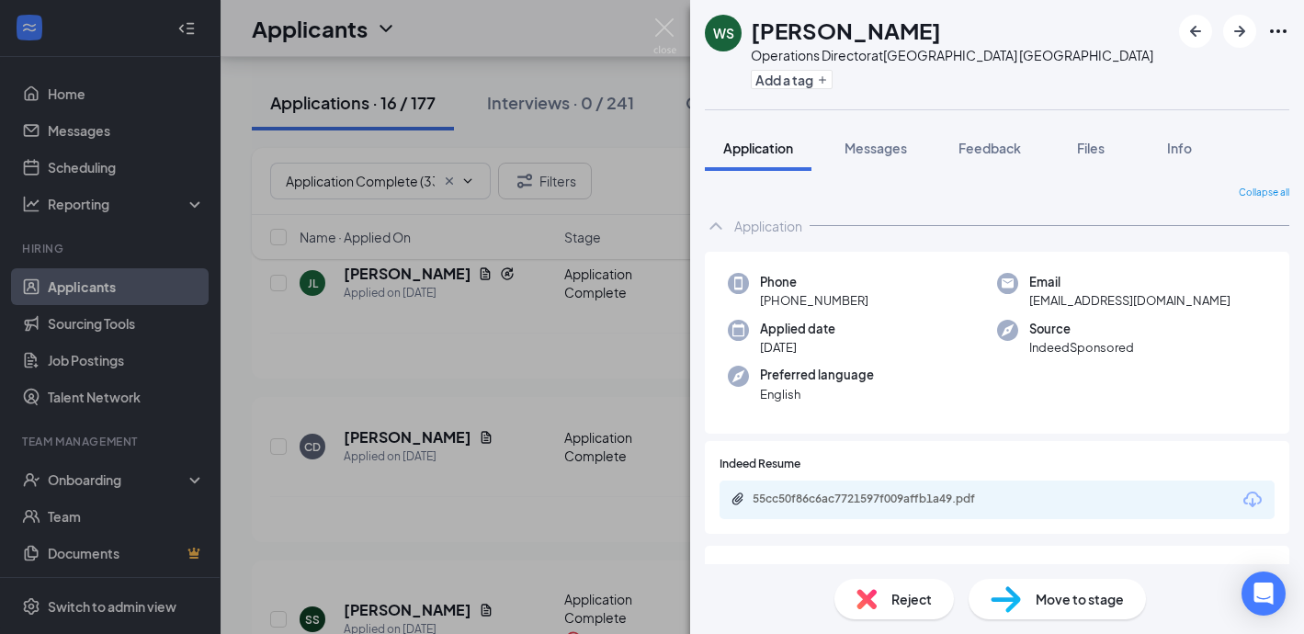
click at [893, 600] on span "Reject" at bounding box center [911, 599] width 40 height 20
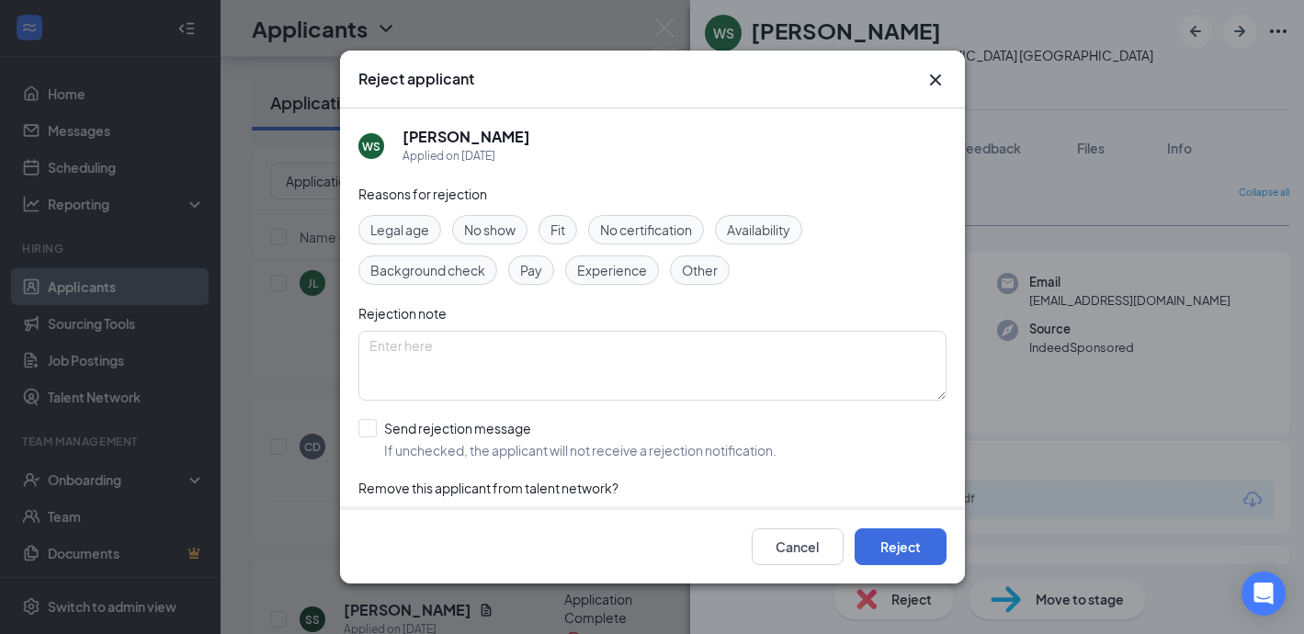
click at [605, 277] on span "Experience" at bounding box center [612, 270] width 70 height 20
click at [368, 431] on input "Send rejection message If unchecked, the applicant will not receive a rejection…" at bounding box center [567, 439] width 418 height 40
checkbox input "true"
click at [886, 552] on button "Reject" at bounding box center [900, 546] width 92 height 37
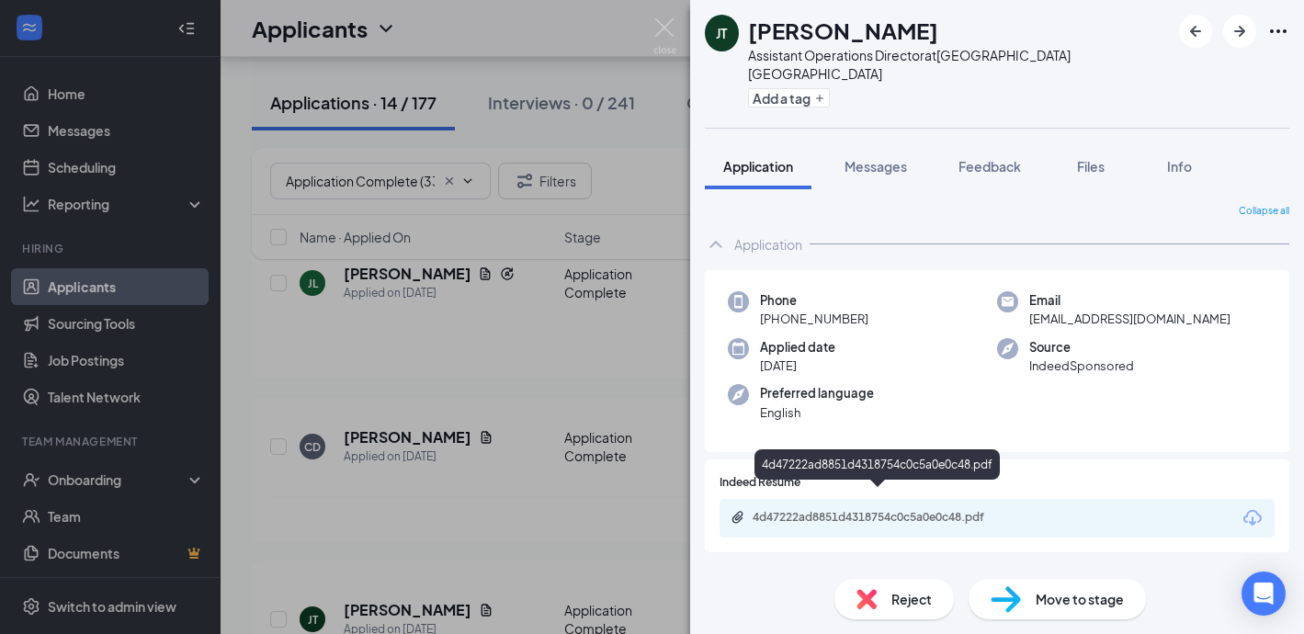
click at [796, 510] on div "4d47222ad8851d4318754c0c5a0e0c48.pdf" at bounding box center [880, 517] width 257 height 15
click at [912, 603] on span "Reject" at bounding box center [911, 599] width 40 height 20
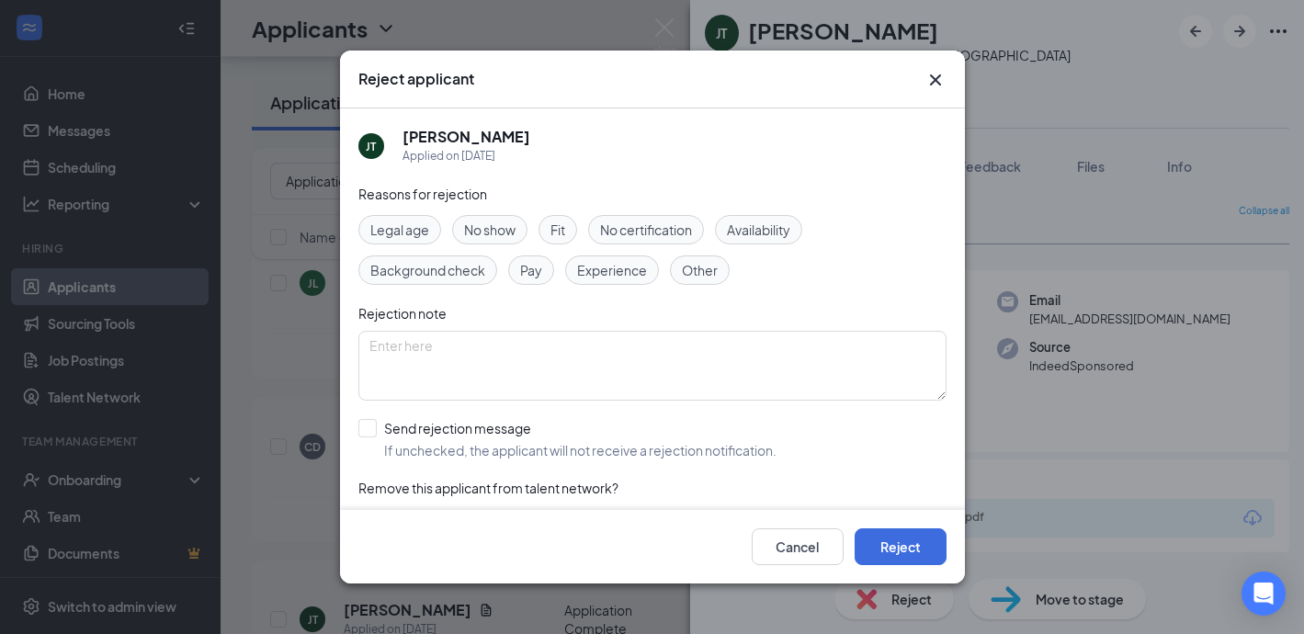
click at [612, 280] on span "Experience" at bounding box center [612, 270] width 70 height 20
click at [371, 429] on input "Send rejection message If unchecked, the applicant will not receive a rejection…" at bounding box center [567, 439] width 418 height 40
checkbox input "true"
click at [916, 548] on button "Reject" at bounding box center [900, 546] width 92 height 37
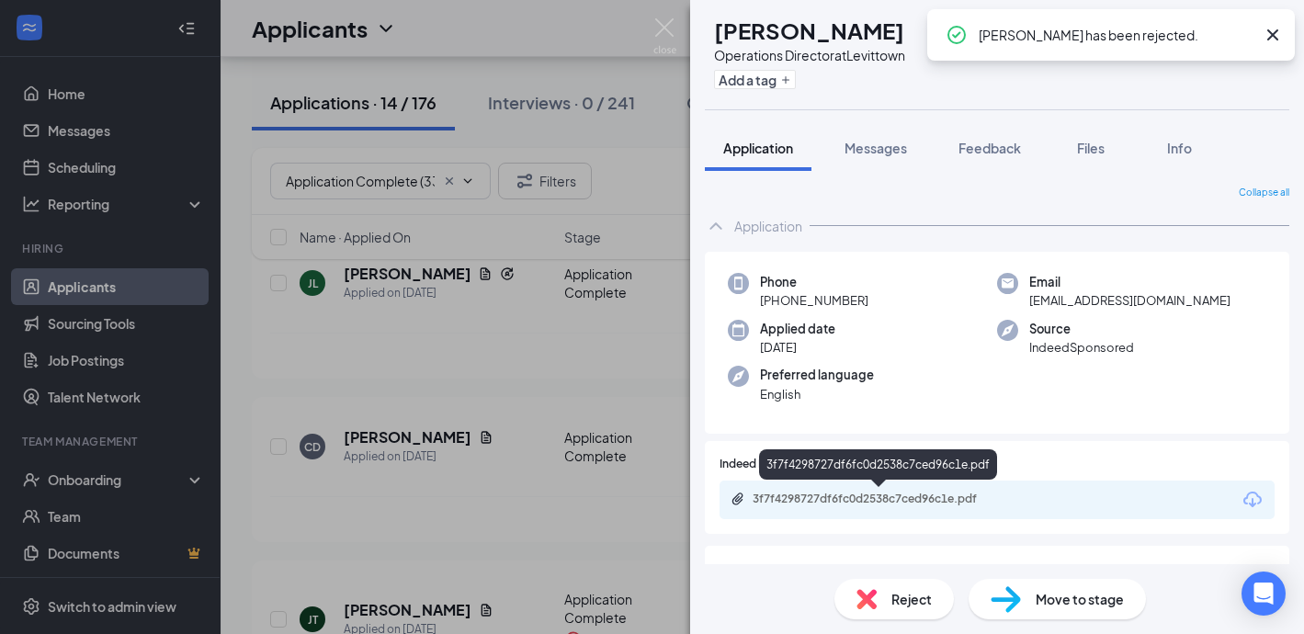
click at [776, 500] on div "3f7f4298727df6fc0d2538c7ced96c1e.pdf" at bounding box center [880, 499] width 257 height 15
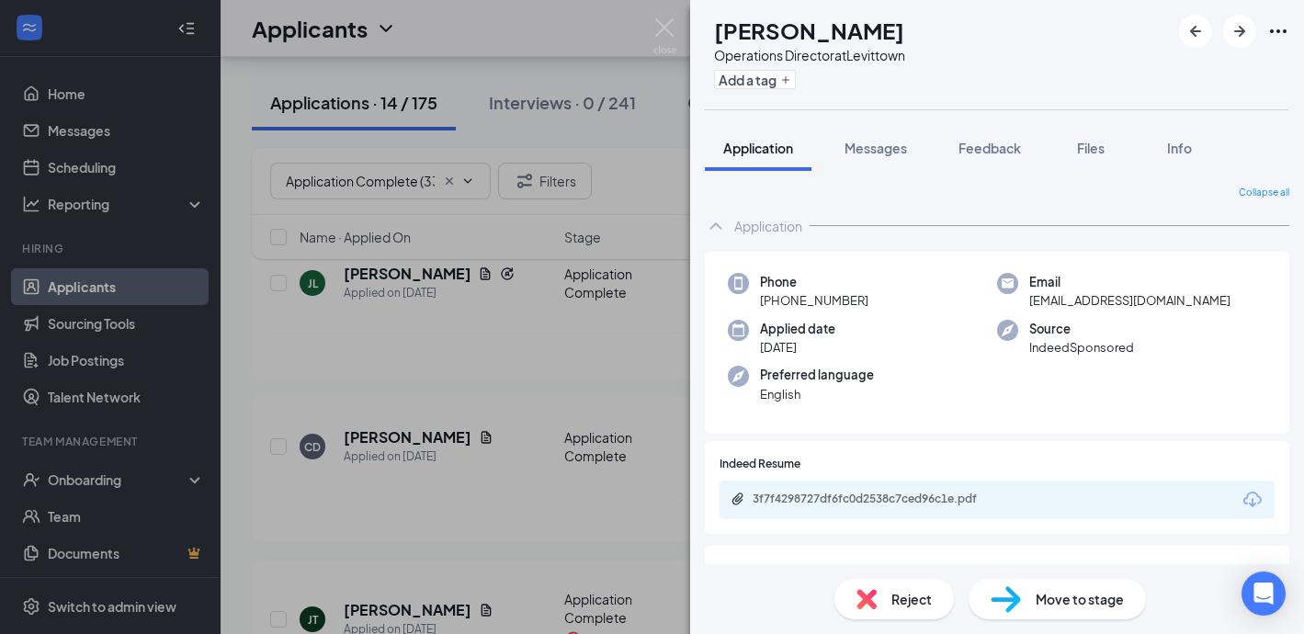
click at [1019, 596] on img at bounding box center [1005, 599] width 30 height 27
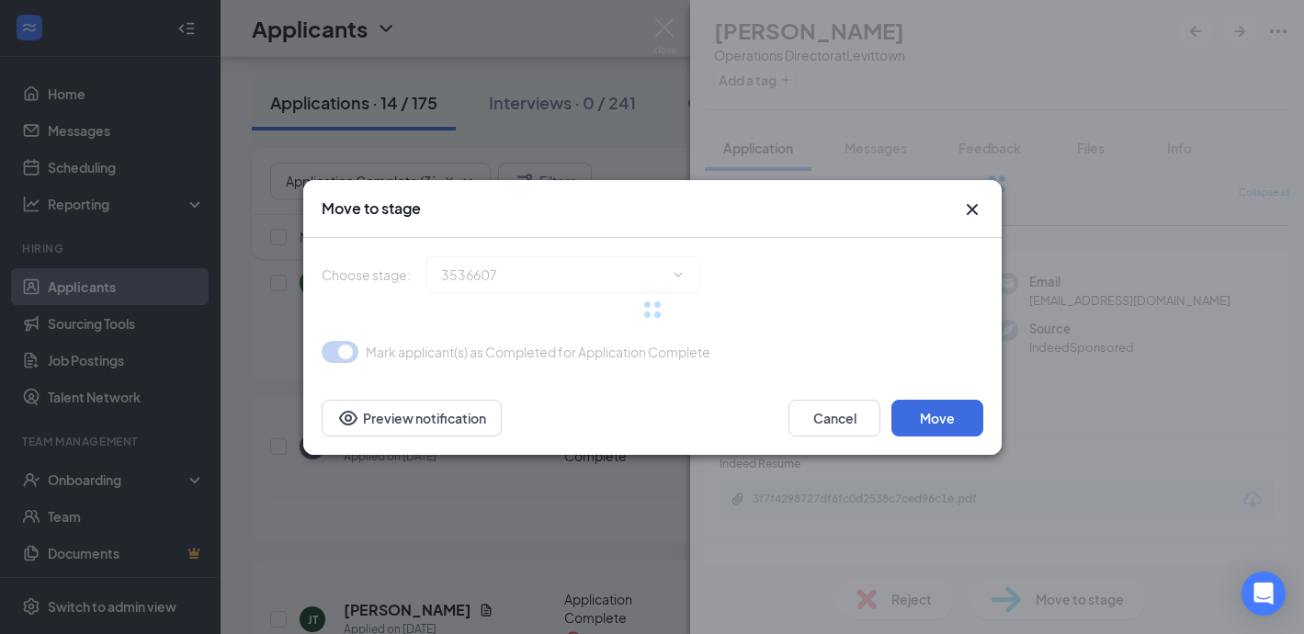
type input "Phone Interview (next stage)"
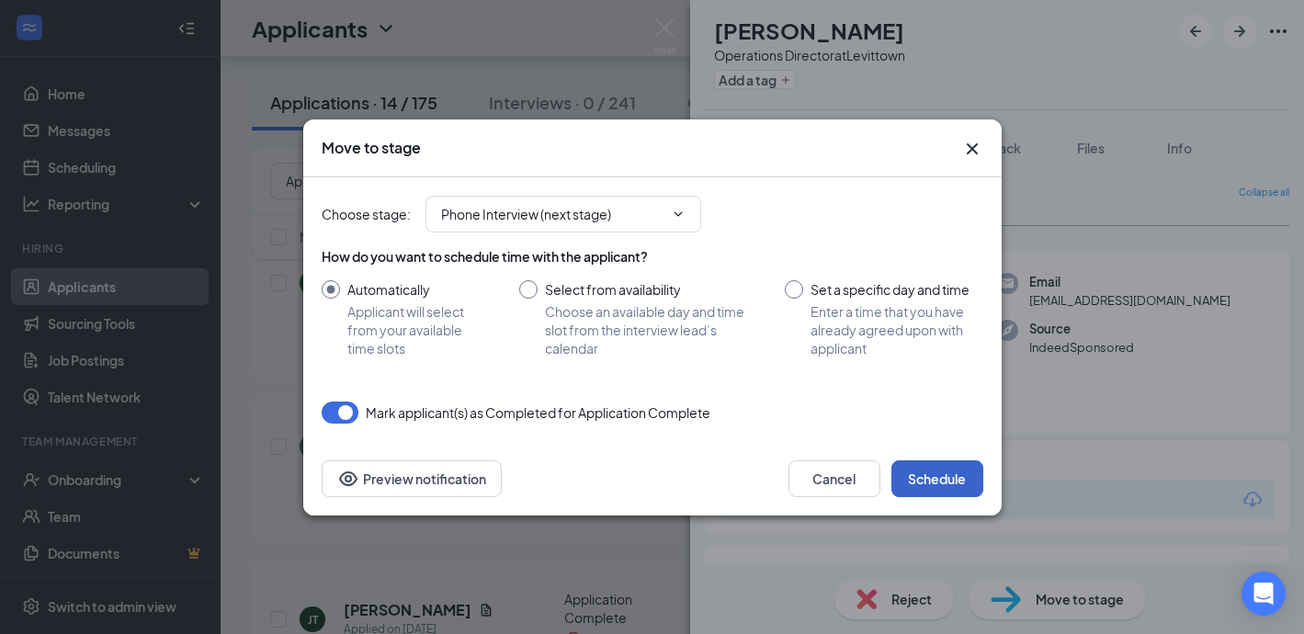
click at [929, 485] on button "Schedule" at bounding box center [937, 478] width 92 height 37
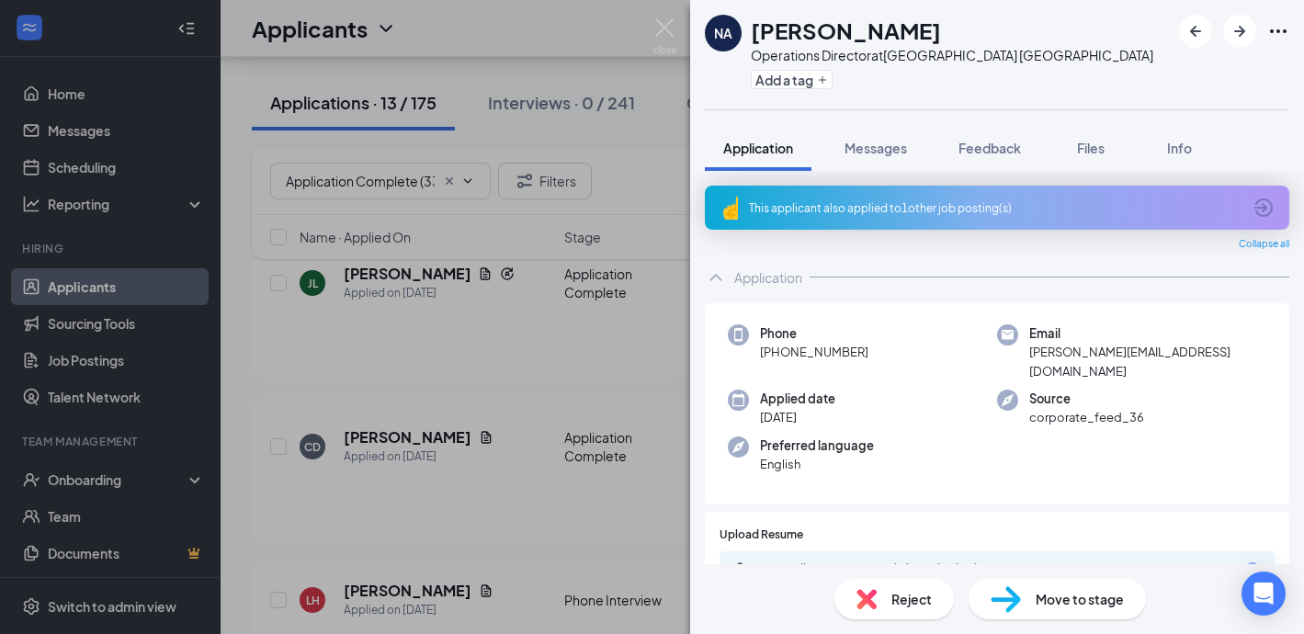
click at [749, 204] on div "This applicant also applied to 1 other job posting(s)" at bounding box center [995, 208] width 492 height 16
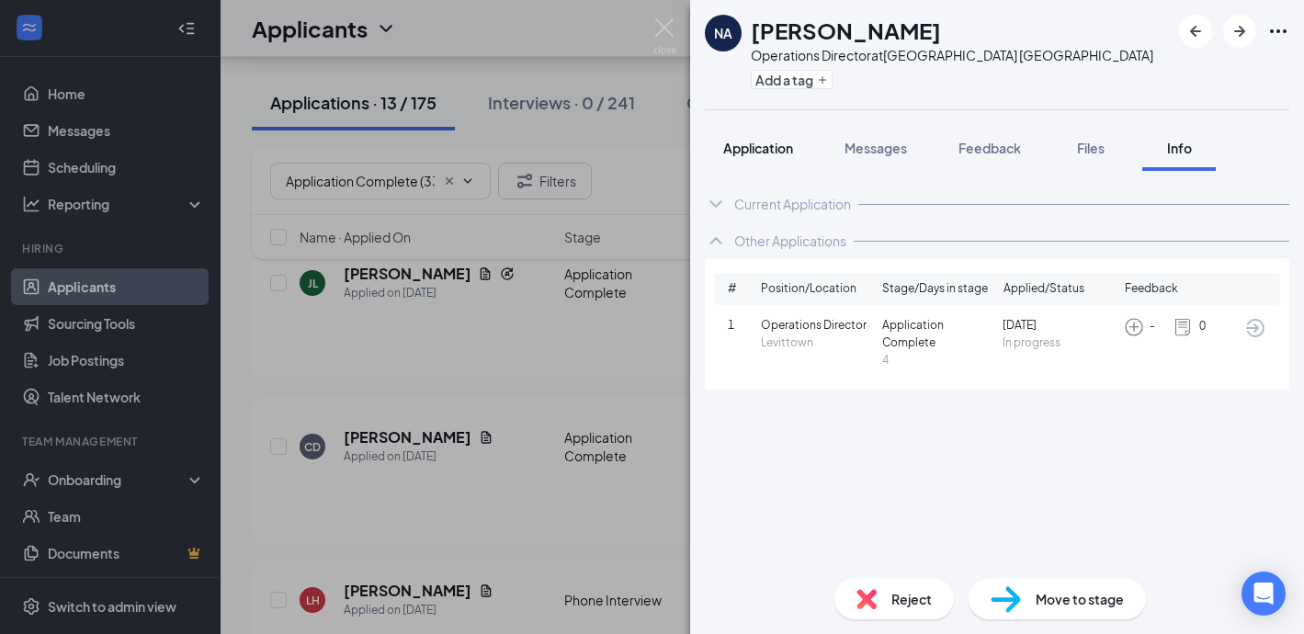
click at [776, 151] on span "Application" at bounding box center [758, 148] width 70 height 17
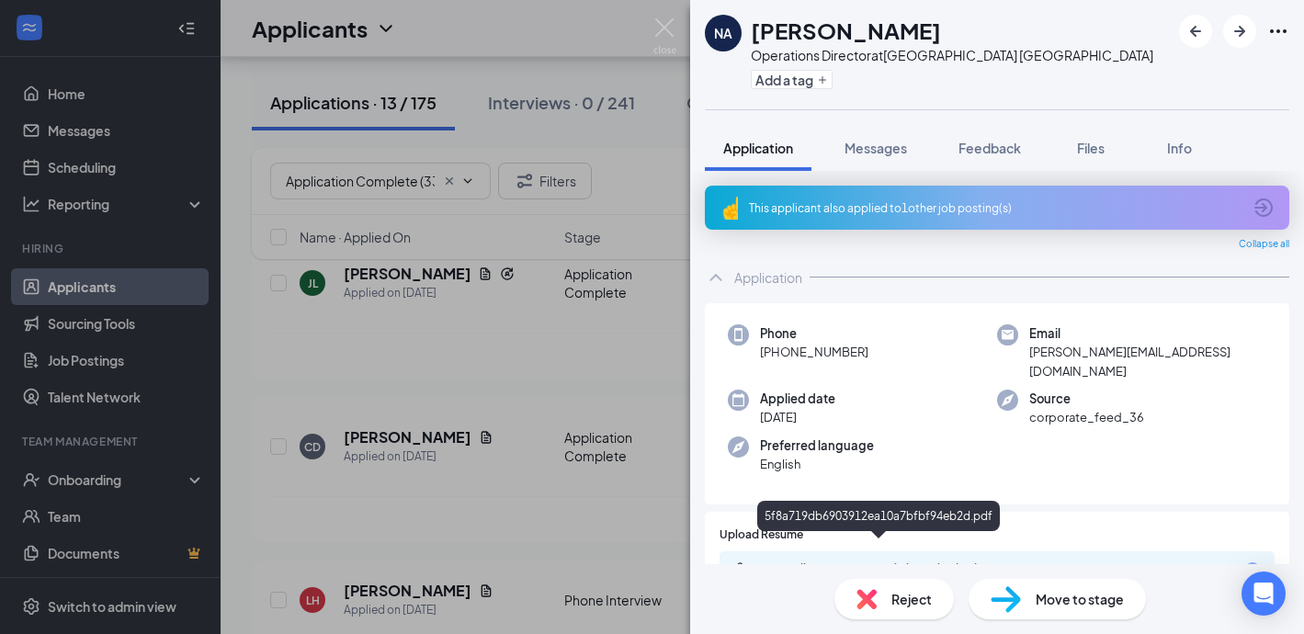
click at [805, 561] on div "5f8a719db6903912ea10a7bfbf94eb2d.pdf" at bounding box center [880, 568] width 257 height 15
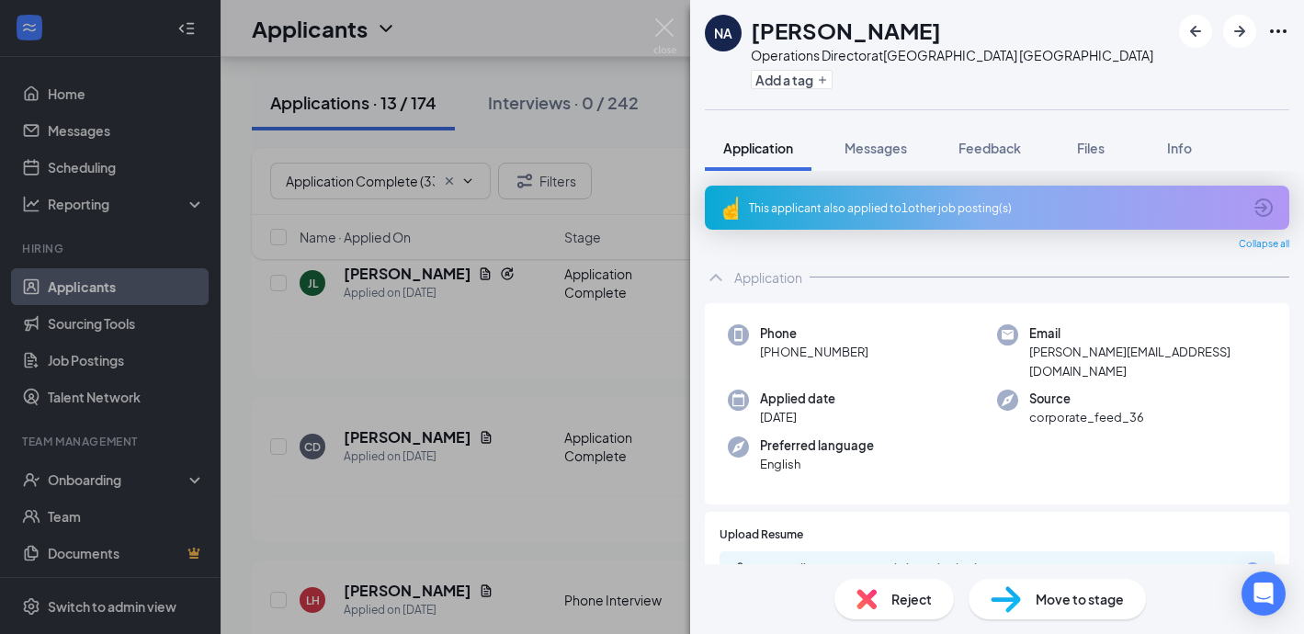
click at [910, 596] on span "Reject" at bounding box center [911, 599] width 40 height 20
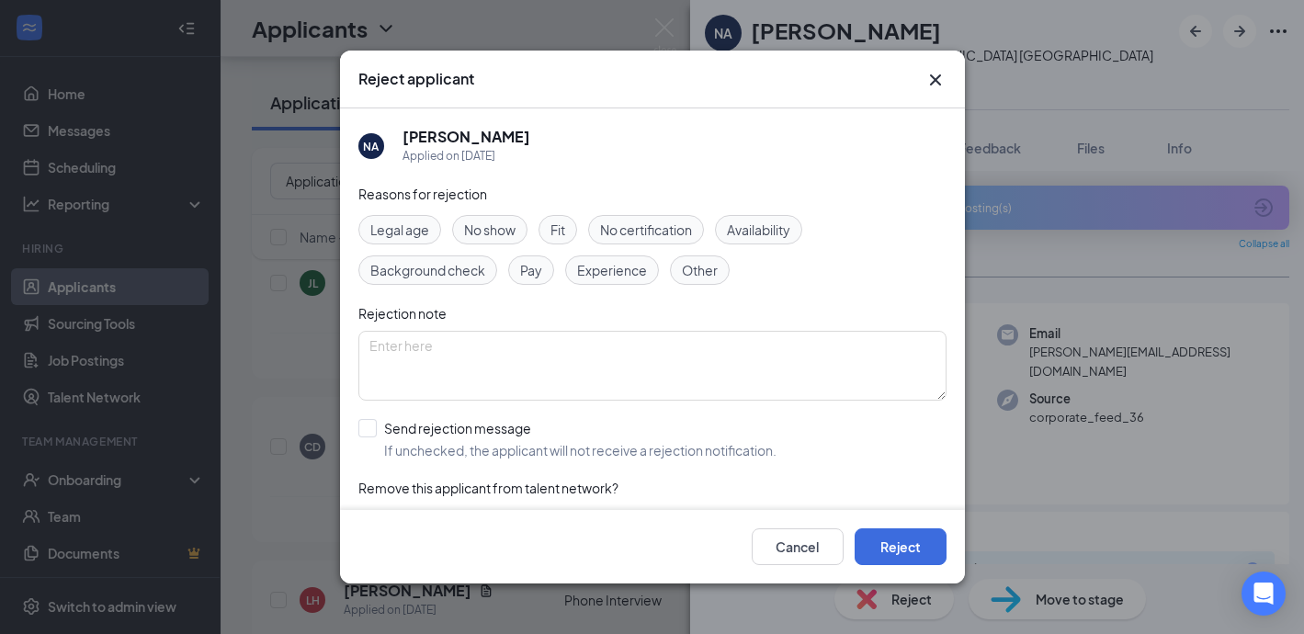
click at [602, 260] on span "Experience" at bounding box center [612, 270] width 70 height 20
click at [680, 273] on div "Other" at bounding box center [700, 269] width 60 height 29
click at [368, 426] on input "Send rejection message If unchecked, the applicant will not receive a rejection…" at bounding box center [567, 439] width 418 height 40
checkbox input "true"
click at [906, 540] on button "Reject" at bounding box center [900, 546] width 92 height 37
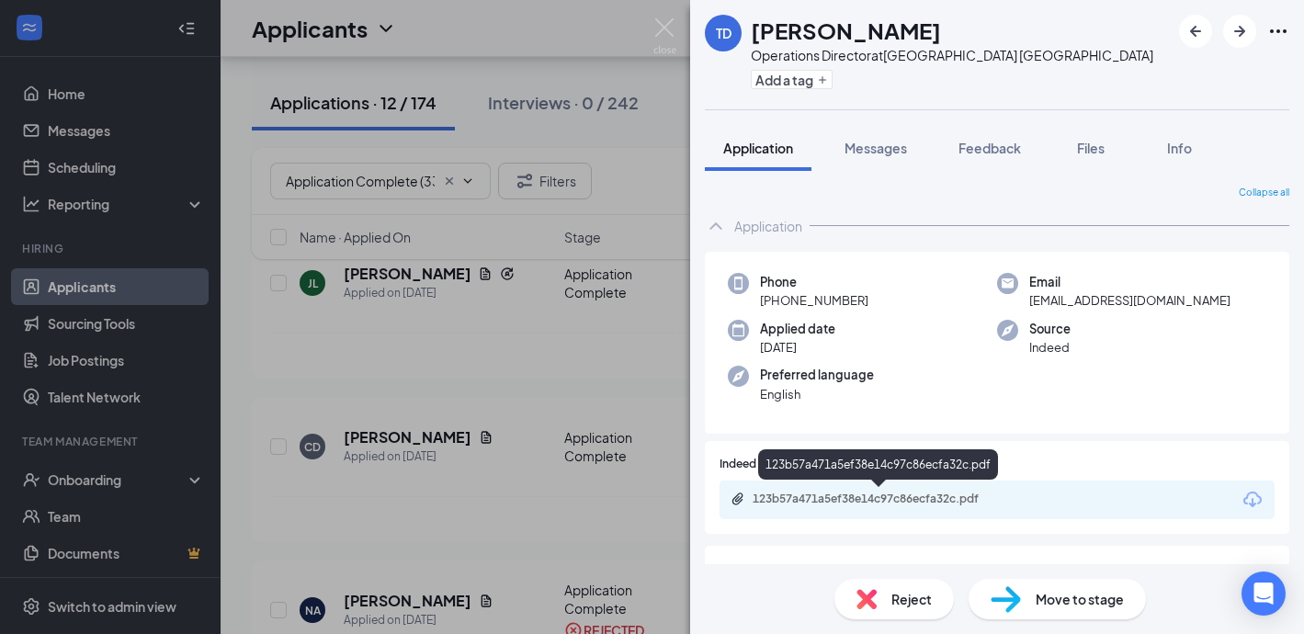
click at [851, 492] on div "123b57a471a5ef38e14c97c86ecfa32c.pdf" at bounding box center [880, 499] width 257 height 15
click at [1075, 597] on span "Move to stage" at bounding box center [1079, 599] width 88 height 20
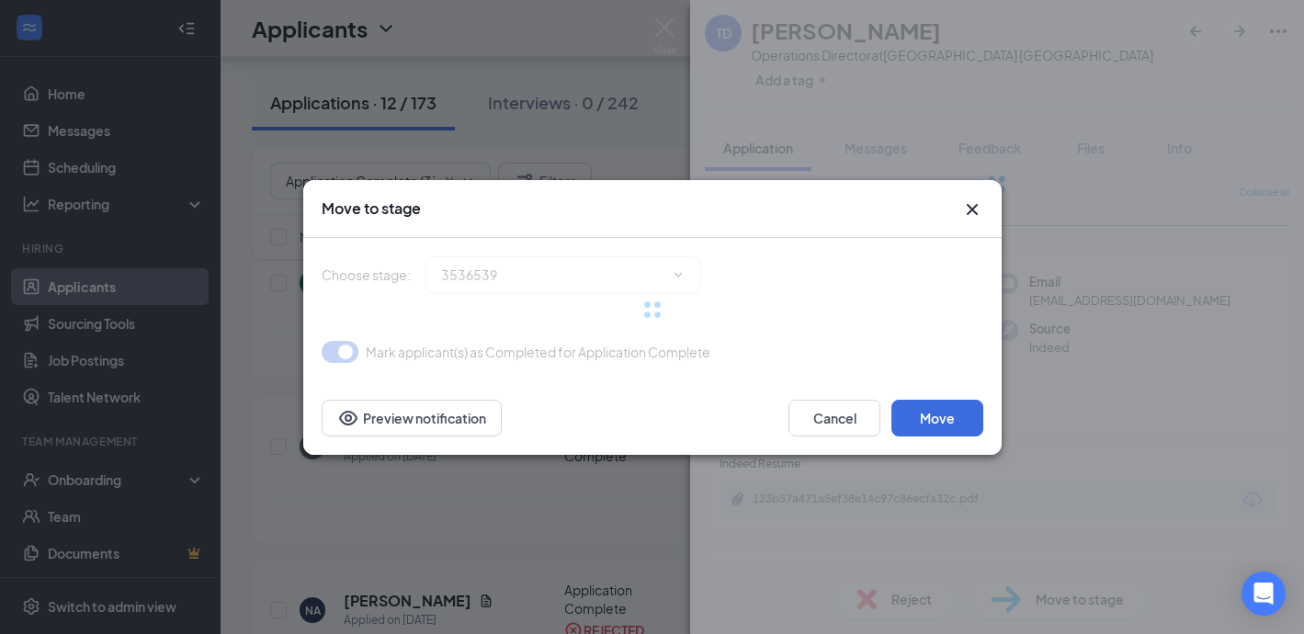
type input "Phone Interview (next stage)"
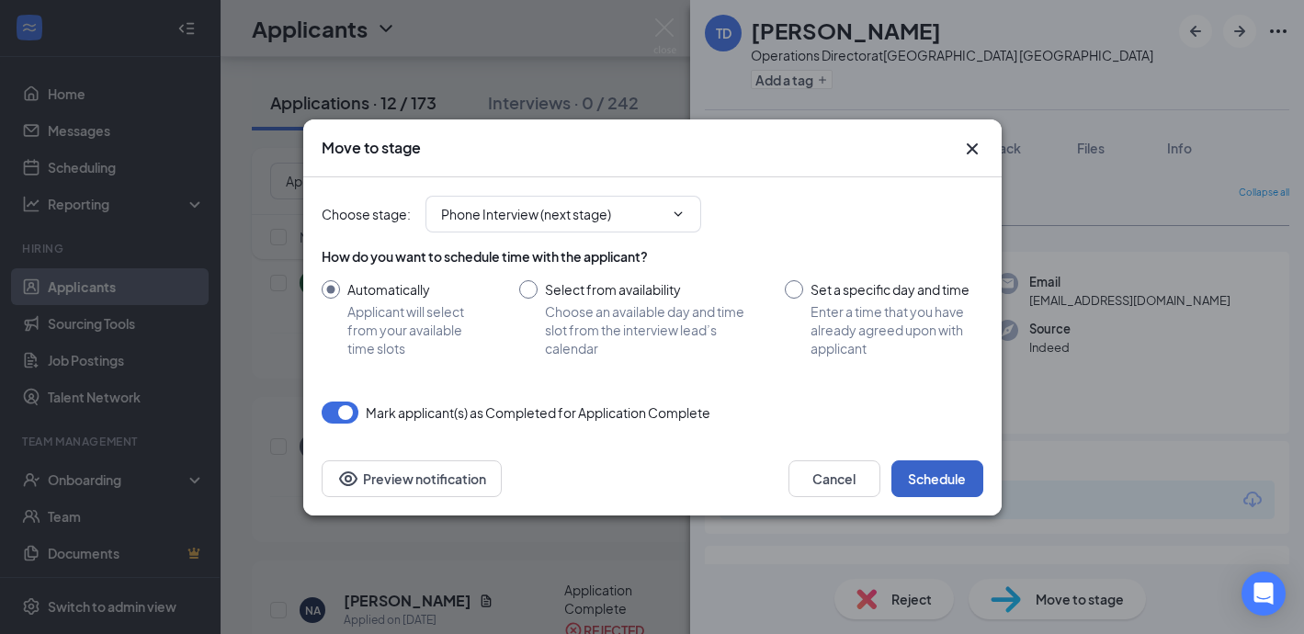
click at [949, 476] on button "Schedule" at bounding box center [937, 478] width 92 height 37
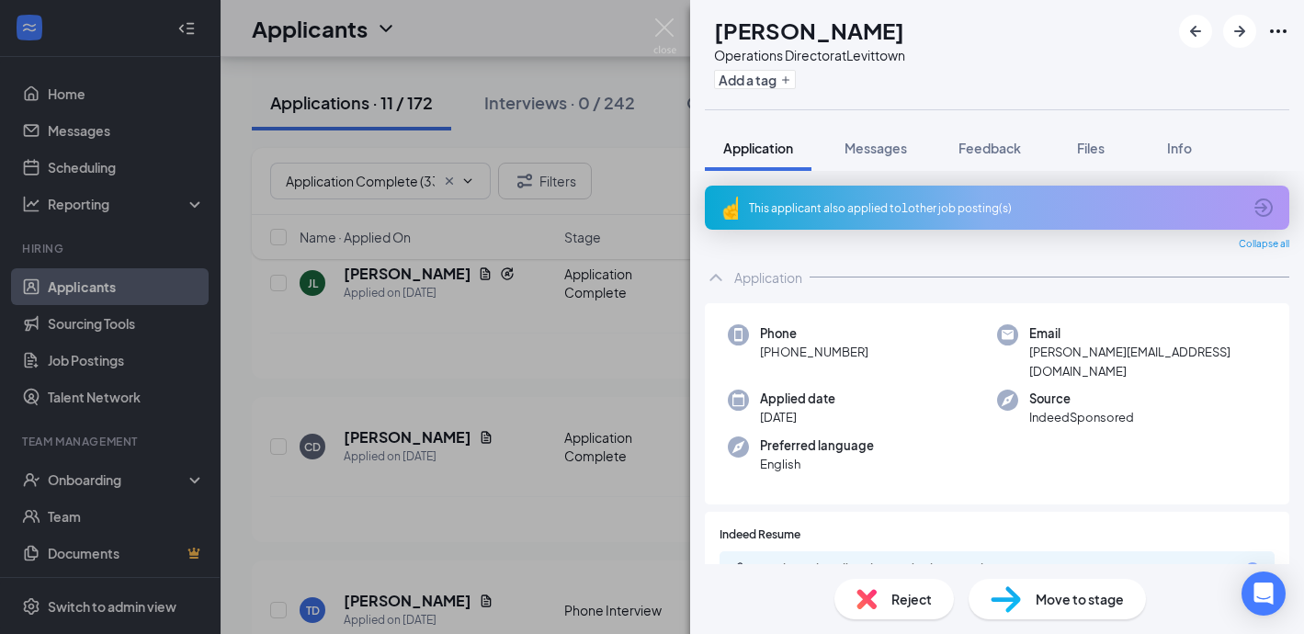
click at [102, 118] on div "NA Nkiruka Agu Operations Director at Levittown Add a tag Application Messages …" at bounding box center [652, 317] width 1304 height 634
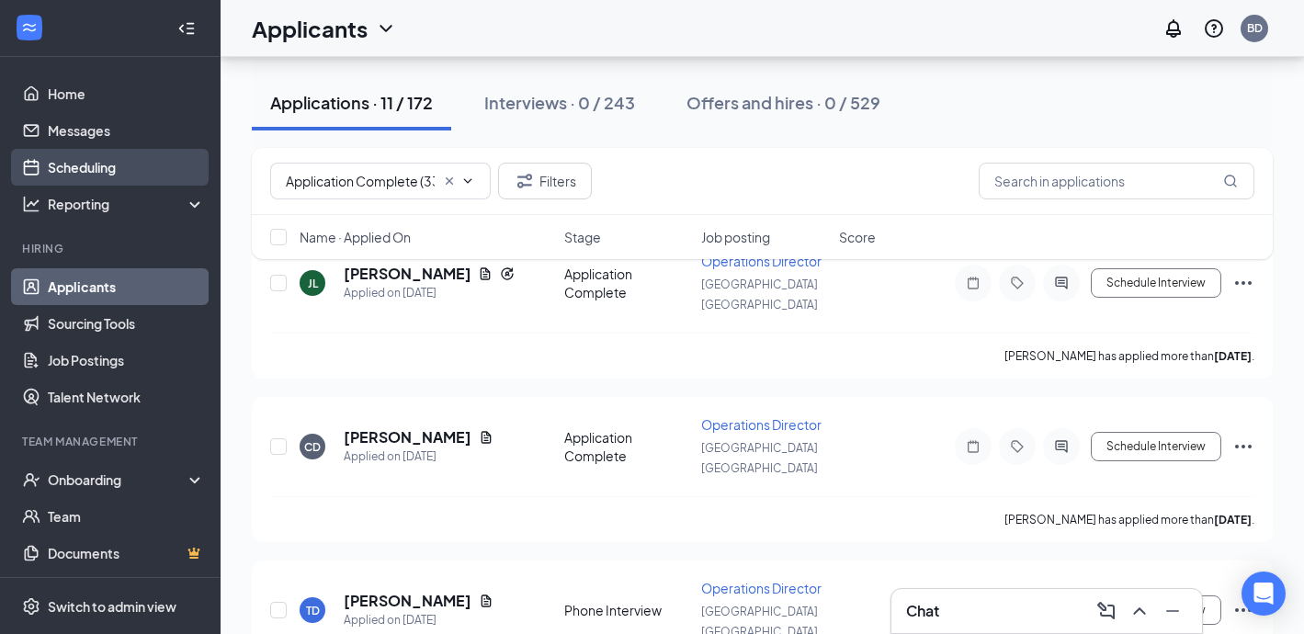
click at [95, 178] on link "Scheduling" at bounding box center [126, 167] width 157 height 37
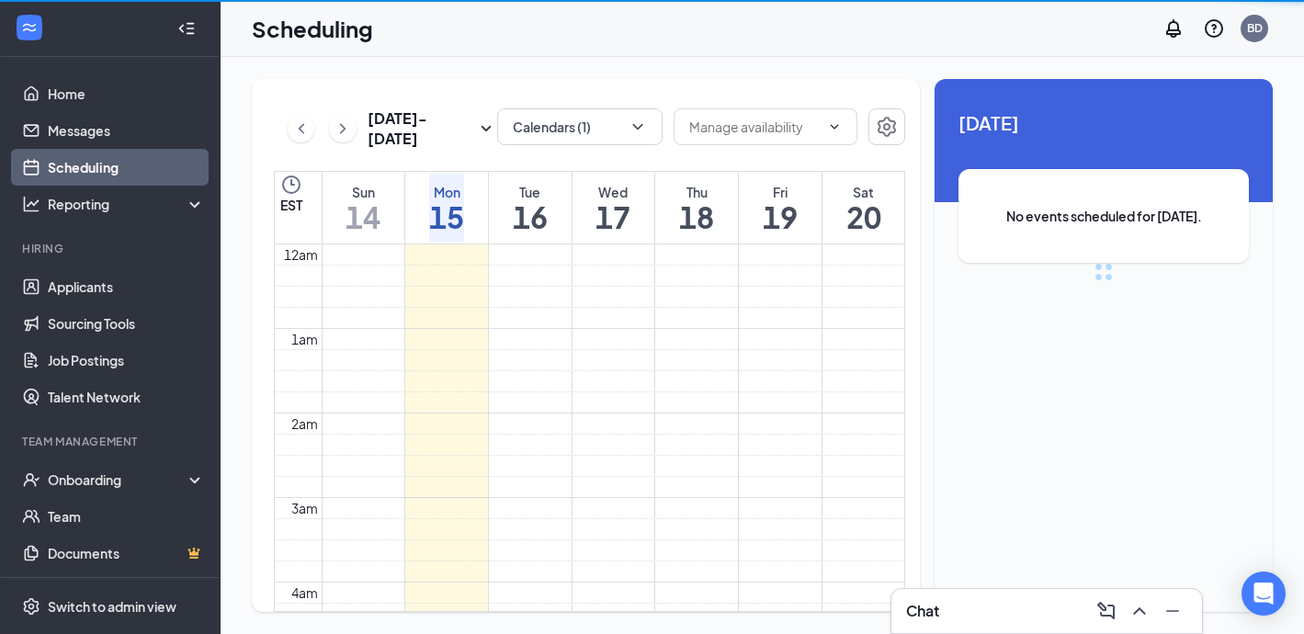
scroll to position [903, 0]
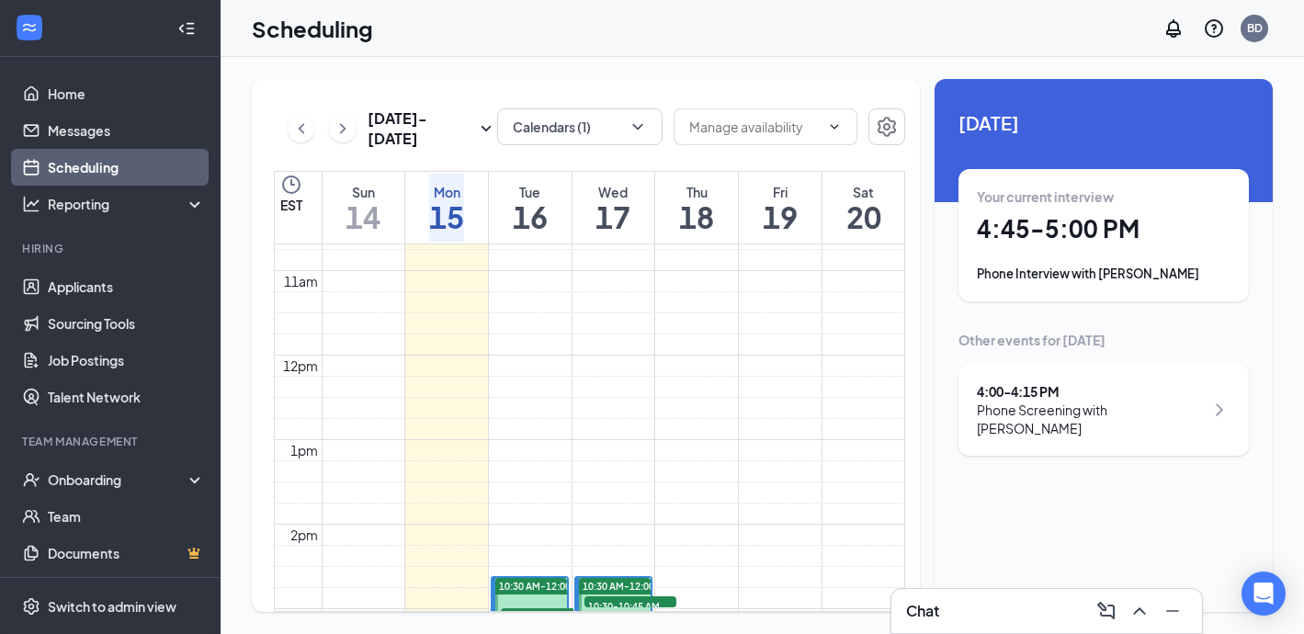
click at [1043, 266] on div "Phone Interview with [PERSON_NAME]" at bounding box center [1104, 274] width 254 height 18
click at [979, 548] on h3 "[PERSON_NAME]" at bounding box center [1030, 560] width 193 height 24
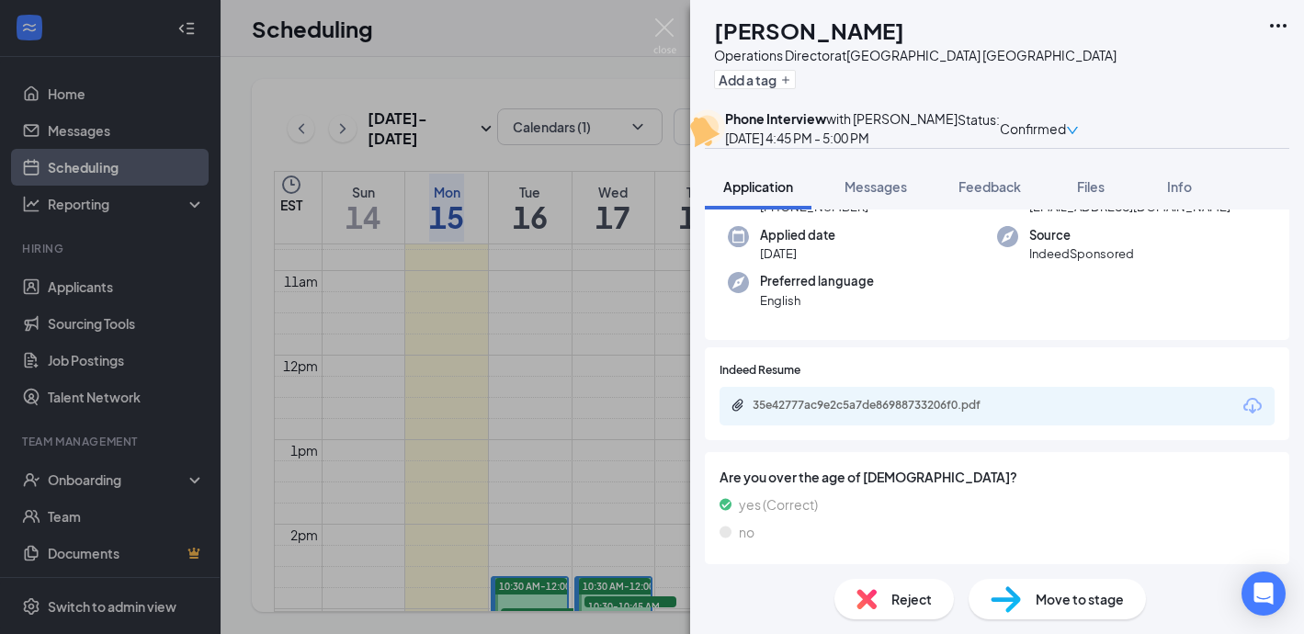
scroll to position [155, 0]
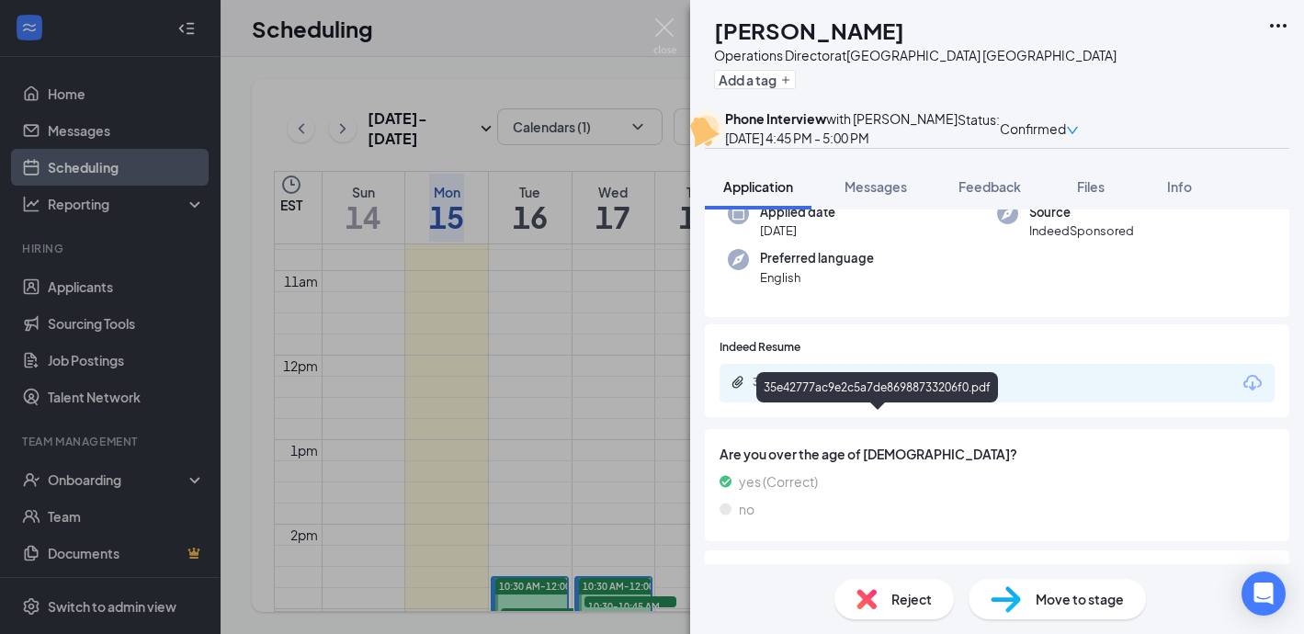
click at [834, 390] on div "35e42777ac9e2c5a7de86988733206f0.pdf" at bounding box center [880, 382] width 257 height 15
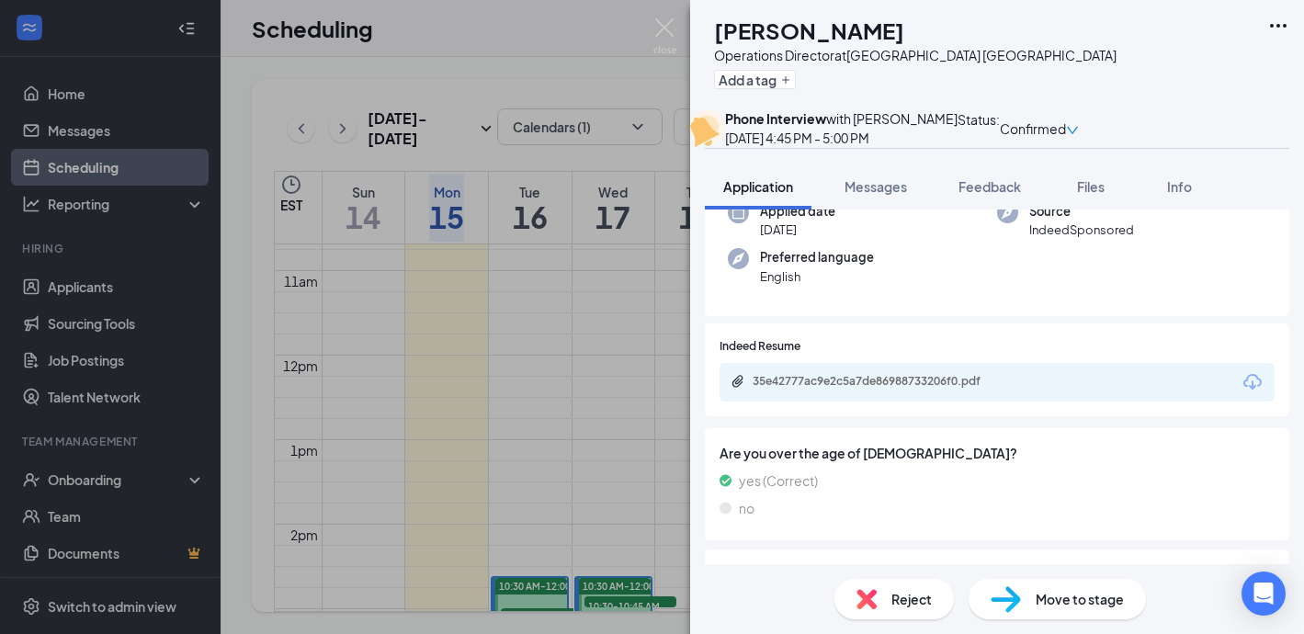
scroll to position [153, 0]
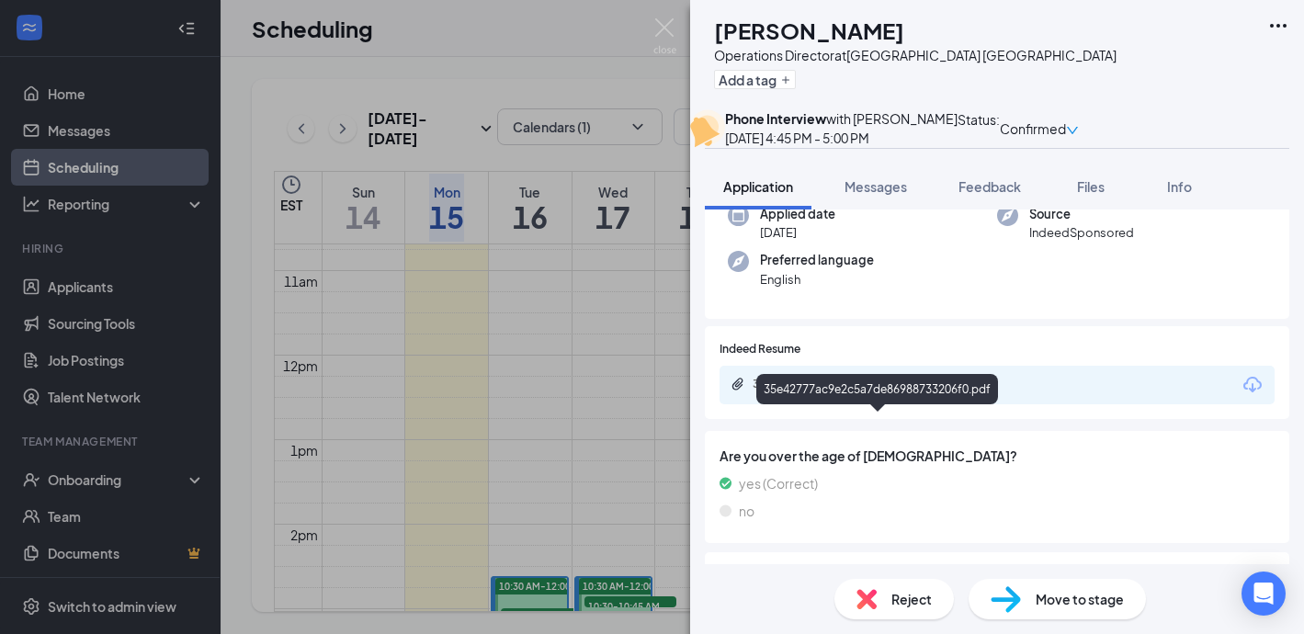
click at [842, 391] on div "35e42777ac9e2c5a7de86988733206f0.pdf" at bounding box center [880, 384] width 257 height 15
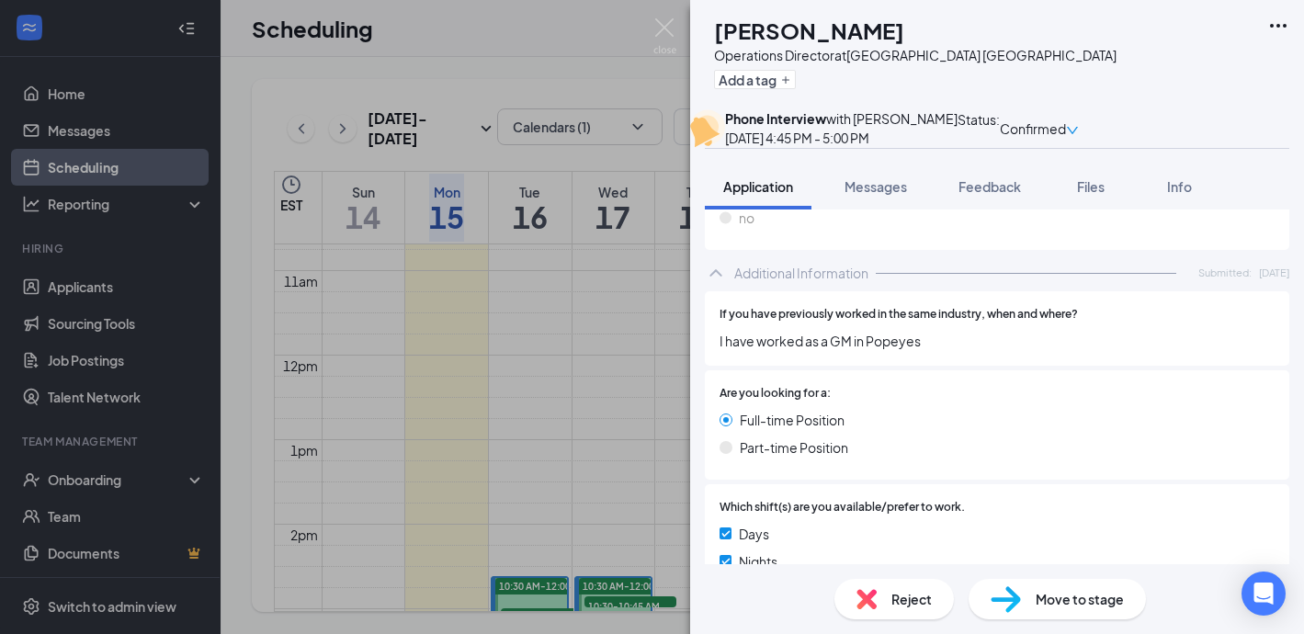
scroll to position [0, 0]
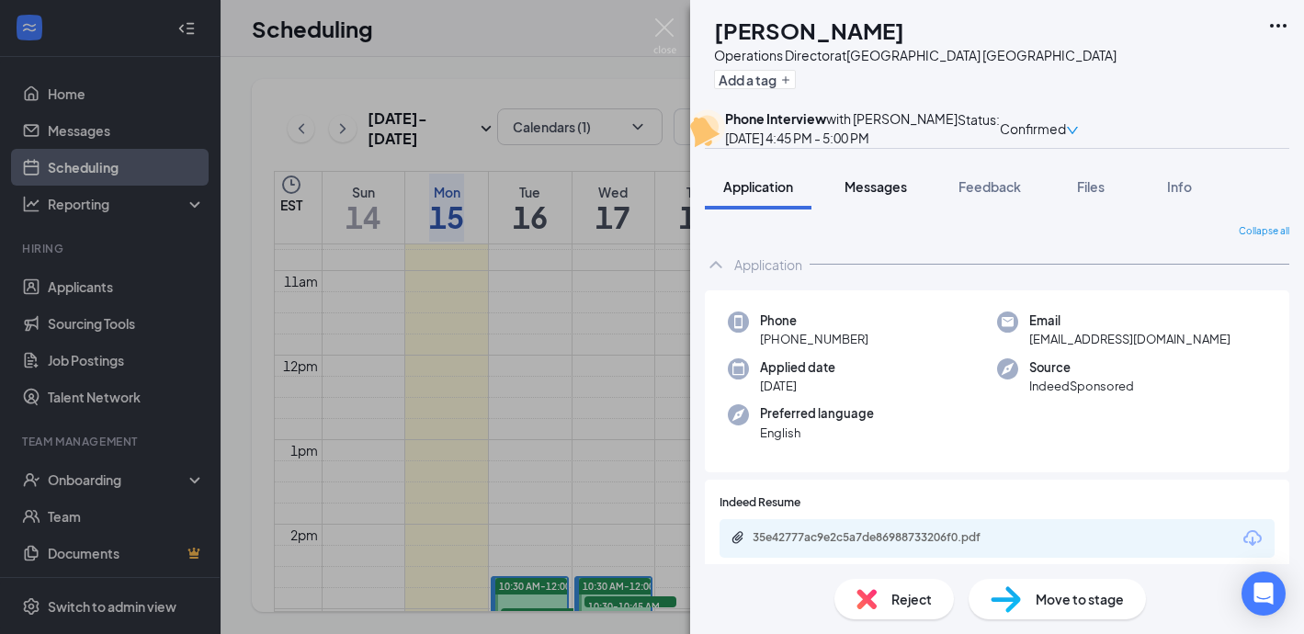
click at [866, 209] on button "Messages" at bounding box center [875, 187] width 99 height 46
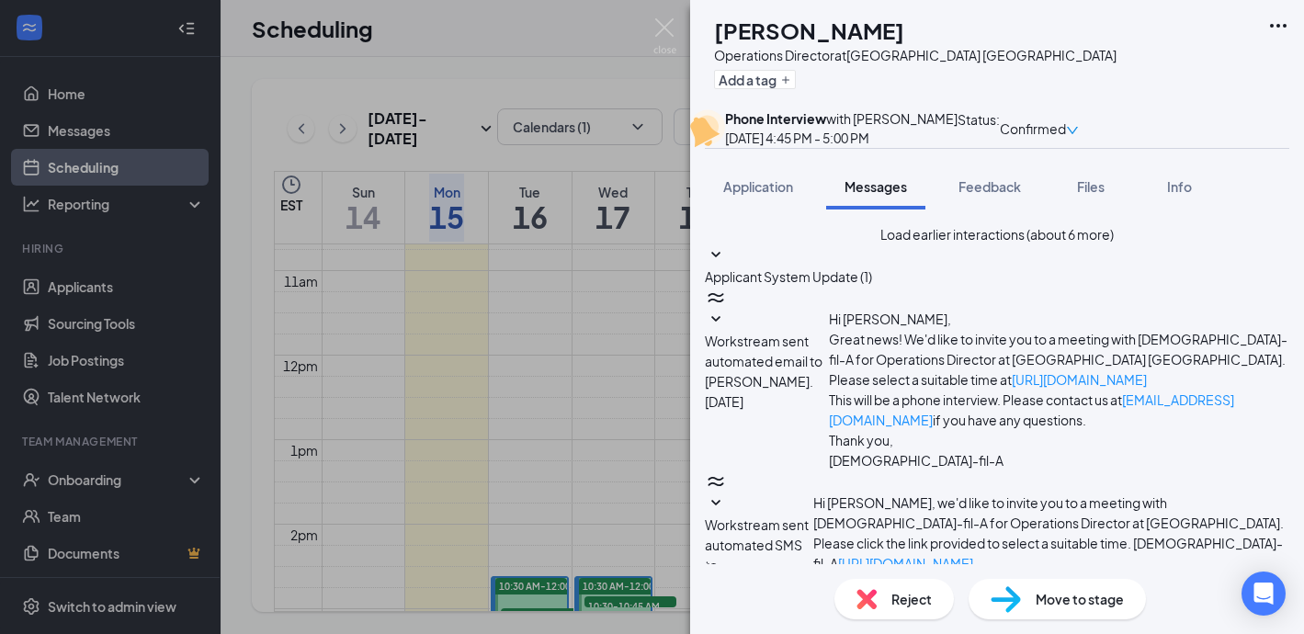
click at [727, 266] on icon "SmallChevronDown" at bounding box center [716, 255] width 22 height 22
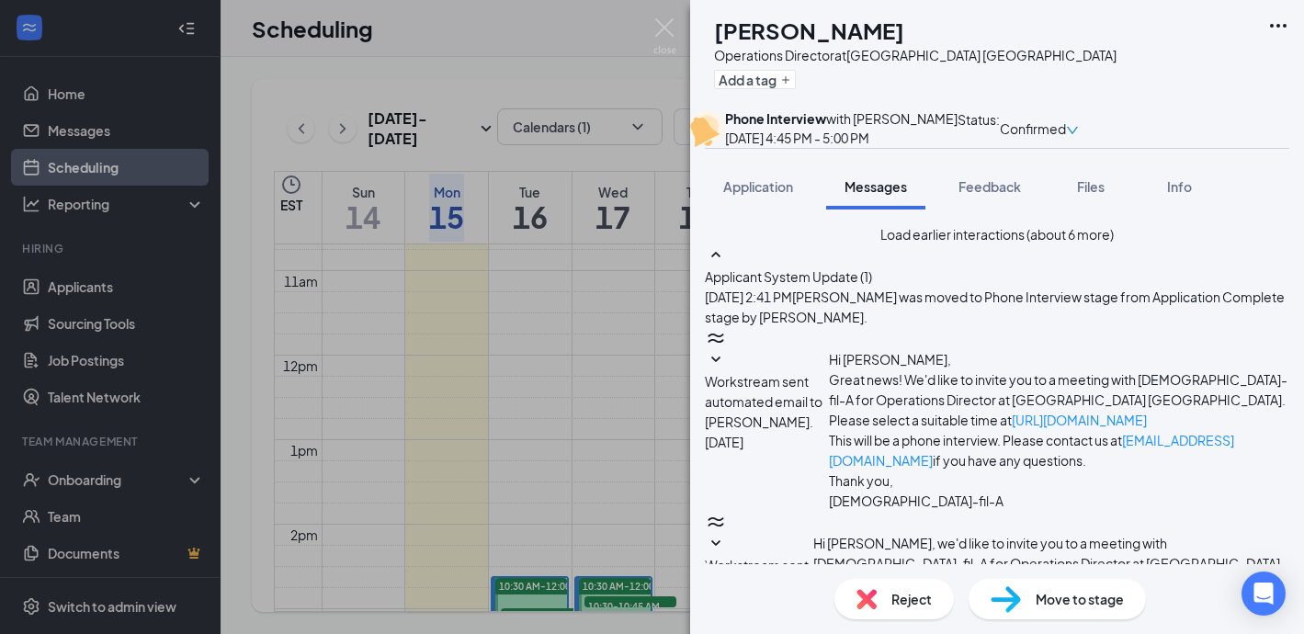
click at [727, 266] on icon "SmallChevronUp" at bounding box center [716, 255] width 22 height 22
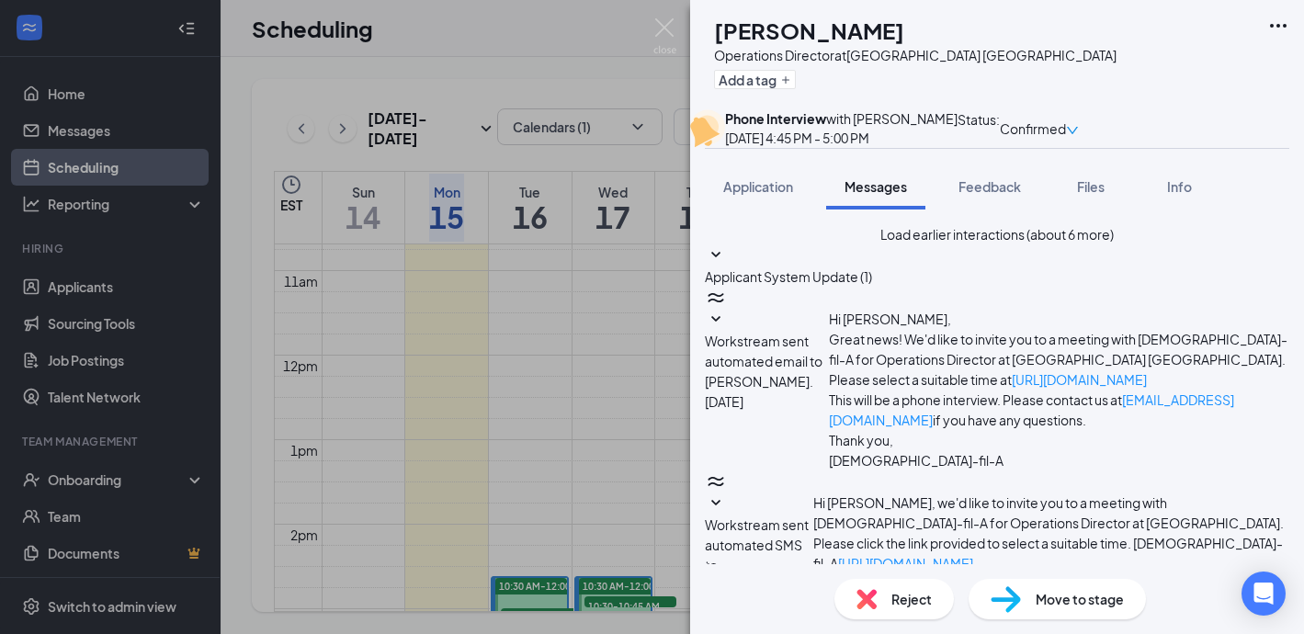
click at [727, 266] on icon "SmallChevronDown" at bounding box center [716, 255] width 22 height 22
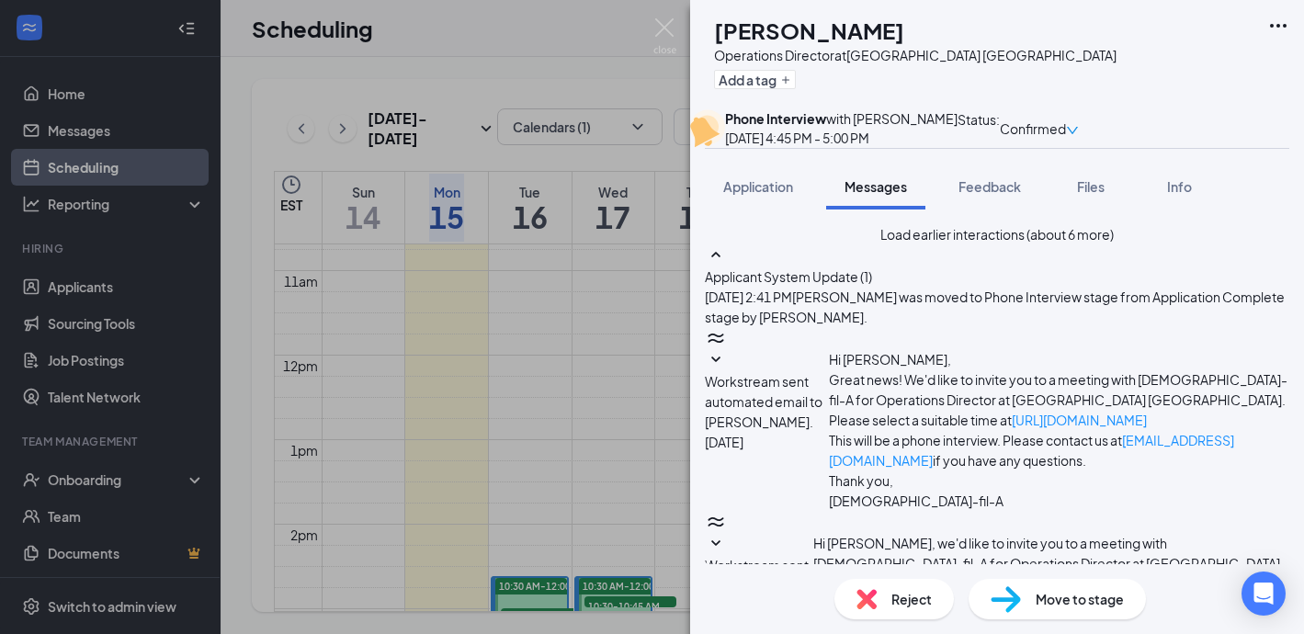
scroll to position [795, 0]
click at [958, 209] on button "Feedback" at bounding box center [989, 187] width 99 height 46
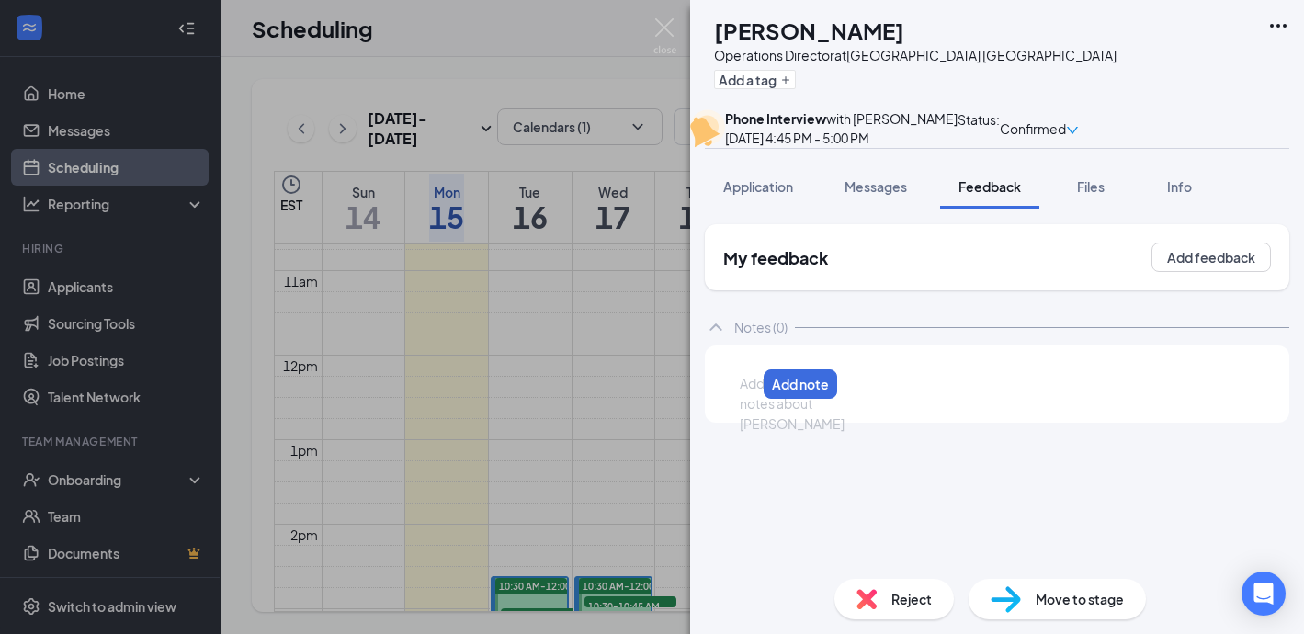
click at [755, 393] on div at bounding box center [747, 383] width 15 height 19
click at [862, 399] on button "Add note" at bounding box center [824, 383] width 73 height 29
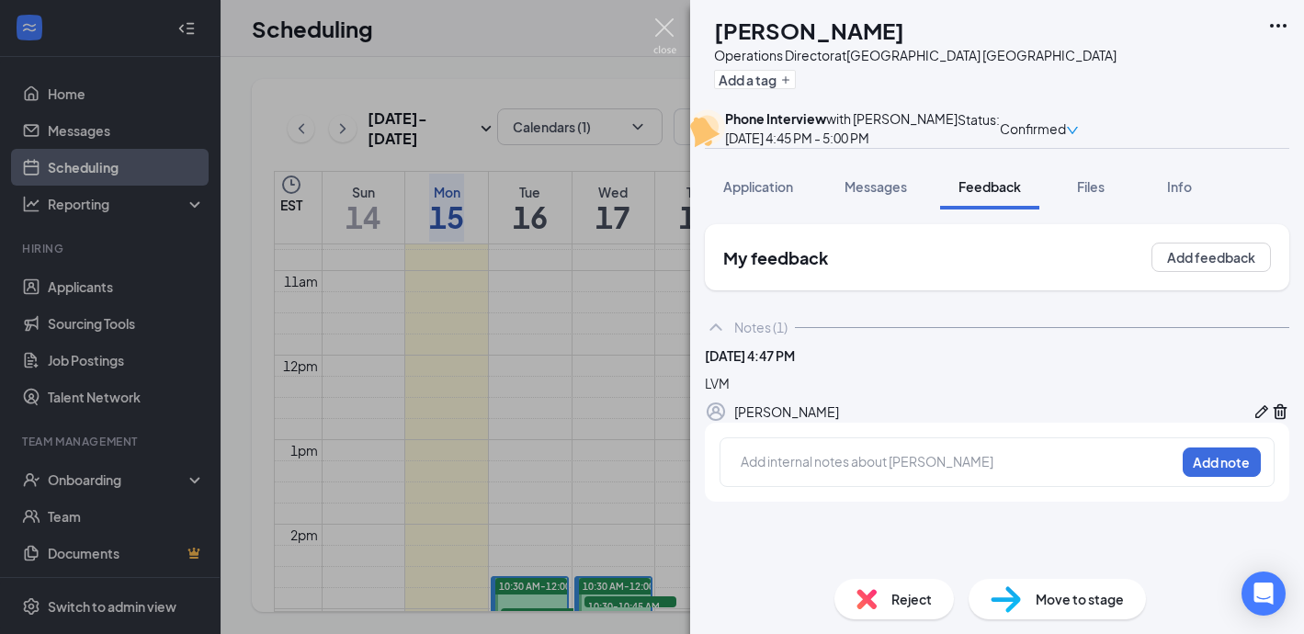
click at [665, 20] on img at bounding box center [664, 36] width 23 height 36
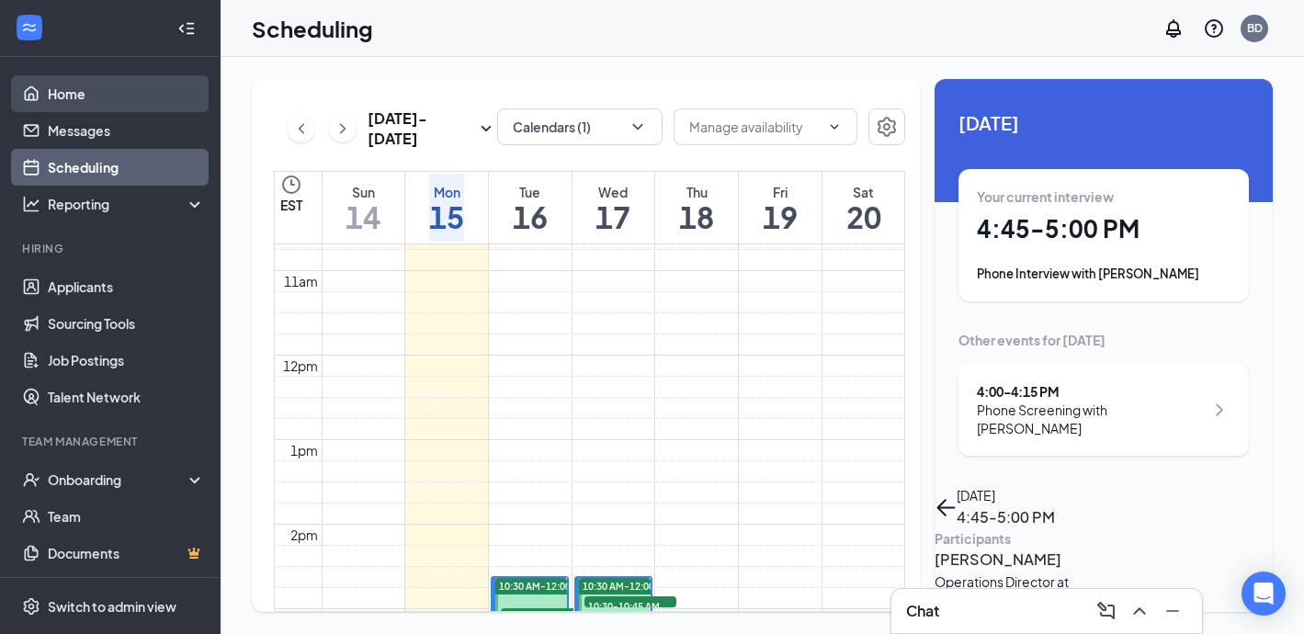
click at [119, 90] on link "Home" at bounding box center [126, 93] width 157 height 37
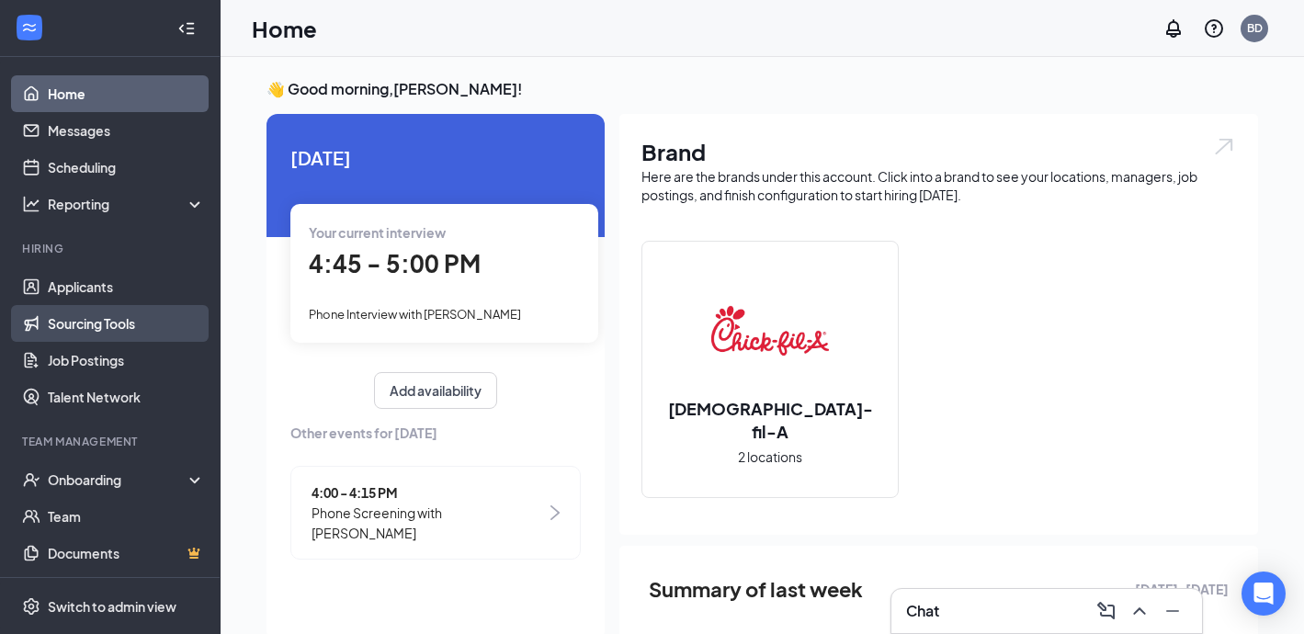
click at [99, 329] on link "Sourcing Tools" at bounding box center [126, 323] width 157 height 37
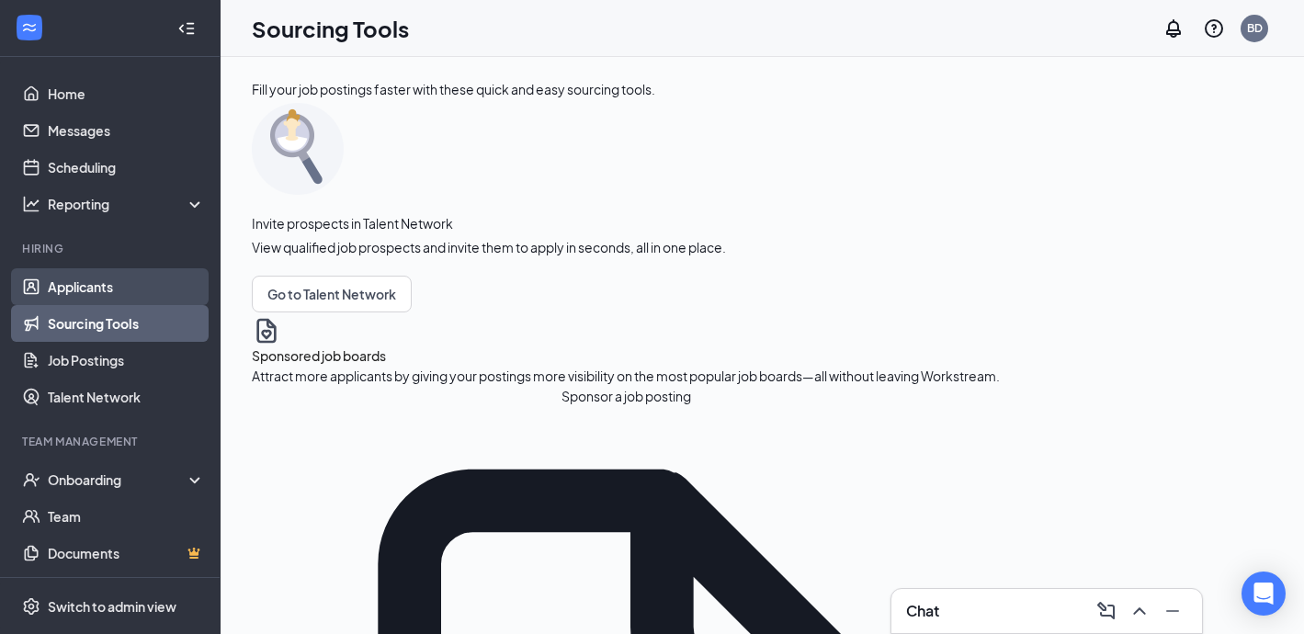
click at [93, 288] on link "Applicants" at bounding box center [126, 286] width 157 height 37
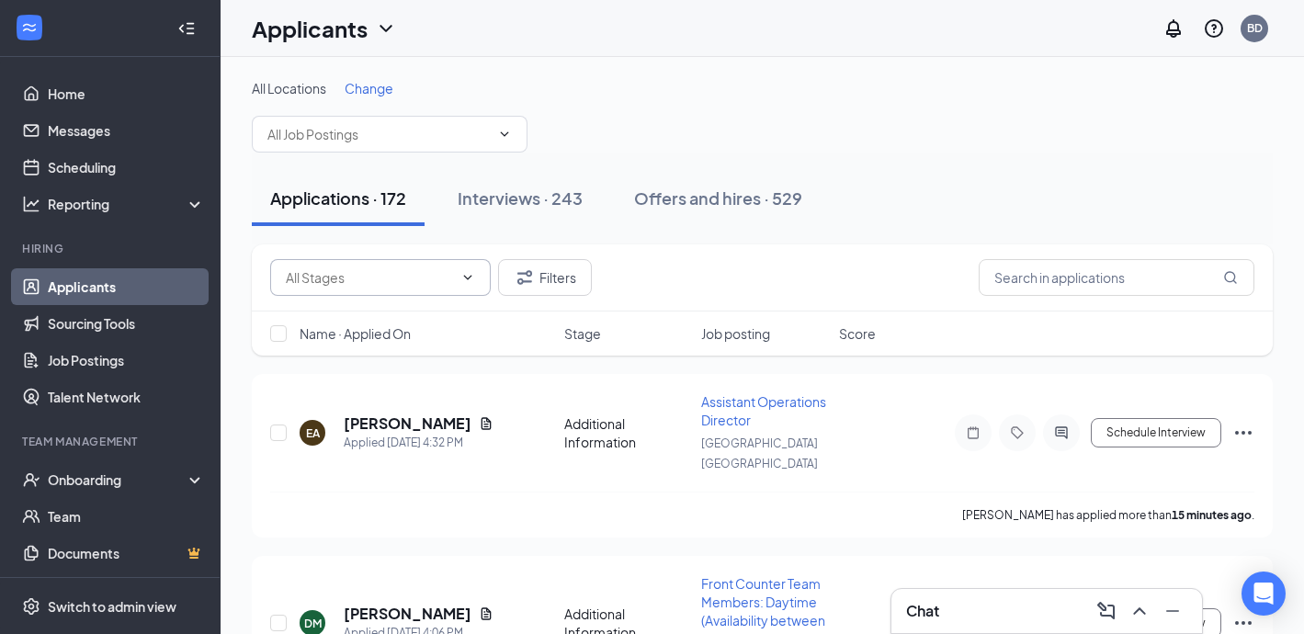
click at [413, 275] on input "text" at bounding box center [369, 277] width 167 height 20
click at [413, 350] on div "Application Complete (10)" at bounding box center [378, 355] width 156 height 20
type input "Application Complete (10)"
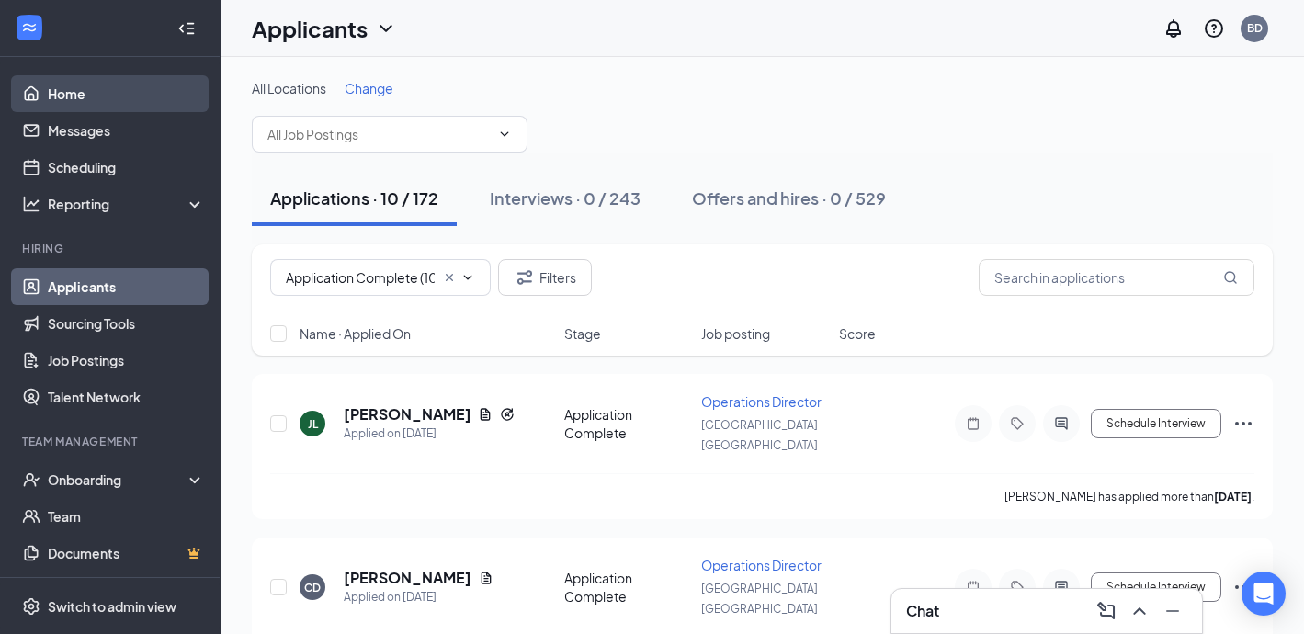
click at [115, 89] on link "Home" at bounding box center [126, 93] width 157 height 37
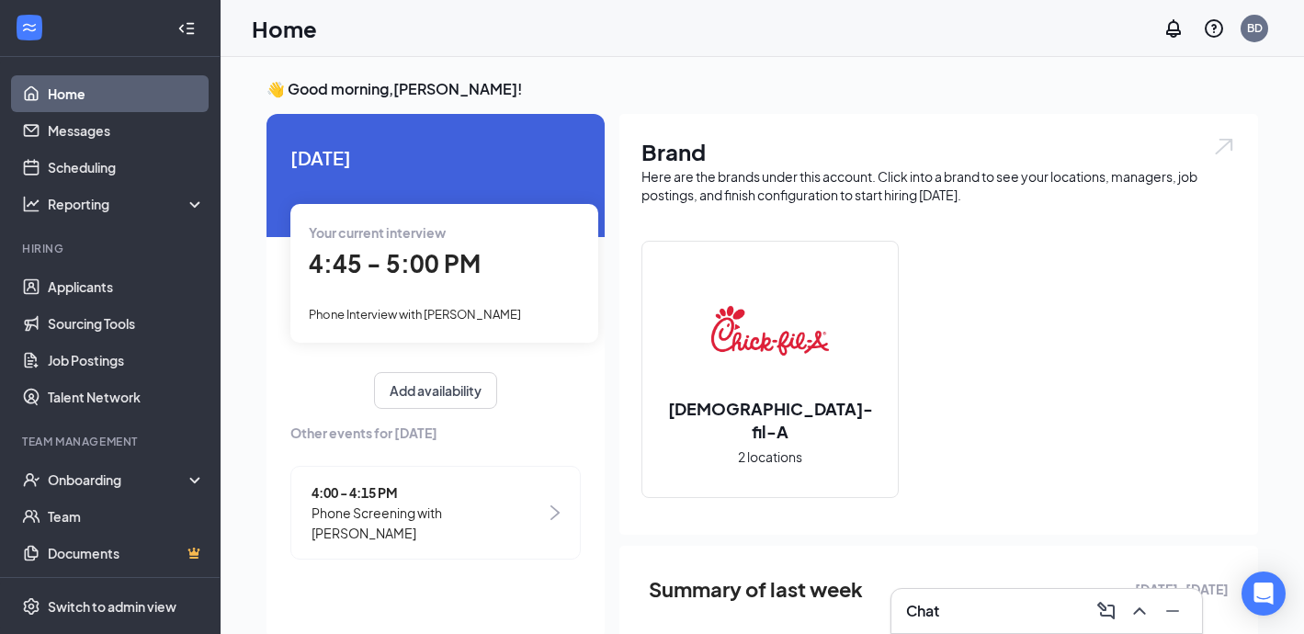
click at [477, 276] on div "4:45 - 5:00 PM" at bounding box center [444, 264] width 271 height 38
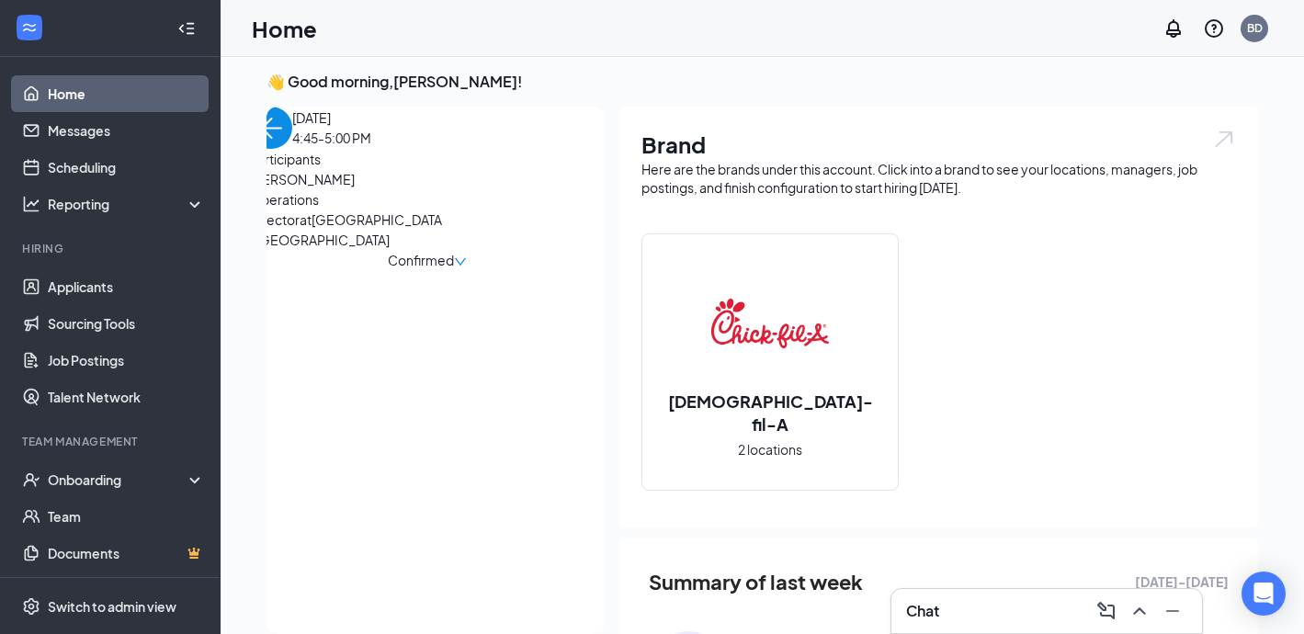
click at [292, 149] on img "back-button" at bounding box center [271, 128] width 42 height 42
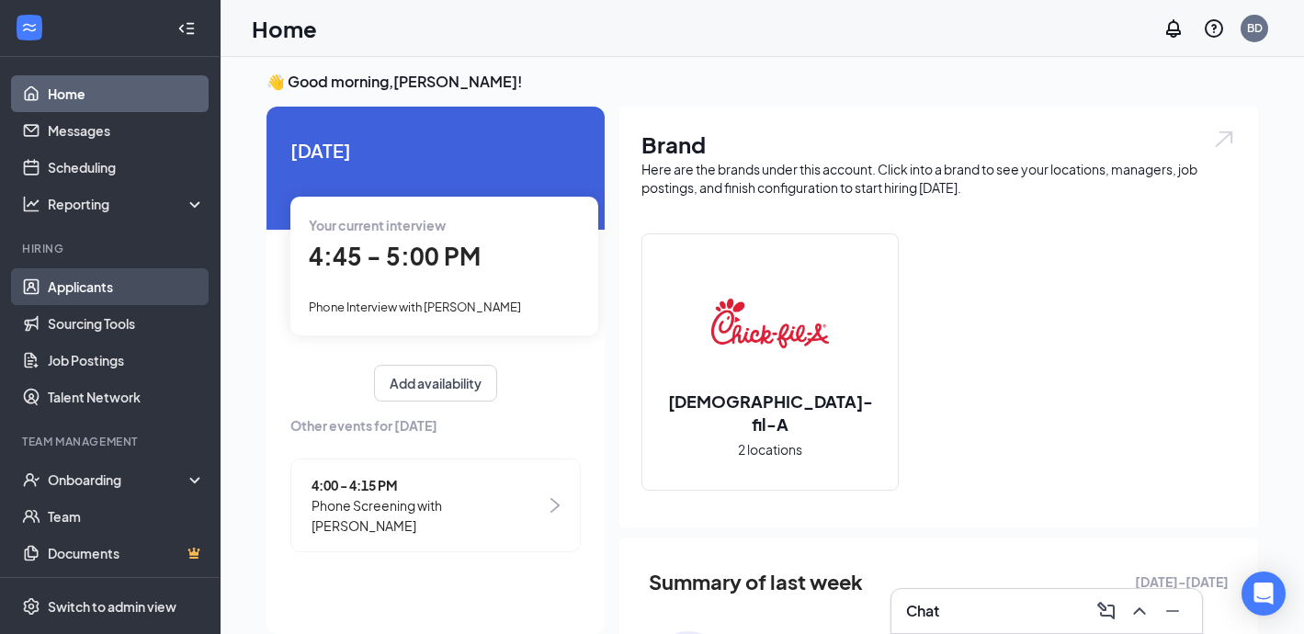
click at [104, 291] on link "Applicants" at bounding box center [126, 286] width 157 height 37
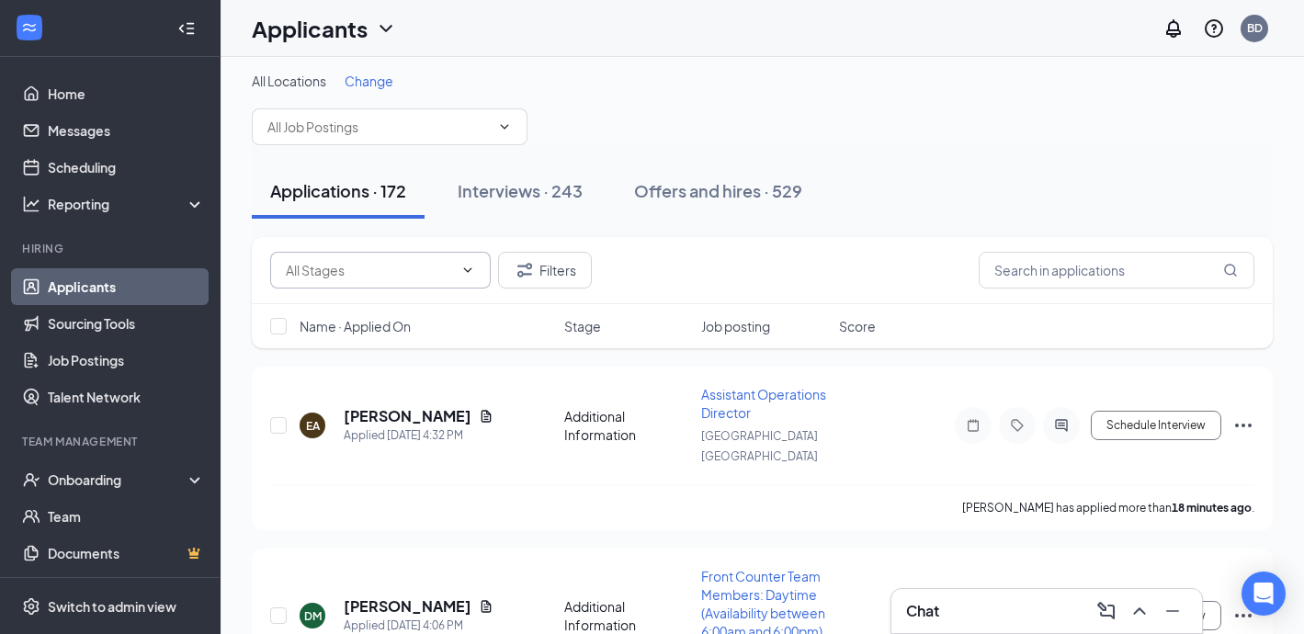
click at [403, 271] on input "text" at bounding box center [369, 270] width 167 height 20
click at [405, 346] on div "Application Complete (10)" at bounding box center [378, 347] width 156 height 20
type input "Application Complete (10)"
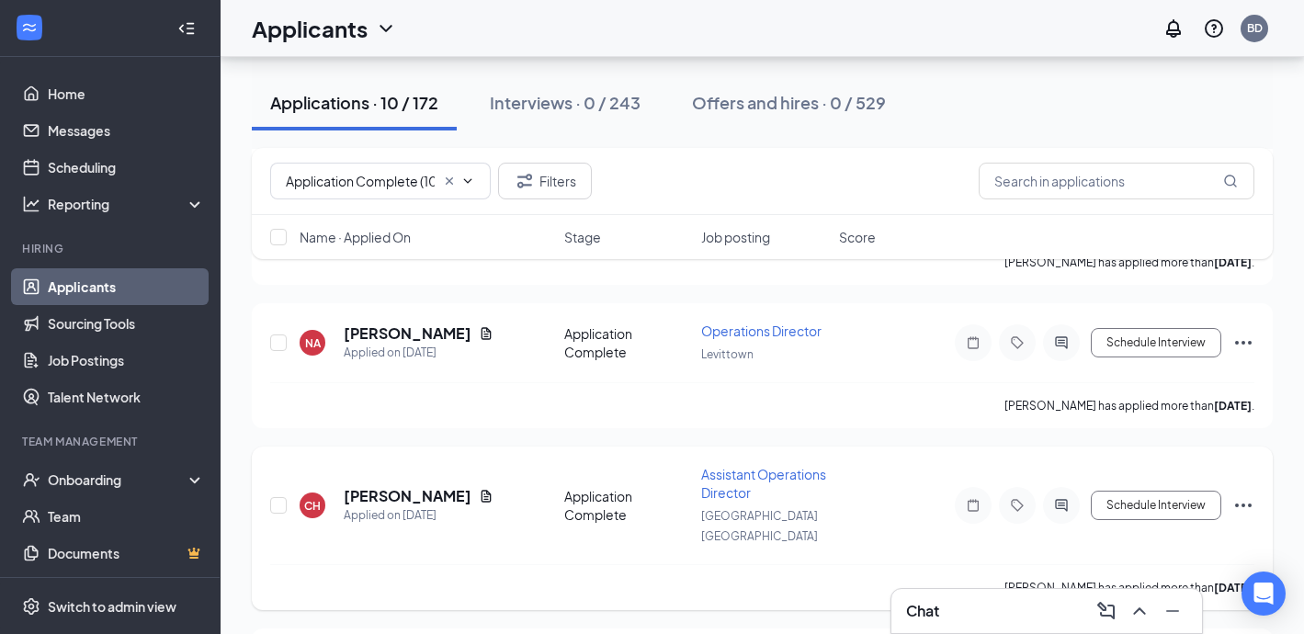
scroll to position [444, 0]
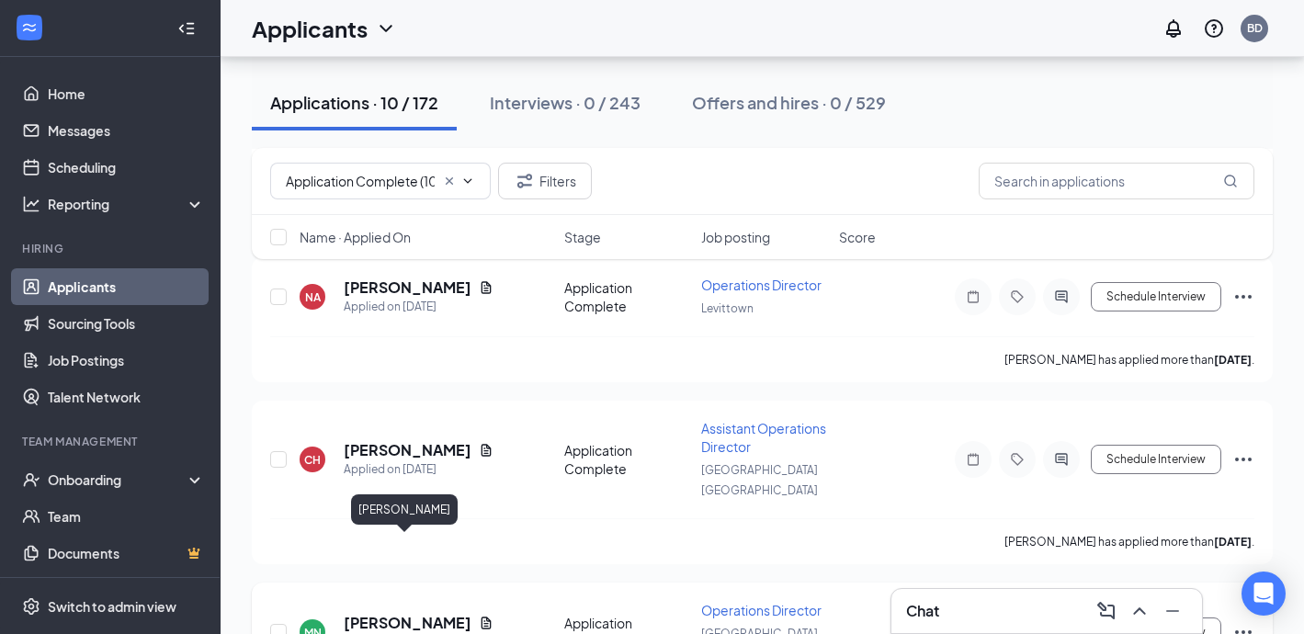
click at [393, 613] on h5 "[PERSON_NAME]" at bounding box center [408, 623] width 128 height 20
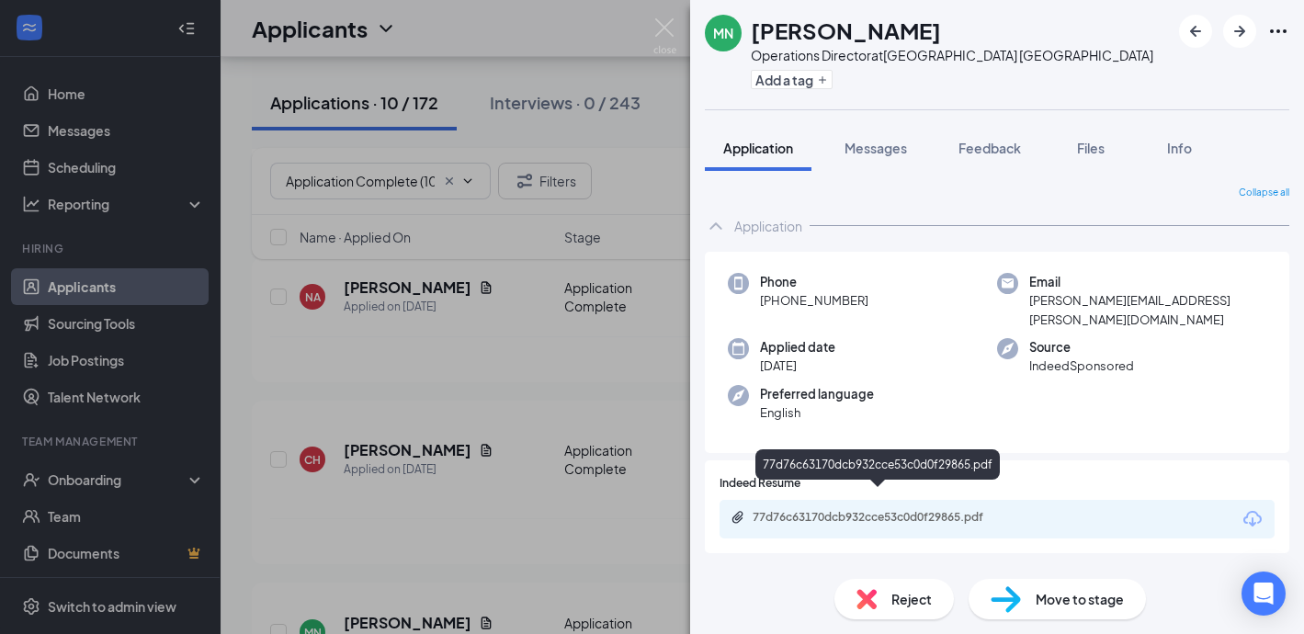
click at [779, 510] on div "77d76c63170dcb932cce53c0d0f29865.pdf" at bounding box center [880, 517] width 257 height 15
click at [867, 600] on img at bounding box center [866, 599] width 20 height 20
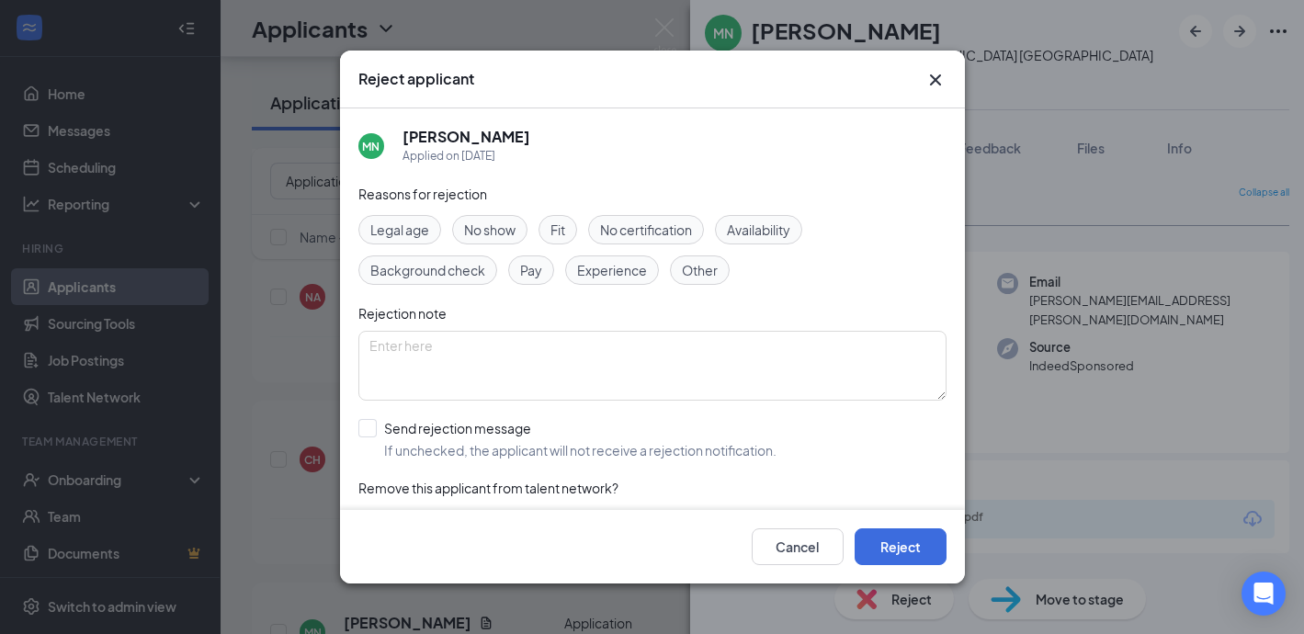
click at [706, 268] on span "Other" at bounding box center [700, 270] width 36 height 20
click at [368, 425] on input "Send rejection message If unchecked, the applicant will not receive a rejection…" at bounding box center [567, 439] width 418 height 40
checkbox input "true"
click at [879, 537] on button "Reject" at bounding box center [900, 546] width 92 height 37
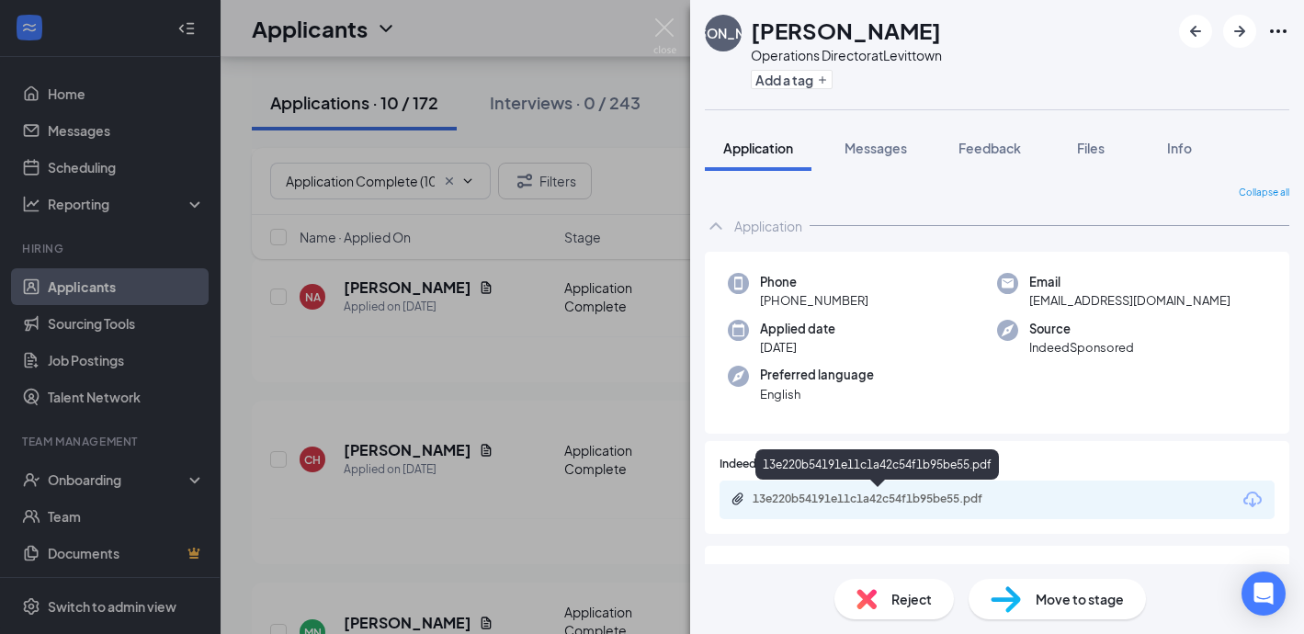
click at [772, 496] on div "13e220b54191e11c1a42c54f1b95be55.pdf" at bounding box center [880, 499] width 257 height 15
click at [867, 591] on img at bounding box center [866, 599] width 20 height 20
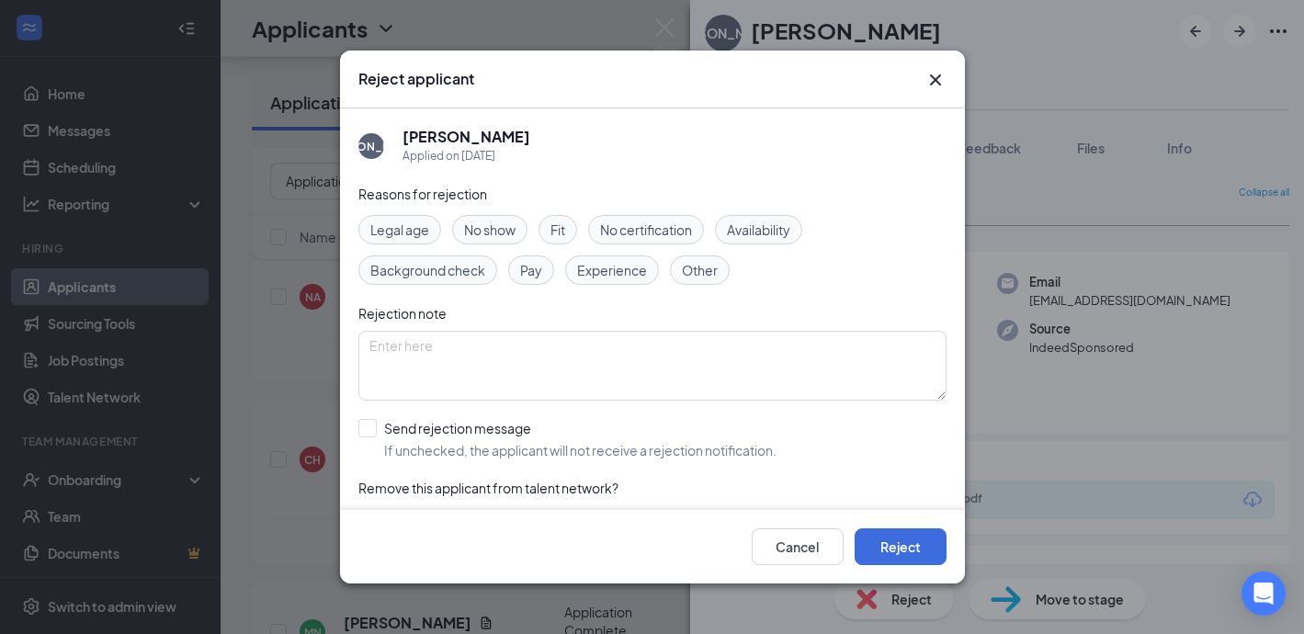
click at [695, 267] on span "Other" at bounding box center [700, 270] width 36 height 20
click at [358, 422] on input "Send rejection message If unchecked, the applicant will not receive a rejection…" at bounding box center [567, 439] width 418 height 40
checkbox input "true"
click at [914, 542] on button "Reject" at bounding box center [900, 546] width 92 height 37
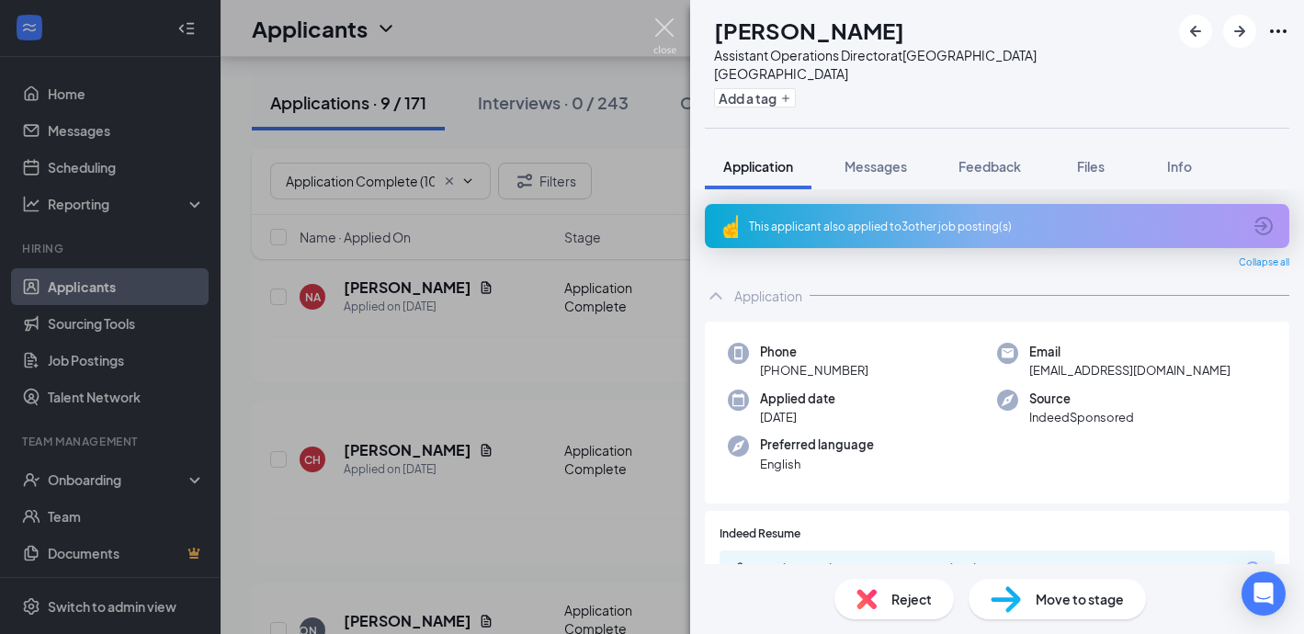
click at [669, 30] on img at bounding box center [664, 36] width 23 height 36
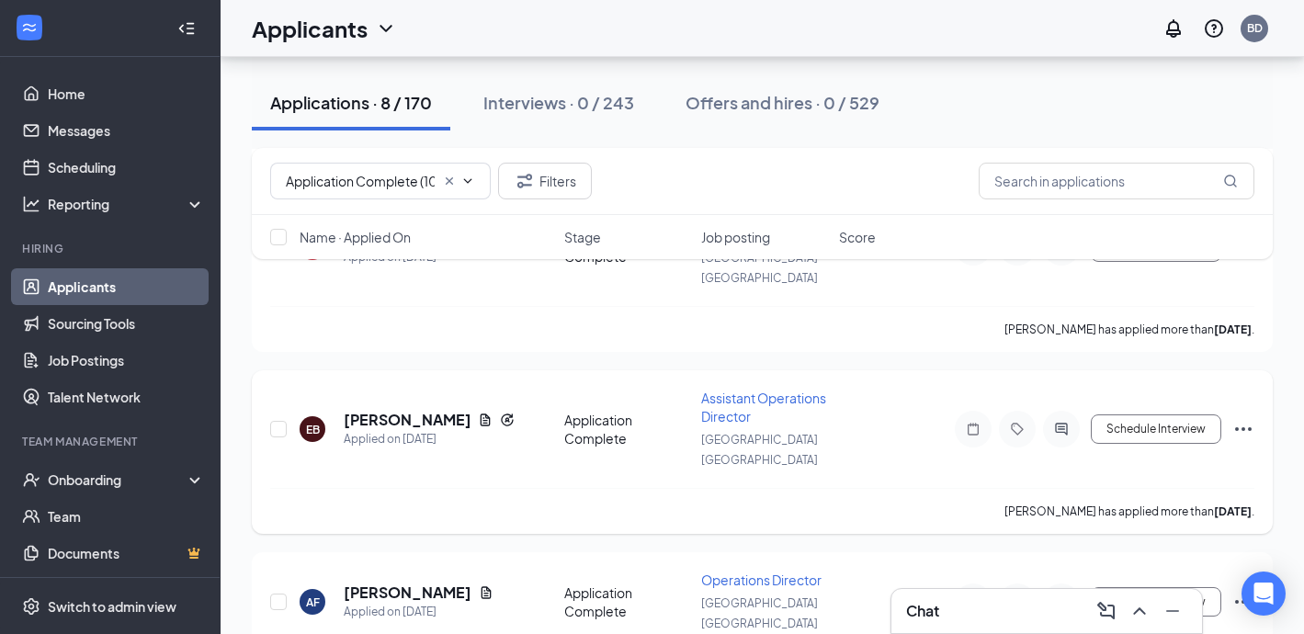
scroll to position [700, 0]
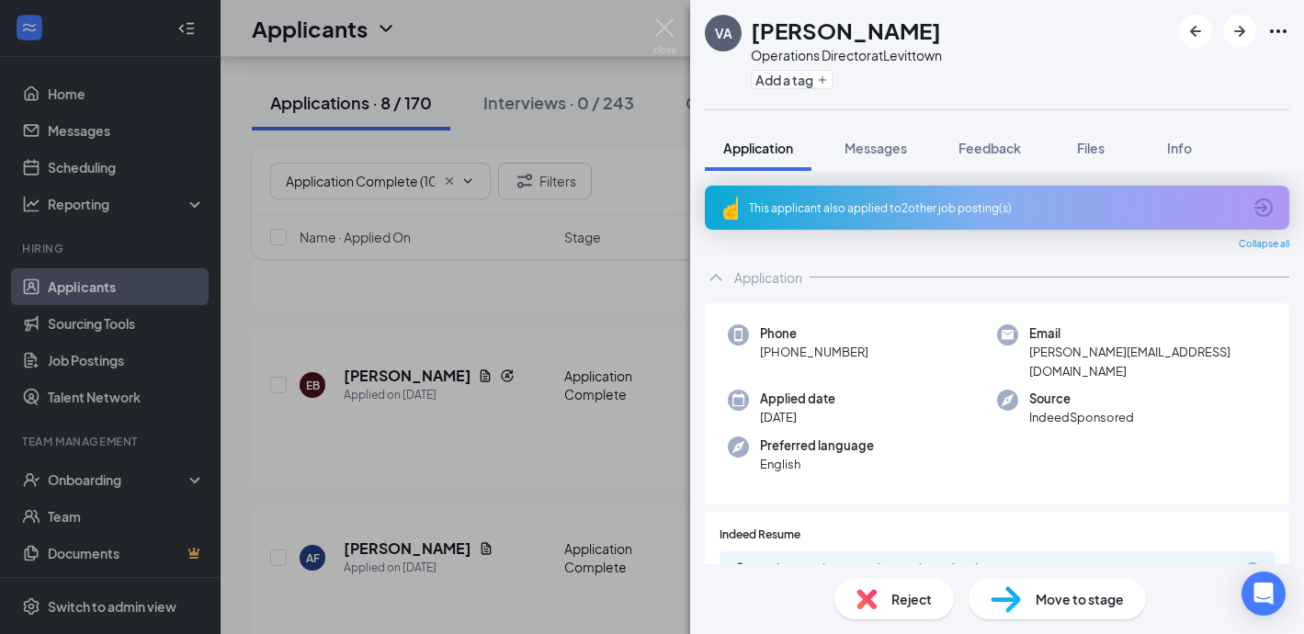
click at [845, 206] on div "This applicant also applied to 2 other job posting(s)" at bounding box center [995, 208] width 492 height 16
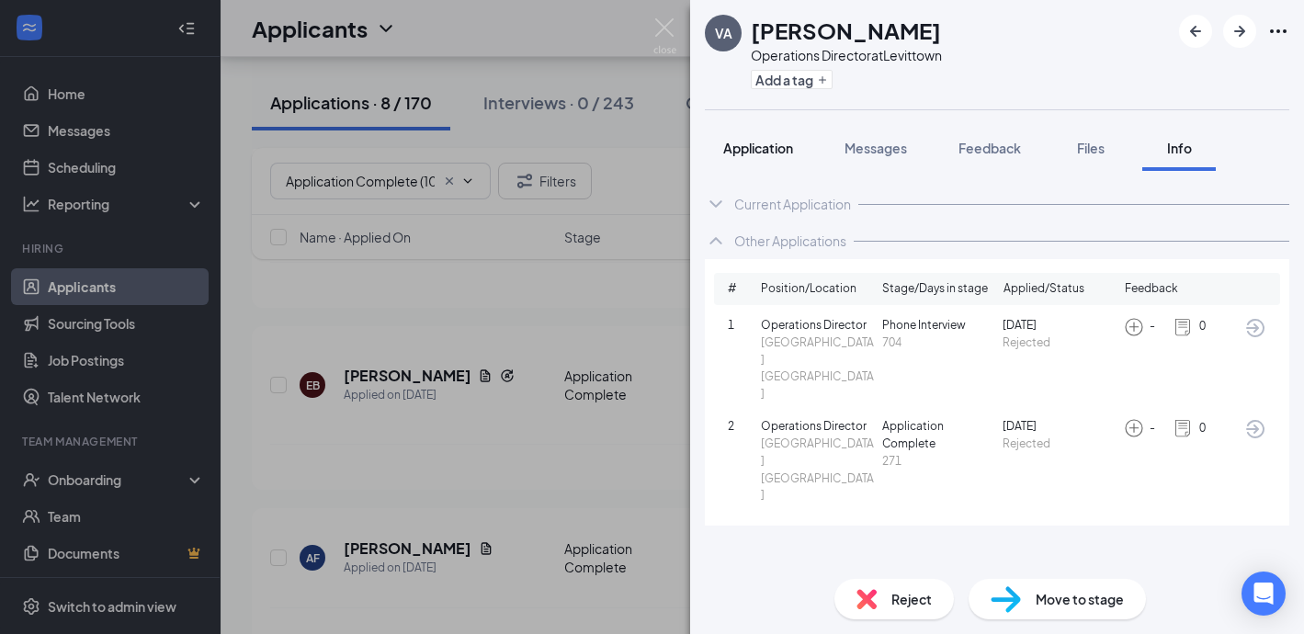
click at [751, 148] on span "Application" at bounding box center [758, 148] width 70 height 17
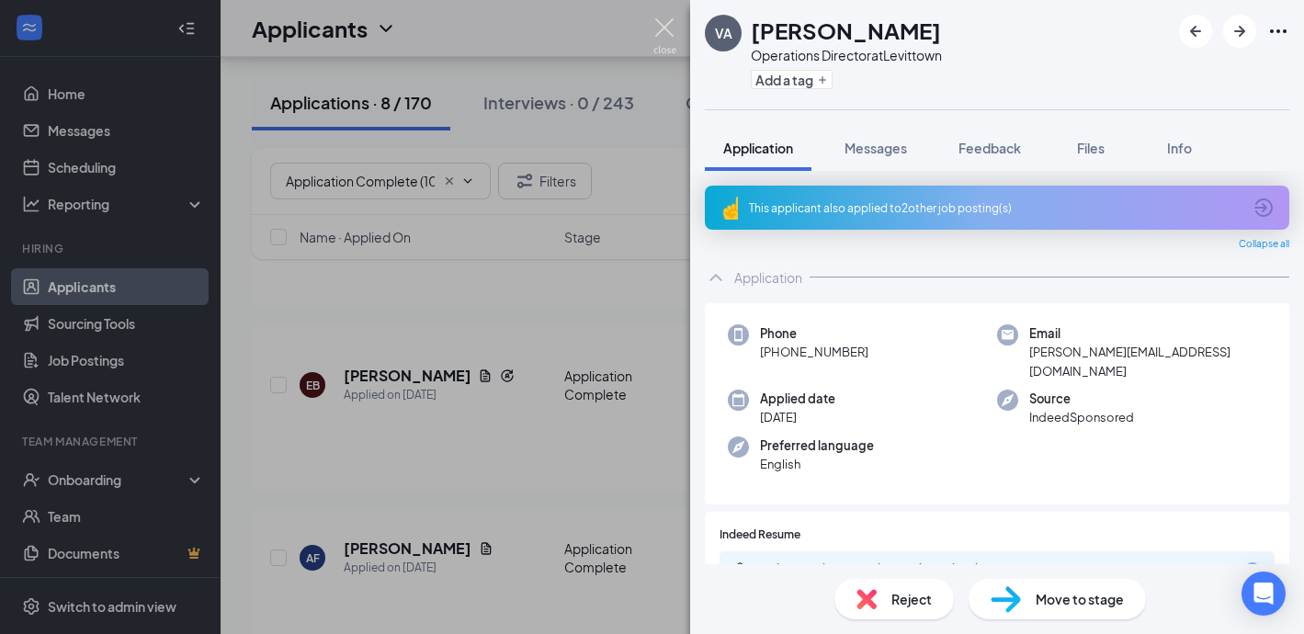
click at [673, 23] on img at bounding box center [664, 36] width 23 height 36
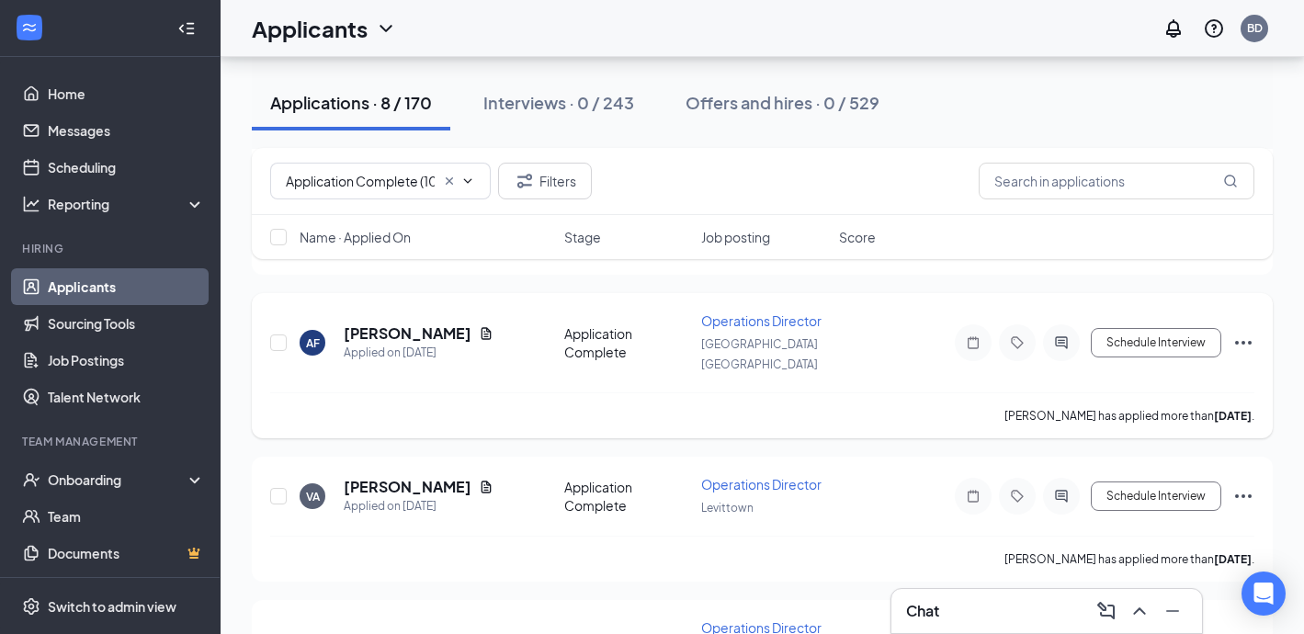
scroll to position [916, 0]
click at [397, 629] on h5 "[PERSON_NAME]" at bounding box center [408, 639] width 128 height 20
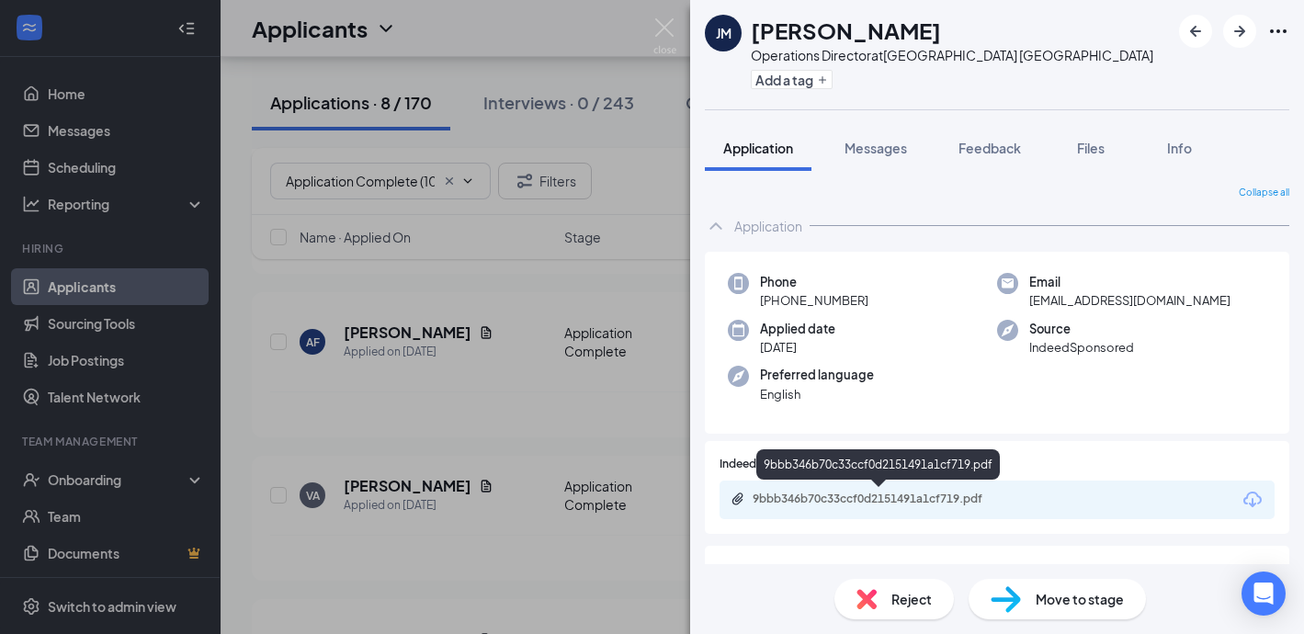
click at [799, 494] on div "9bbb346b70c33ccf0d2151491a1cf719.pdf" at bounding box center [880, 499] width 257 height 15
click at [891, 606] on span "Reject" at bounding box center [911, 599] width 40 height 20
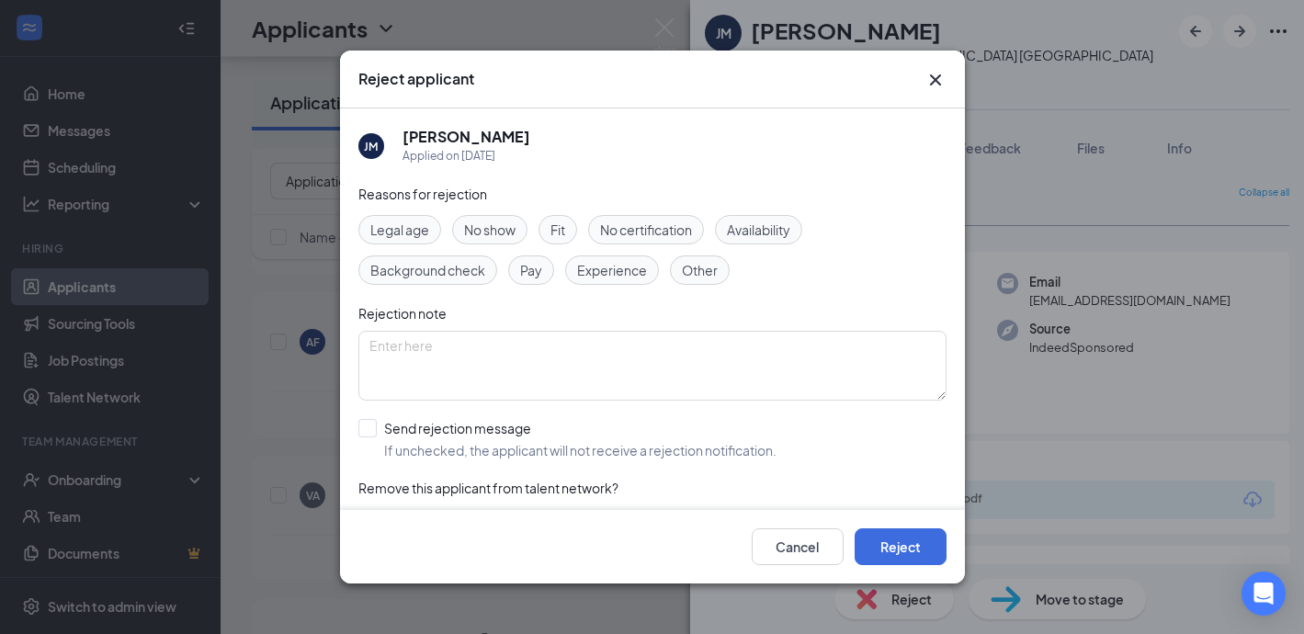
click at [605, 269] on span "Experience" at bounding box center [612, 270] width 70 height 20
click at [370, 420] on input "Send rejection message If unchecked, the applicant will not receive a rejection…" at bounding box center [567, 439] width 418 height 40
checkbox input "true"
click at [892, 547] on button "Reject" at bounding box center [900, 546] width 92 height 37
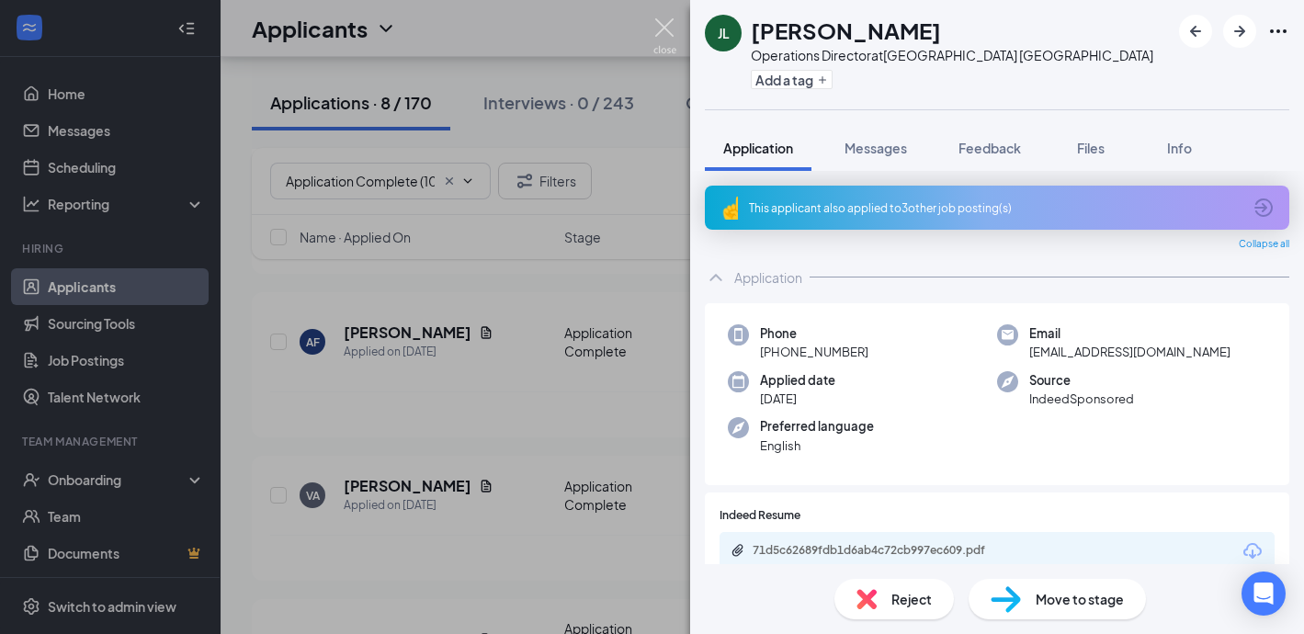
click at [664, 22] on img at bounding box center [664, 36] width 23 height 36
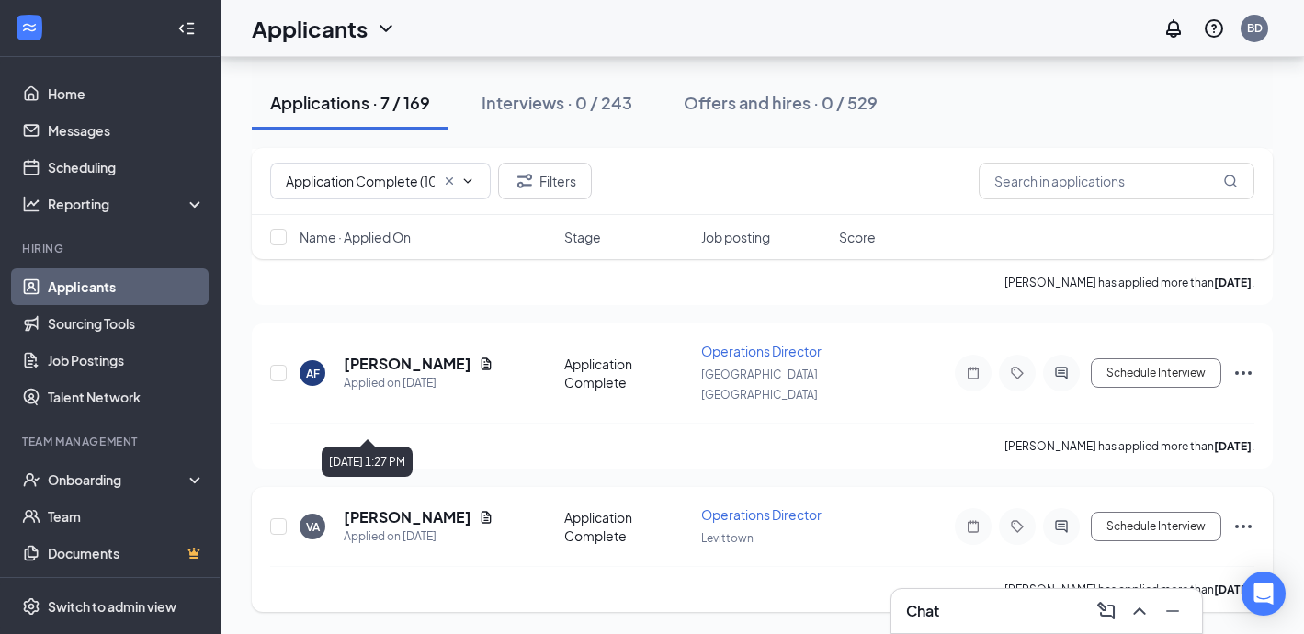
scroll to position [774, 0]
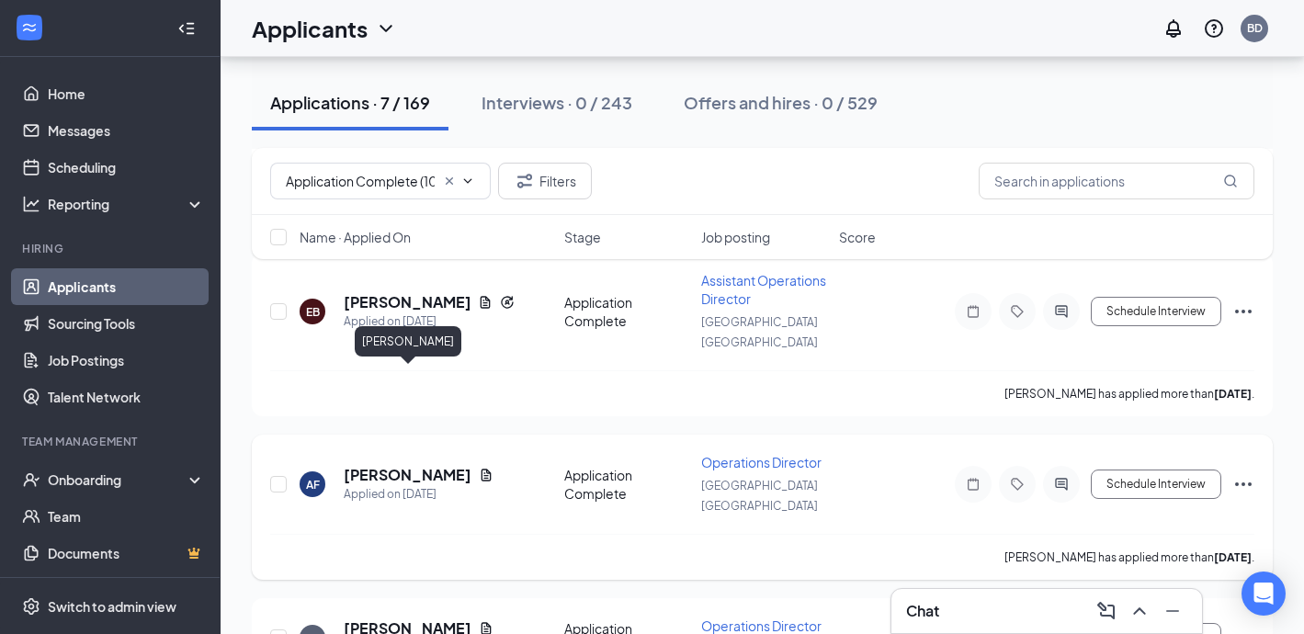
click at [429, 465] on h5 "[PERSON_NAME]" at bounding box center [408, 475] width 128 height 20
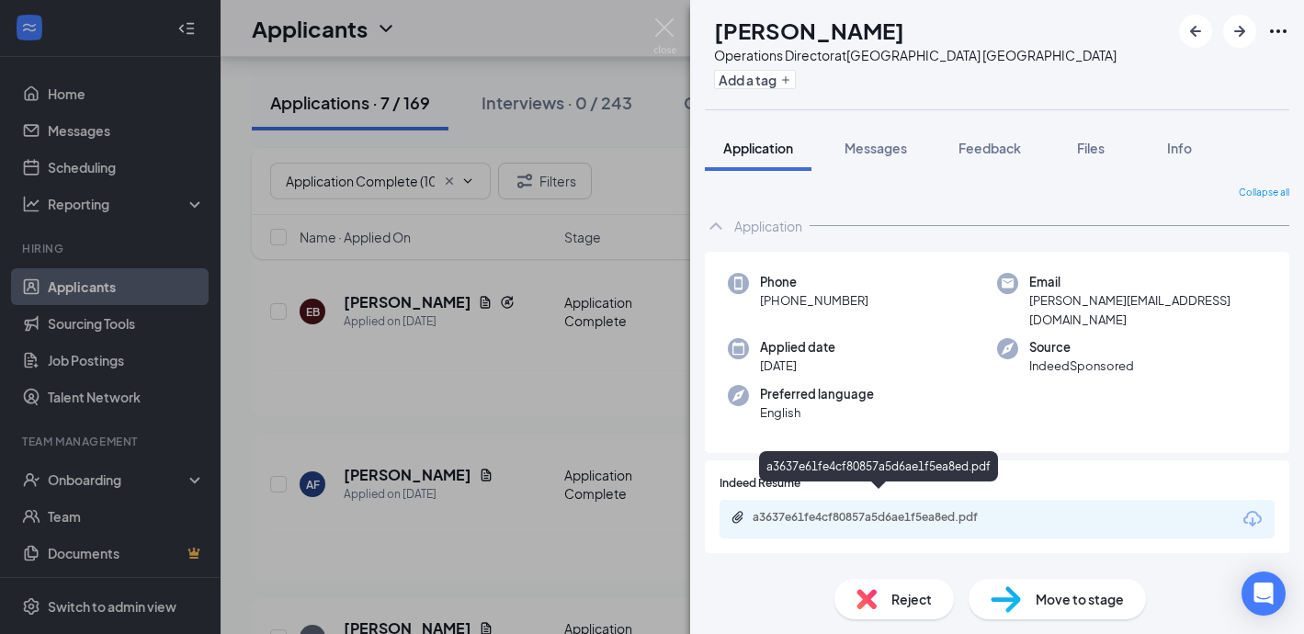
click at [830, 510] on div "a3637e61fe4cf80857a5d6ae1f5ea8ed.pdf" at bounding box center [880, 517] width 257 height 15
click at [860, 605] on img at bounding box center [866, 599] width 20 height 20
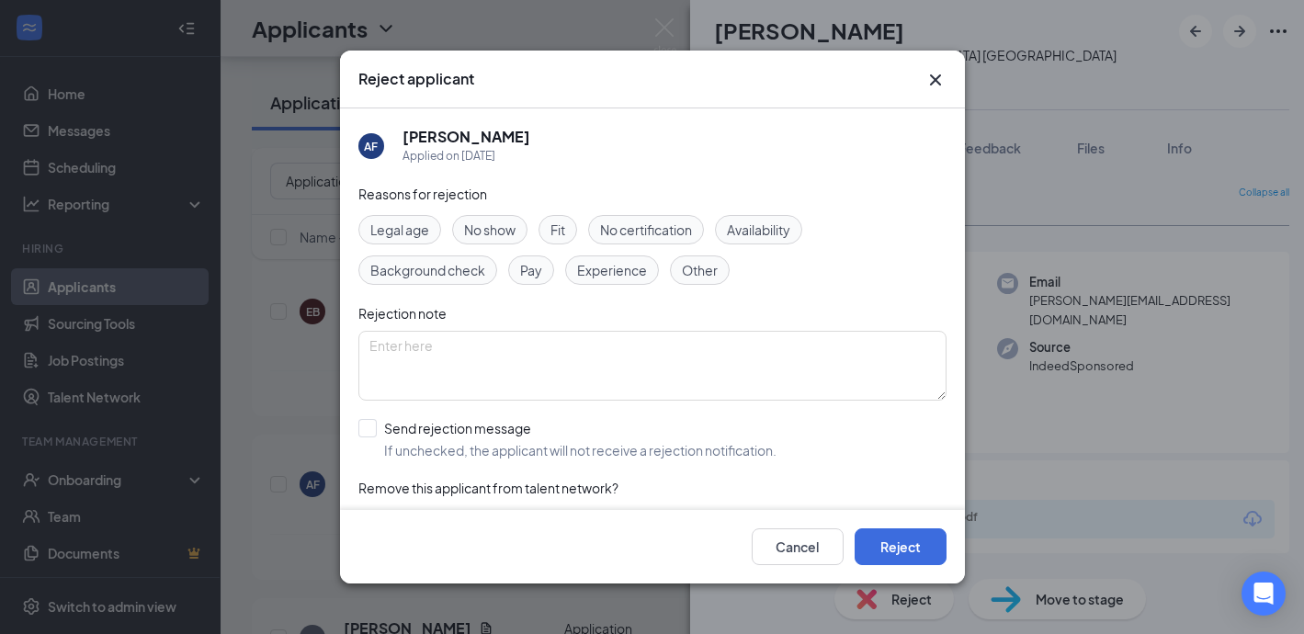
click at [619, 276] on span "Experience" at bounding box center [612, 270] width 70 height 20
click at [355, 434] on div "AF [PERSON_NAME] Applied on [DATE] Reasons for rejection Legal age No show Fit …" at bounding box center [652, 308] width 625 height 401
click at [375, 433] on input "Send rejection message If unchecked, the applicant will not receive a rejection…" at bounding box center [567, 439] width 418 height 40
checkbox input "true"
click at [916, 550] on button "Reject" at bounding box center [900, 546] width 92 height 37
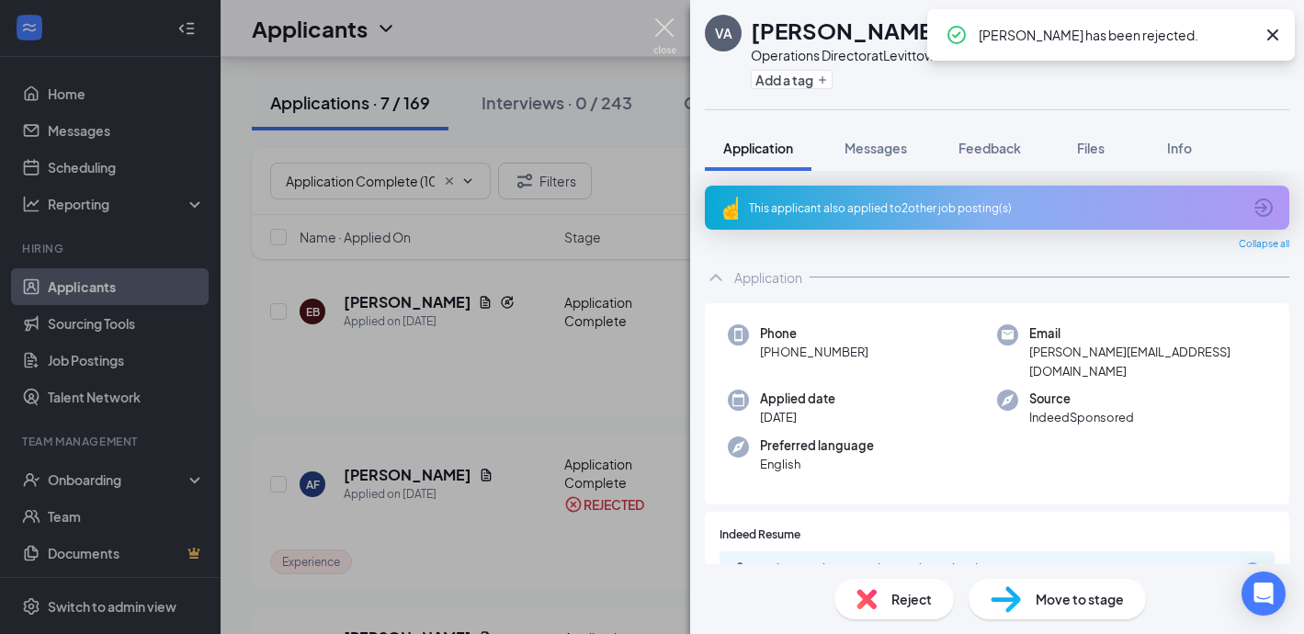
click at [673, 26] on img at bounding box center [664, 36] width 23 height 36
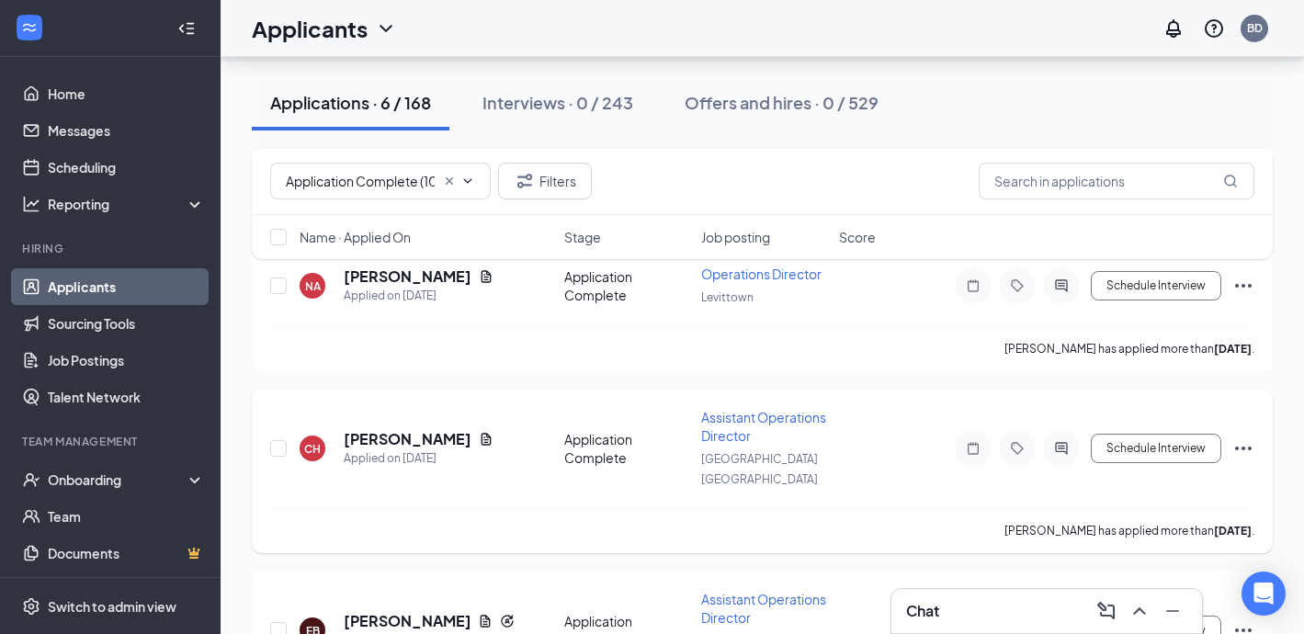
scroll to position [457, 0]
click at [374, 609] on h5 "[PERSON_NAME]" at bounding box center [407, 619] width 127 height 20
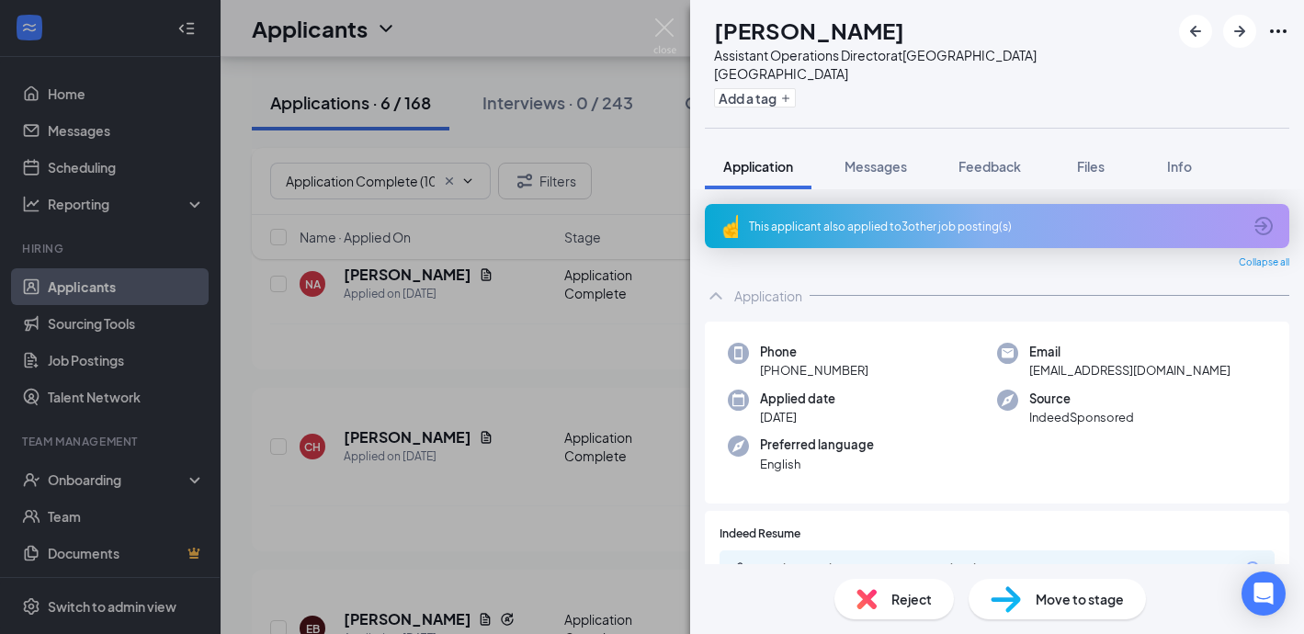
click at [812, 219] on div "This applicant also applied to 3 other job posting(s)" at bounding box center [995, 227] width 492 height 16
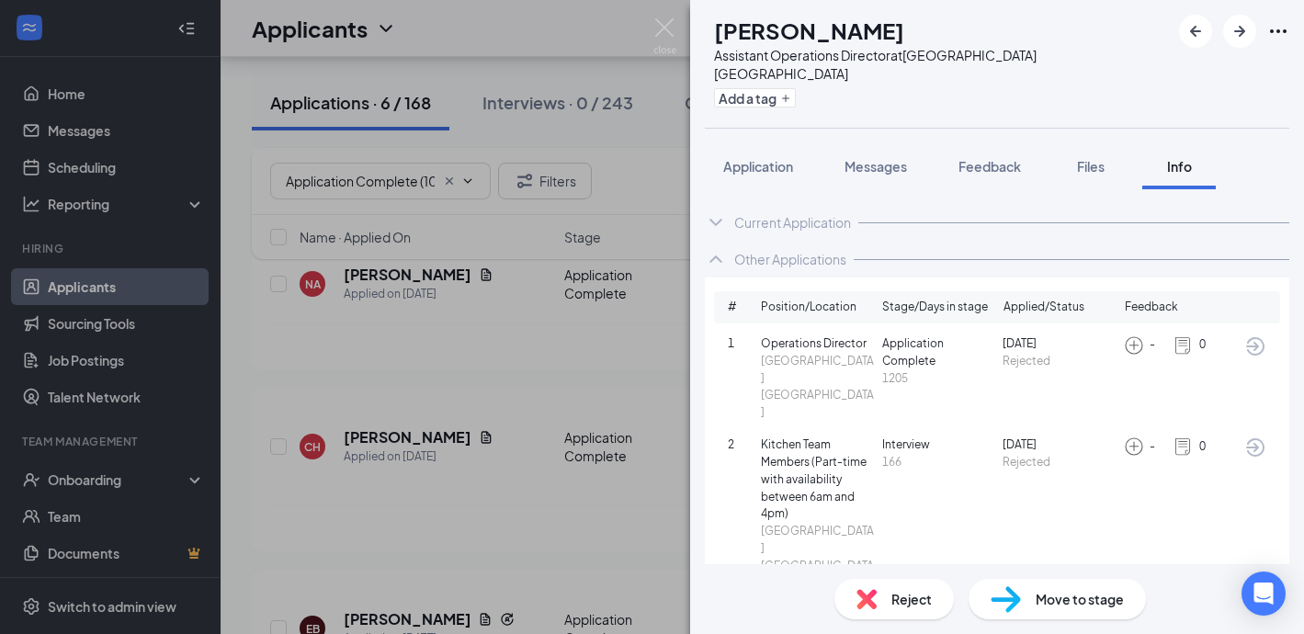
click at [676, 15] on div "EB [PERSON_NAME] Assistant Operations Director at [GEOGRAPHIC_DATA] [GEOGRAPHIC…" at bounding box center [652, 317] width 1304 height 634
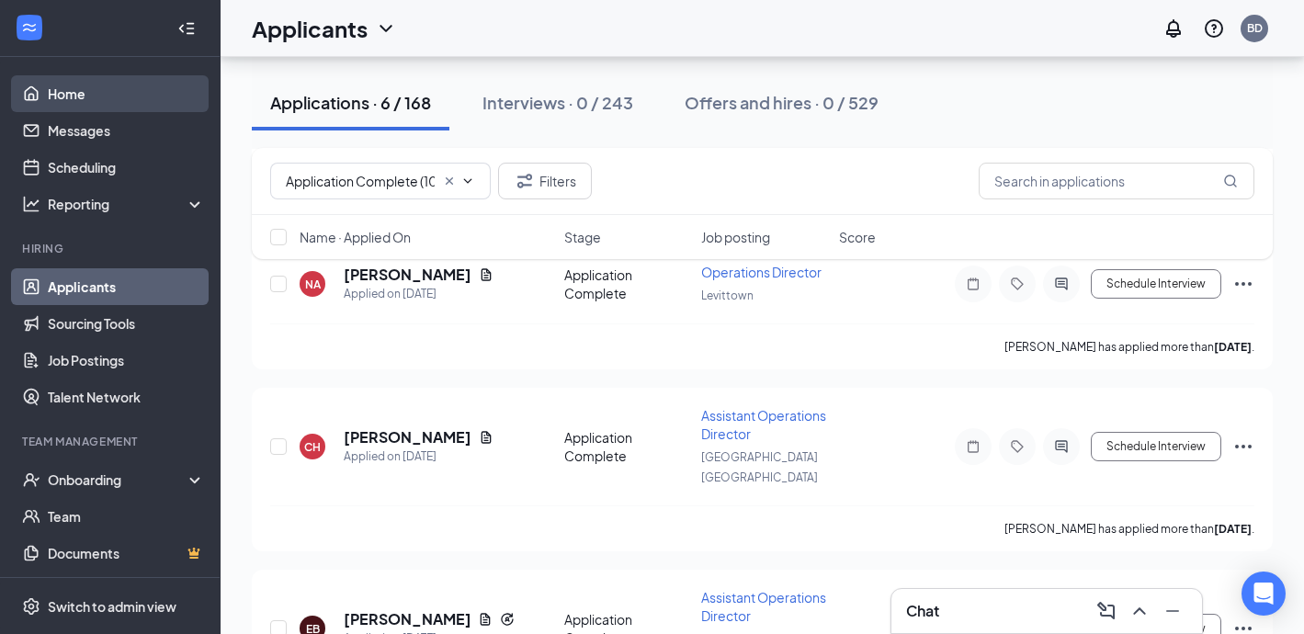
click at [60, 95] on link "Home" at bounding box center [126, 93] width 157 height 37
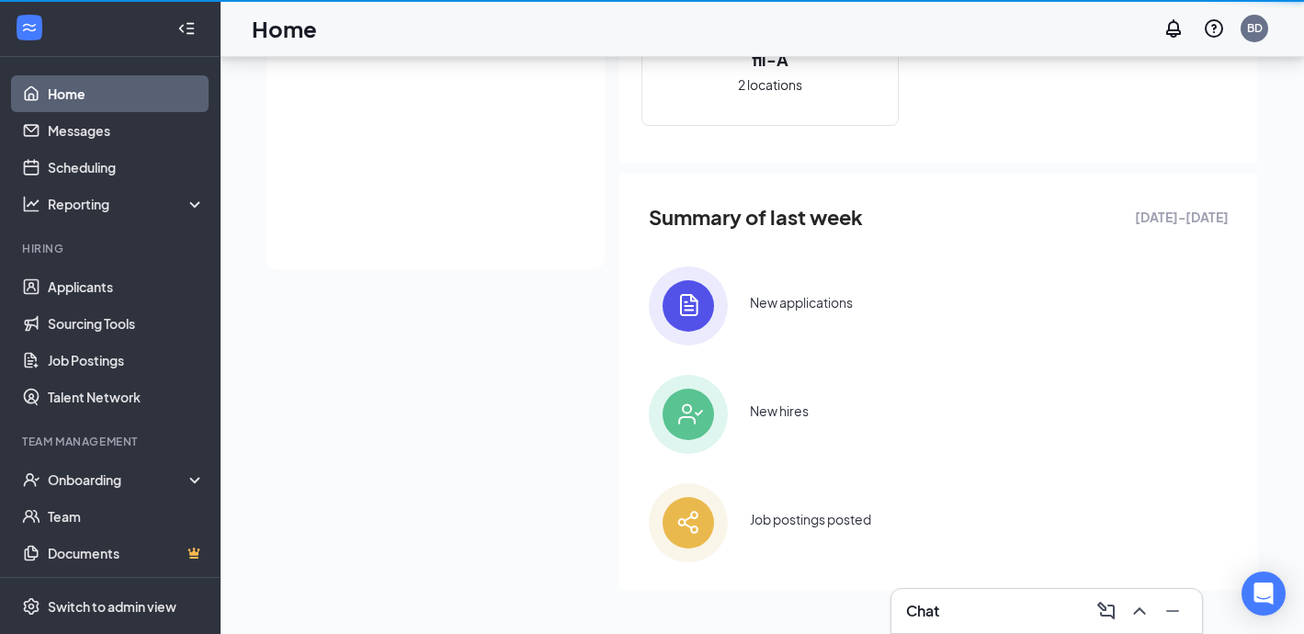
scroll to position [371, 0]
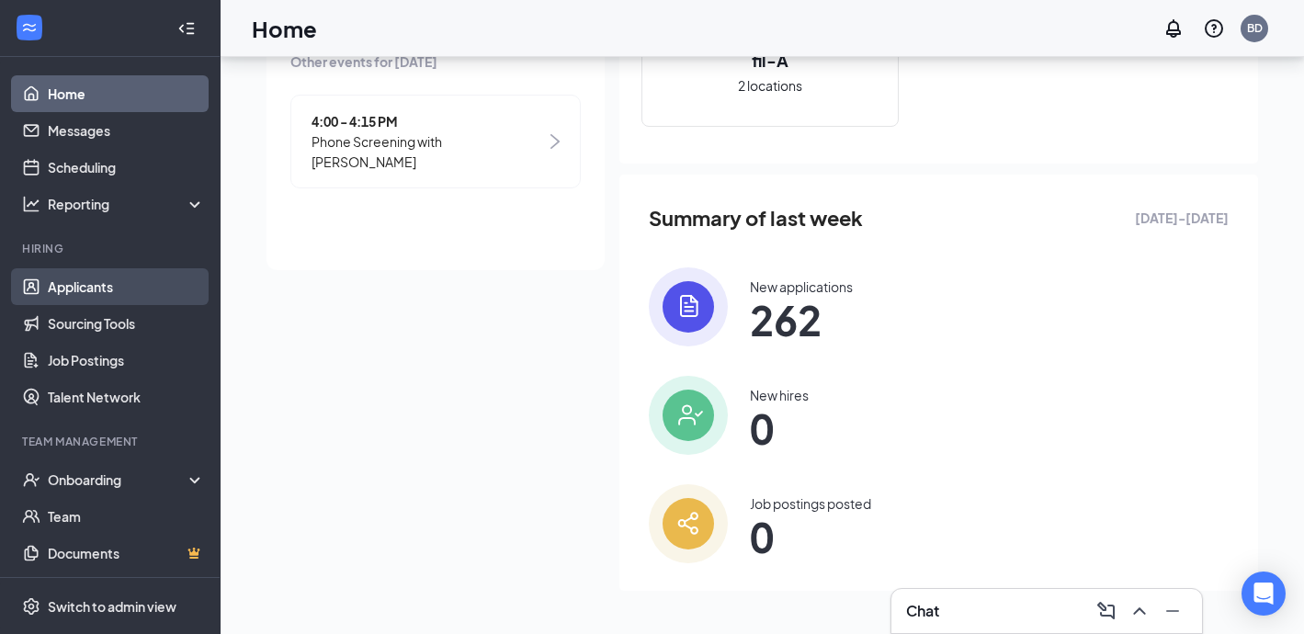
click at [95, 292] on link "Applicants" at bounding box center [126, 286] width 157 height 37
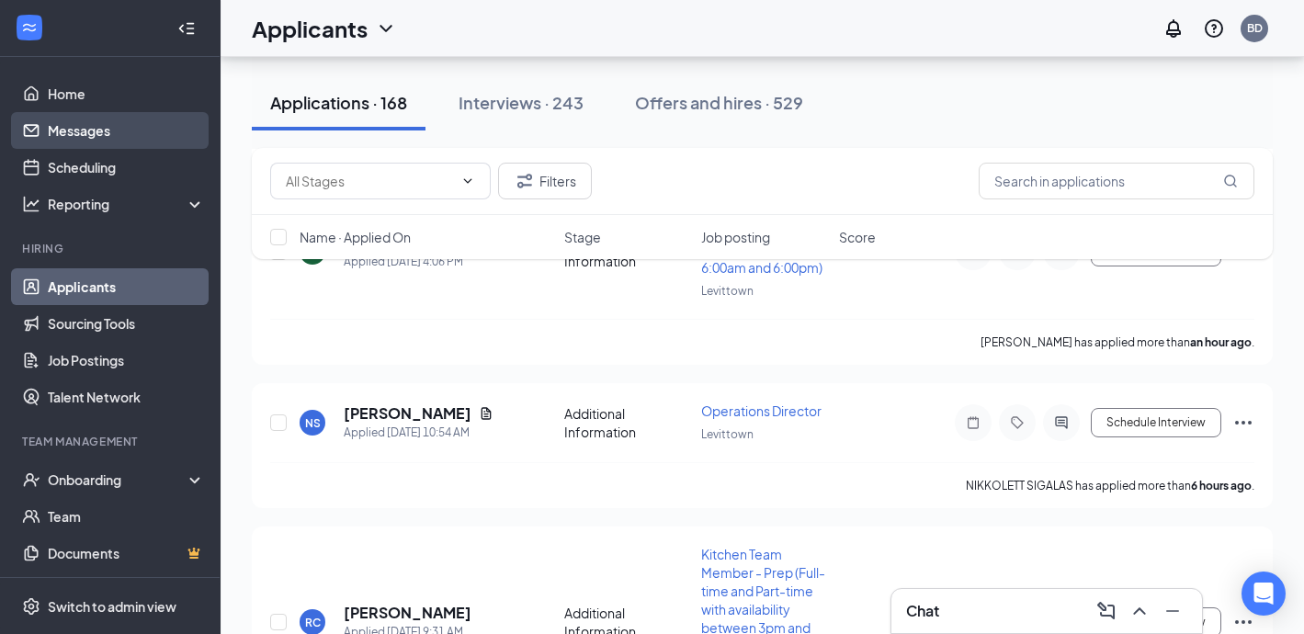
click at [76, 132] on link "Messages" at bounding box center [126, 130] width 157 height 37
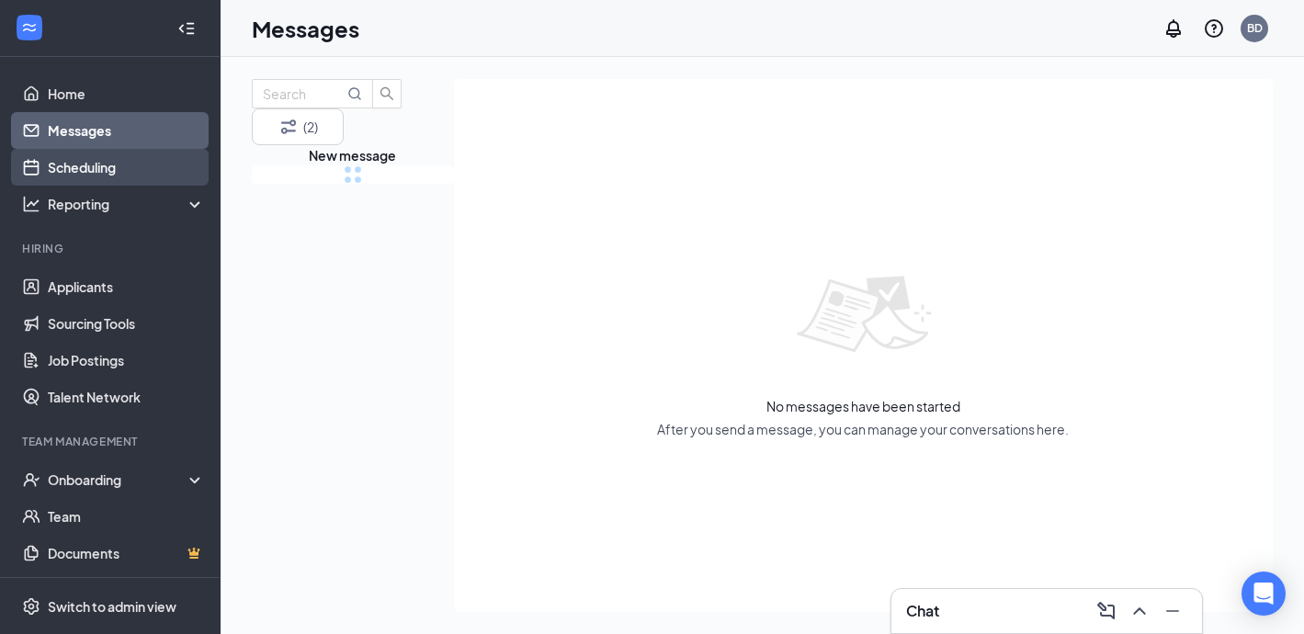
click at [80, 160] on link "Scheduling" at bounding box center [126, 167] width 157 height 37
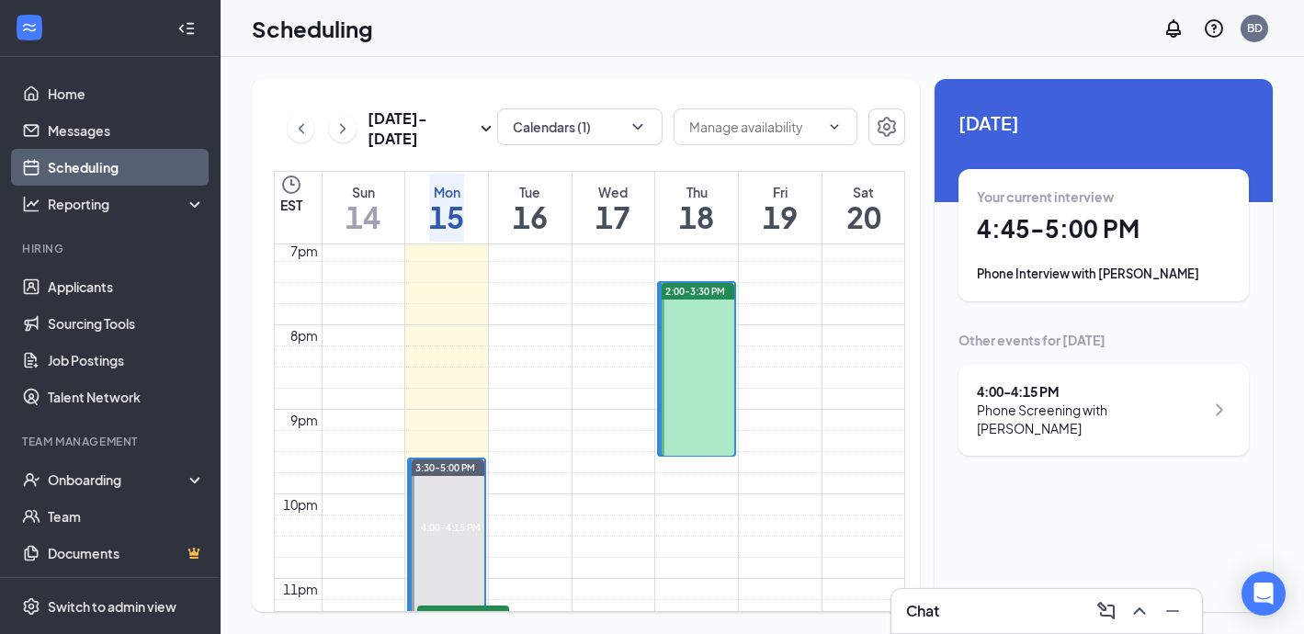
scroll to position [1636, 0]
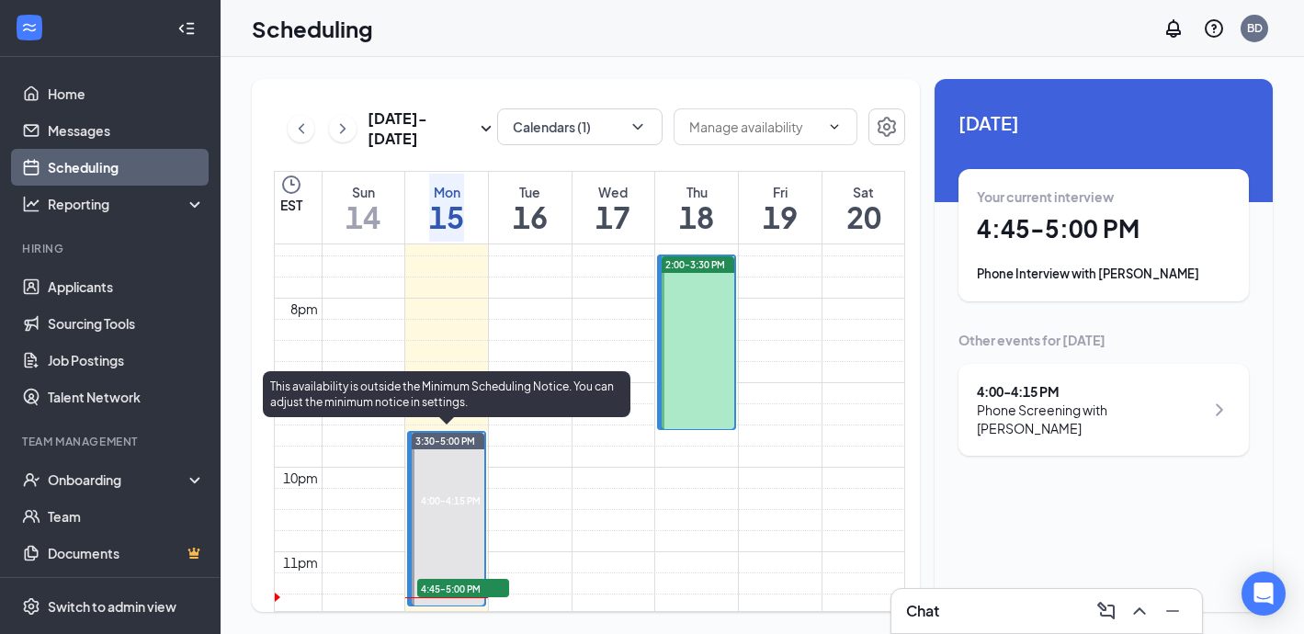
click at [478, 587] on span "4:45-5:00 PM" at bounding box center [463, 588] width 92 height 18
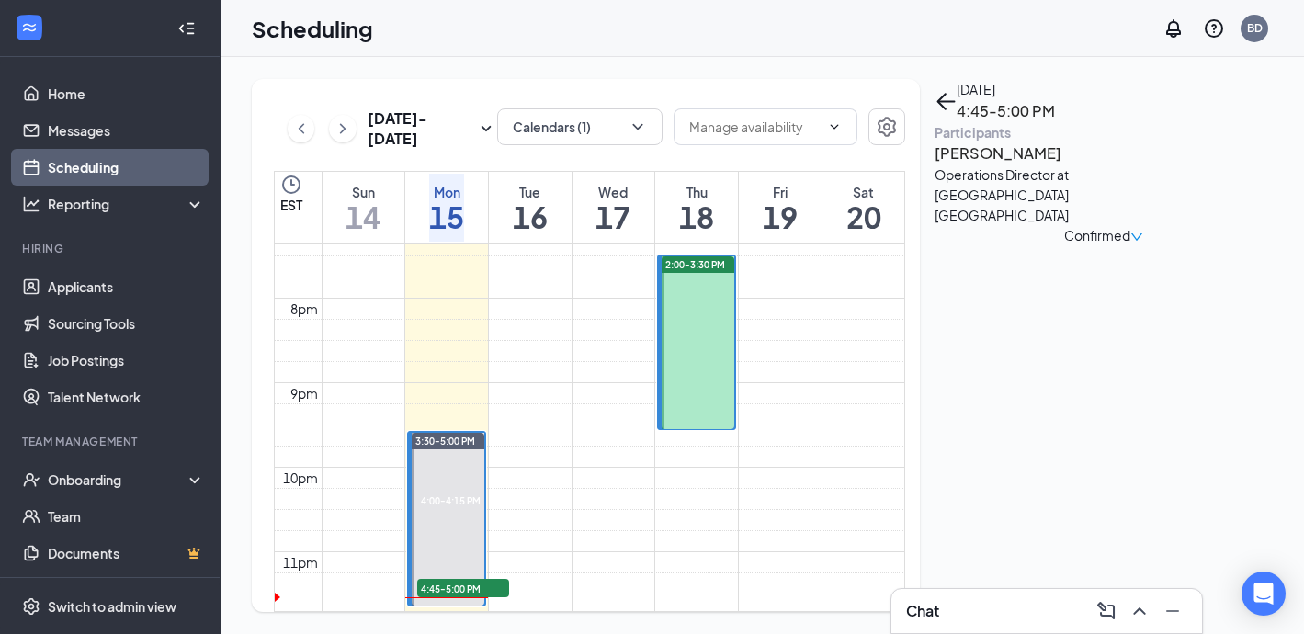
click at [989, 165] on h3 "[PERSON_NAME]" at bounding box center [1030, 153] width 193 height 24
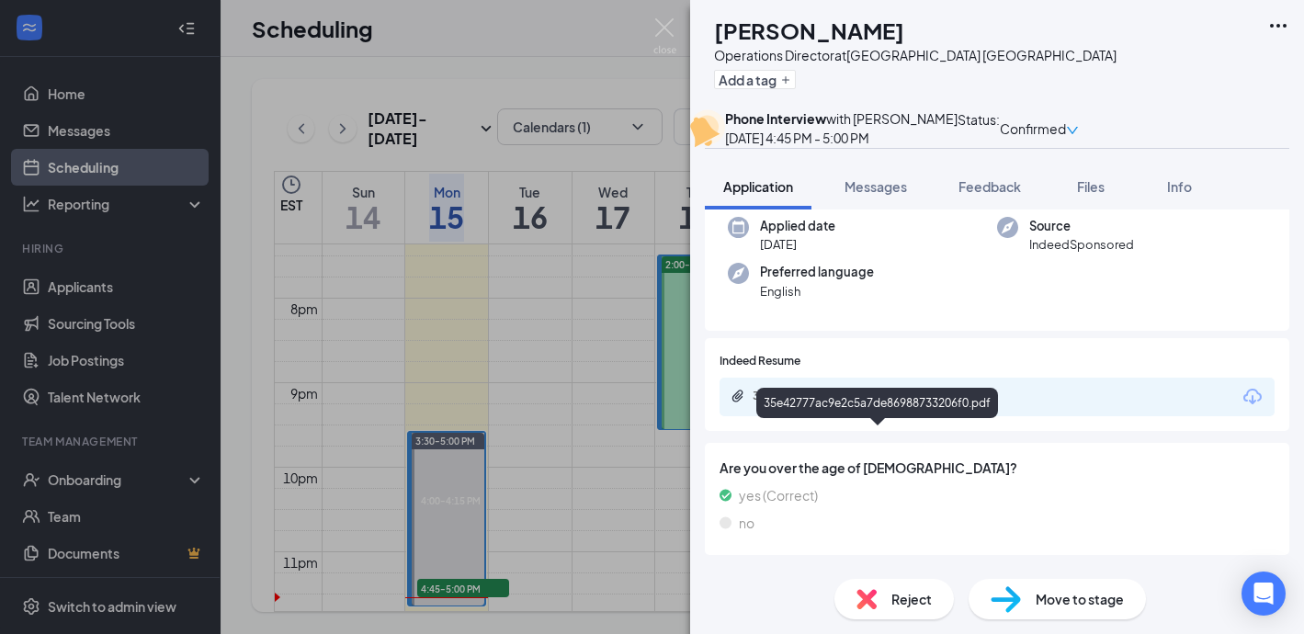
scroll to position [181, 0]
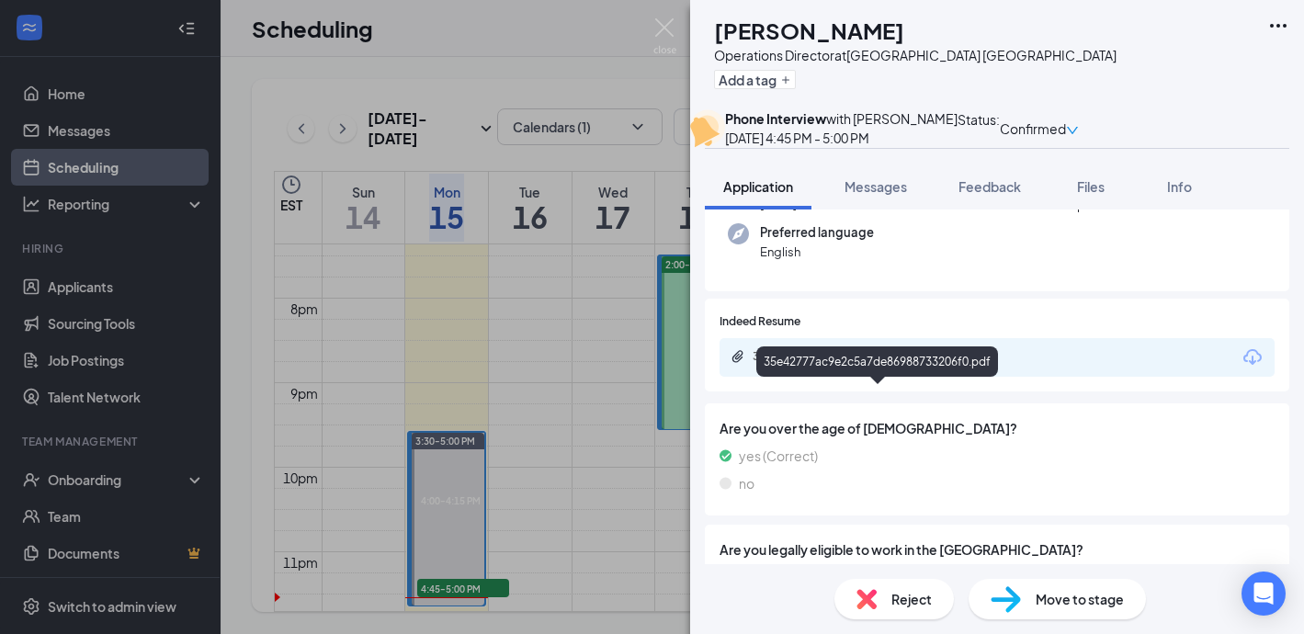
click at [806, 364] on div "35e42777ac9e2c5a7de86988733206f0.pdf" at bounding box center [880, 356] width 257 height 15
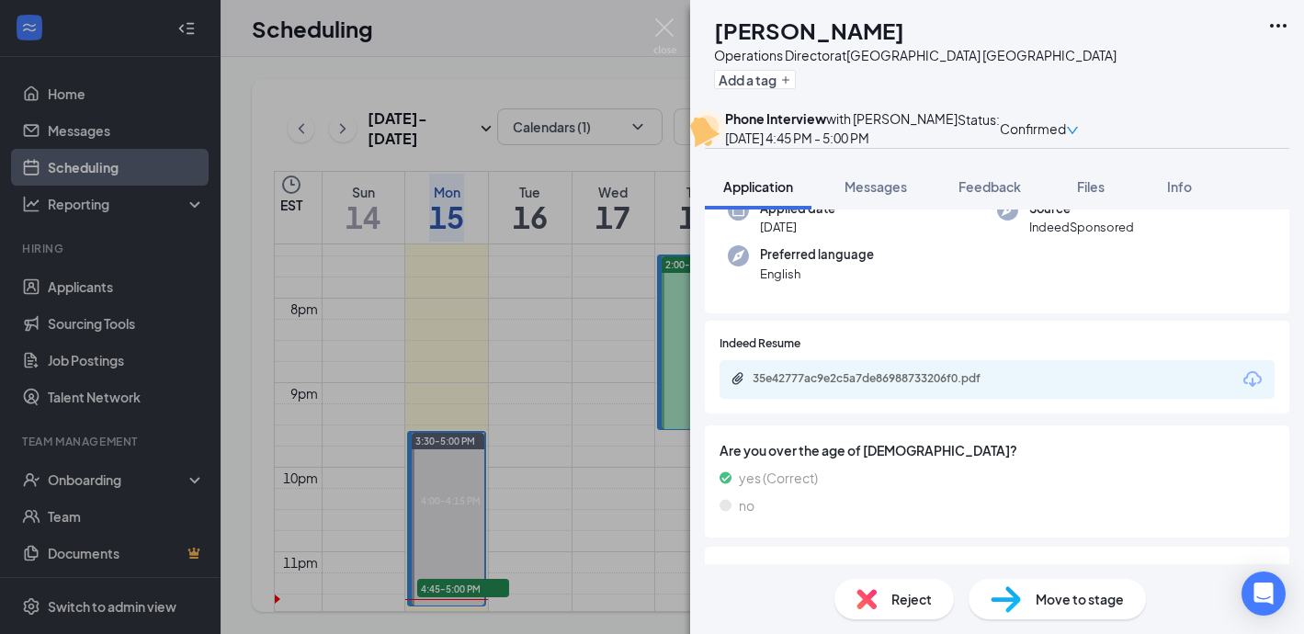
scroll to position [0, 0]
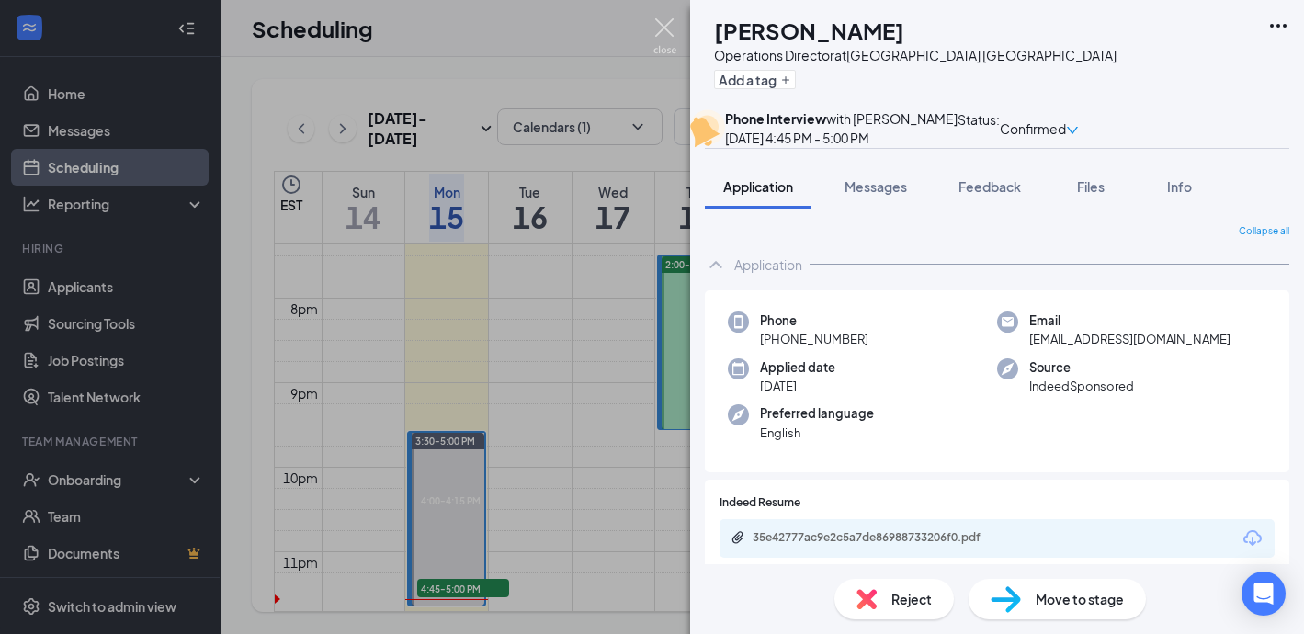
click at [665, 21] on img at bounding box center [664, 36] width 23 height 36
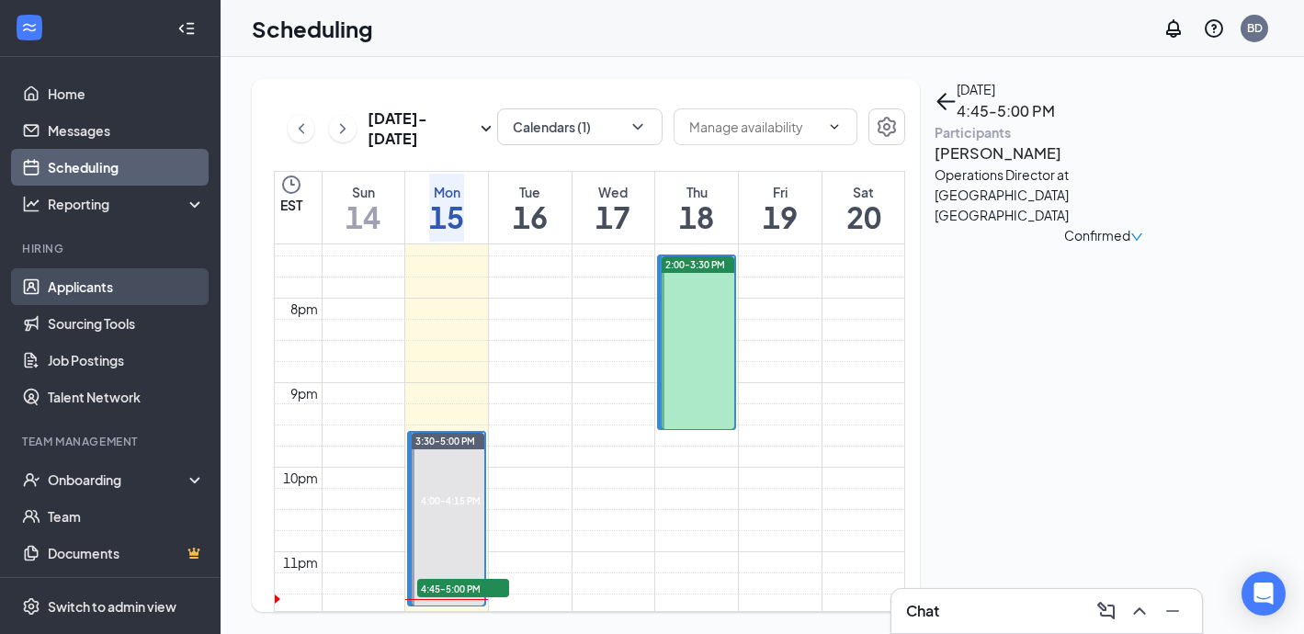
click at [59, 288] on link "Applicants" at bounding box center [126, 286] width 157 height 37
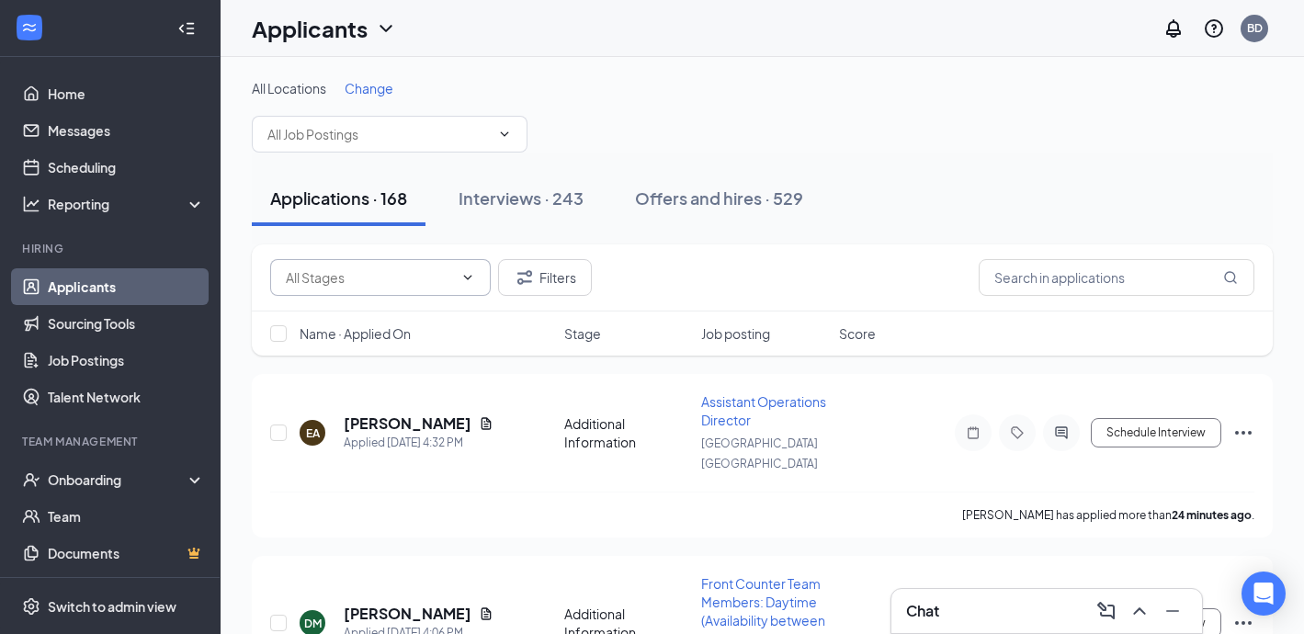
click at [422, 282] on input "text" at bounding box center [369, 277] width 167 height 20
click at [398, 345] on div "Application Complete (6)" at bounding box center [374, 355] width 149 height 20
type input "Application Complete (6)"
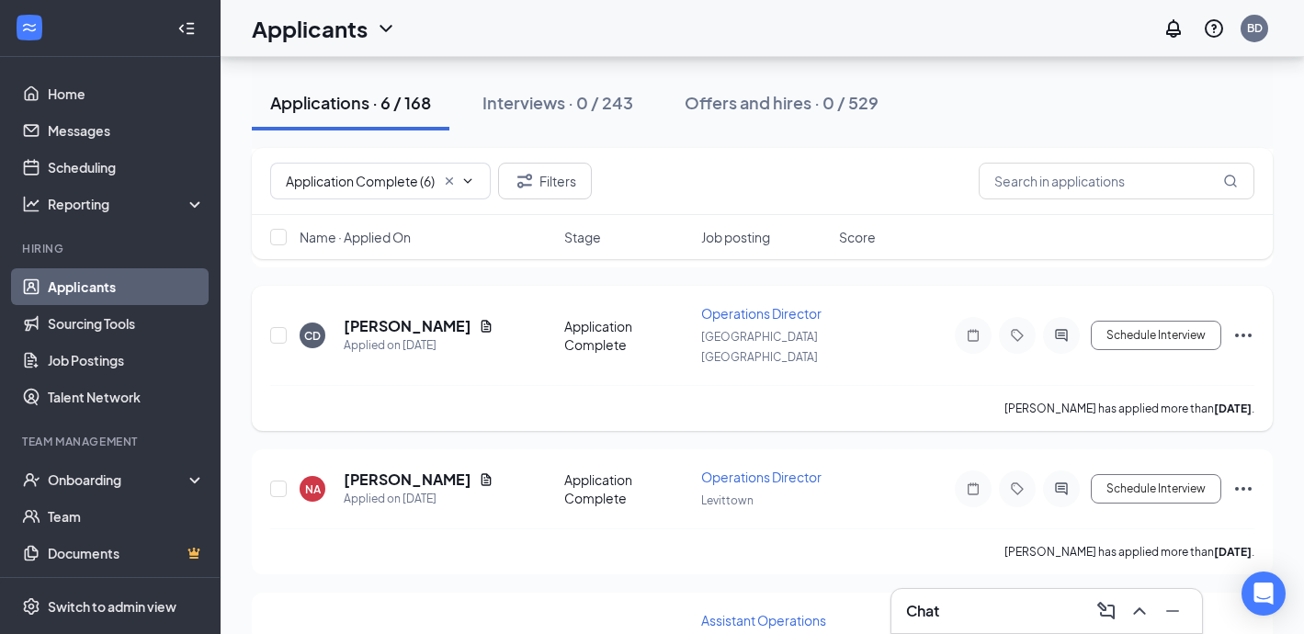
scroll to position [250, 0]
click at [399, 471] on h5 "[PERSON_NAME]" at bounding box center [408, 481] width 128 height 20
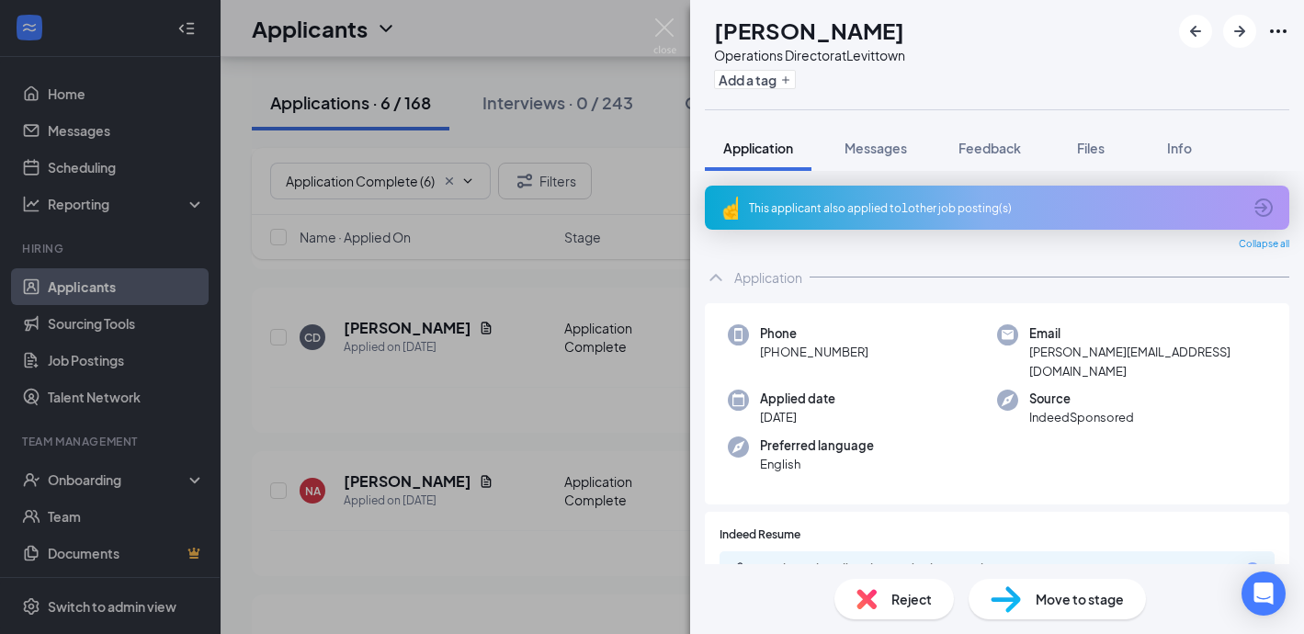
click at [888, 603] on div "Reject" at bounding box center [893, 599] width 119 height 40
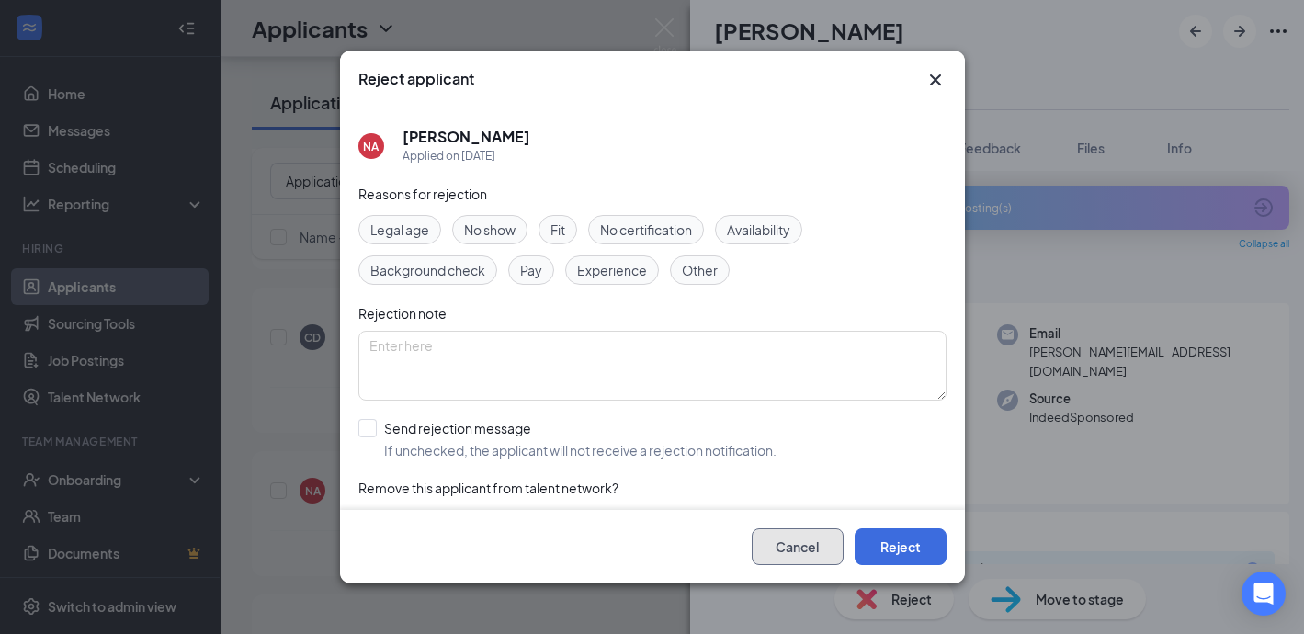
click at [785, 554] on button "Cancel" at bounding box center [798, 546] width 92 height 37
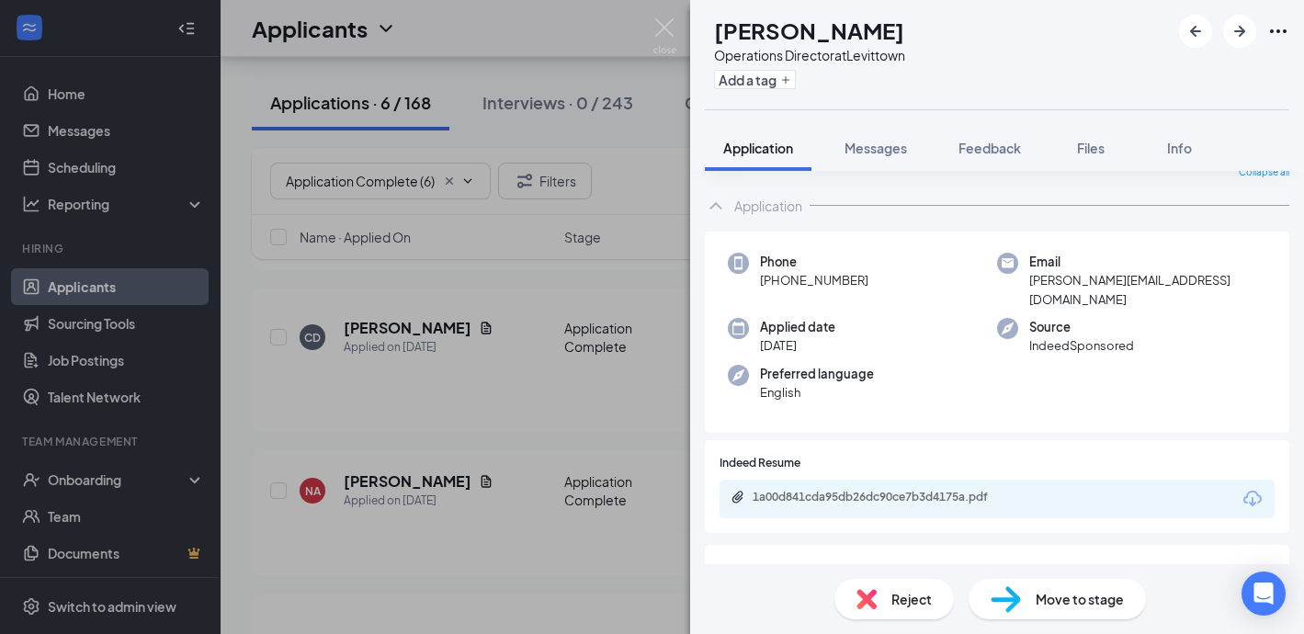
scroll to position [102, 0]
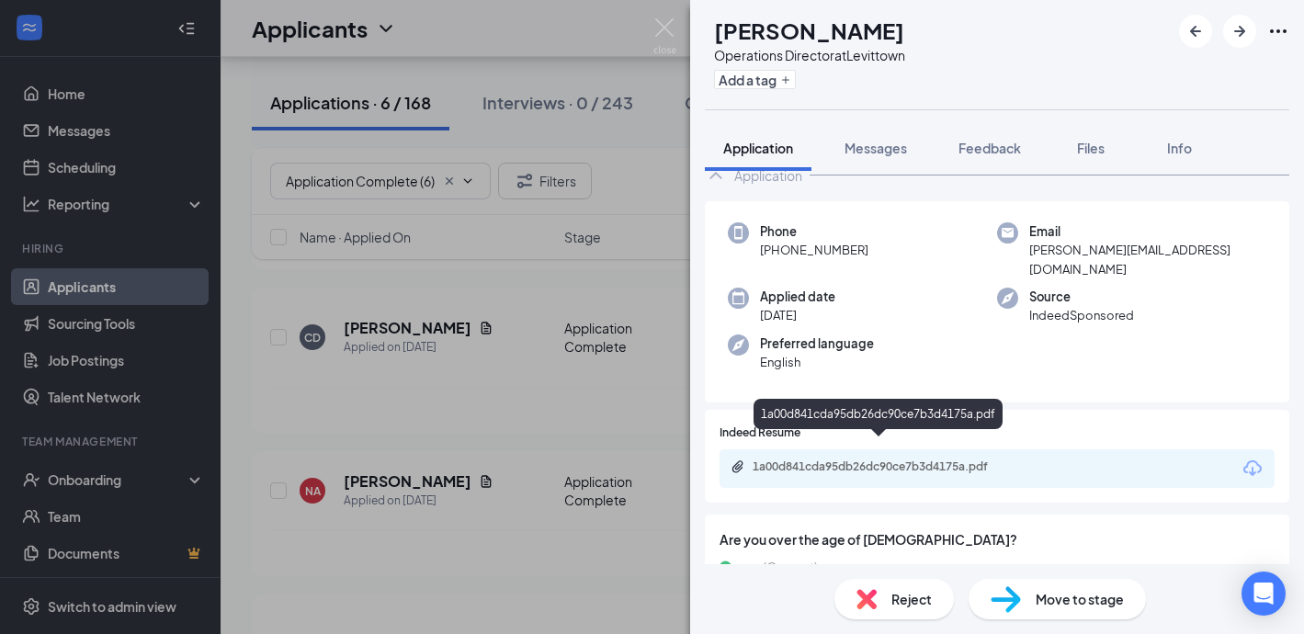
click at [829, 459] on div "1a00d841cda95db26dc90ce7b3d4175a.pdf" at bounding box center [880, 466] width 257 height 15
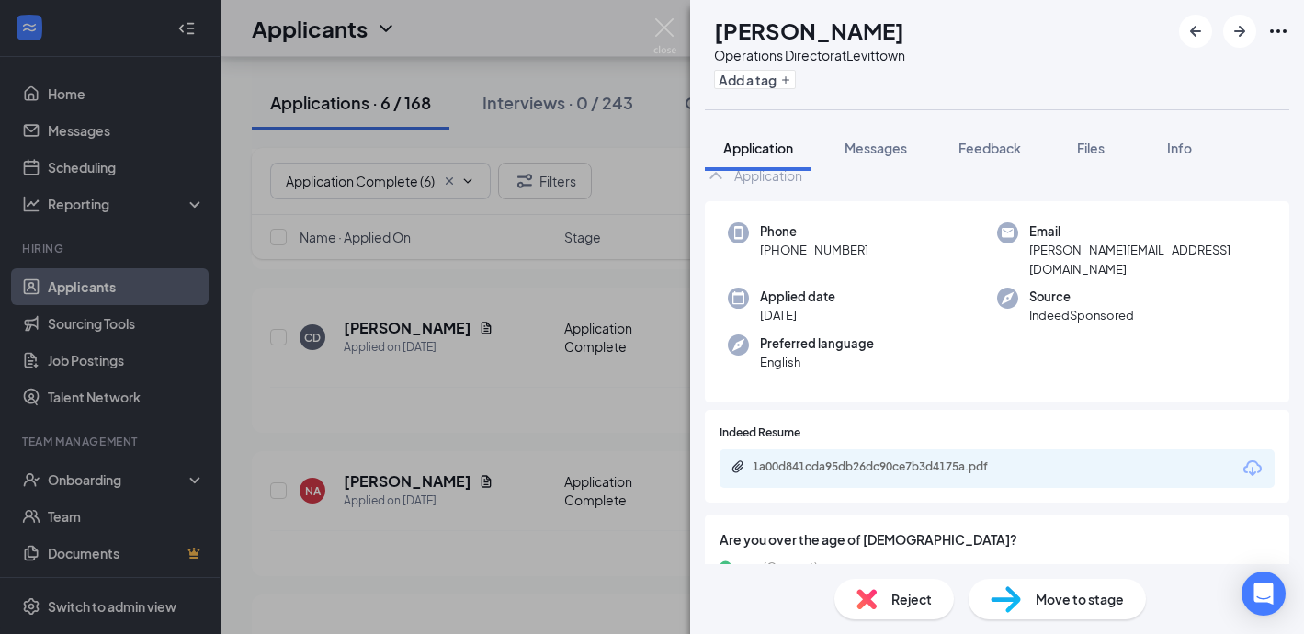
click at [876, 606] on img at bounding box center [866, 599] width 20 height 20
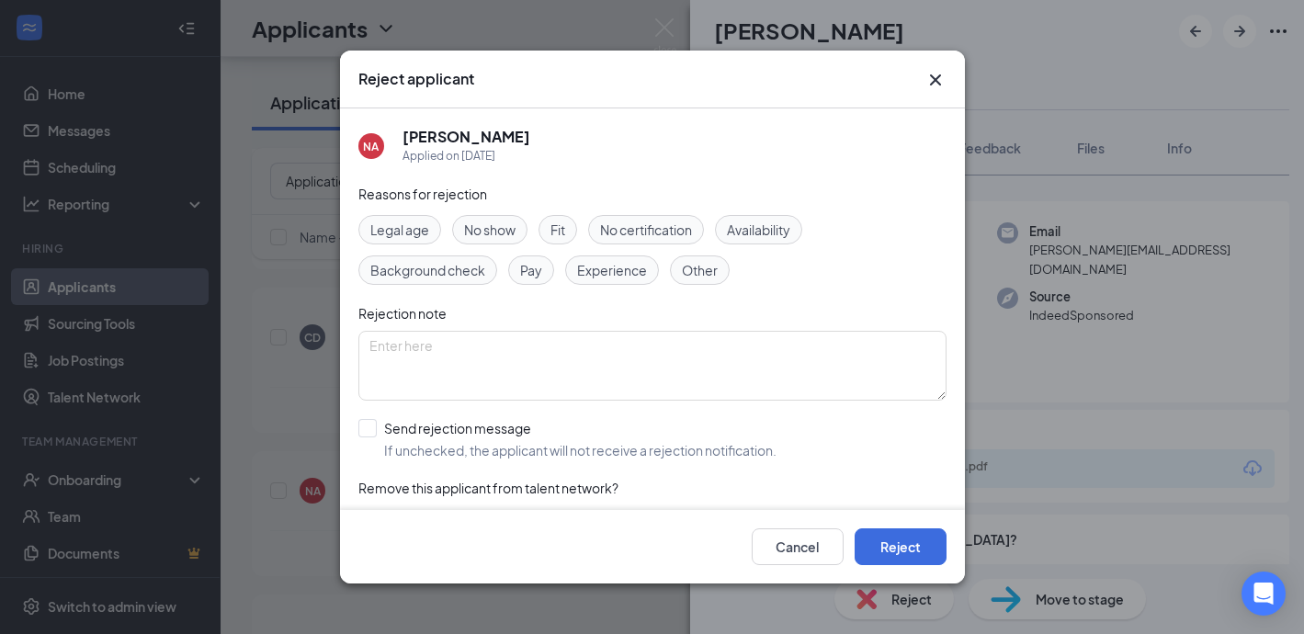
click at [688, 270] on span "Other" at bounding box center [700, 270] width 36 height 20
click at [374, 431] on input "Send rejection message If unchecked, the applicant will not receive a rejection…" at bounding box center [567, 439] width 418 height 40
checkbox input "true"
click at [887, 537] on button "Reject" at bounding box center [900, 546] width 92 height 37
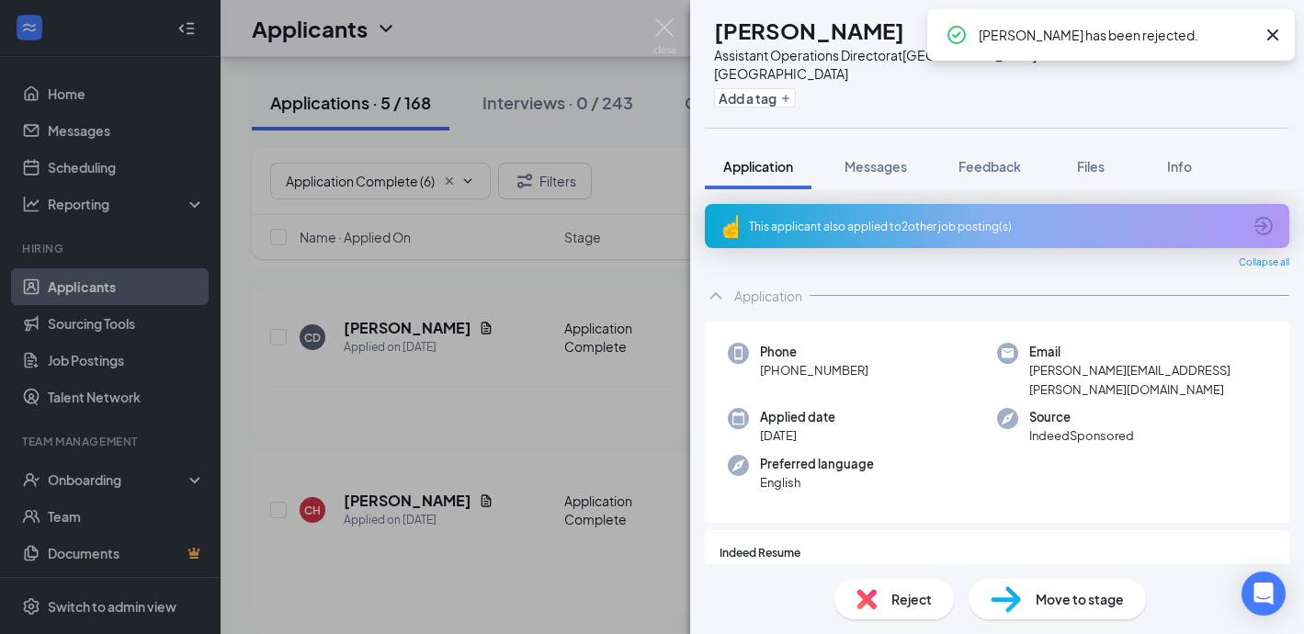
click at [788, 216] on div "This applicant also applied to 2 other job posting(s)" at bounding box center [997, 226] width 584 height 44
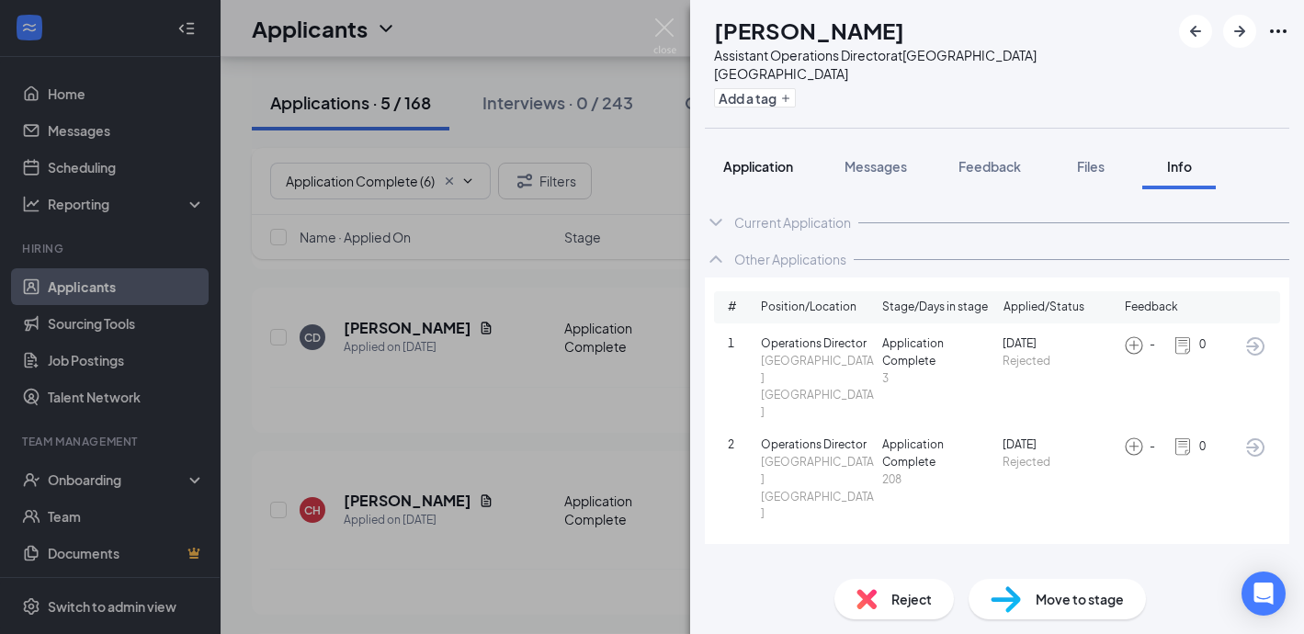
click at [762, 158] on span "Application" at bounding box center [758, 166] width 70 height 17
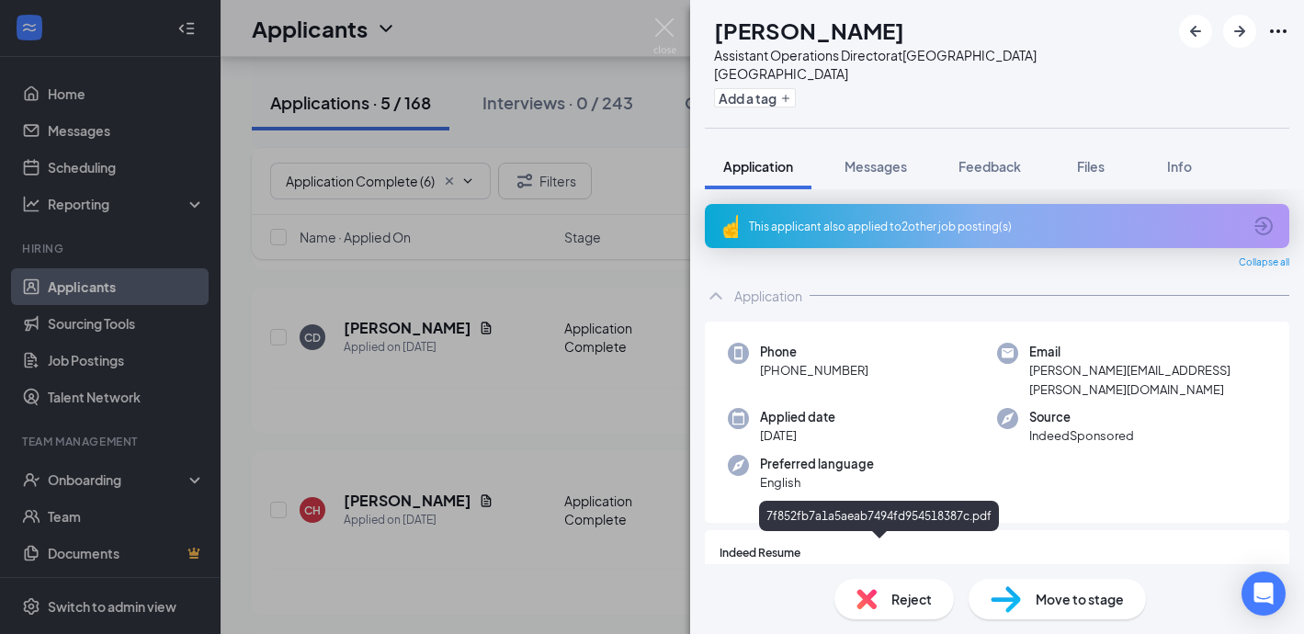
click at [817, 580] on div "7f852fb7a1a5aeab7494fd954518387c.pdf" at bounding box center [880, 587] width 257 height 15
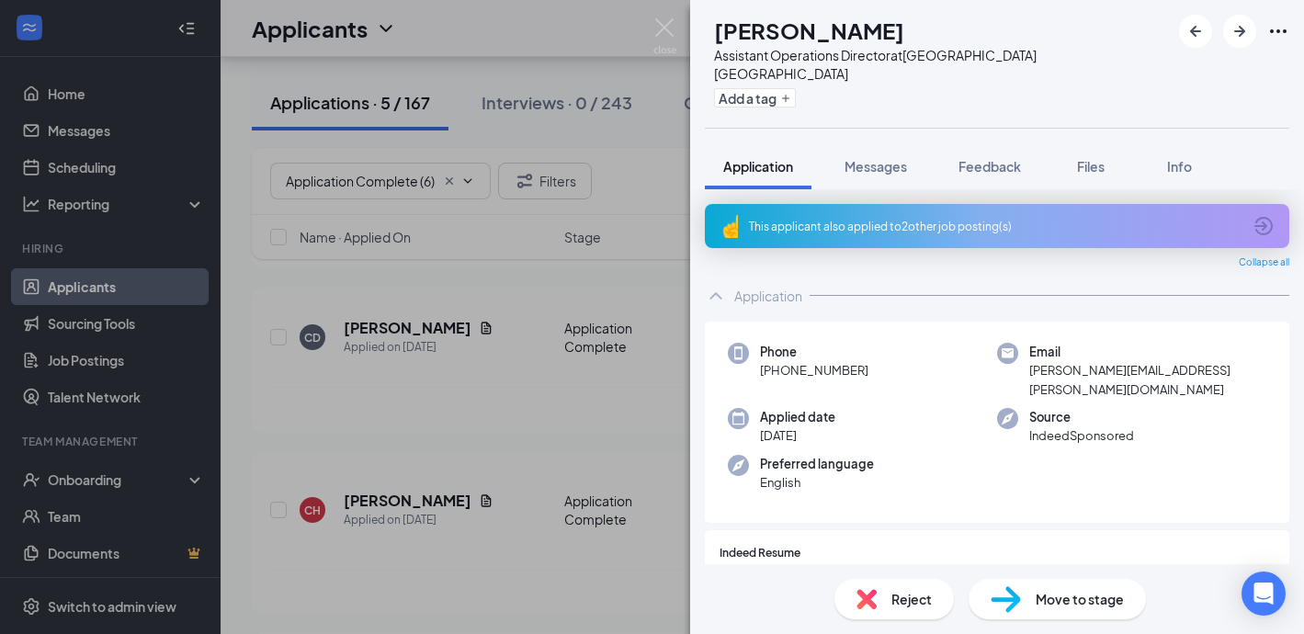
click at [886, 578] on div "Reject Move to stage" at bounding box center [997, 599] width 614 height 70
click at [878, 604] on div "Reject" at bounding box center [893, 599] width 119 height 40
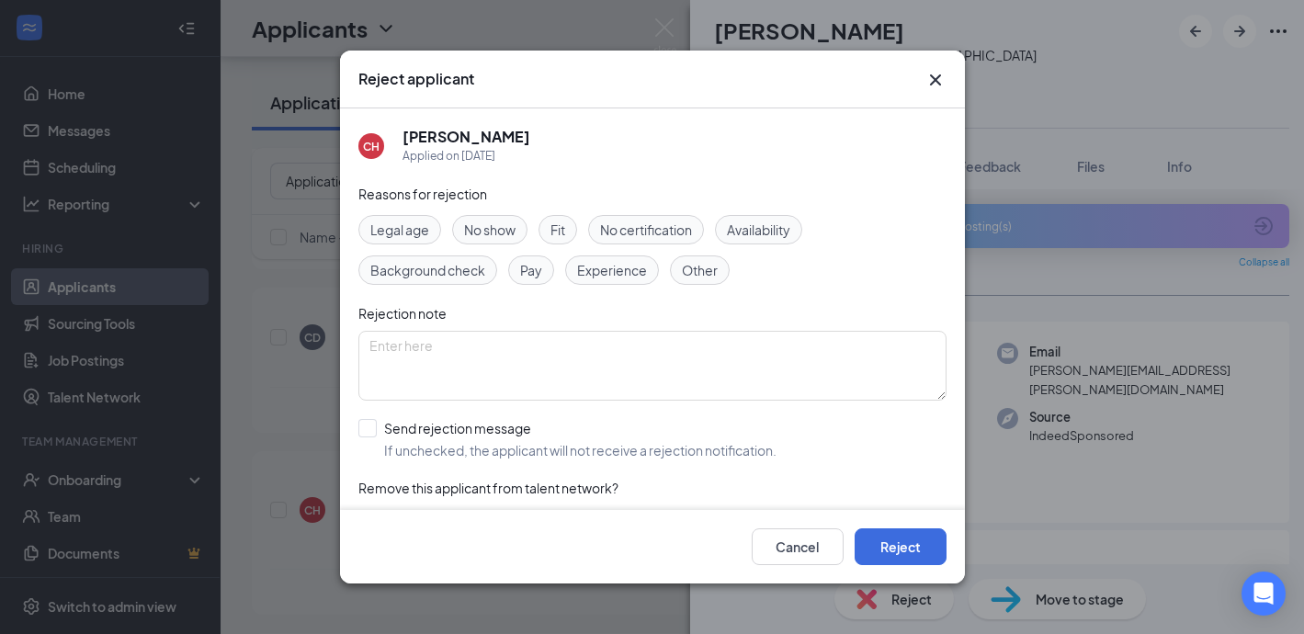
click at [621, 276] on span "Experience" at bounding box center [612, 270] width 70 height 20
click at [367, 426] on input "Send rejection message If unchecked, the applicant will not receive a rejection…" at bounding box center [567, 439] width 418 height 40
checkbox input "true"
click at [865, 532] on button "Reject" at bounding box center [900, 546] width 92 height 37
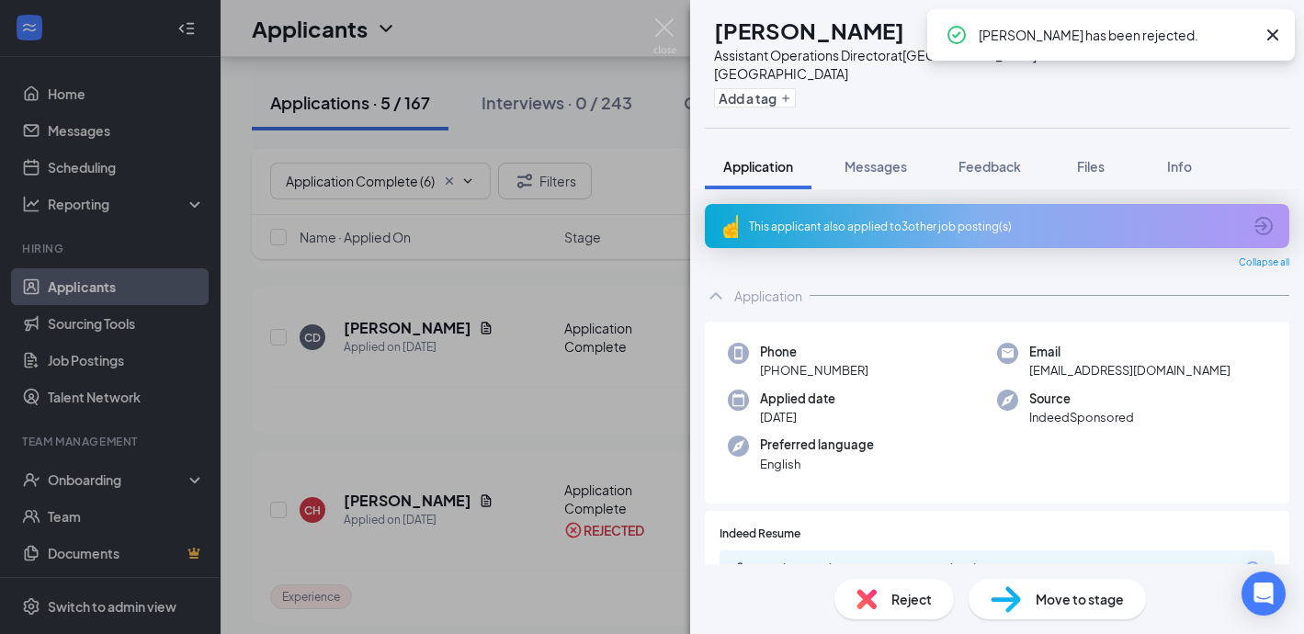
click at [763, 216] on div "This applicant also applied to 3 other job posting(s)" at bounding box center [997, 226] width 584 height 44
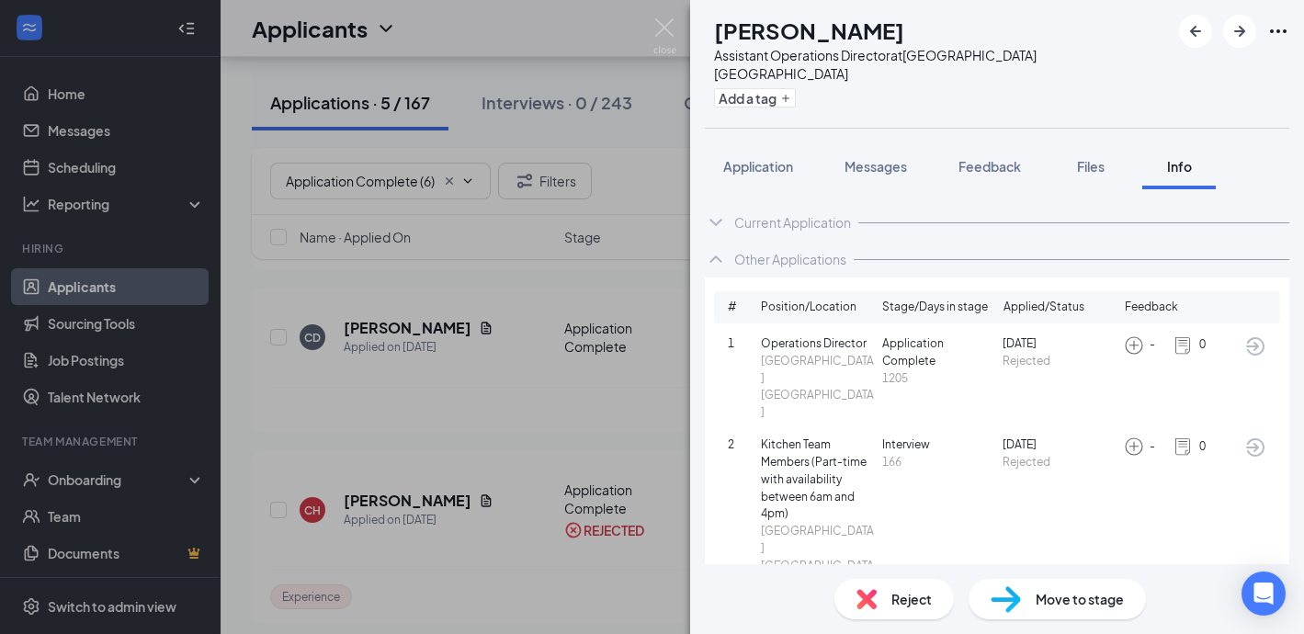
scroll to position [11, 0]
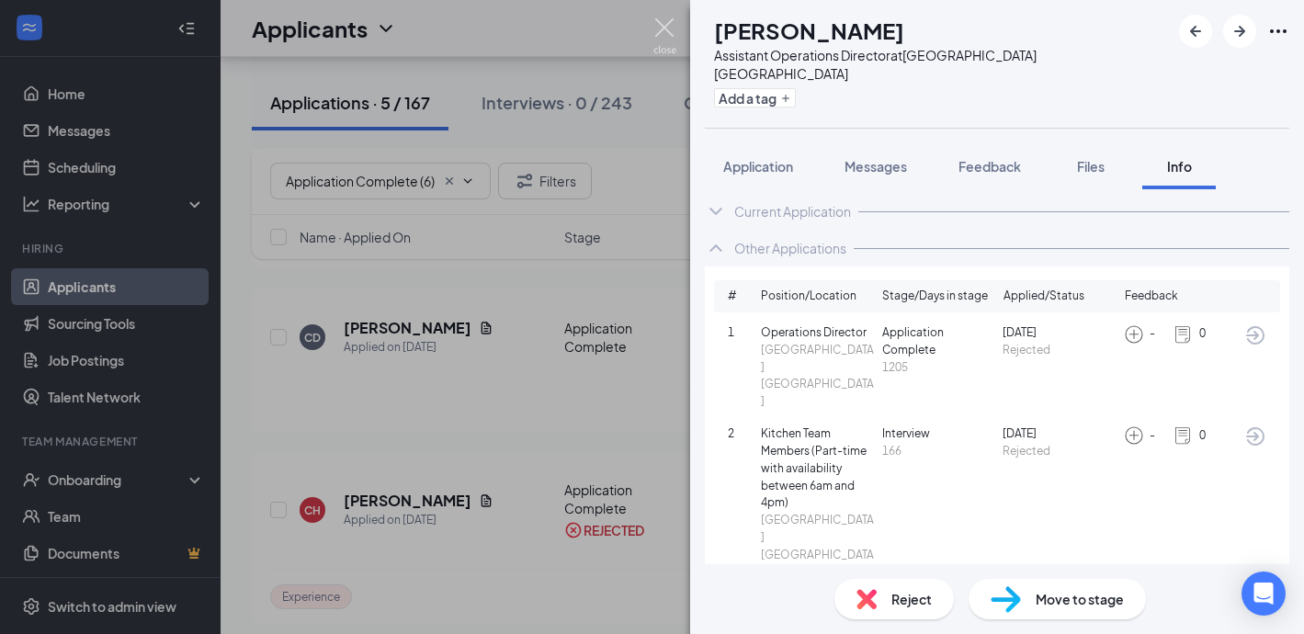
click at [661, 26] on img at bounding box center [664, 36] width 23 height 36
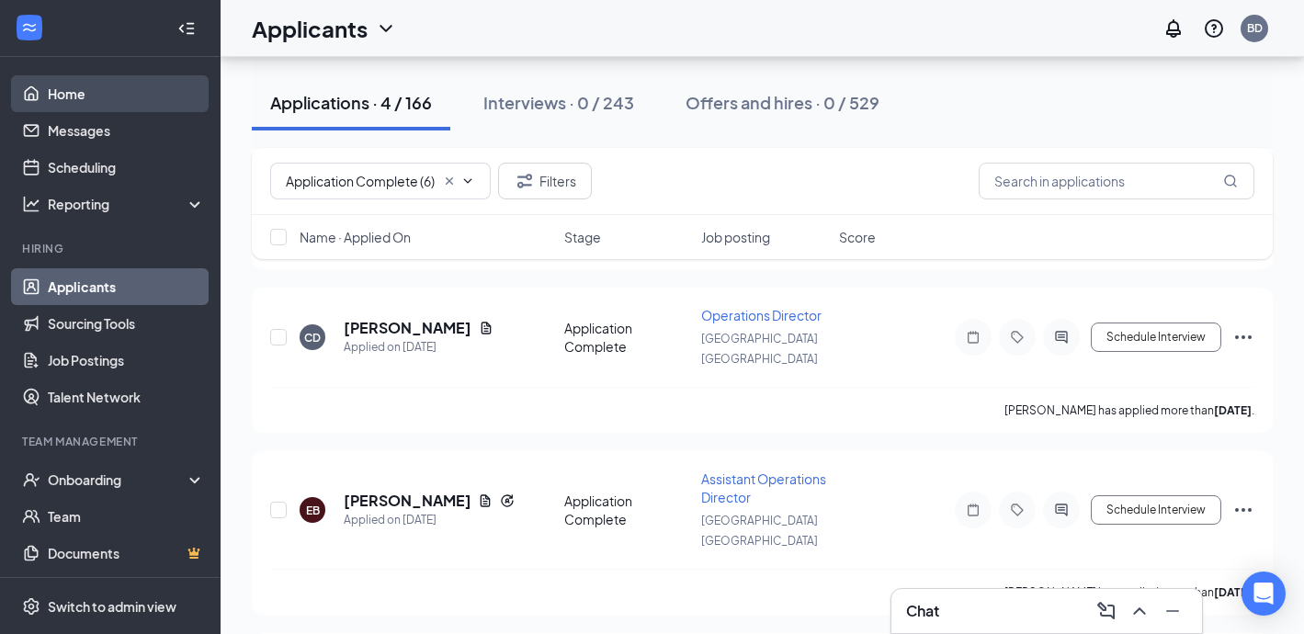
click at [107, 97] on link "Home" at bounding box center [126, 93] width 157 height 37
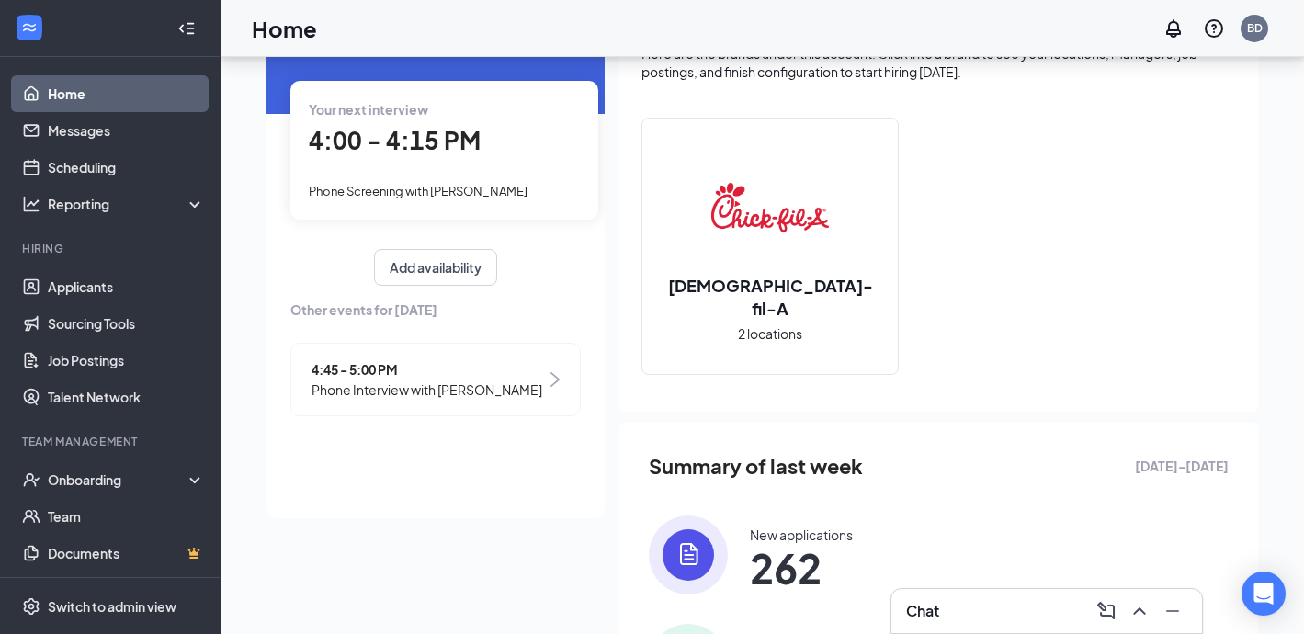
scroll to position [124, 0]
click at [77, 284] on link "Applicants" at bounding box center [126, 286] width 157 height 37
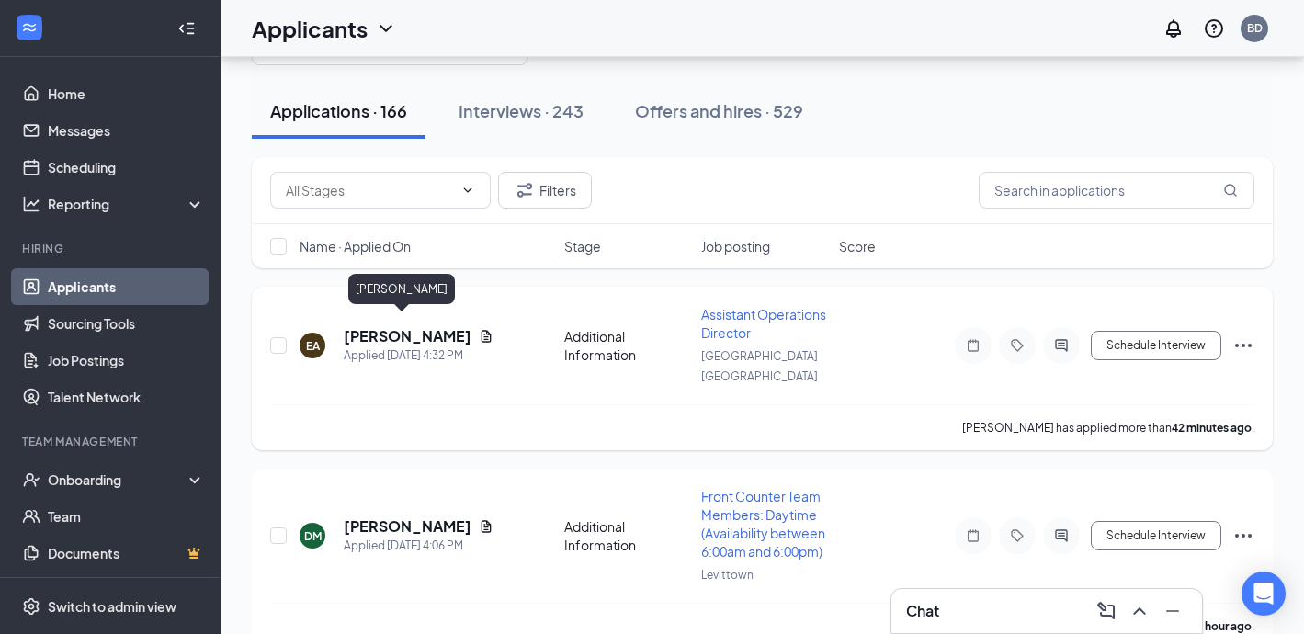
scroll to position [96, 0]
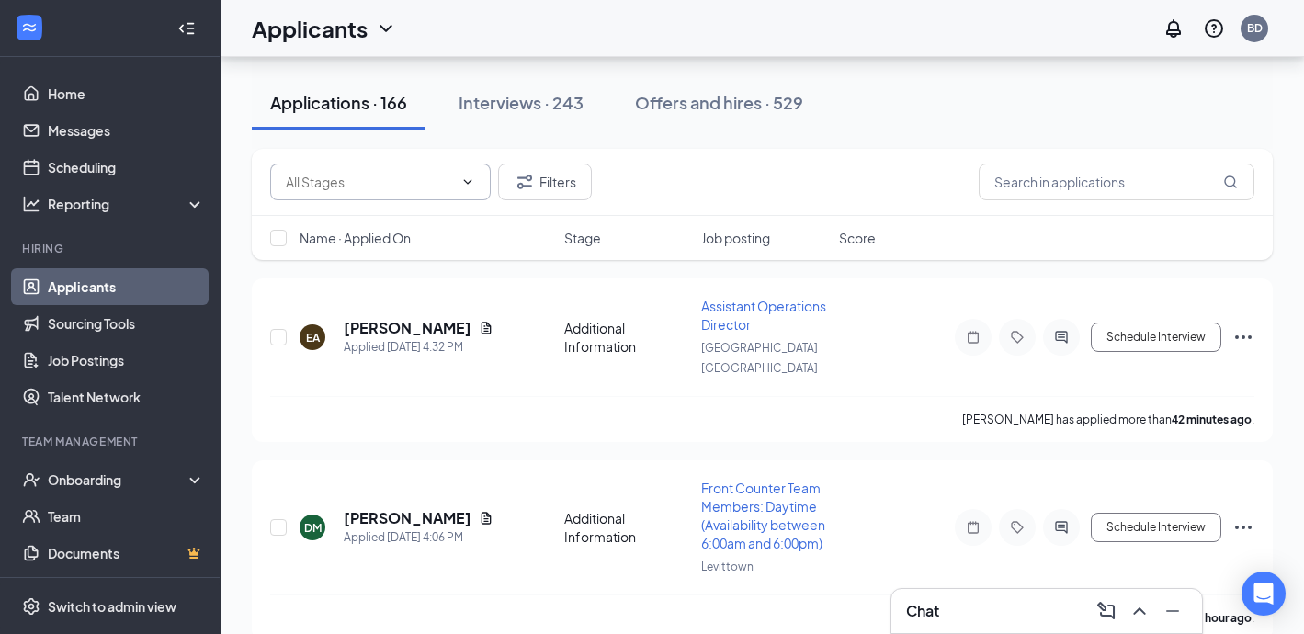
click at [335, 182] on input "text" at bounding box center [369, 182] width 167 height 20
click at [377, 253] on div "Application Complete (4)" at bounding box center [374, 259] width 149 height 20
type input "Application Complete (4)"
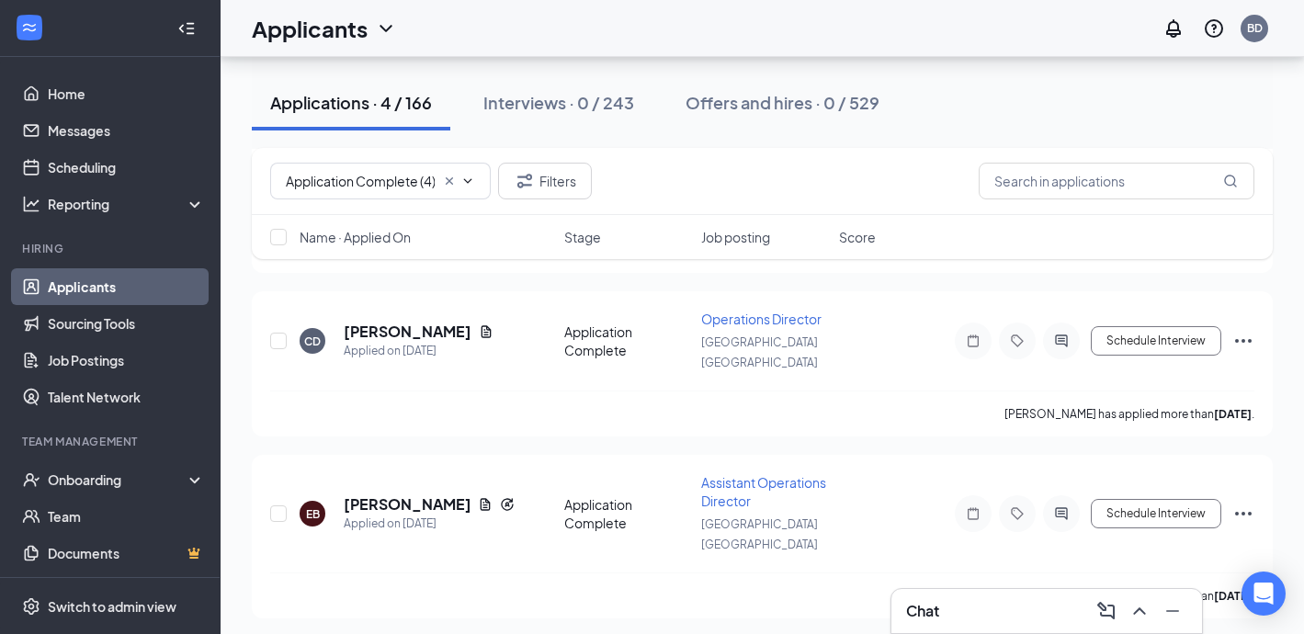
scroll to position [324, 0]
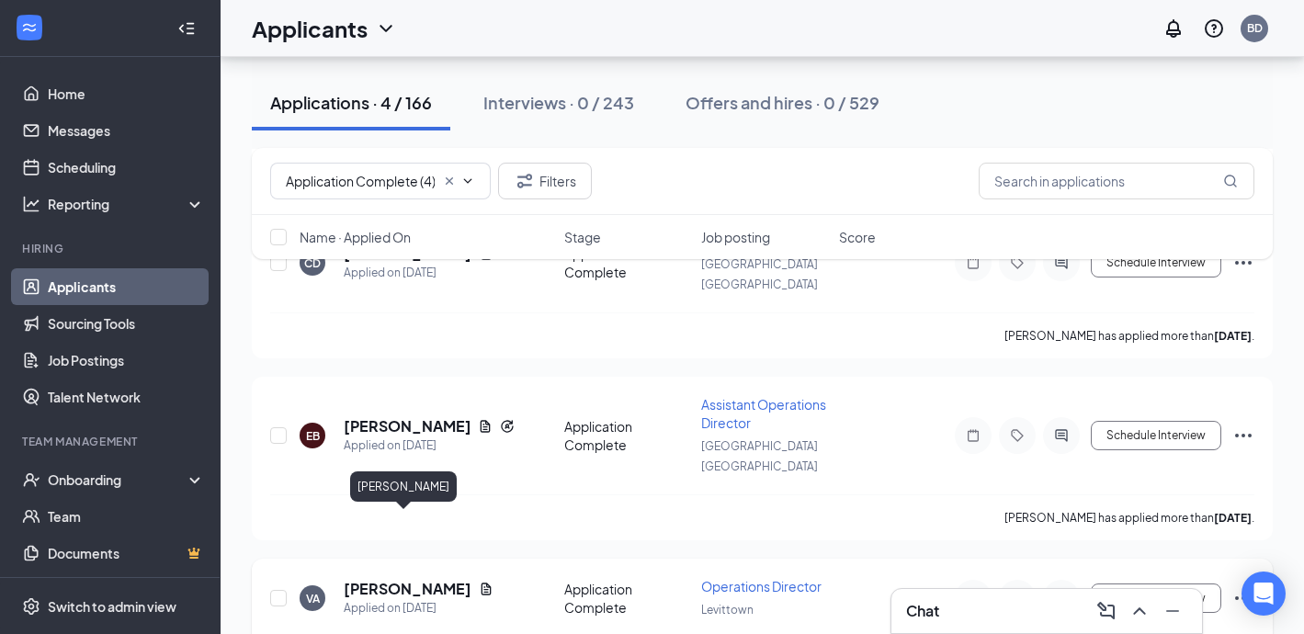
click at [411, 579] on h5 "[PERSON_NAME]" at bounding box center [408, 589] width 128 height 20
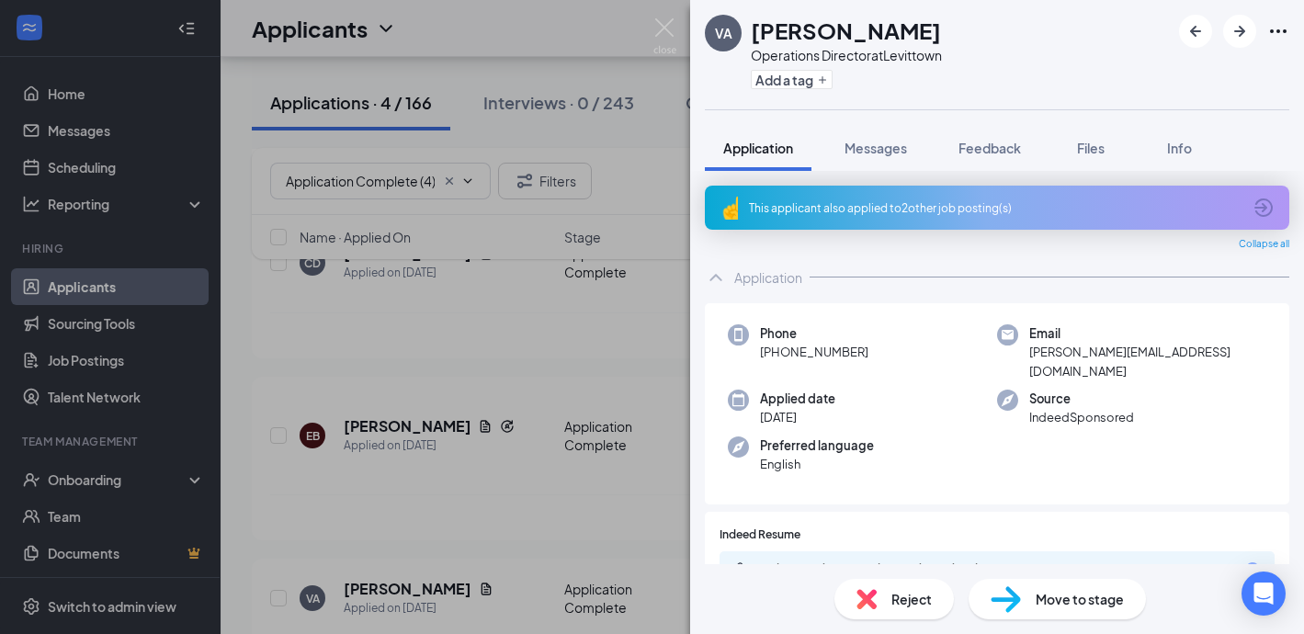
click at [809, 221] on div "This applicant also applied to 2 other job posting(s)" at bounding box center [997, 208] width 584 height 44
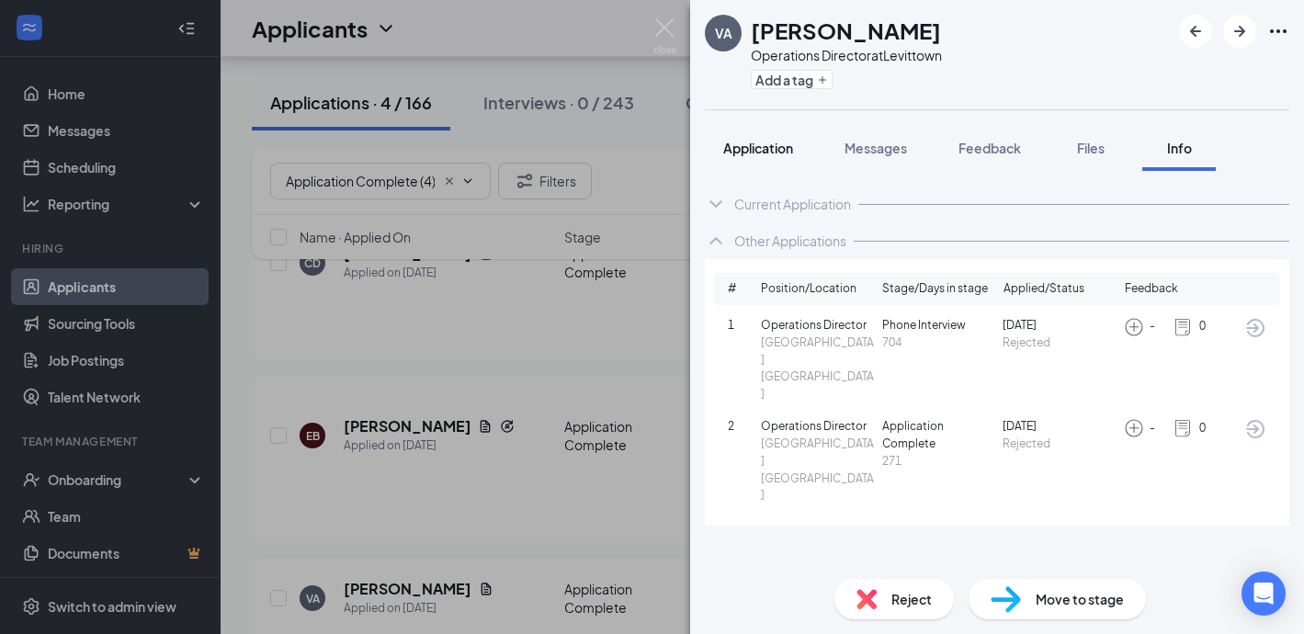
click at [783, 156] on div "Application" at bounding box center [758, 148] width 70 height 18
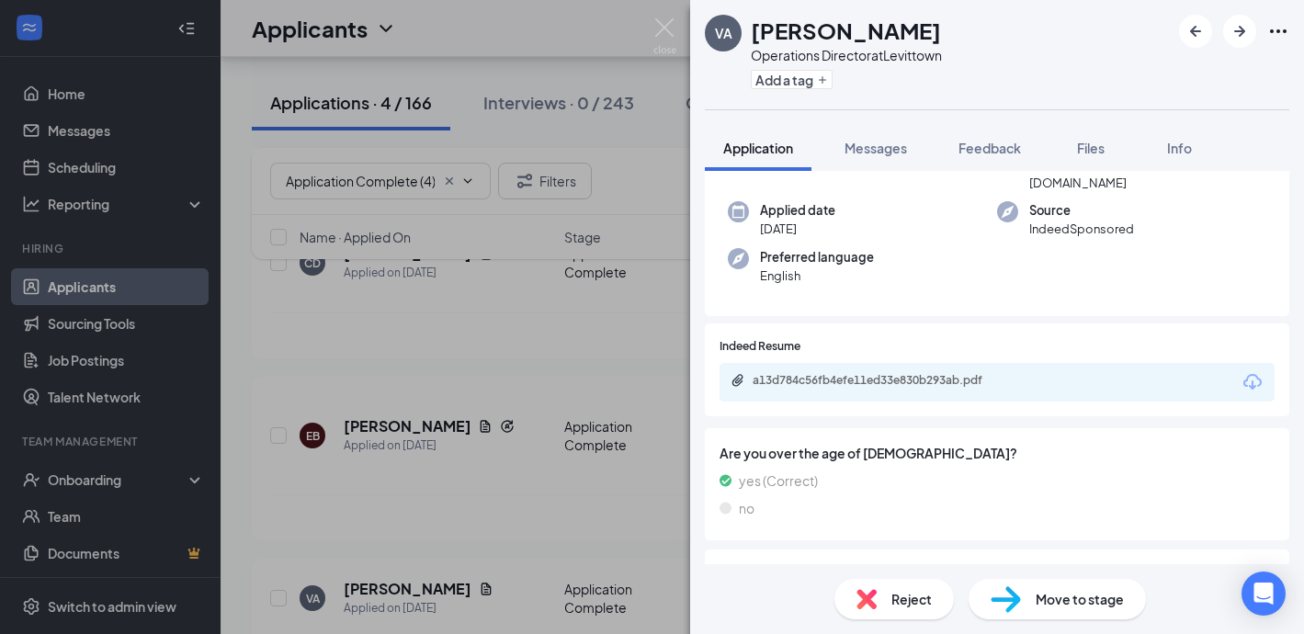
scroll to position [190, 0]
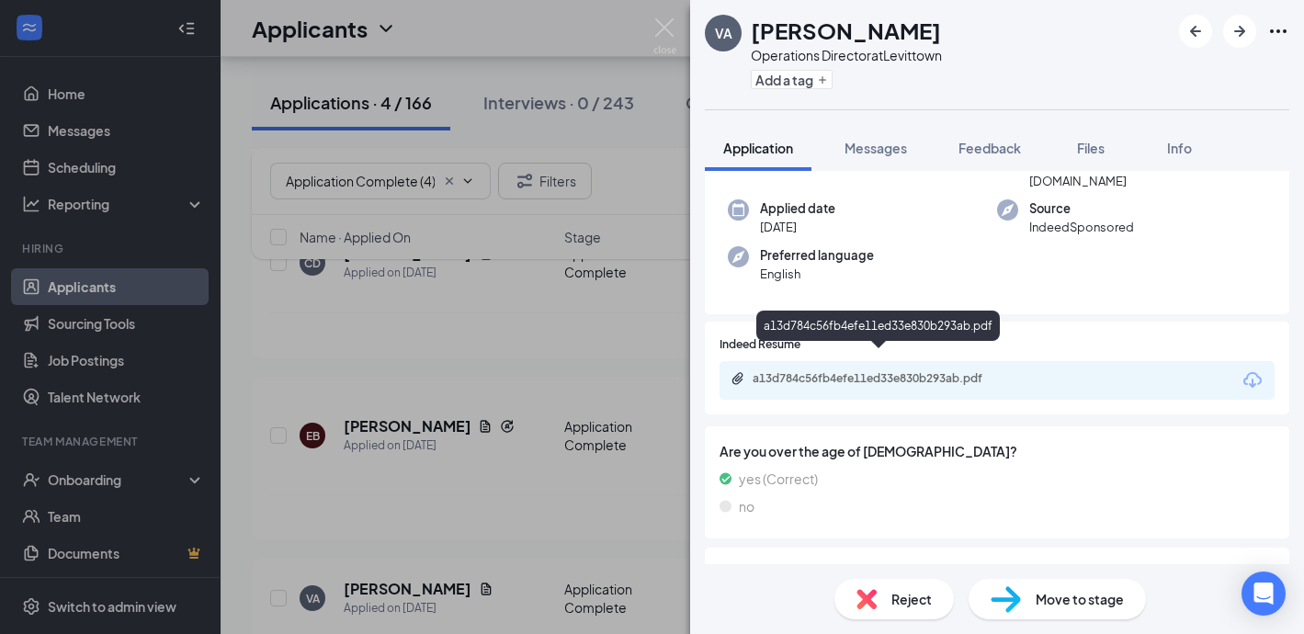
click at [822, 371] on div "a13d784c56fb4efe11ed33e830b293ab.pdf" at bounding box center [880, 378] width 257 height 15
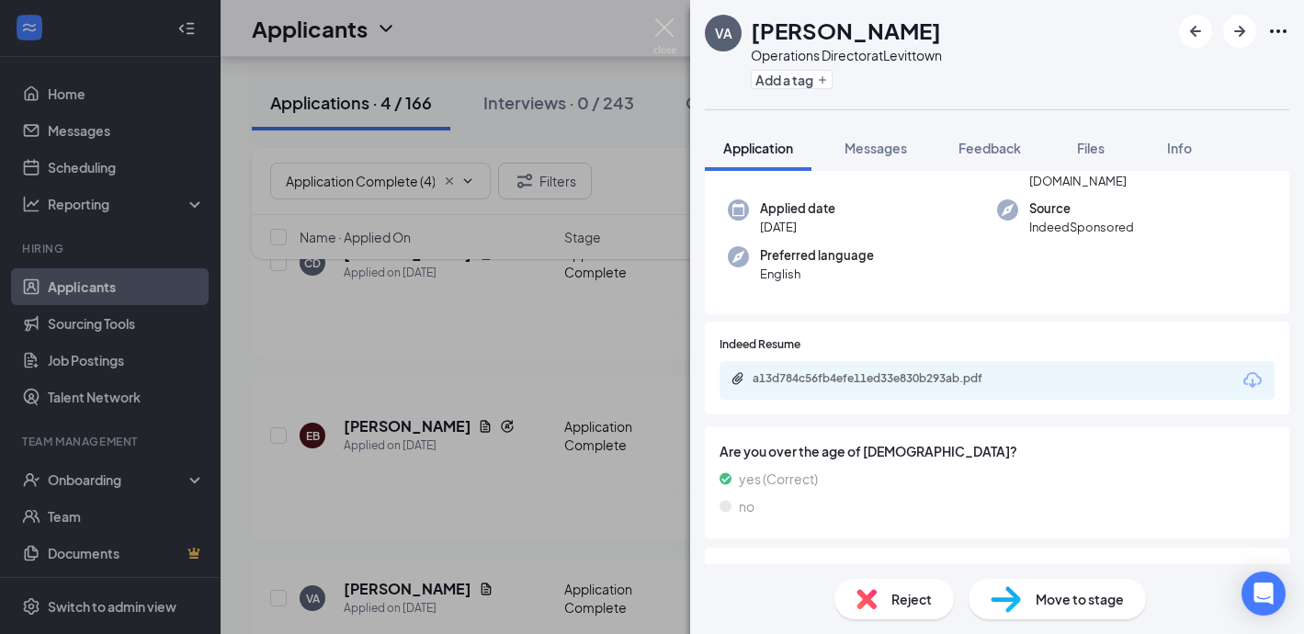
click at [882, 592] on div "Reject" at bounding box center [893, 599] width 119 height 40
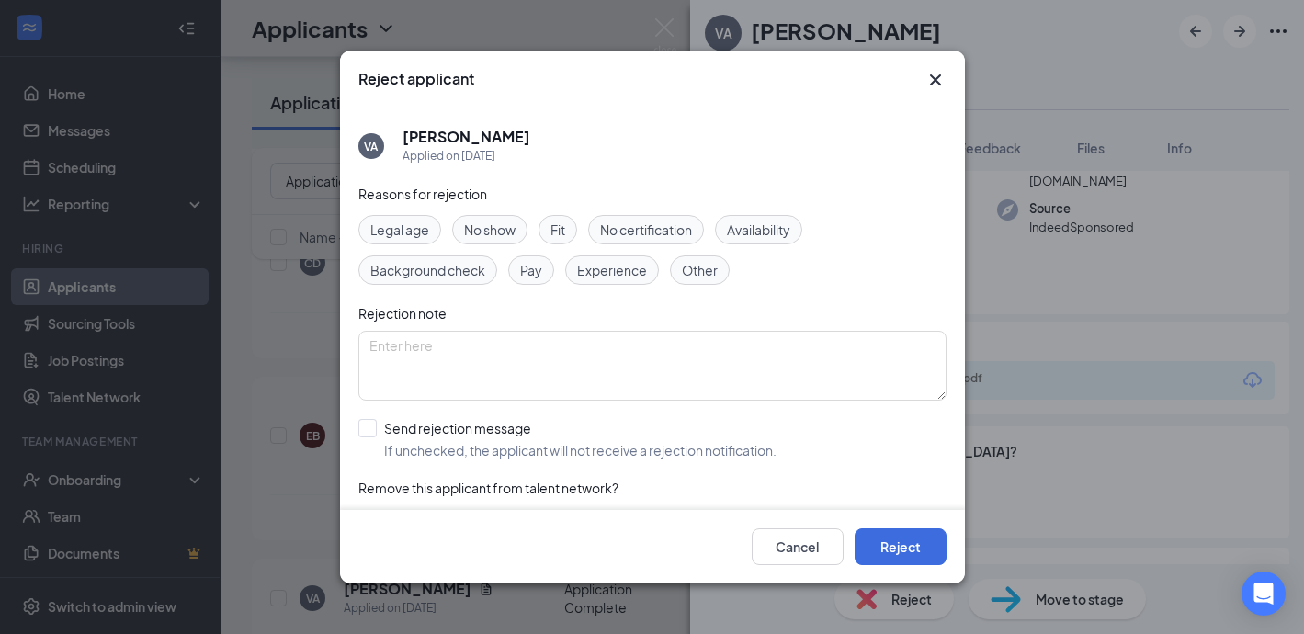
click at [642, 270] on span "Experience" at bounding box center [612, 270] width 70 height 20
click at [370, 424] on input "Send rejection message If unchecked, the applicant will not receive a rejection…" at bounding box center [567, 439] width 418 height 40
checkbox input "true"
click at [890, 545] on button "Reject" at bounding box center [900, 546] width 92 height 37
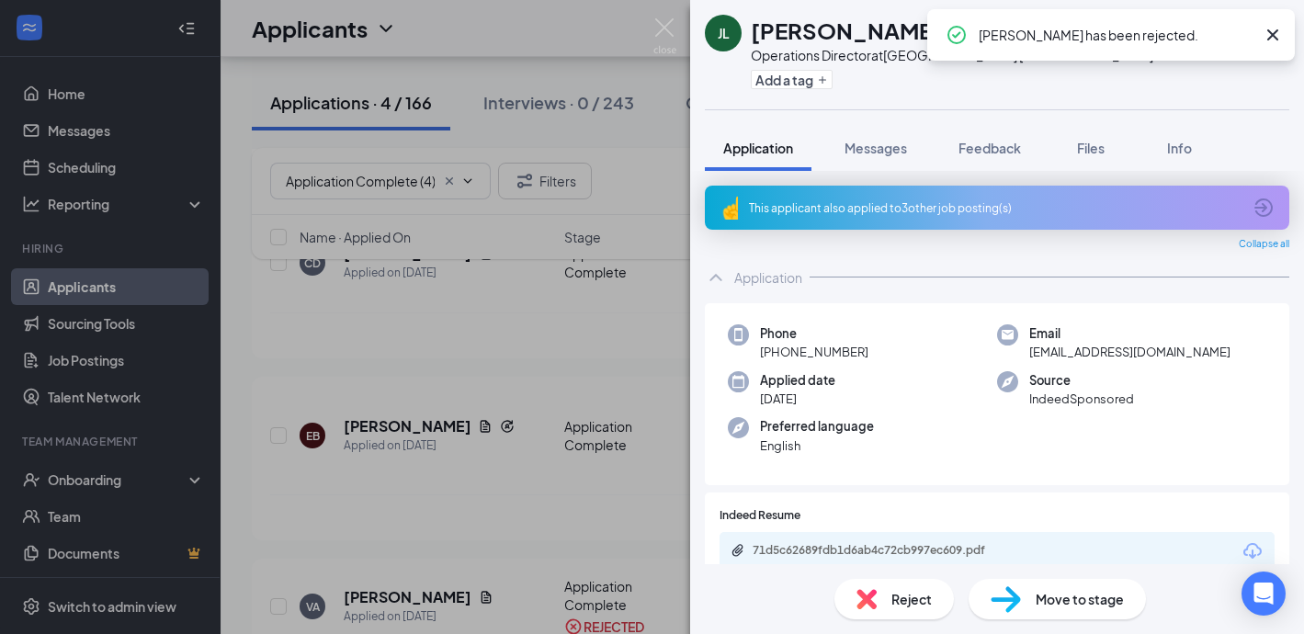
click at [752, 541] on div "71d5c62689fdb1d6ab4c72cb997ec609.pdf" at bounding box center [996, 551] width 555 height 39
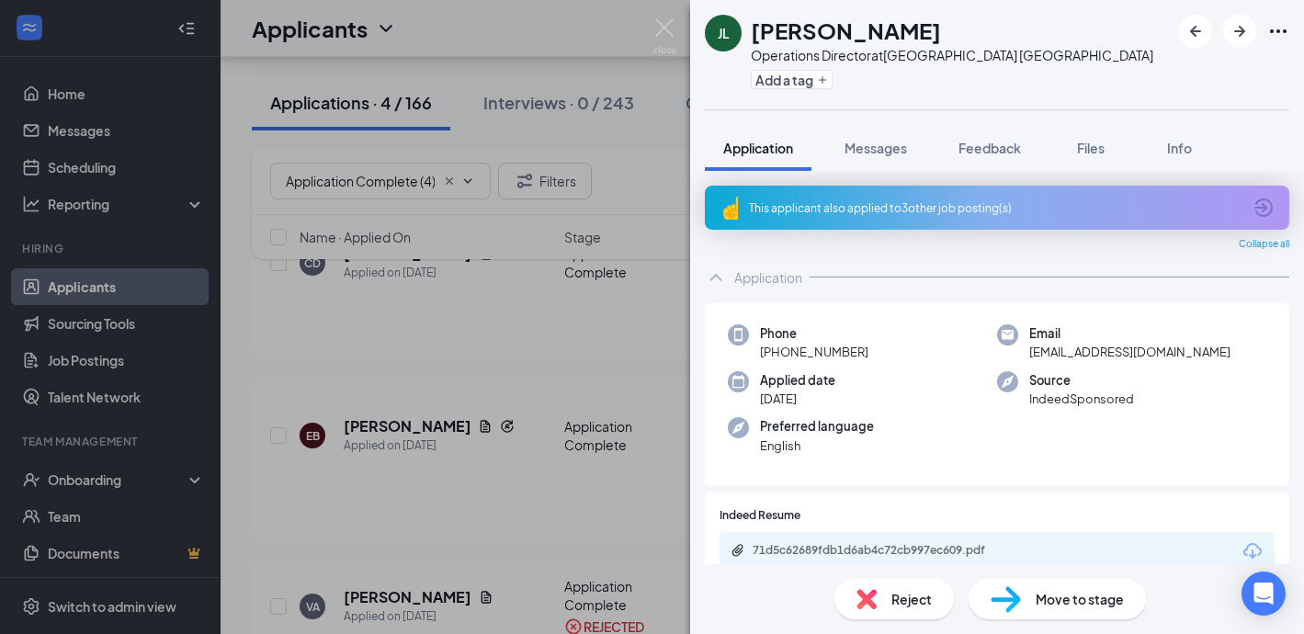
click at [826, 538] on div "71d5c62689fdb1d6ab4c72cb997ec609.pdf" at bounding box center [996, 551] width 555 height 39
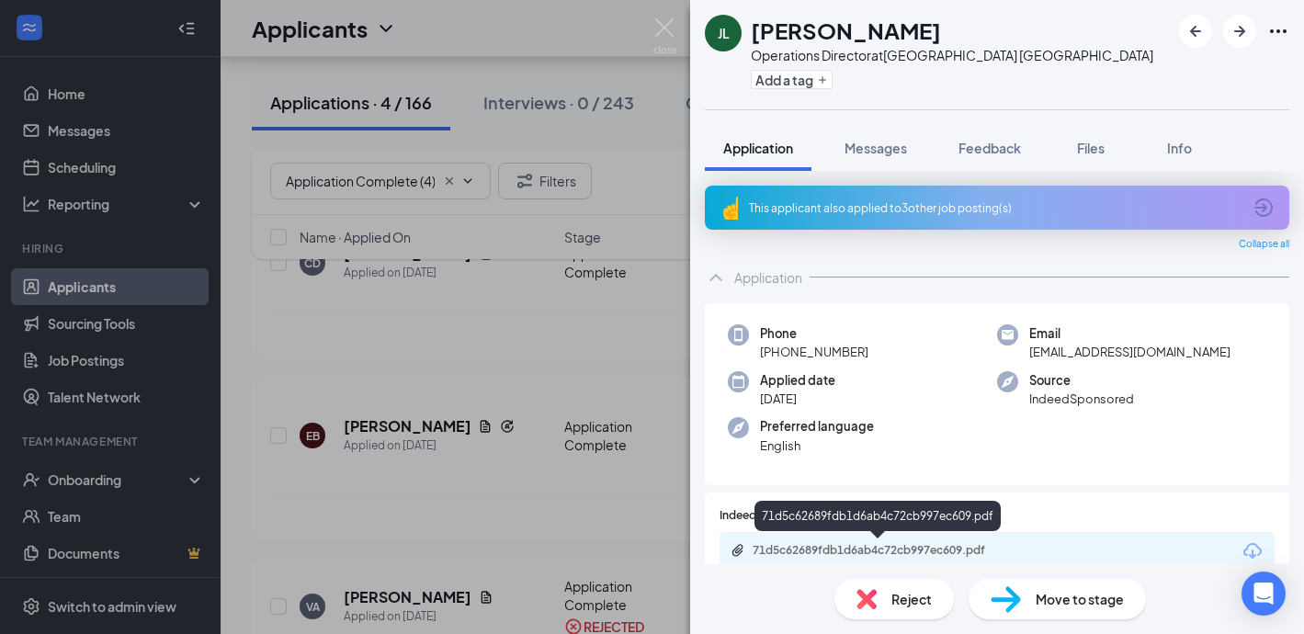
click at [821, 545] on div "71d5c62689fdb1d6ab4c72cb997ec609.pdf" at bounding box center [880, 550] width 257 height 15
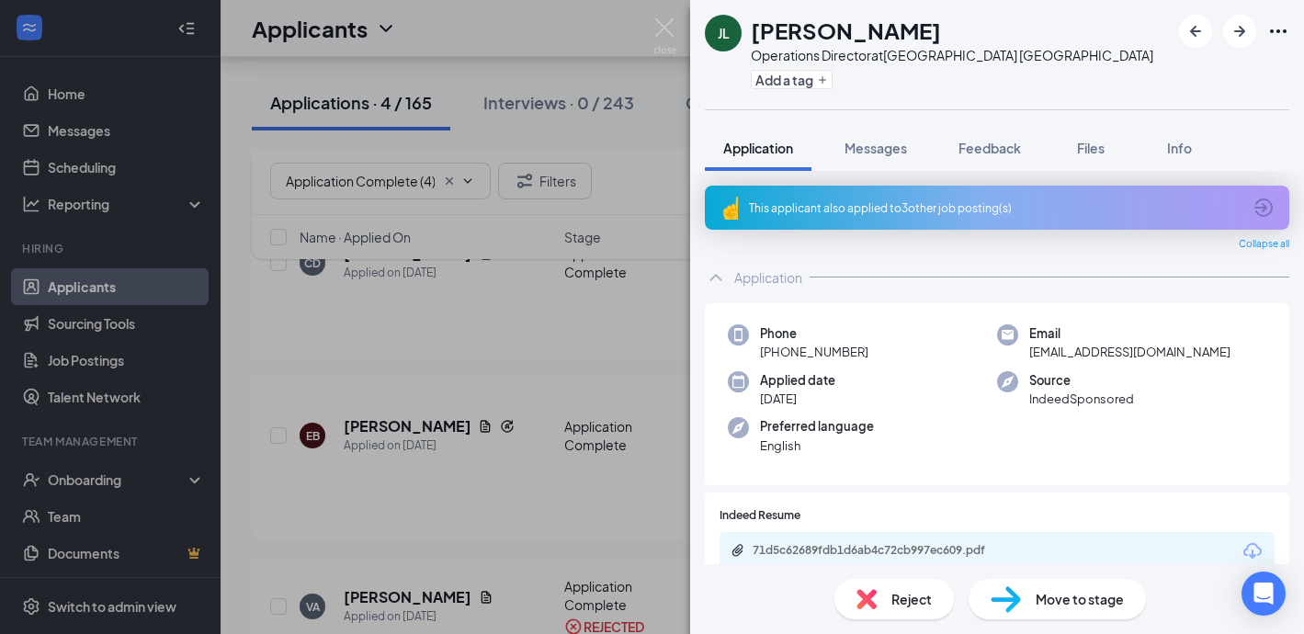
click at [885, 592] on div "Reject" at bounding box center [893, 599] width 119 height 40
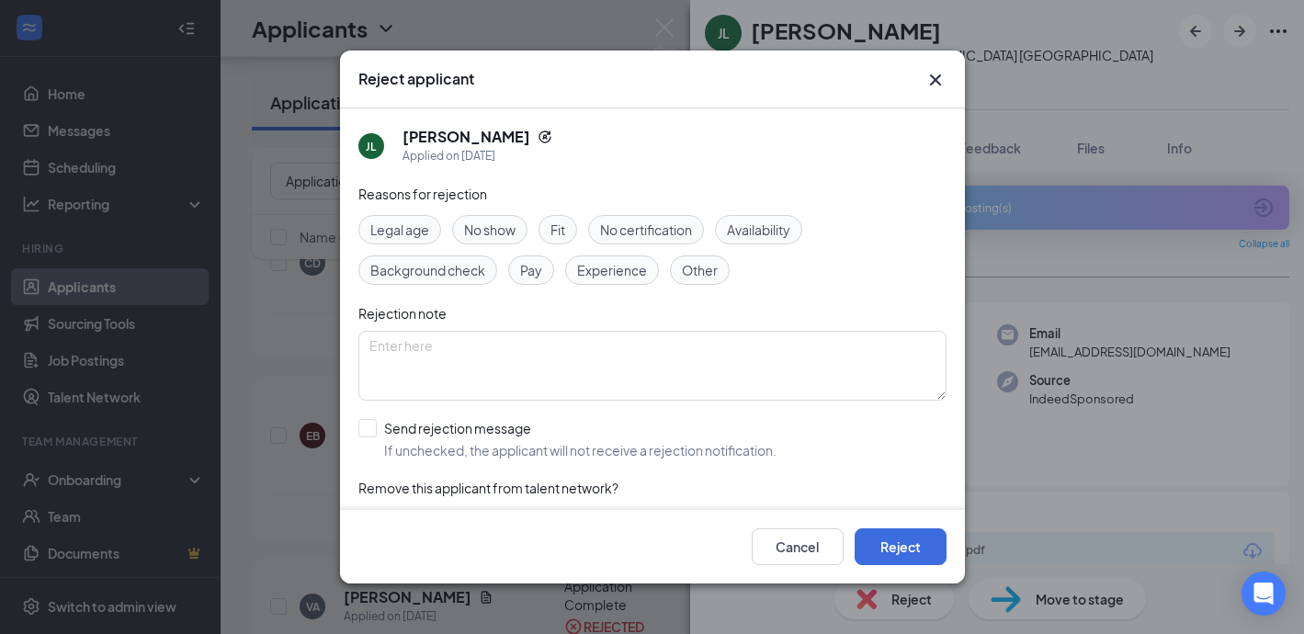
click at [593, 274] on span "Experience" at bounding box center [612, 270] width 70 height 20
click at [368, 424] on input "Send rejection message If unchecked, the applicant will not receive a rejection…" at bounding box center [567, 439] width 418 height 40
checkbox input "true"
click at [912, 552] on button "Reject" at bounding box center [900, 546] width 92 height 37
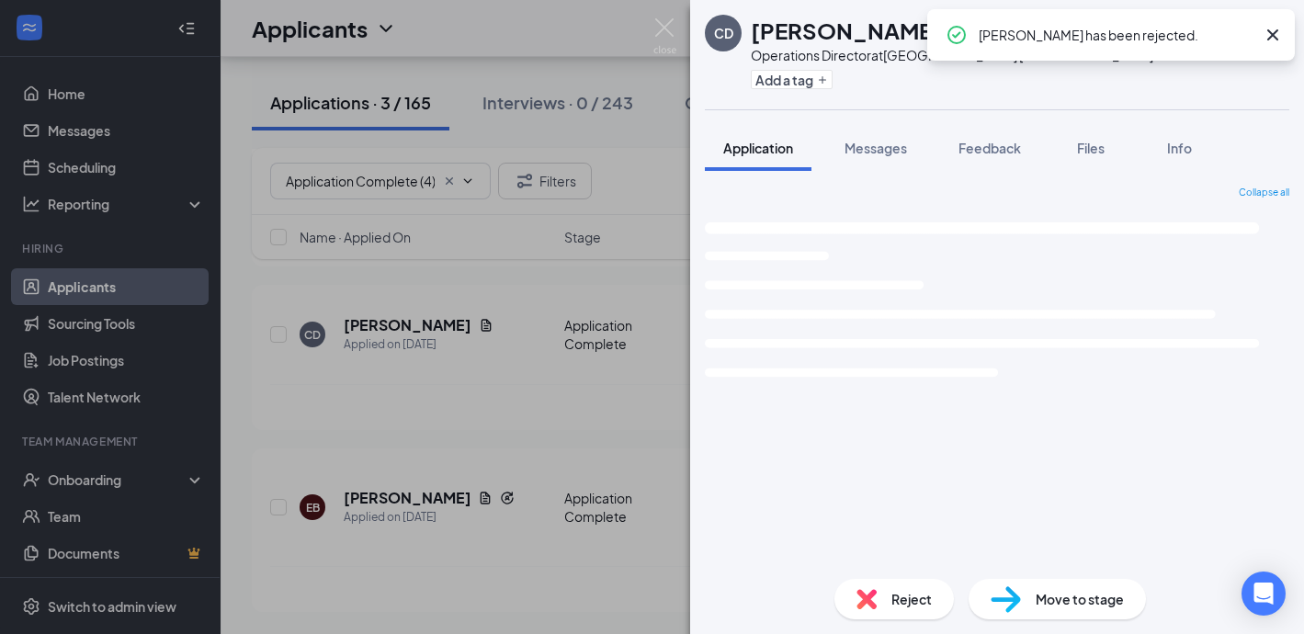
scroll to position [215, 0]
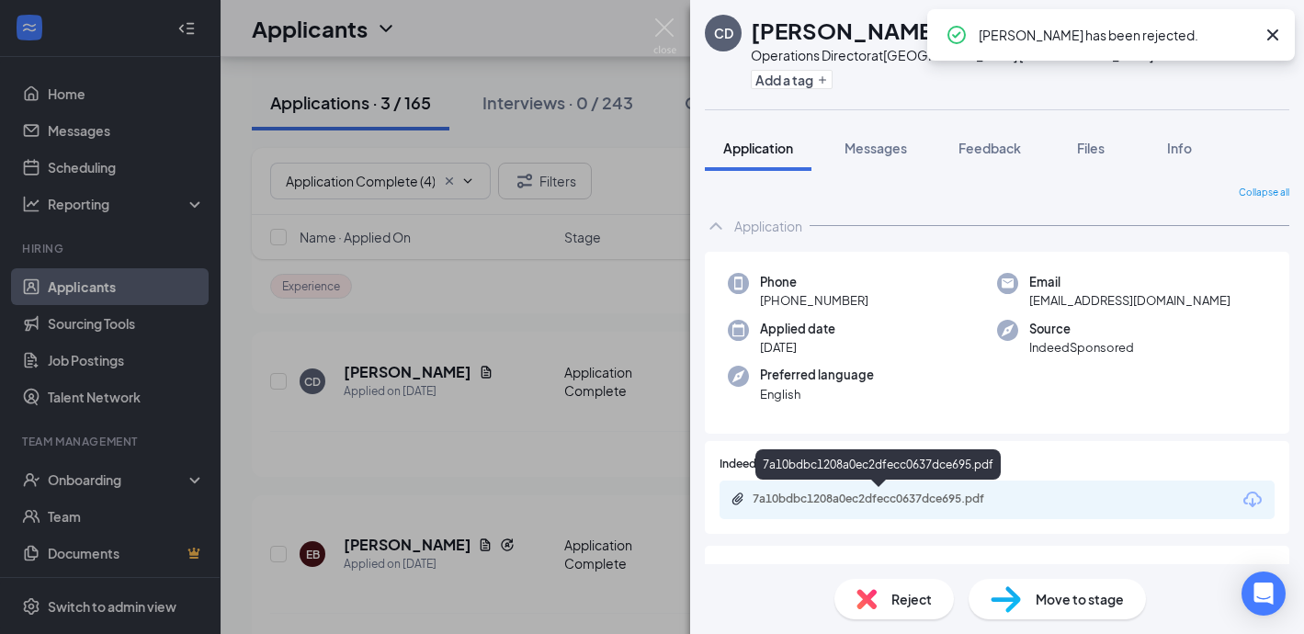
click at [777, 495] on div "7a10bdbc1208a0ec2dfecc0637dce695.pdf" at bounding box center [880, 499] width 257 height 15
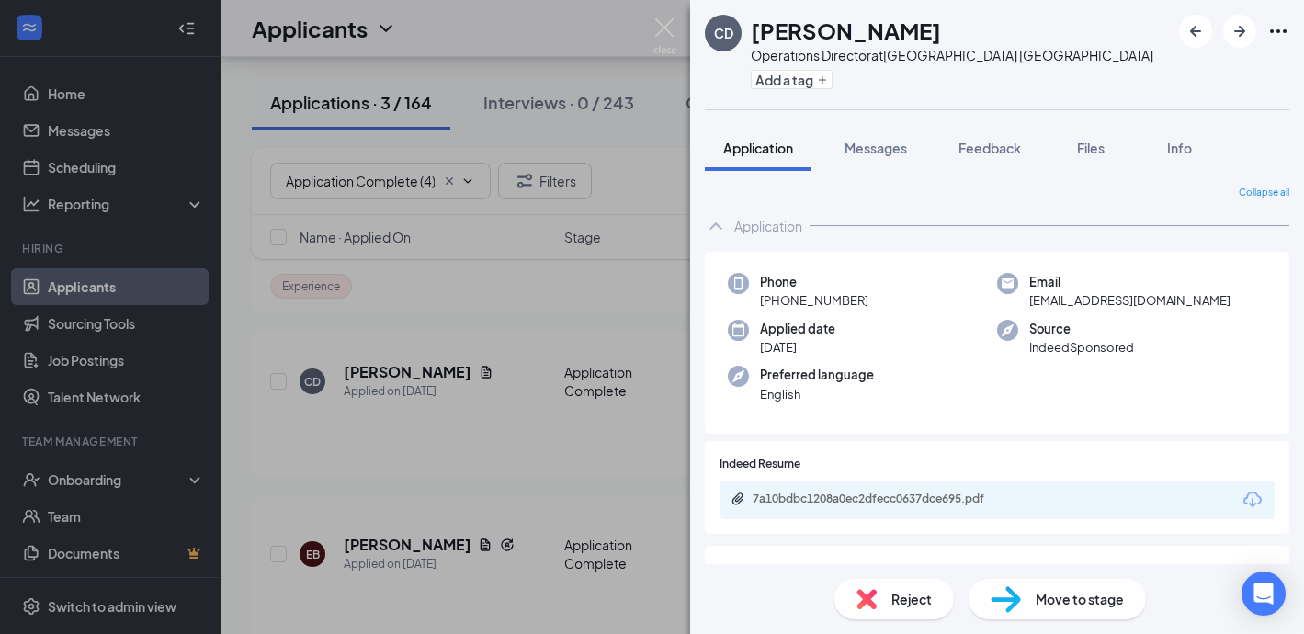
click at [876, 592] on img at bounding box center [866, 599] width 20 height 20
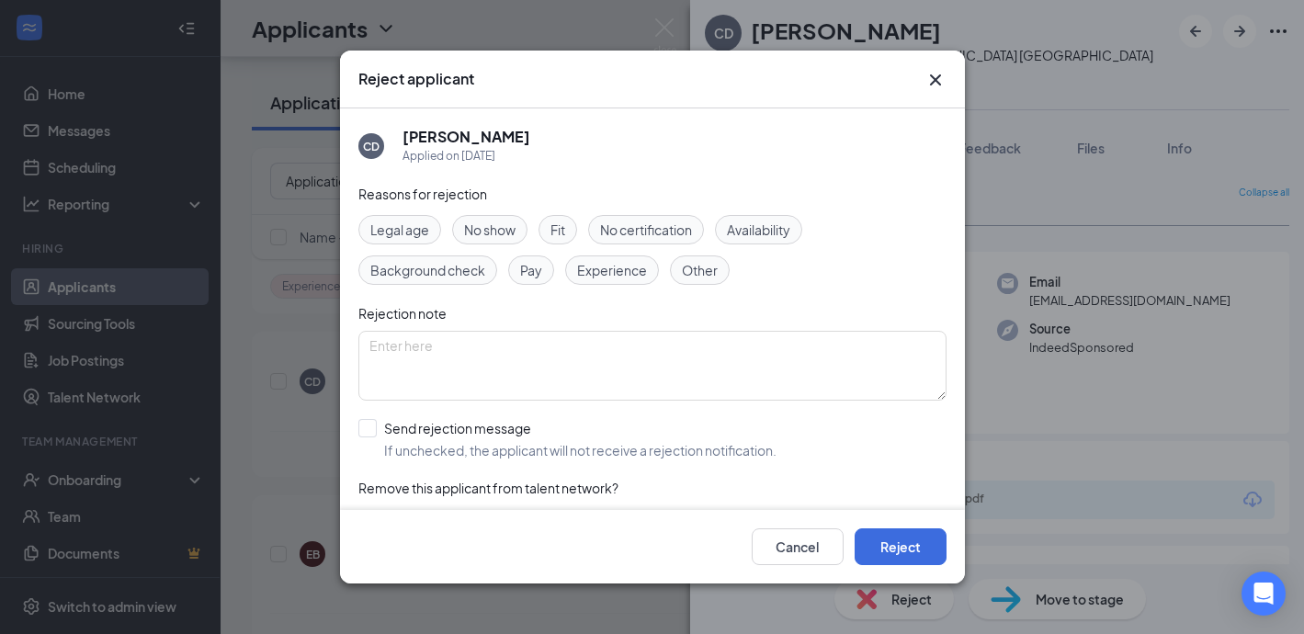
click at [627, 276] on span "Experience" at bounding box center [612, 270] width 70 height 20
click at [366, 421] on input "Send rejection message If unchecked, the applicant will not receive a rejection…" at bounding box center [567, 439] width 418 height 40
checkbox input "true"
click at [906, 539] on button "Reject" at bounding box center [900, 546] width 92 height 37
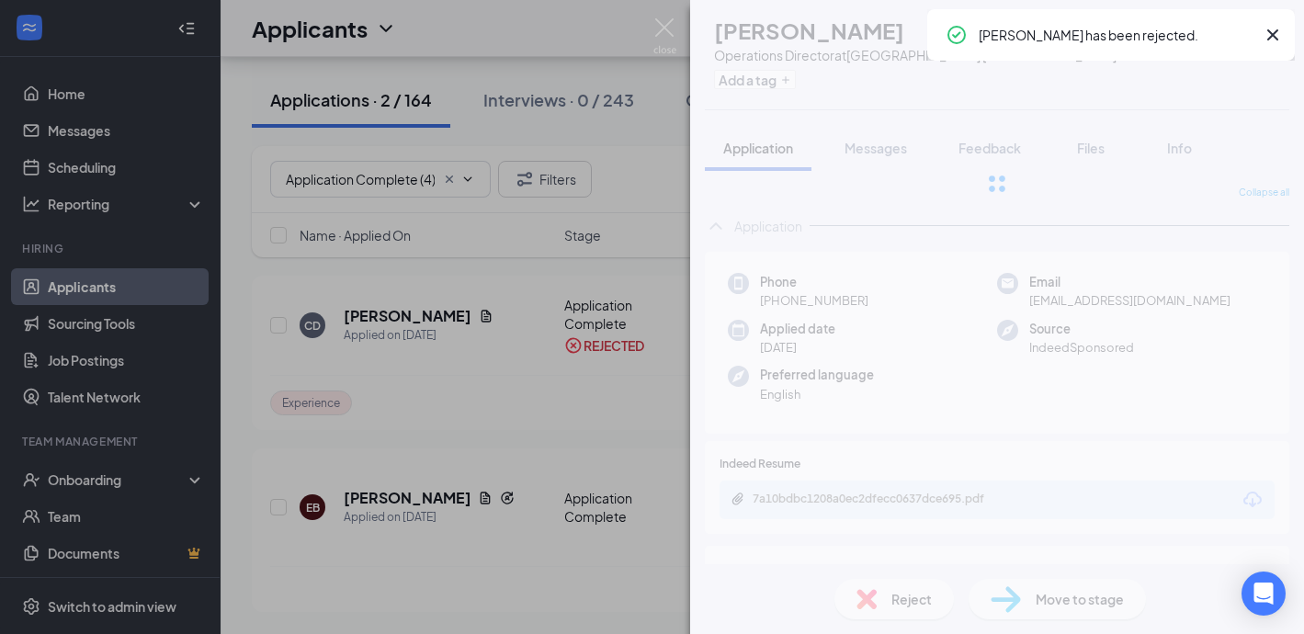
scroll to position [73, 0]
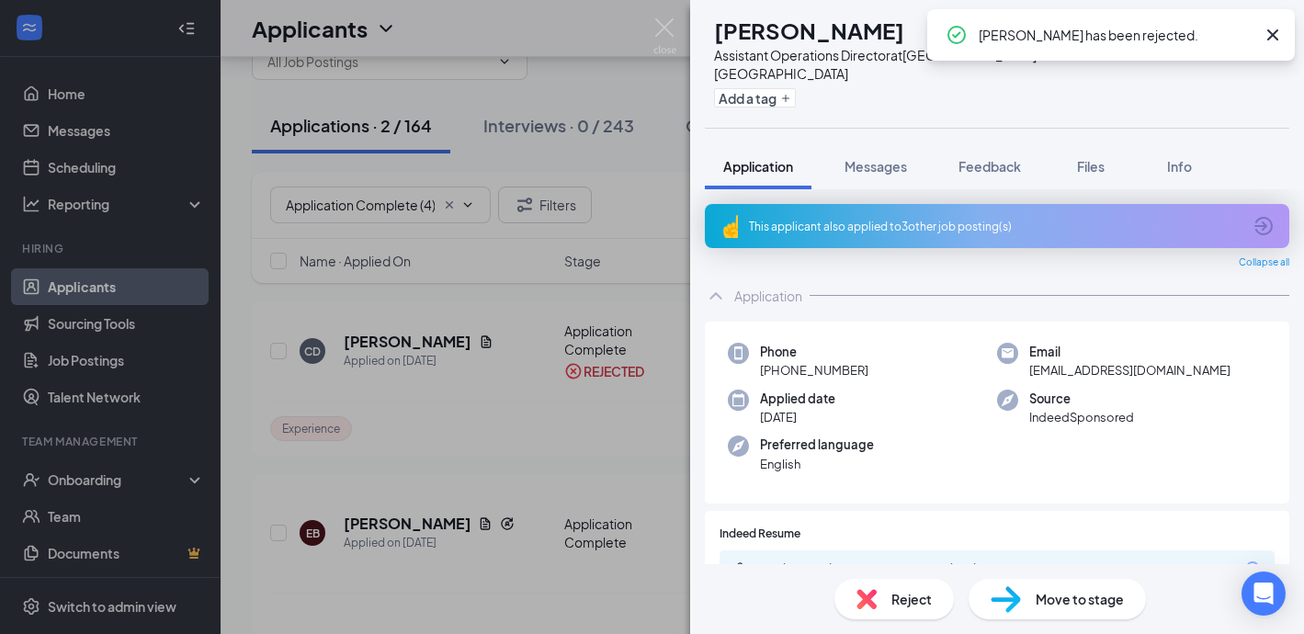
click at [763, 219] on div "This applicant also applied to 3 other job posting(s)" at bounding box center [995, 227] width 492 height 16
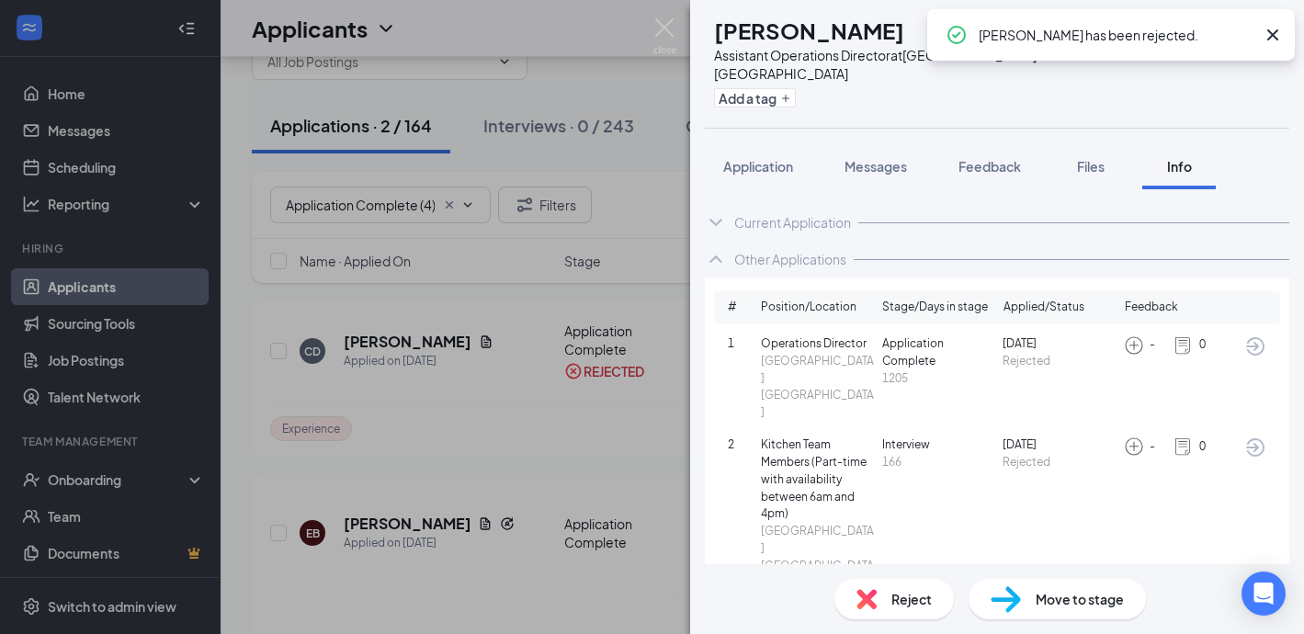
scroll to position [11, 0]
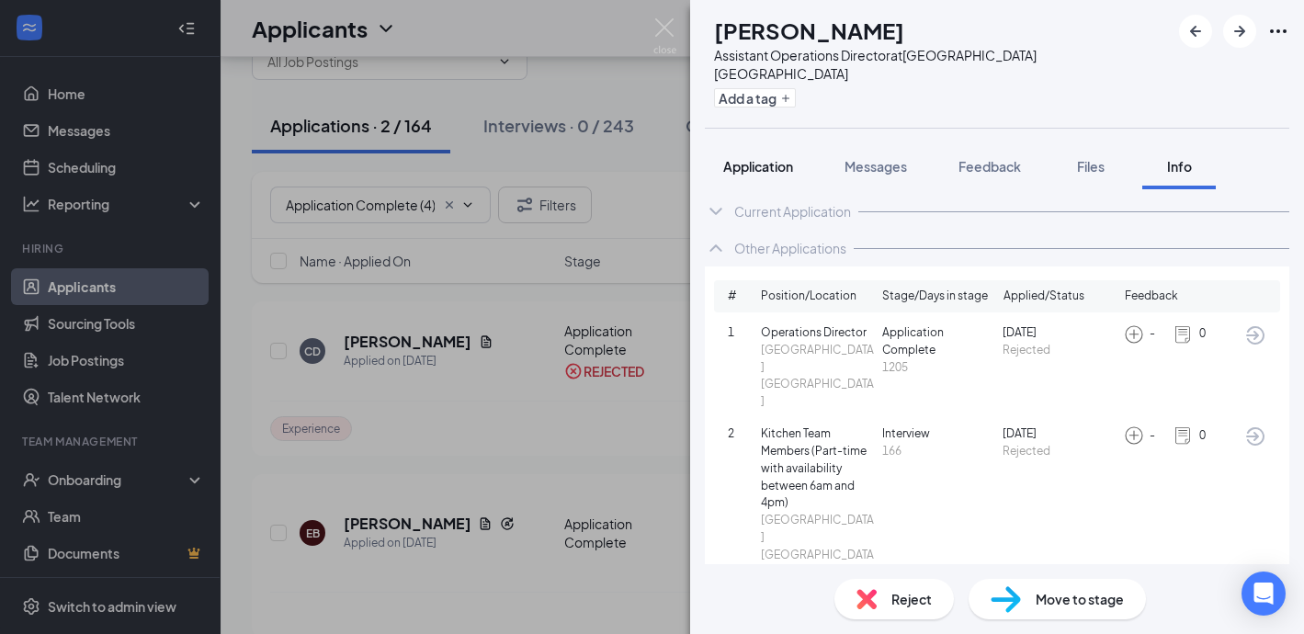
click at [762, 158] on span "Application" at bounding box center [758, 166] width 70 height 17
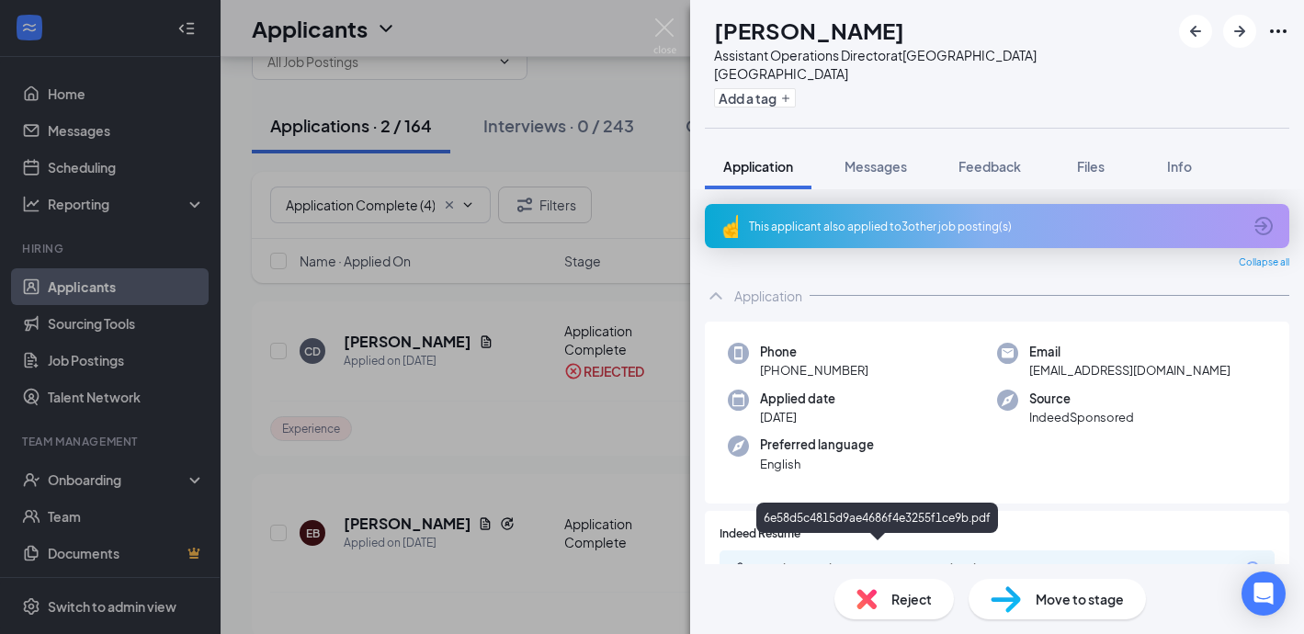
click at [841, 561] on div "6e58d5c4815d9ae4686f4e3255f1ce9b.pdf" at bounding box center [880, 568] width 257 height 15
click at [868, 219] on div "This applicant also applied to 3 other job posting(s)" at bounding box center [995, 227] width 492 height 16
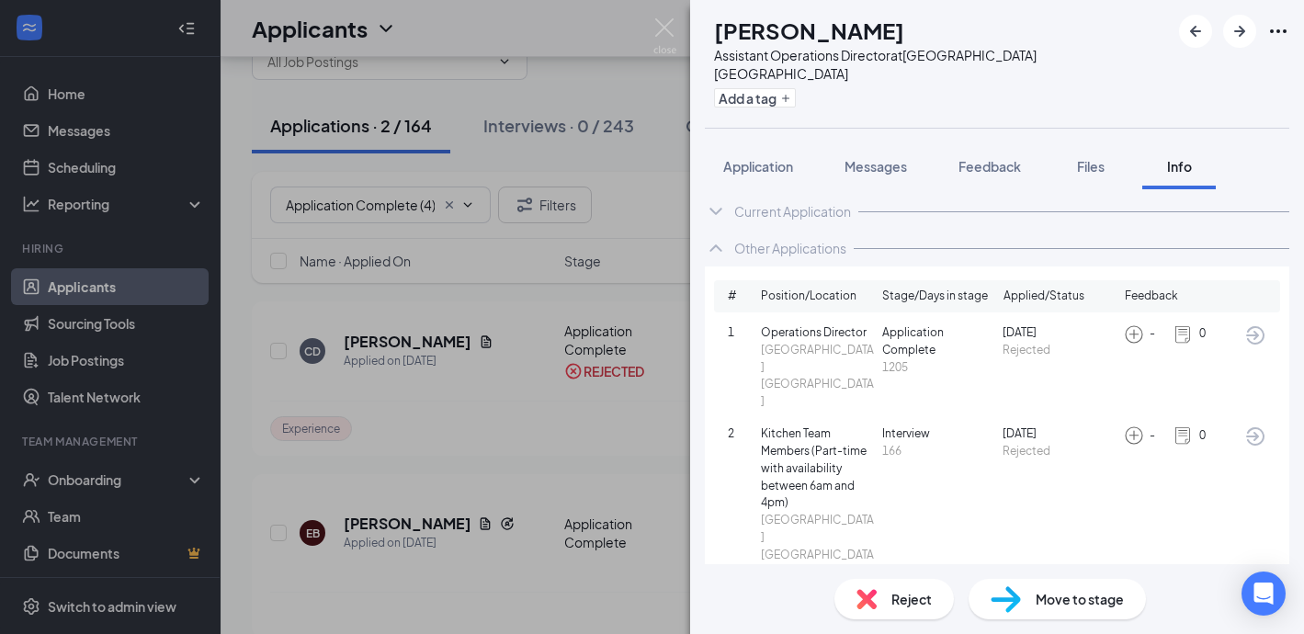
scroll to position [9, 0]
click at [753, 143] on button "Application" at bounding box center [758, 166] width 107 height 46
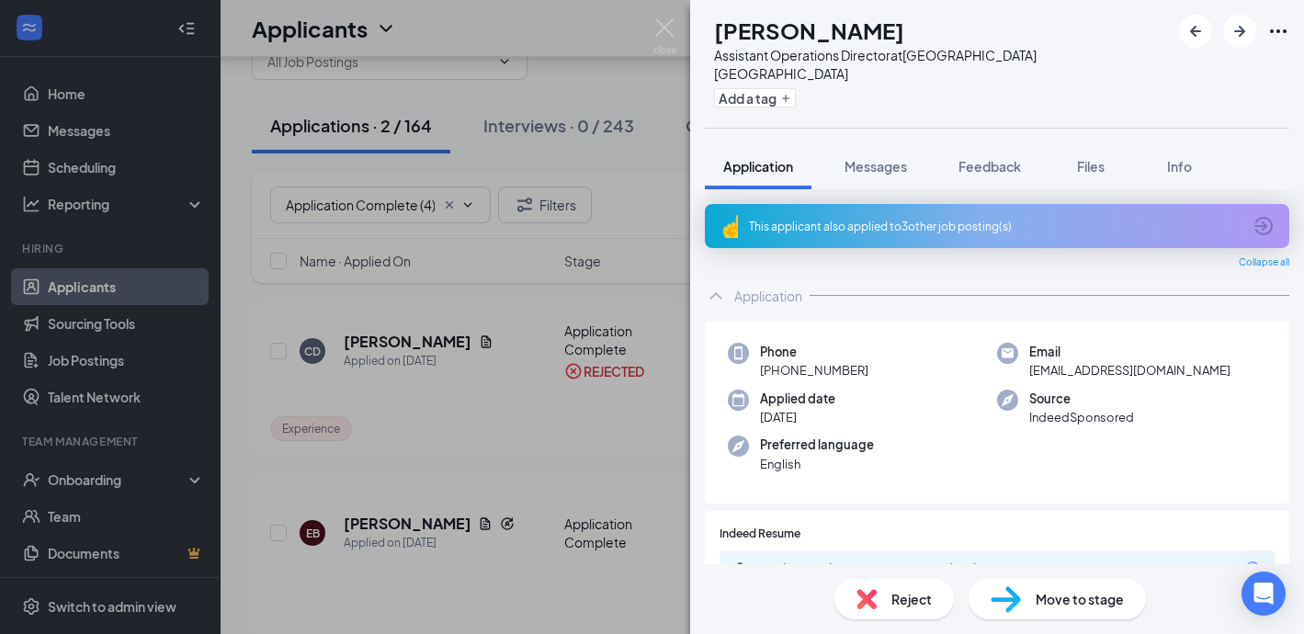
click at [898, 606] on span "Reject" at bounding box center [911, 599] width 40 height 20
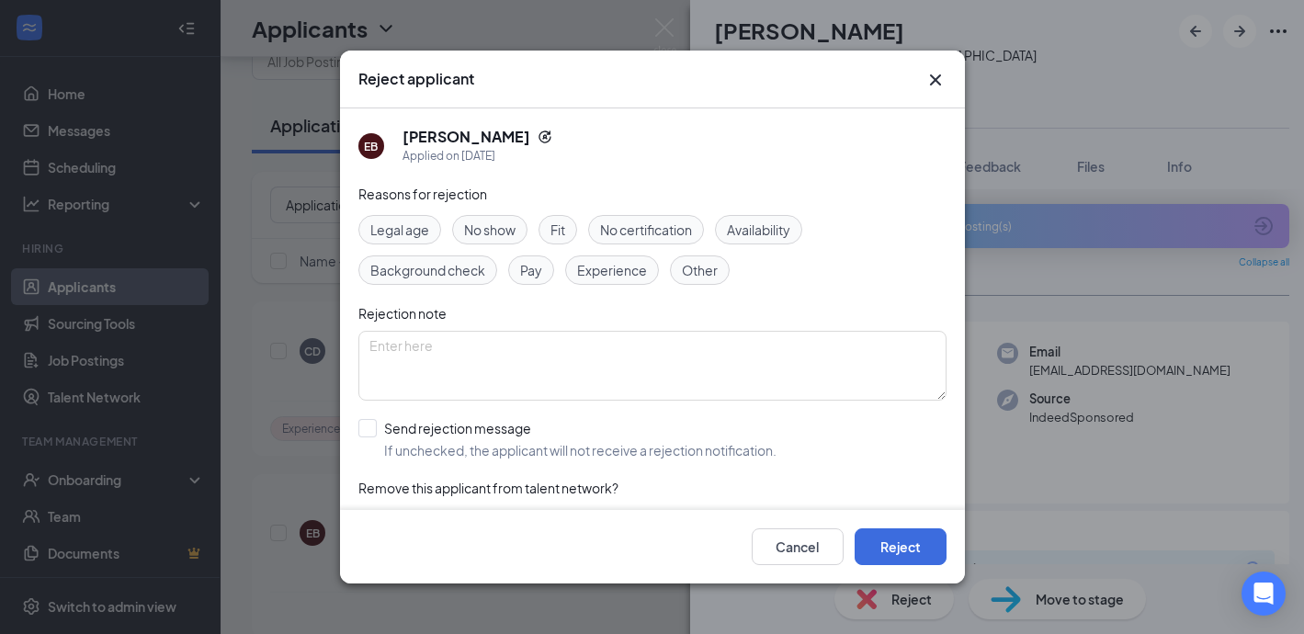
click at [584, 276] on span "Experience" at bounding box center [612, 270] width 70 height 20
click at [554, 209] on div "Reasons for rejection Legal age No show Fit No certification Availability Backg…" at bounding box center [652, 368] width 588 height 369
click at [554, 220] on span "Fit" at bounding box center [557, 230] width 15 height 20
click at [367, 435] on input "Send rejection message If unchecked, the applicant will not receive a rejection…" at bounding box center [567, 439] width 418 height 40
checkbox input "true"
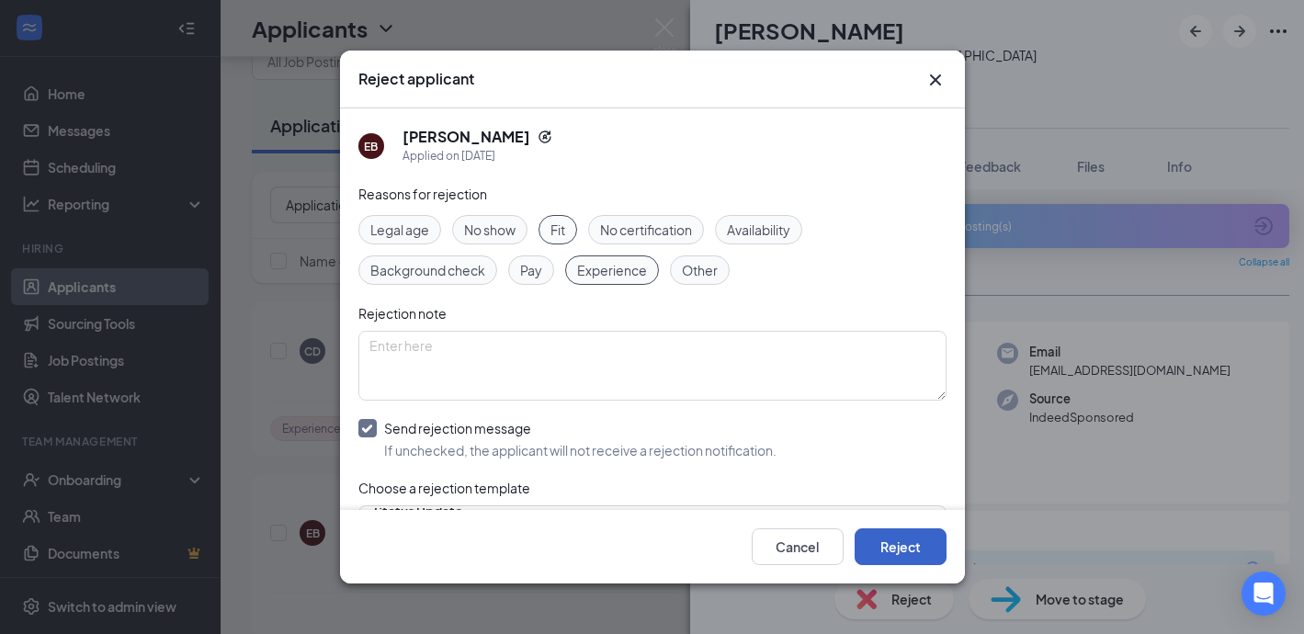
click at [897, 544] on button "Reject" at bounding box center [900, 546] width 92 height 37
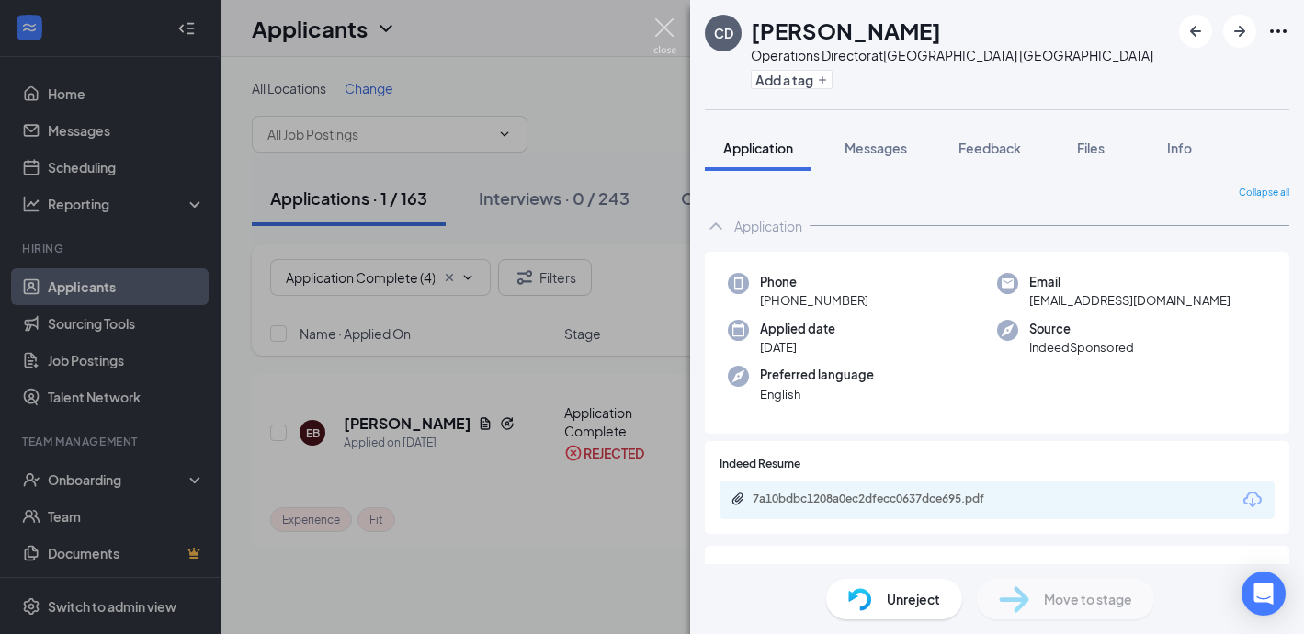
click at [659, 31] on img at bounding box center [664, 36] width 23 height 36
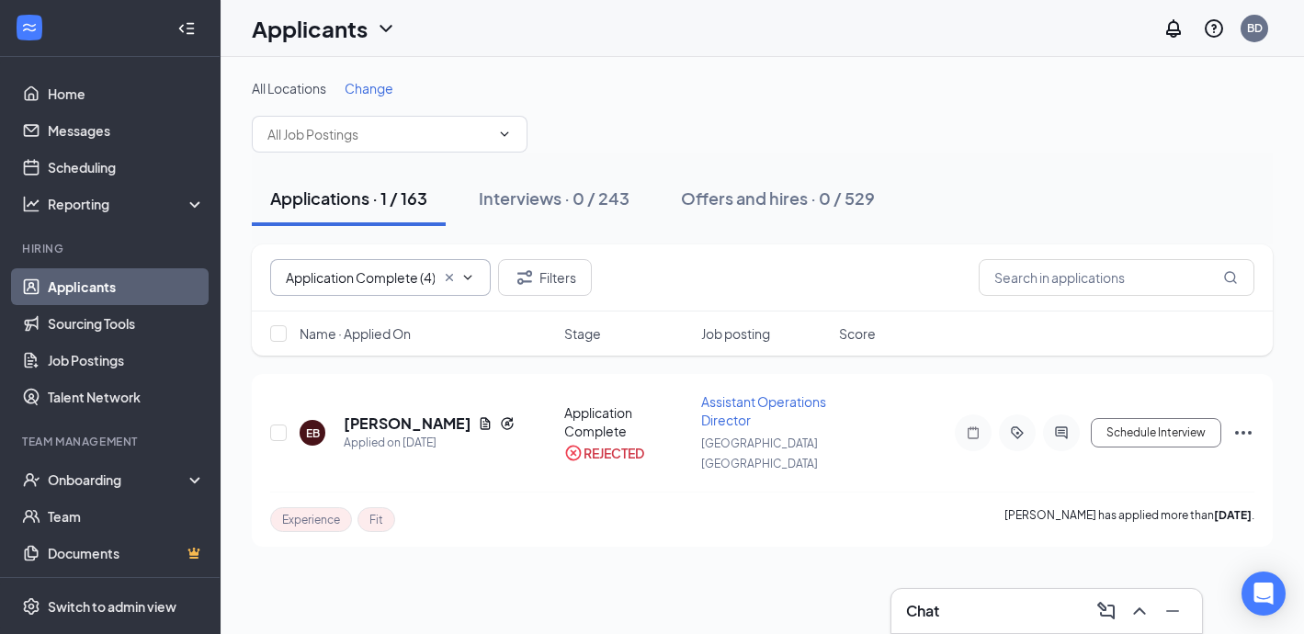
click at [389, 271] on input "Application Complete (4)" at bounding box center [360, 277] width 149 height 20
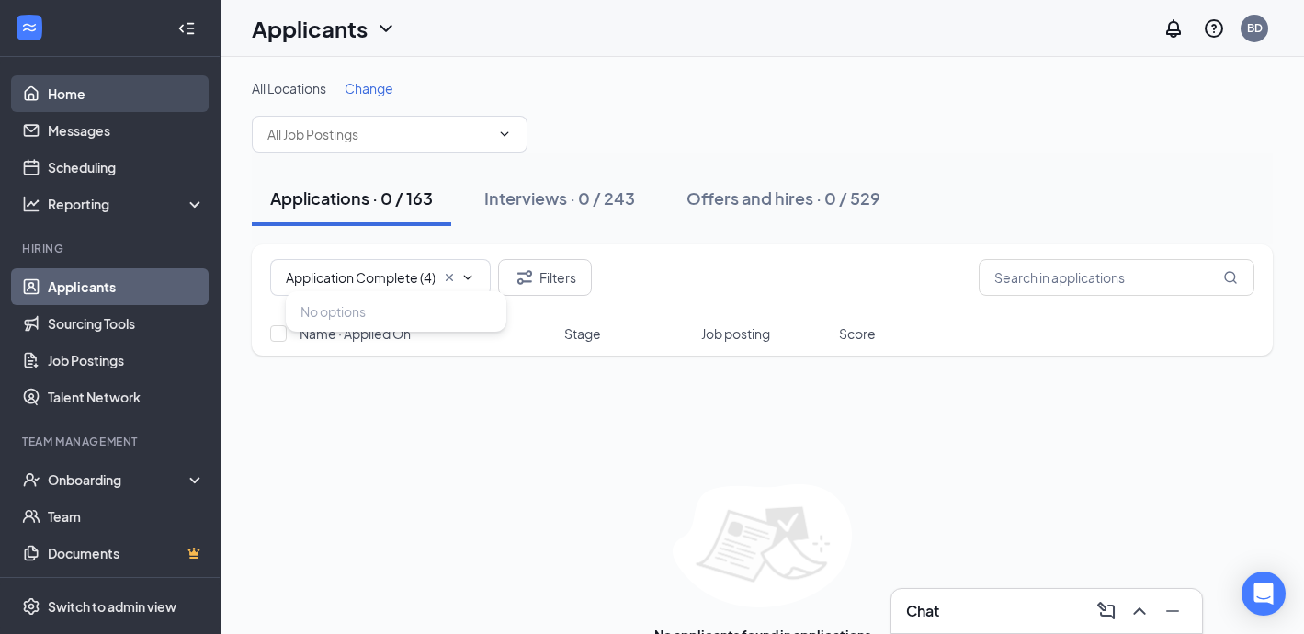
click at [96, 94] on link "Home" at bounding box center [126, 93] width 157 height 37
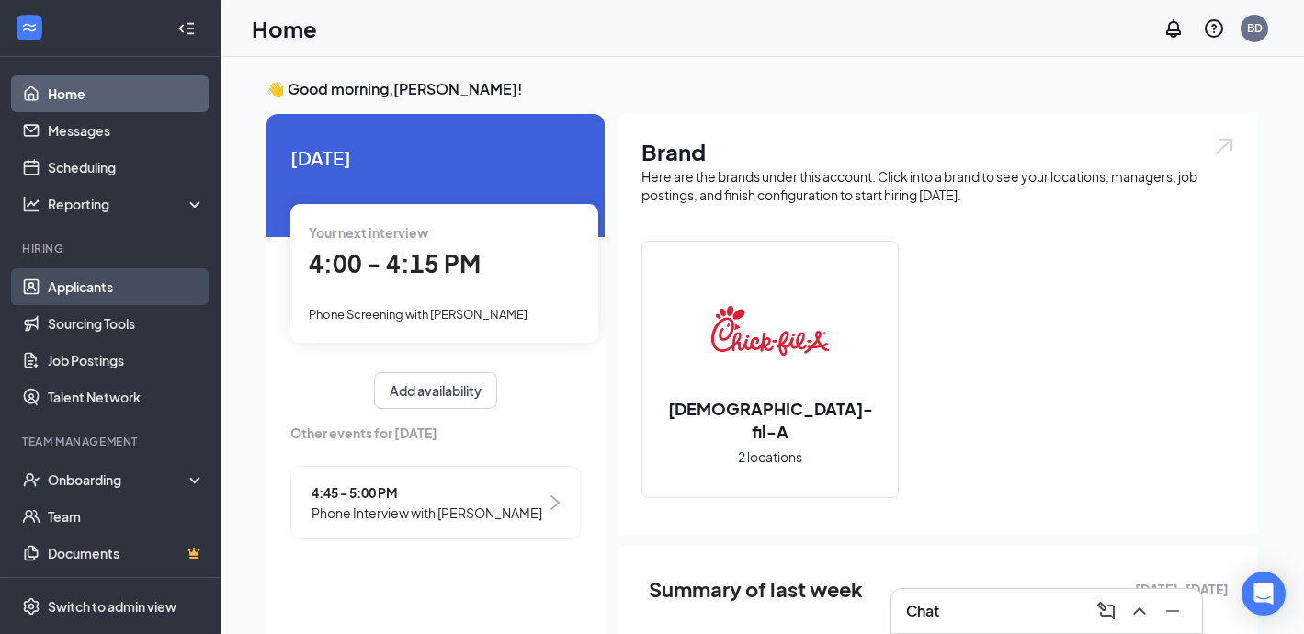
click at [68, 295] on link "Applicants" at bounding box center [126, 286] width 157 height 37
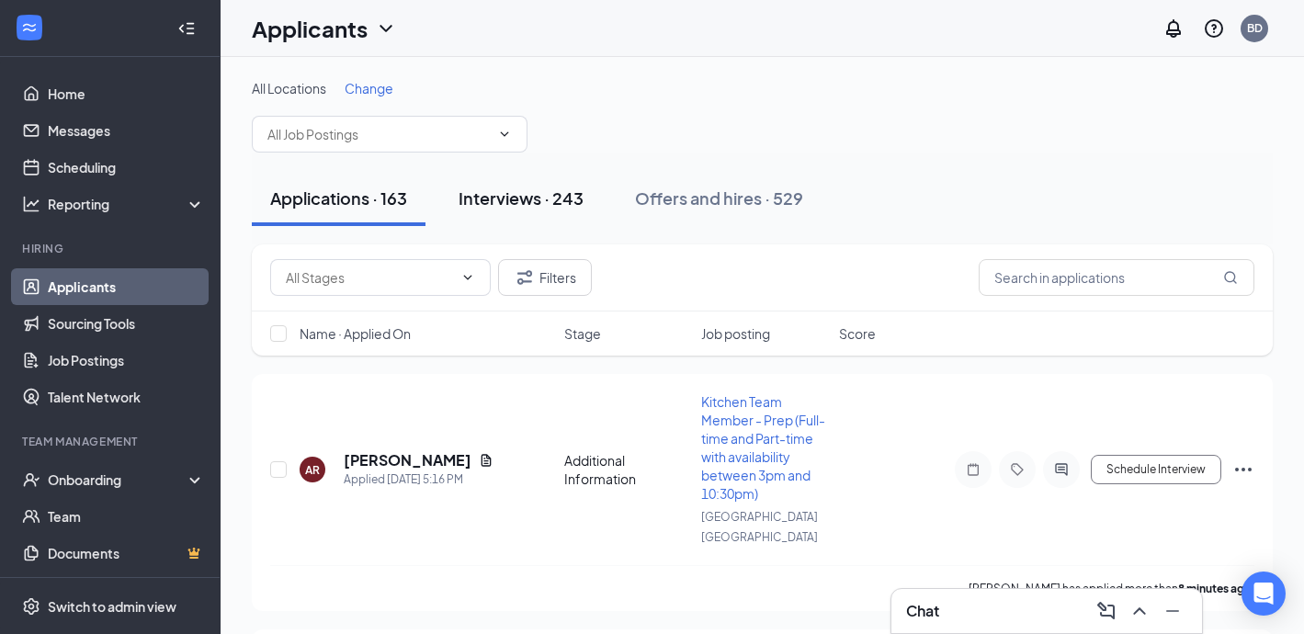
click at [462, 207] on div "Interviews · 243" at bounding box center [520, 197] width 125 height 23
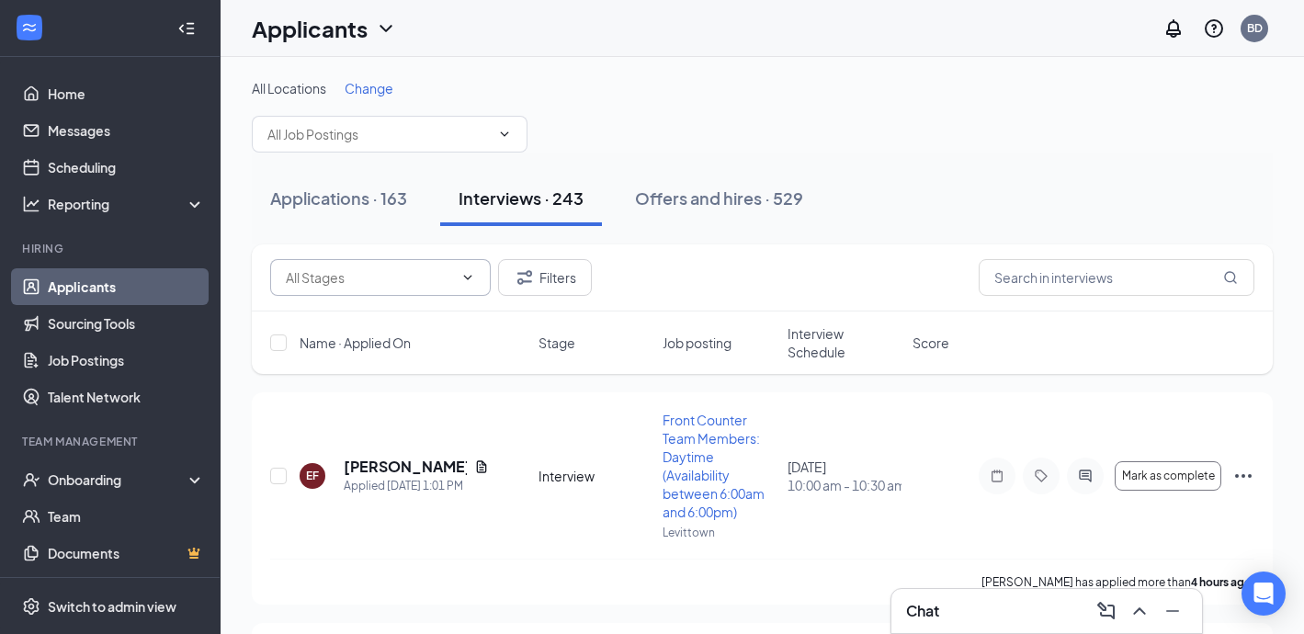
click at [334, 277] on input "text" at bounding box center [369, 277] width 167 height 20
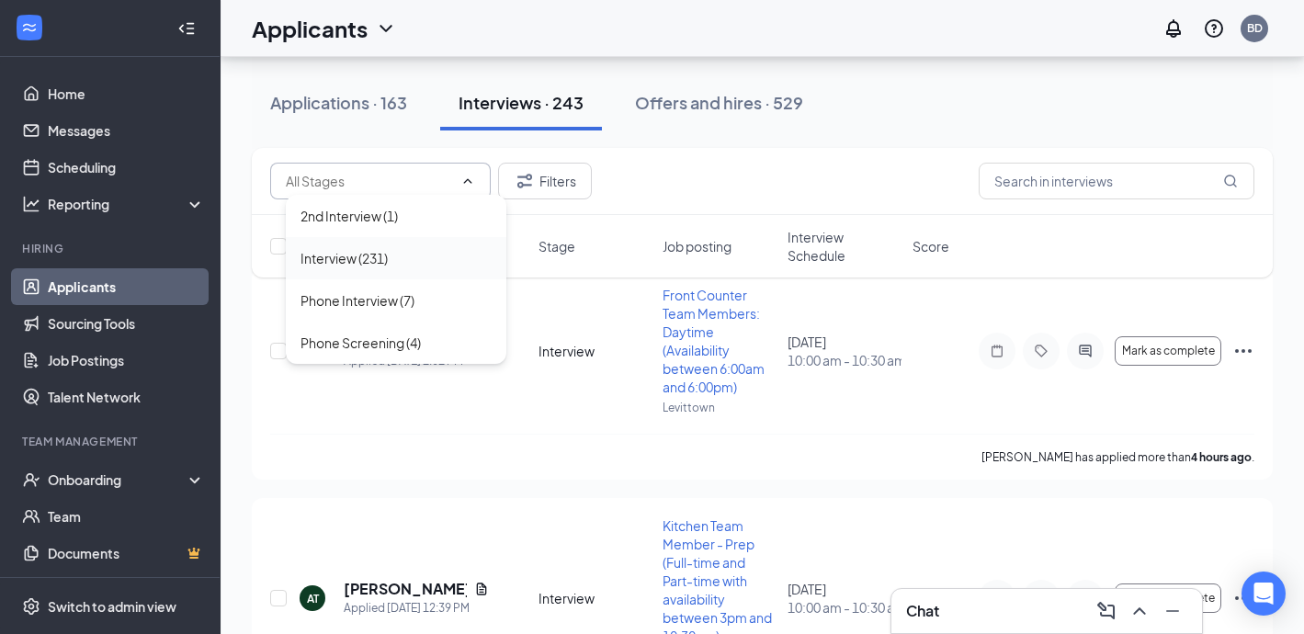
scroll to position [122, 0]
click at [352, 295] on div "Phone Interview (7)" at bounding box center [357, 300] width 114 height 20
type input "Phone Interview (7)"
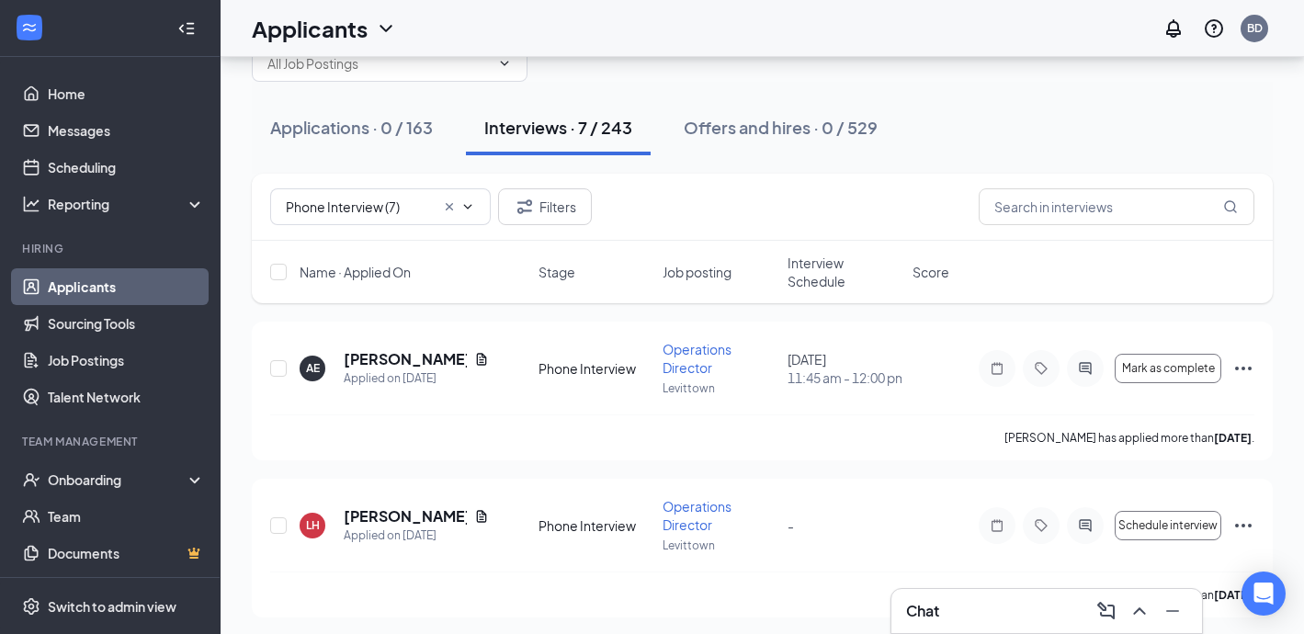
scroll to position [70, 0]
click at [386, 518] on h5 "[PERSON_NAME]" at bounding box center [405, 517] width 123 height 20
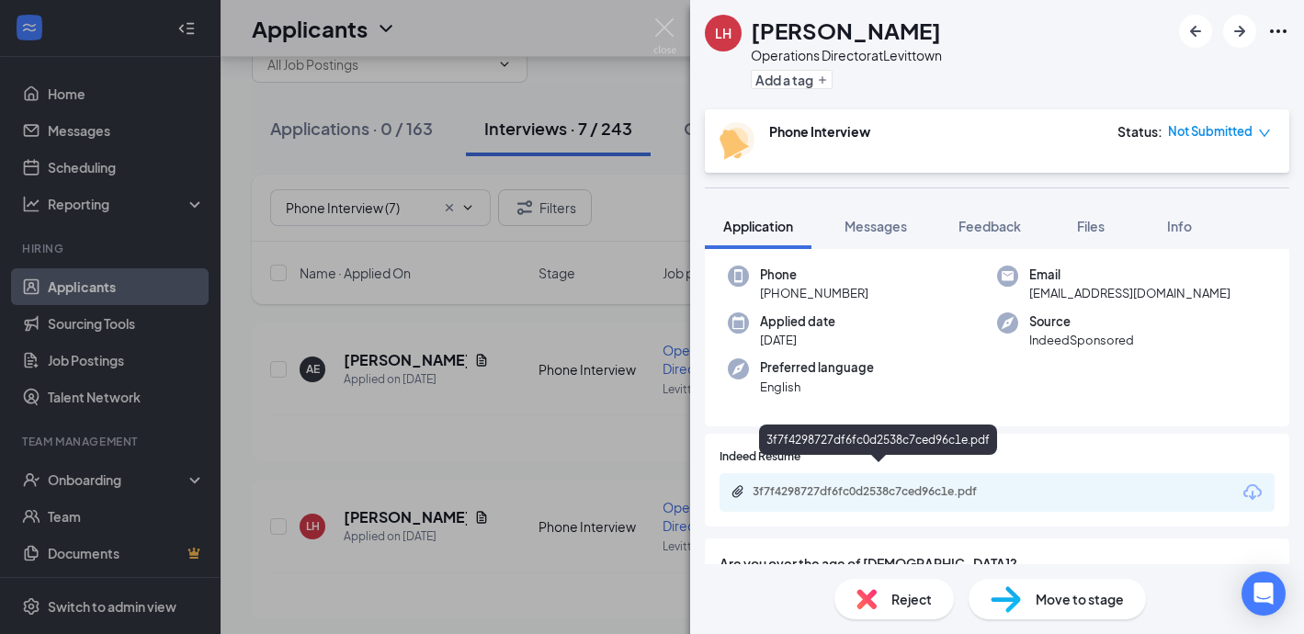
scroll to position [134, 0]
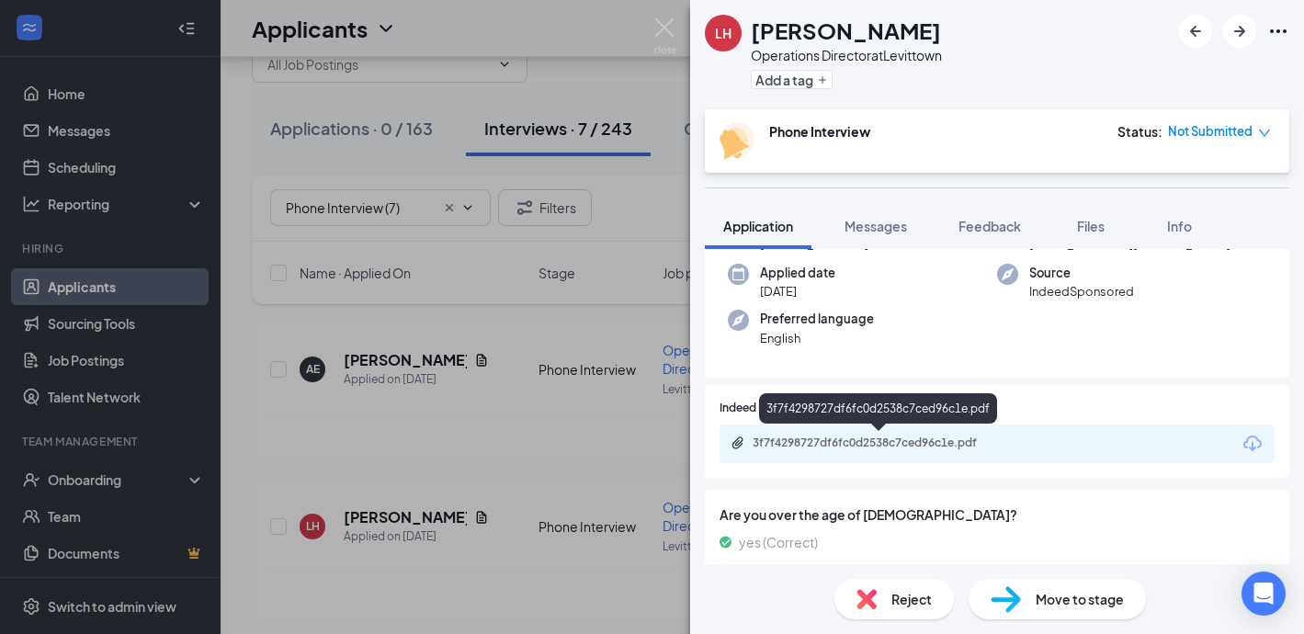
click at [787, 446] on div "3f7f4298727df6fc0d2538c7ced96c1e.pdf" at bounding box center [880, 442] width 257 height 15
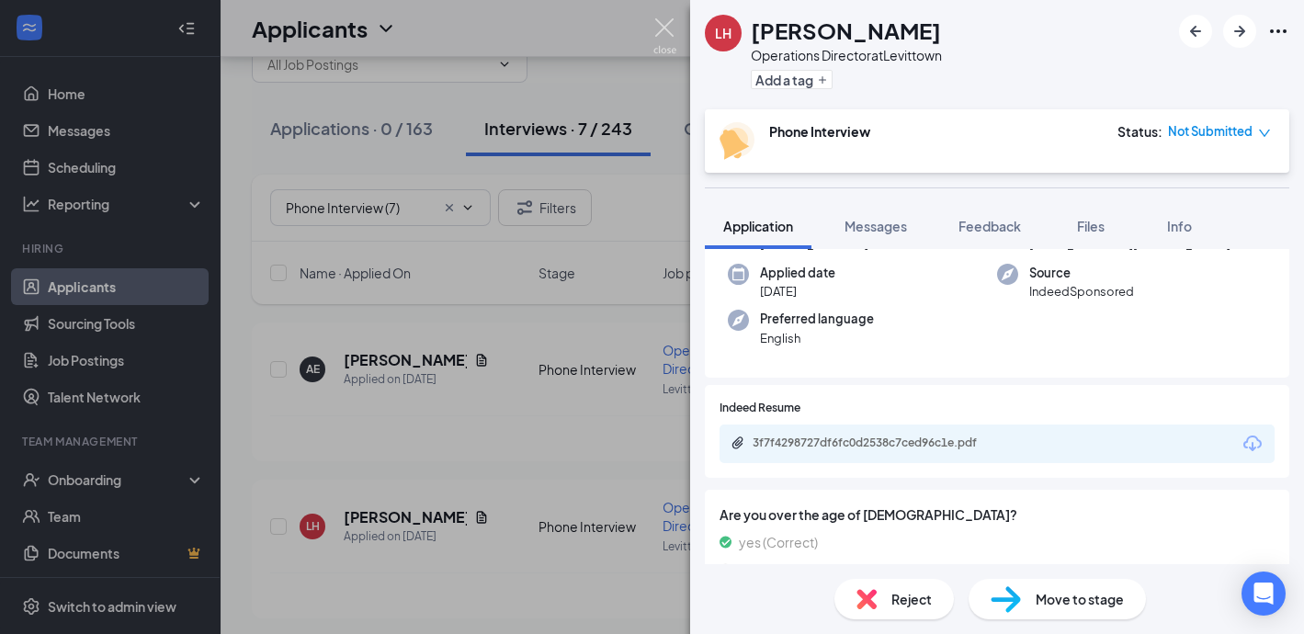
click at [666, 29] on img at bounding box center [664, 36] width 23 height 36
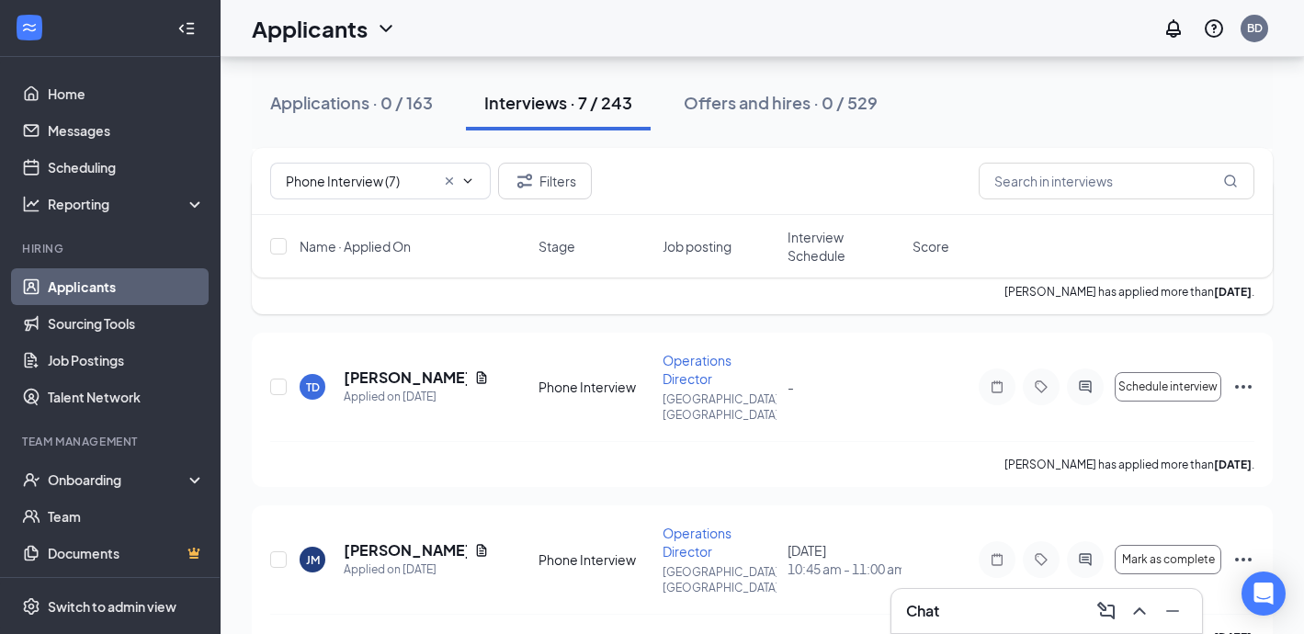
scroll to position [371, 0]
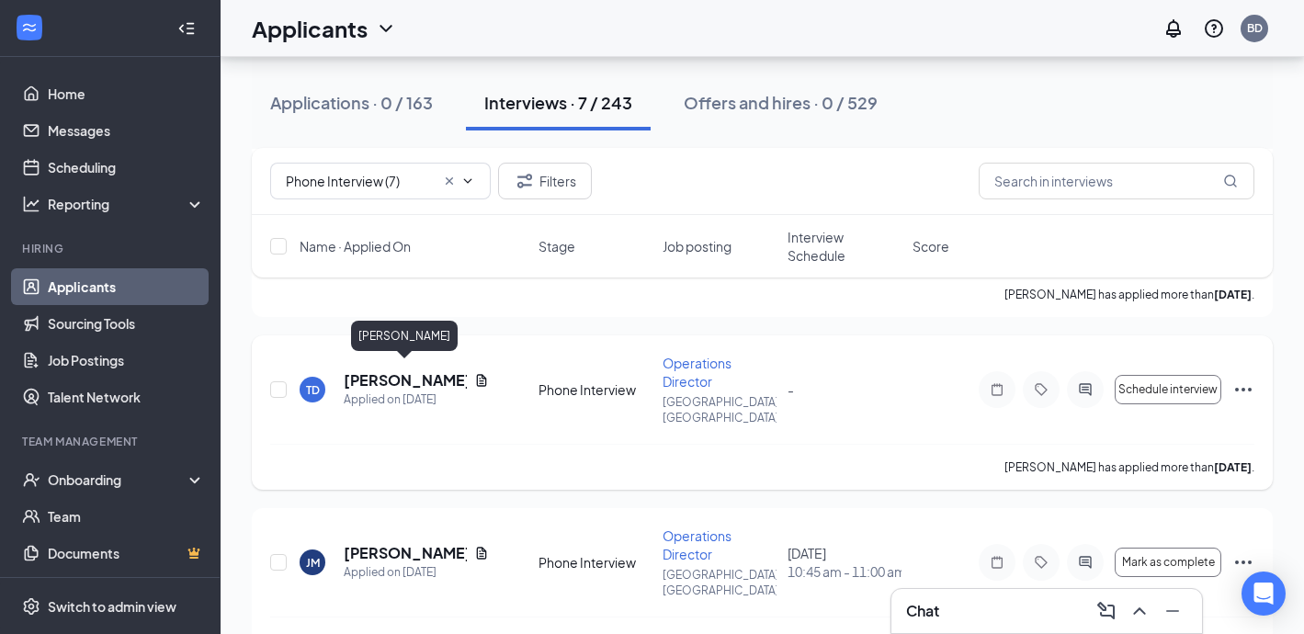
click at [420, 379] on h5 "[PERSON_NAME]" at bounding box center [405, 380] width 123 height 20
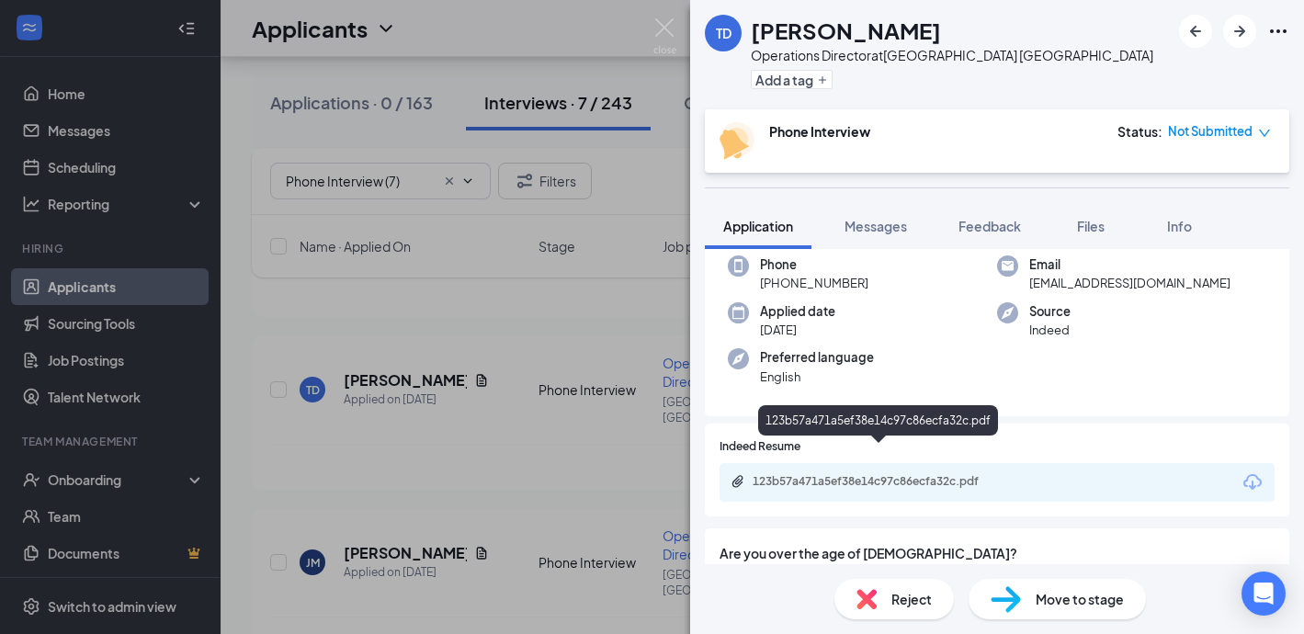
scroll to position [123, 0]
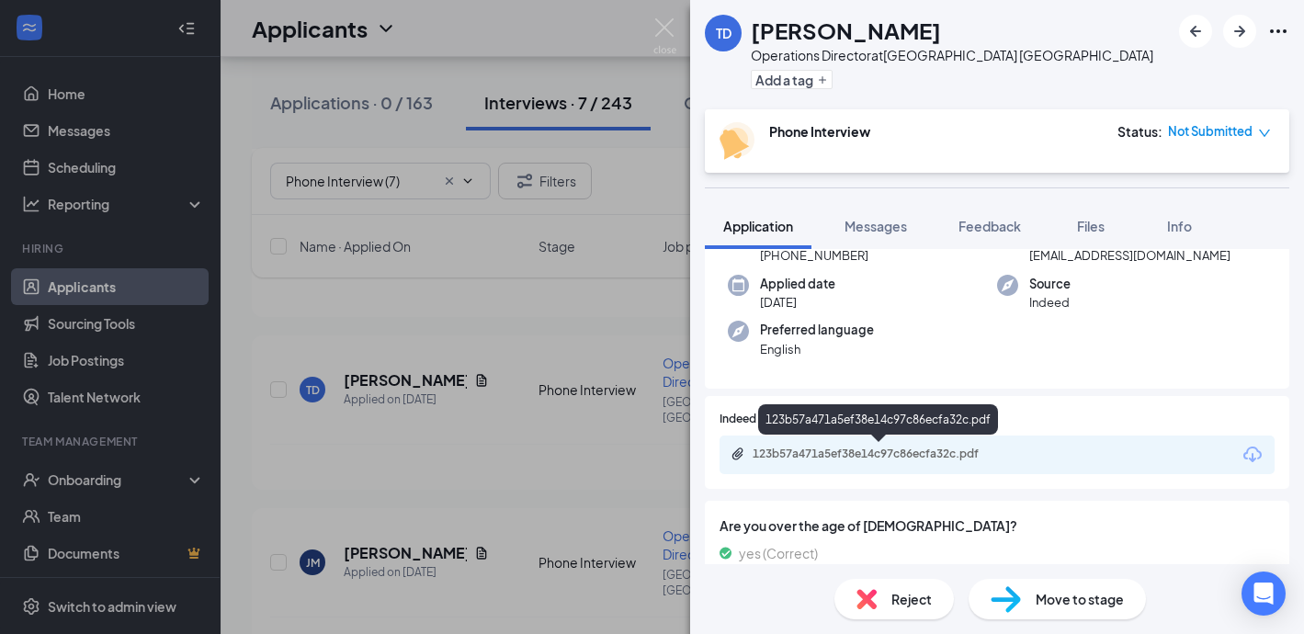
click at [848, 458] on div "123b57a471a5ef38e14c97c86ecfa32c.pdf" at bounding box center [880, 453] width 257 height 15
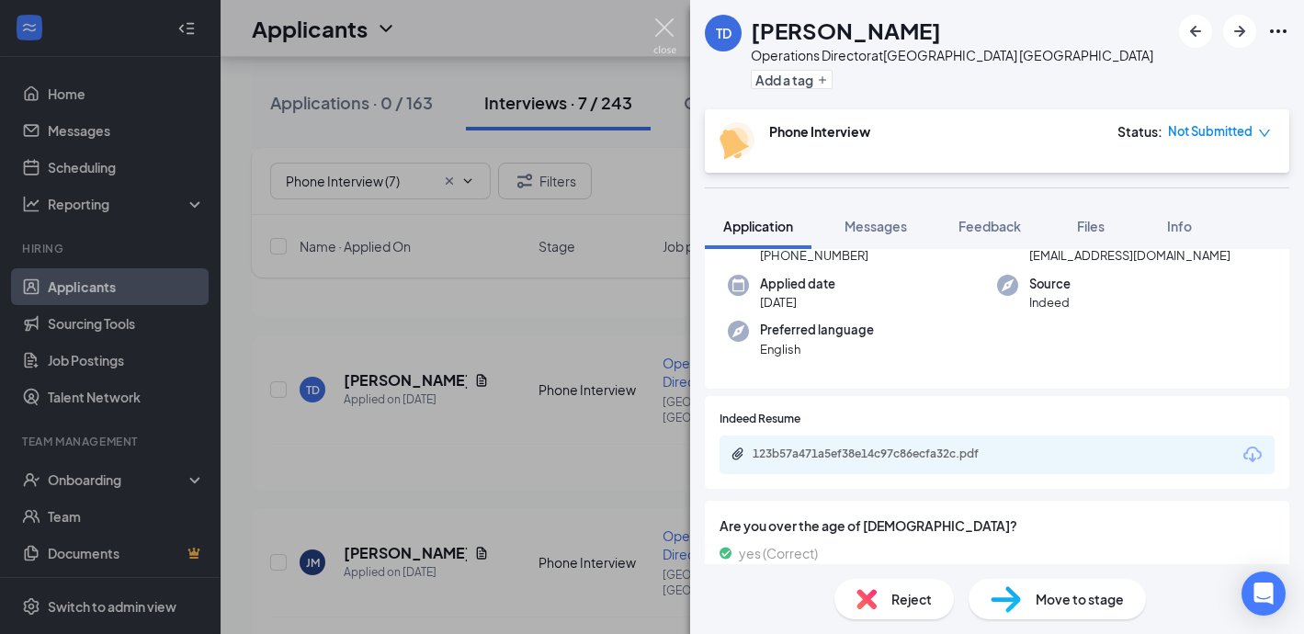
click at [663, 22] on img at bounding box center [664, 36] width 23 height 36
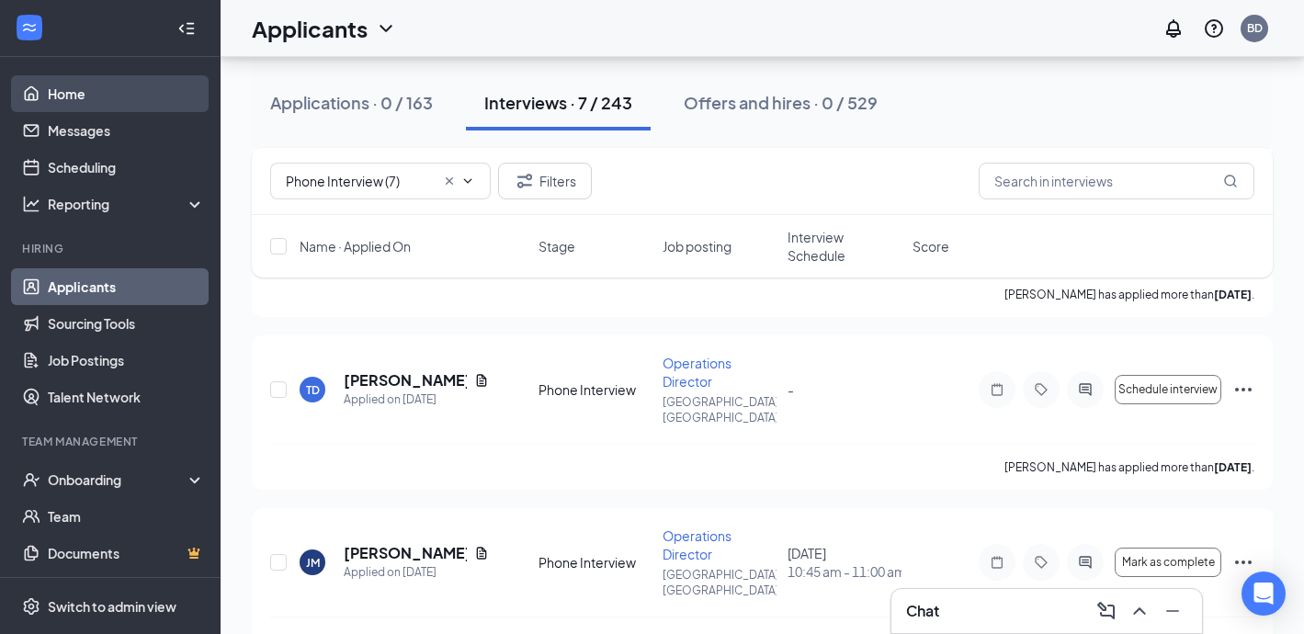
click at [61, 90] on link "Home" at bounding box center [126, 93] width 157 height 37
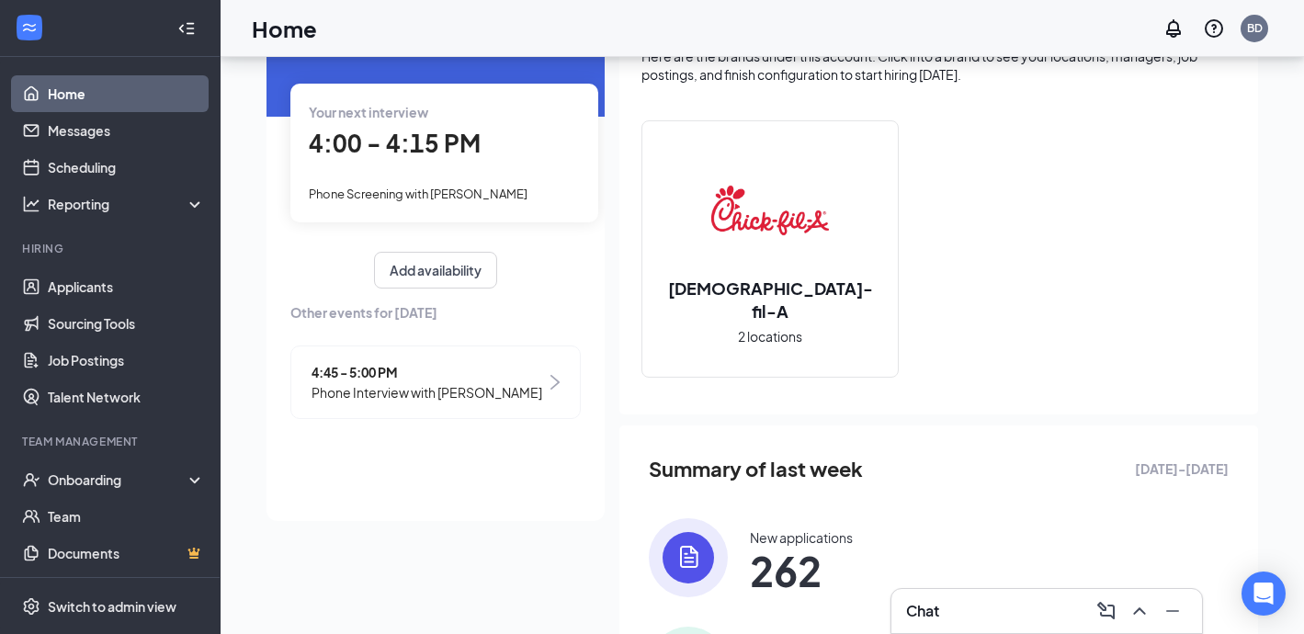
scroll to position [113, 0]
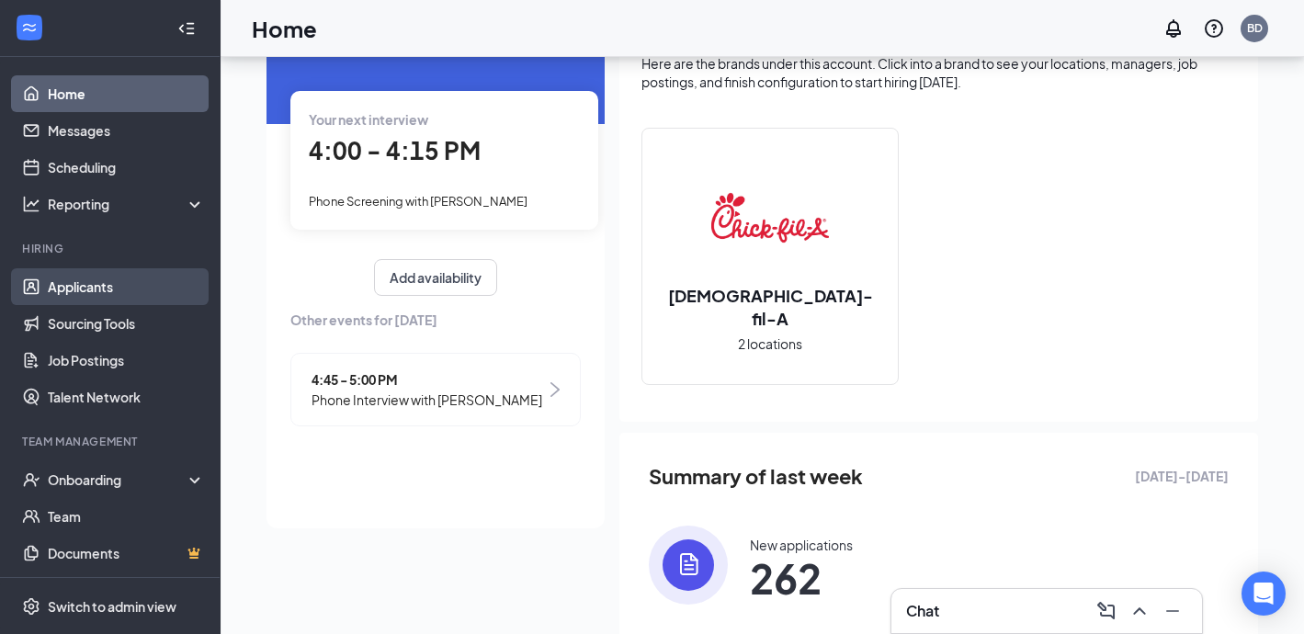
click at [95, 272] on link "Applicants" at bounding box center [126, 286] width 157 height 37
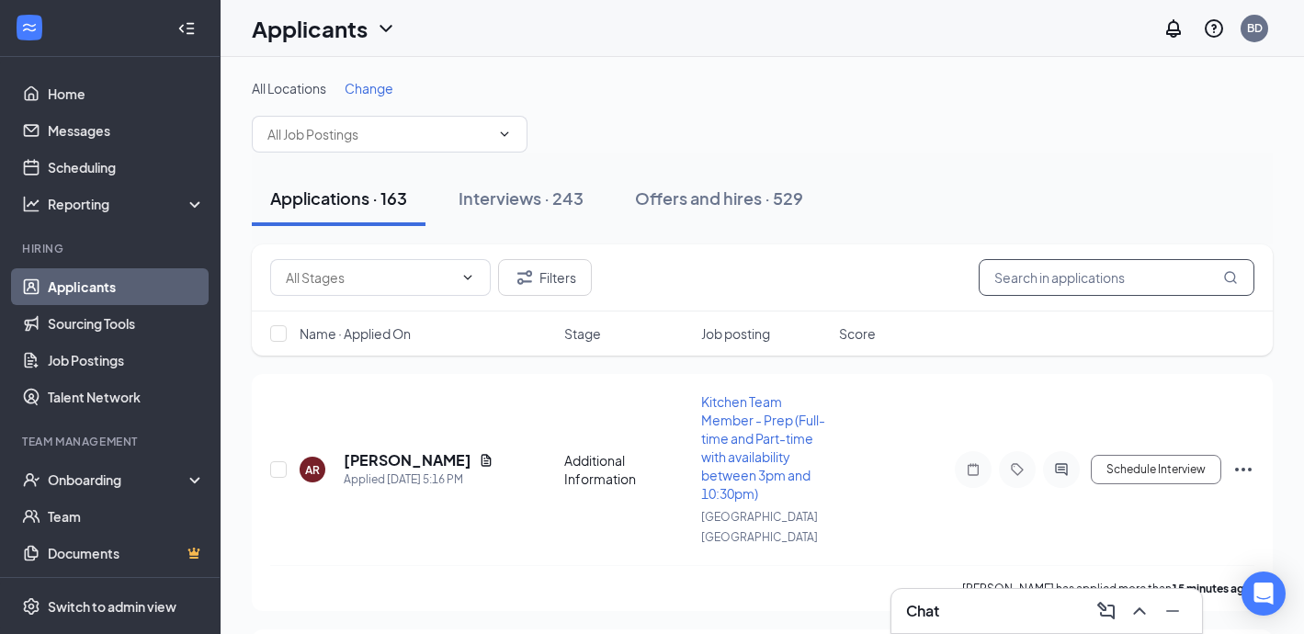
click at [1088, 274] on input "text" at bounding box center [1116, 277] width 276 height 37
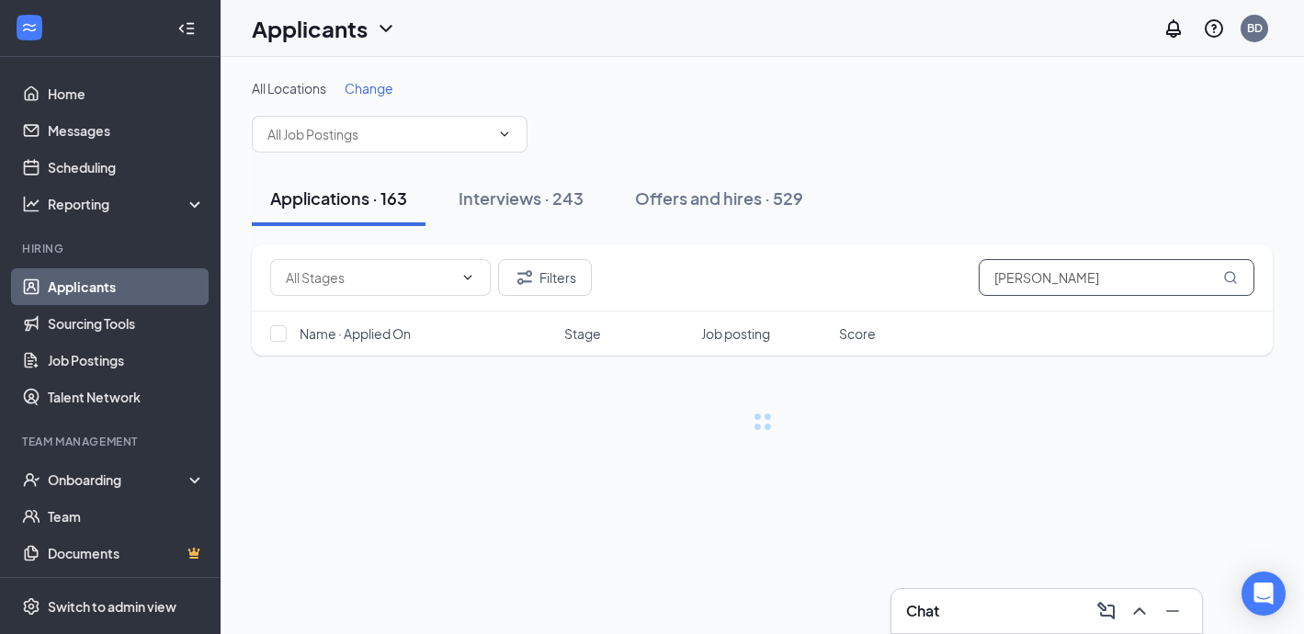
type input "tracy"
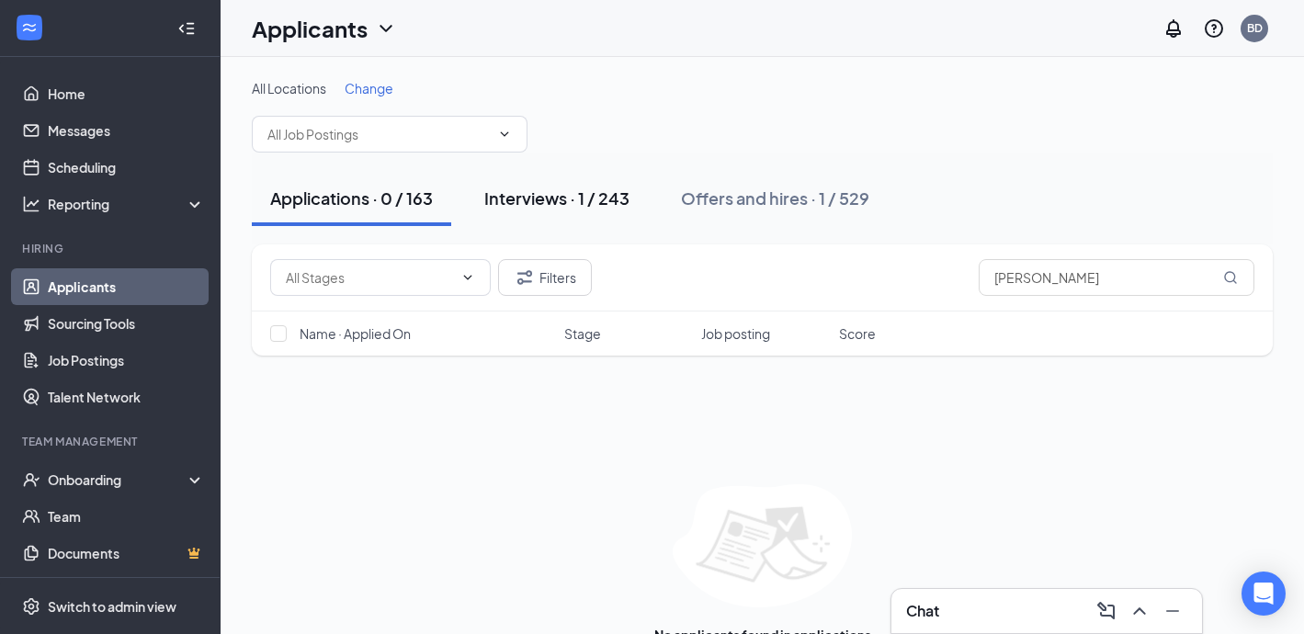
click at [543, 191] on div "Interviews · 1 / 243" at bounding box center [556, 197] width 145 height 23
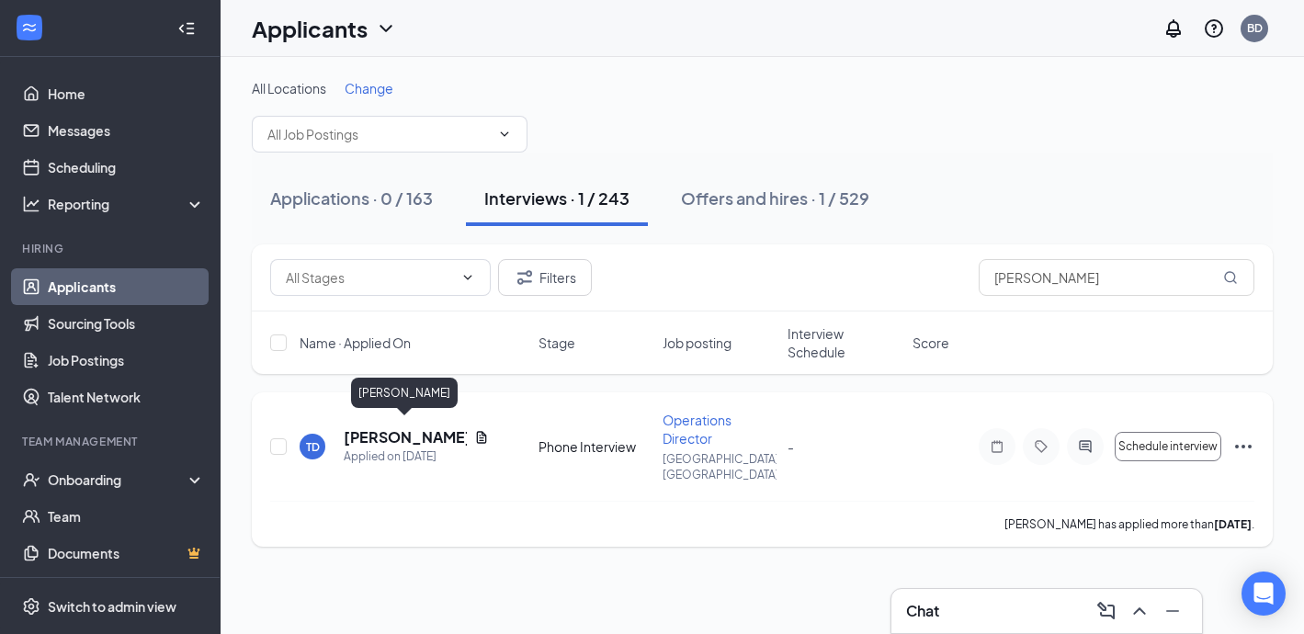
click at [412, 433] on h5 "[PERSON_NAME]" at bounding box center [405, 437] width 123 height 20
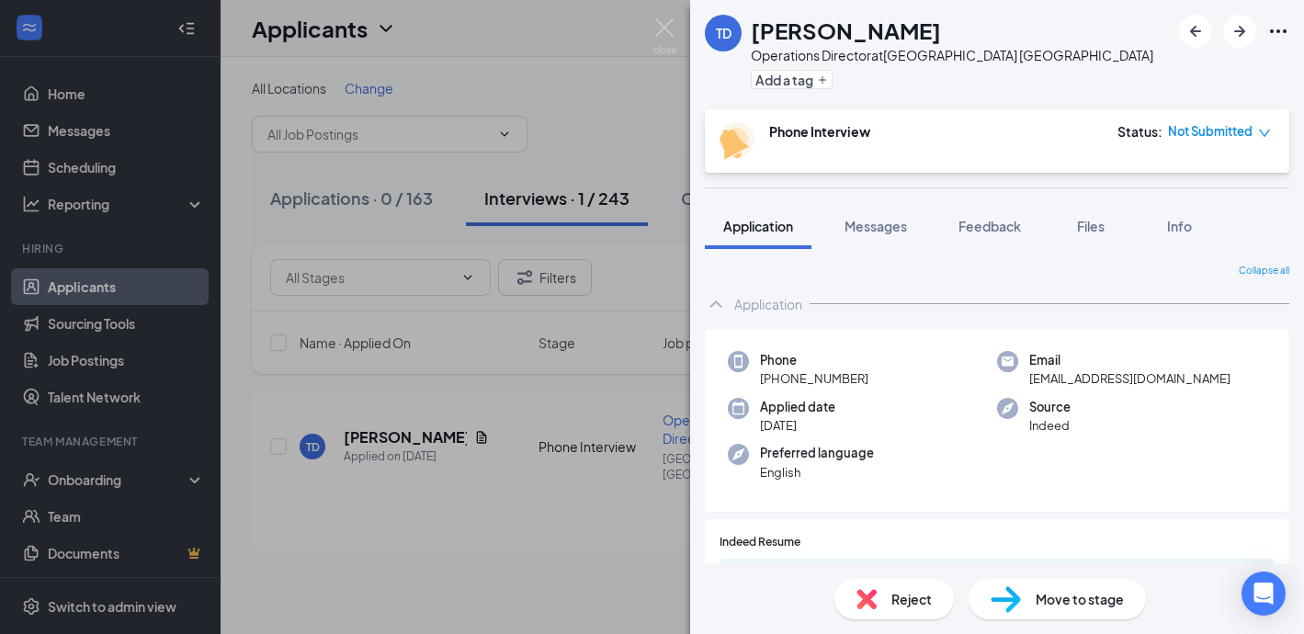
scroll to position [105, 0]
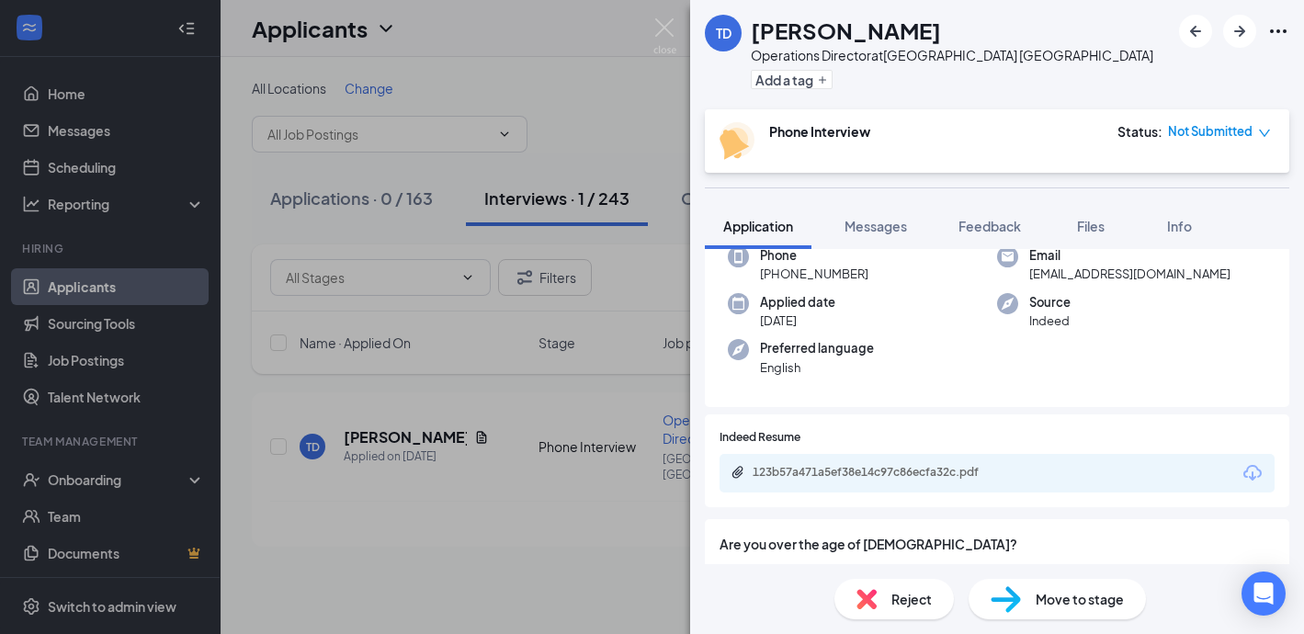
click at [837, 475] on div "123b57a471a5ef38e14c97c86ecfa32c.pdf" at bounding box center [880, 472] width 257 height 15
click at [670, 27] on img at bounding box center [664, 36] width 23 height 36
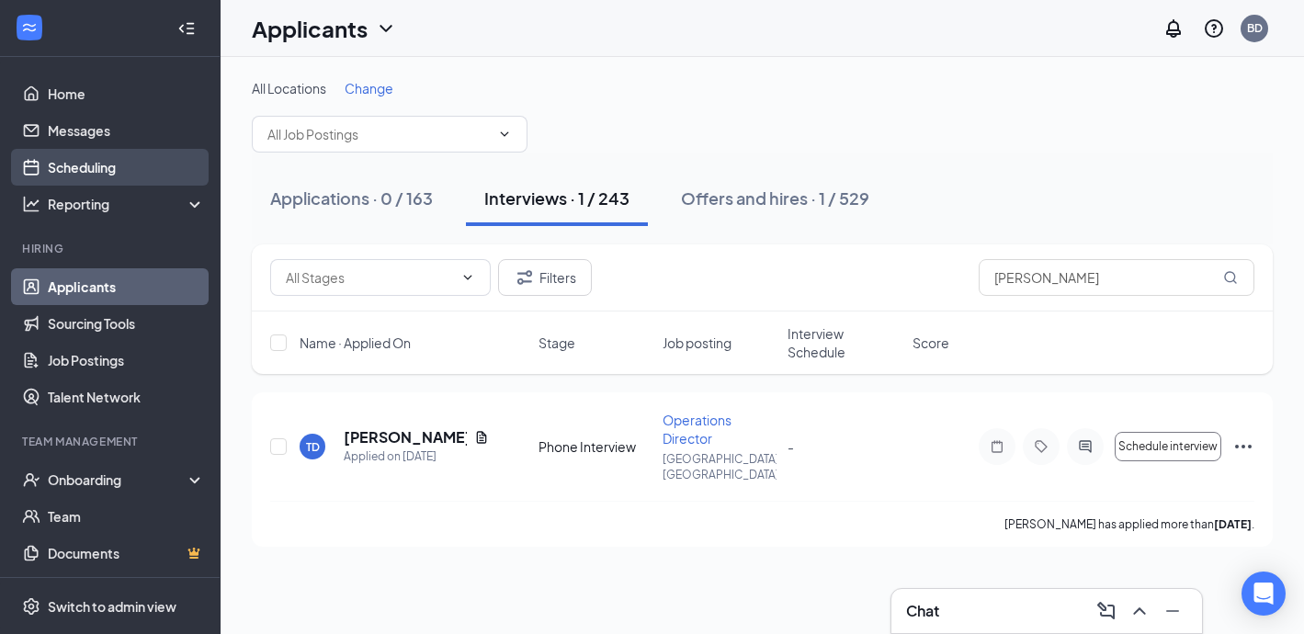
click at [74, 168] on link "Scheduling" at bounding box center [126, 167] width 157 height 37
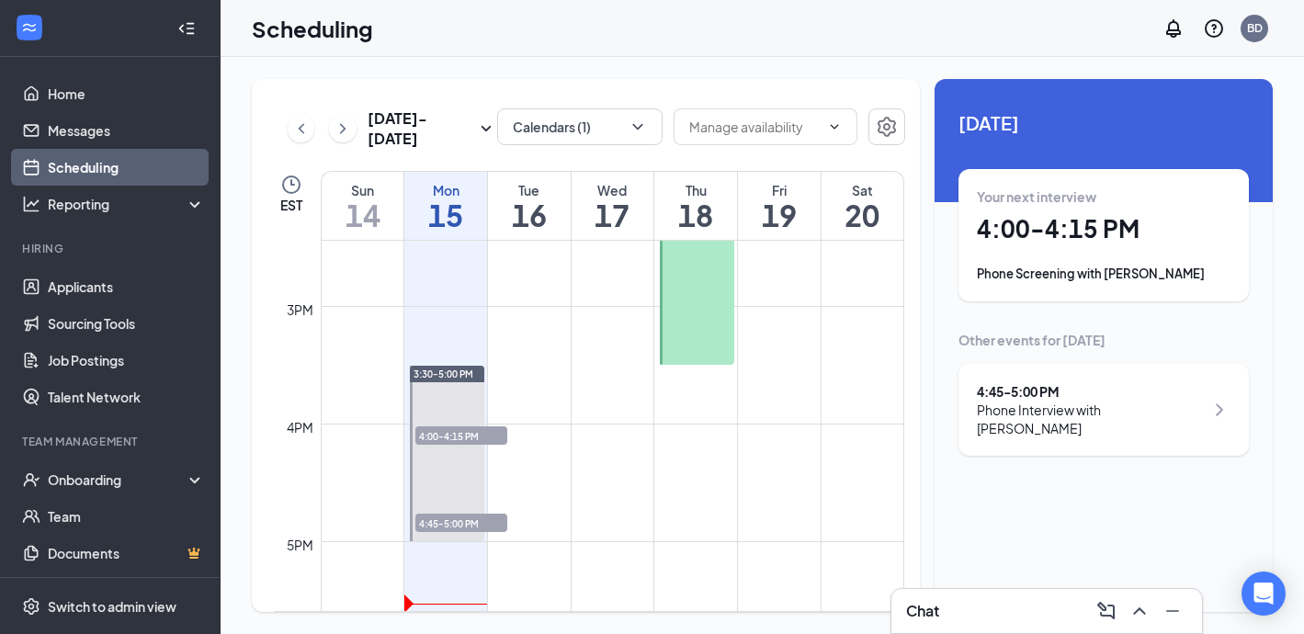
scroll to position [1674, 0]
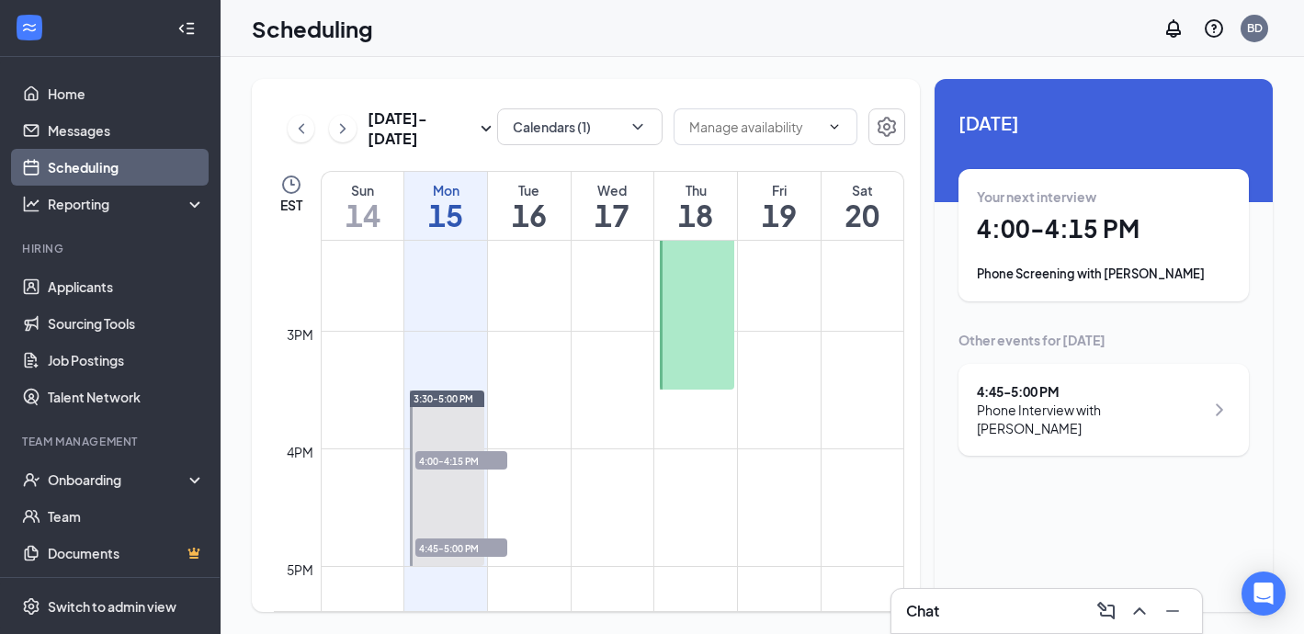
click at [1014, 415] on div "Phone Interview with [PERSON_NAME]" at bounding box center [1090, 419] width 227 height 37
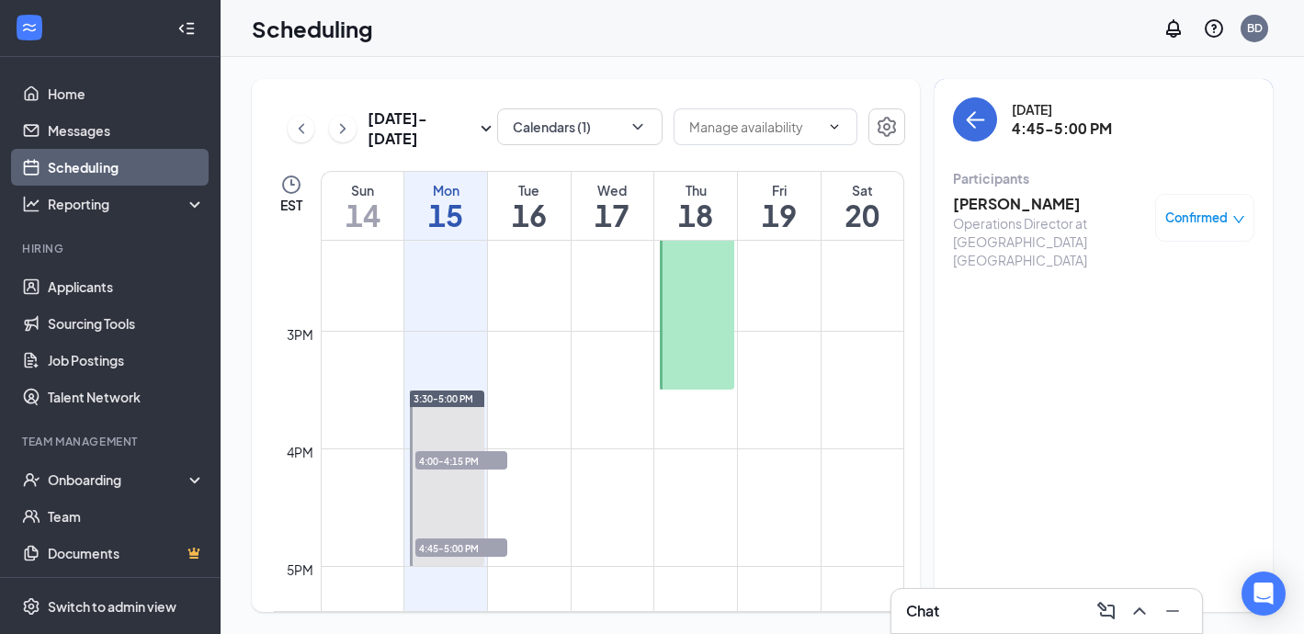
click at [1025, 194] on h3 "[PERSON_NAME]" at bounding box center [1049, 204] width 193 height 20
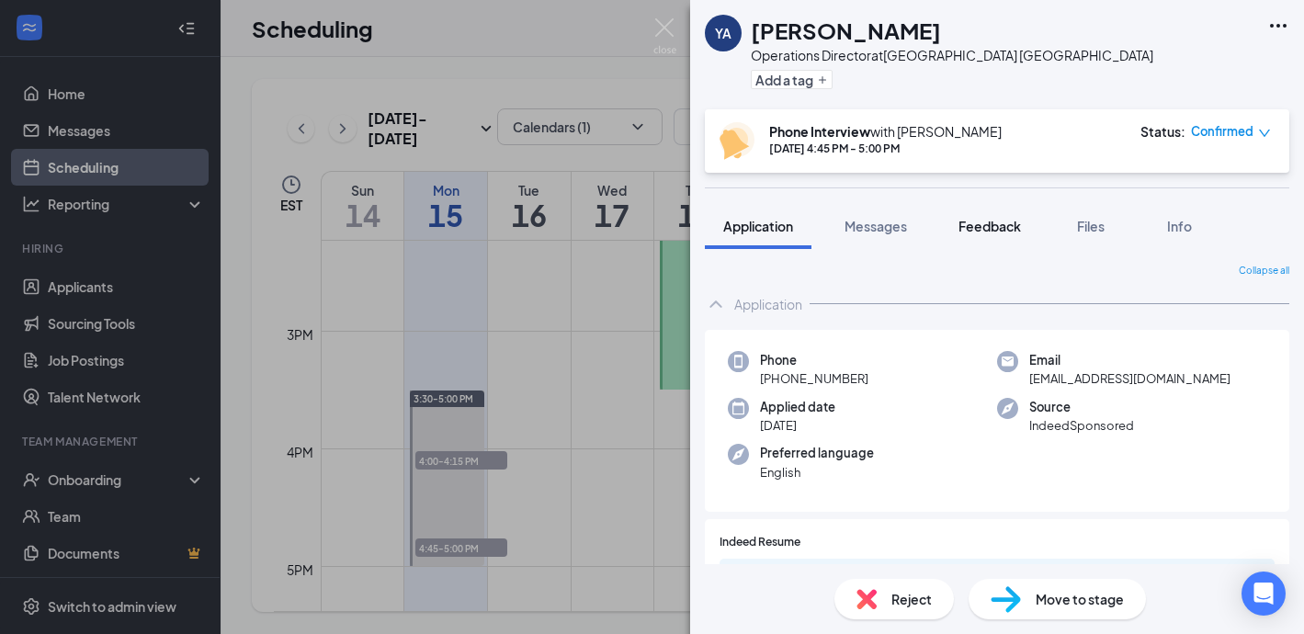
click at [981, 225] on span "Feedback" at bounding box center [989, 226] width 62 height 17
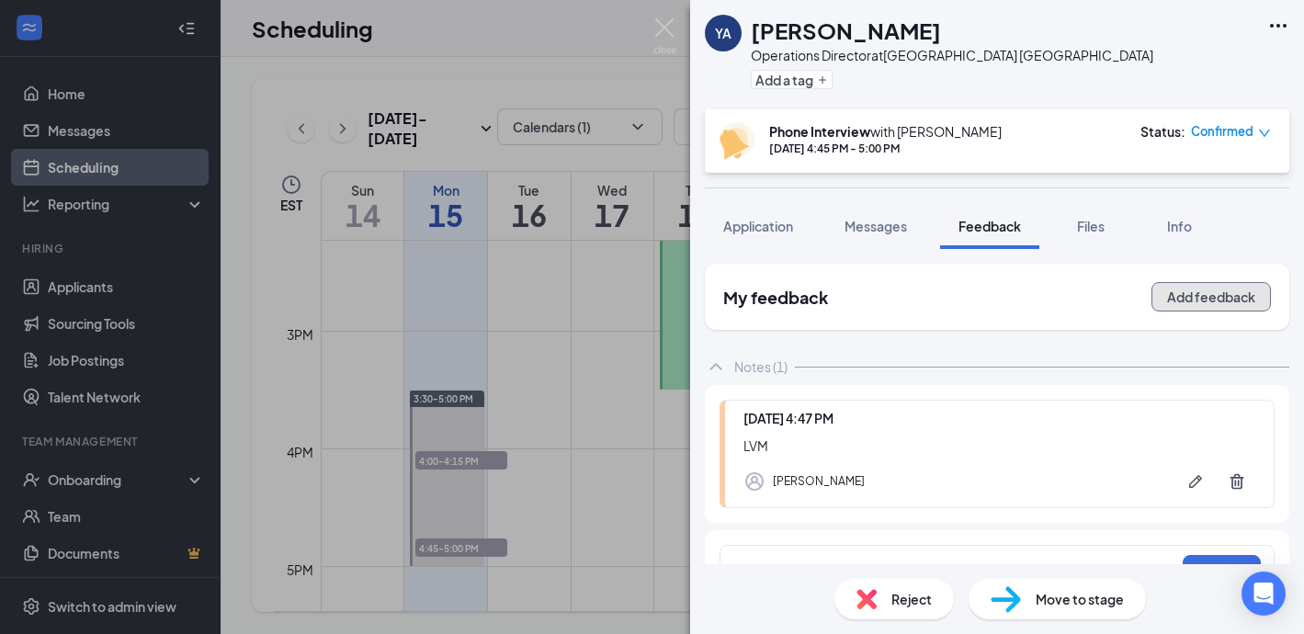
click at [1194, 290] on button "Add feedback" at bounding box center [1210, 296] width 119 height 29
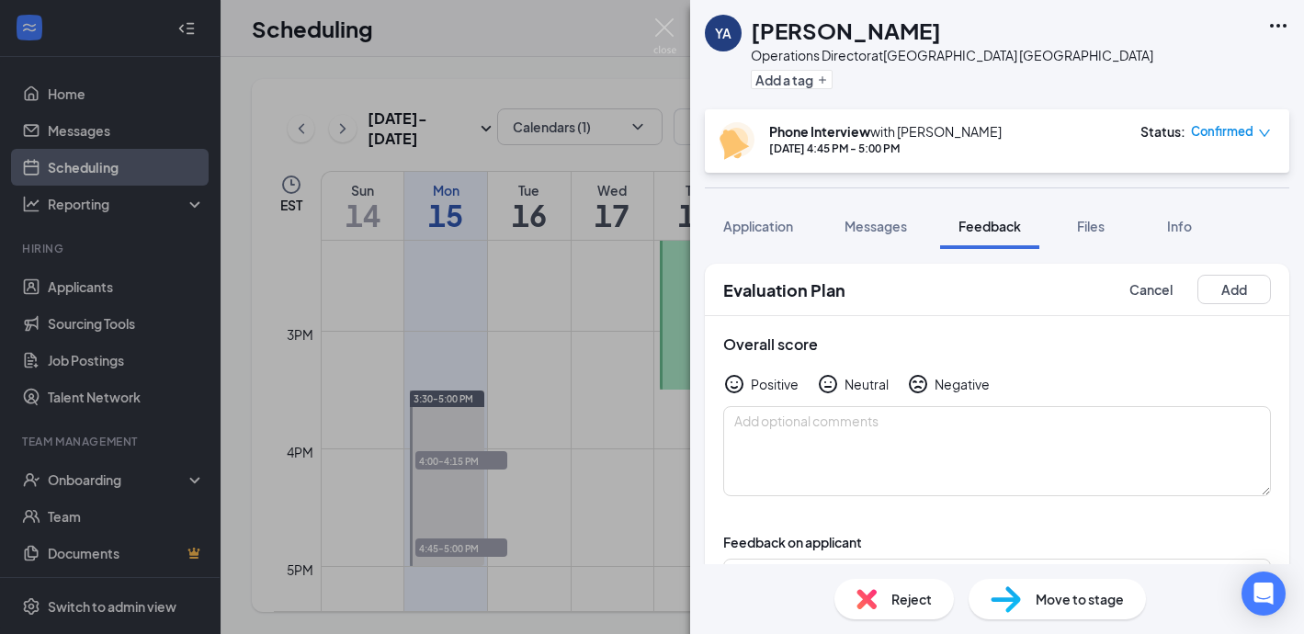
click at [859, 379] on div "Neutral" at bounding box center [866, 384] width 44 height 18
click at [842, 424] on textarea at bounding box center [997, 451] width 548 height 90
type textarea "m"
click at [789, 390] on div "Positive" at bounding box center [775, 384] width 48 height 18
click at [870, 377] on div "Neutral" at bounding box center [866, 384] width 44 height 18
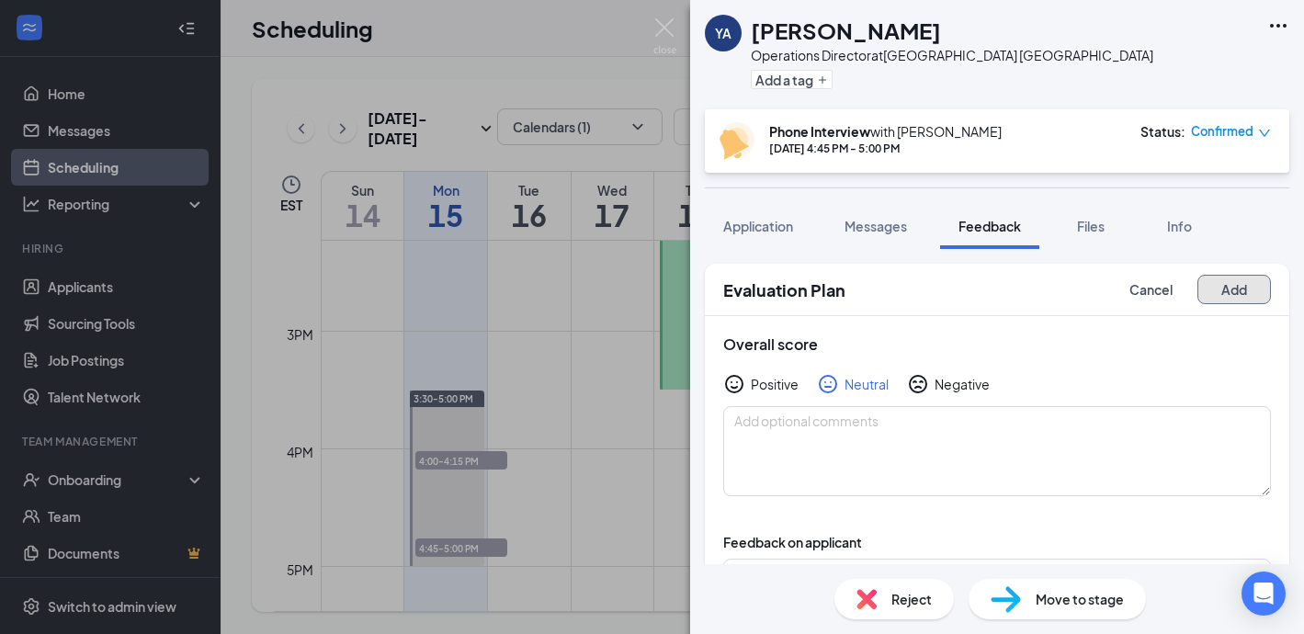
click at [1245, 282] on button "Add" at bounding box center [1233, 289] width 73 height 29
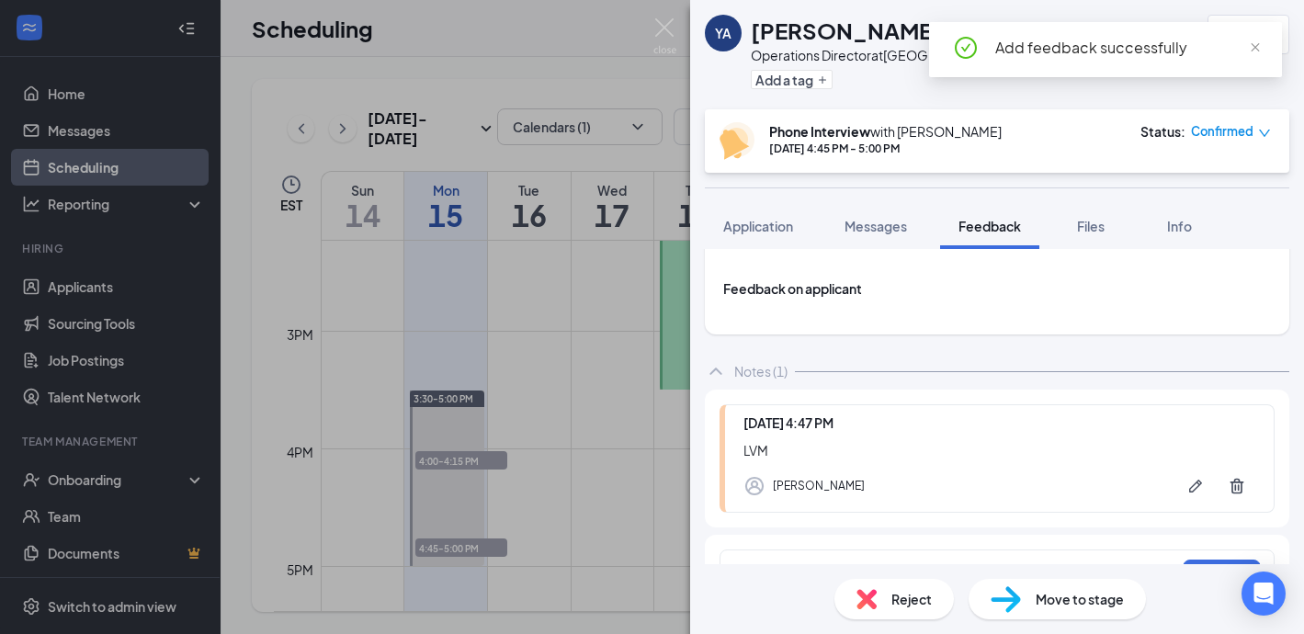
scroll to position [183, 0]
click at [660, 23] on img at bounding box center [664, 36] width 23 height 36
